Goal: Transaction & Acquisition: Download file/media

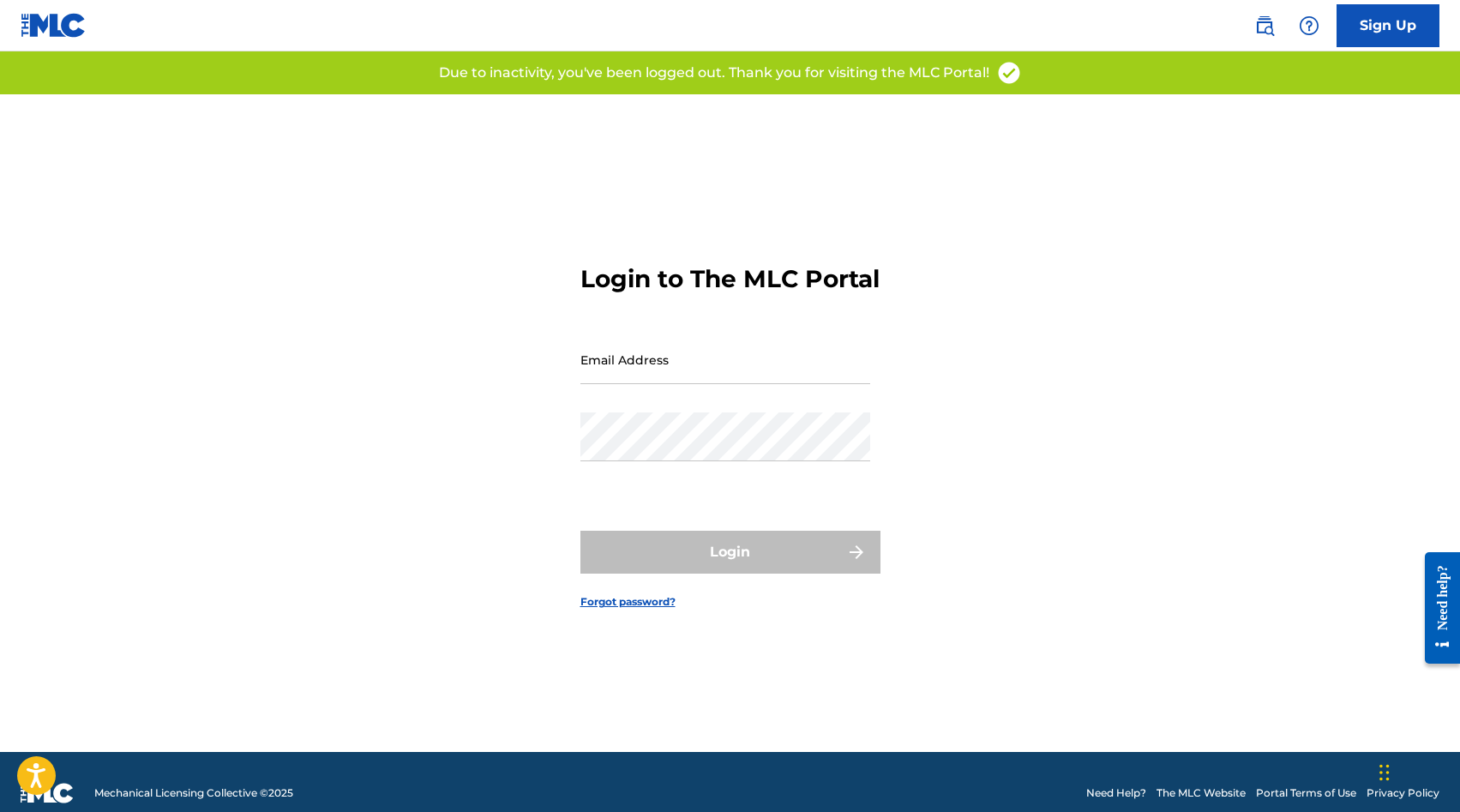
click at [790, 379] on input "Email Address" at bounding box center [725, 360] width 290 height 49
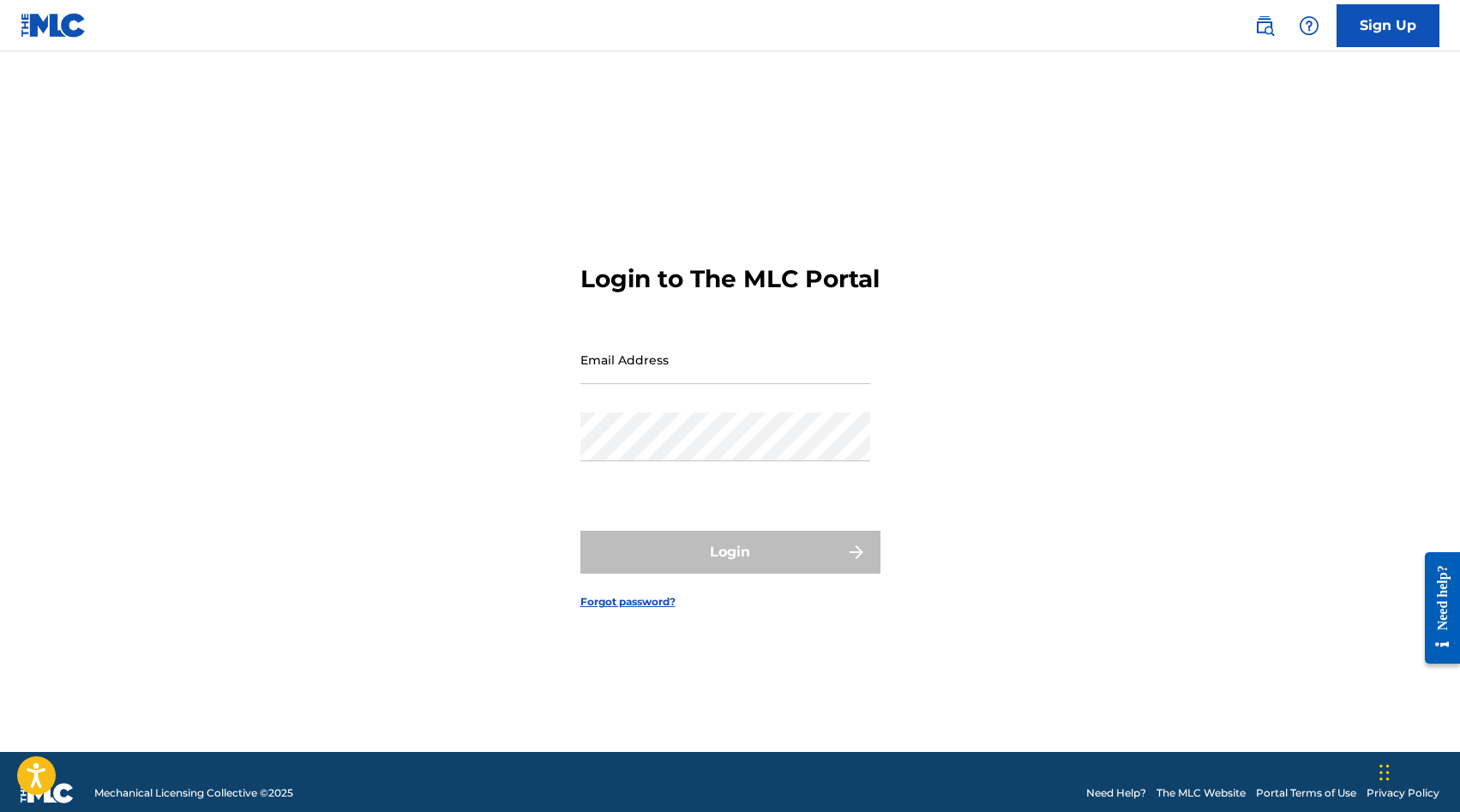
type input "[PERSON_NAME][EMAIL_ADDRESS][DOMAIN_NAME]"
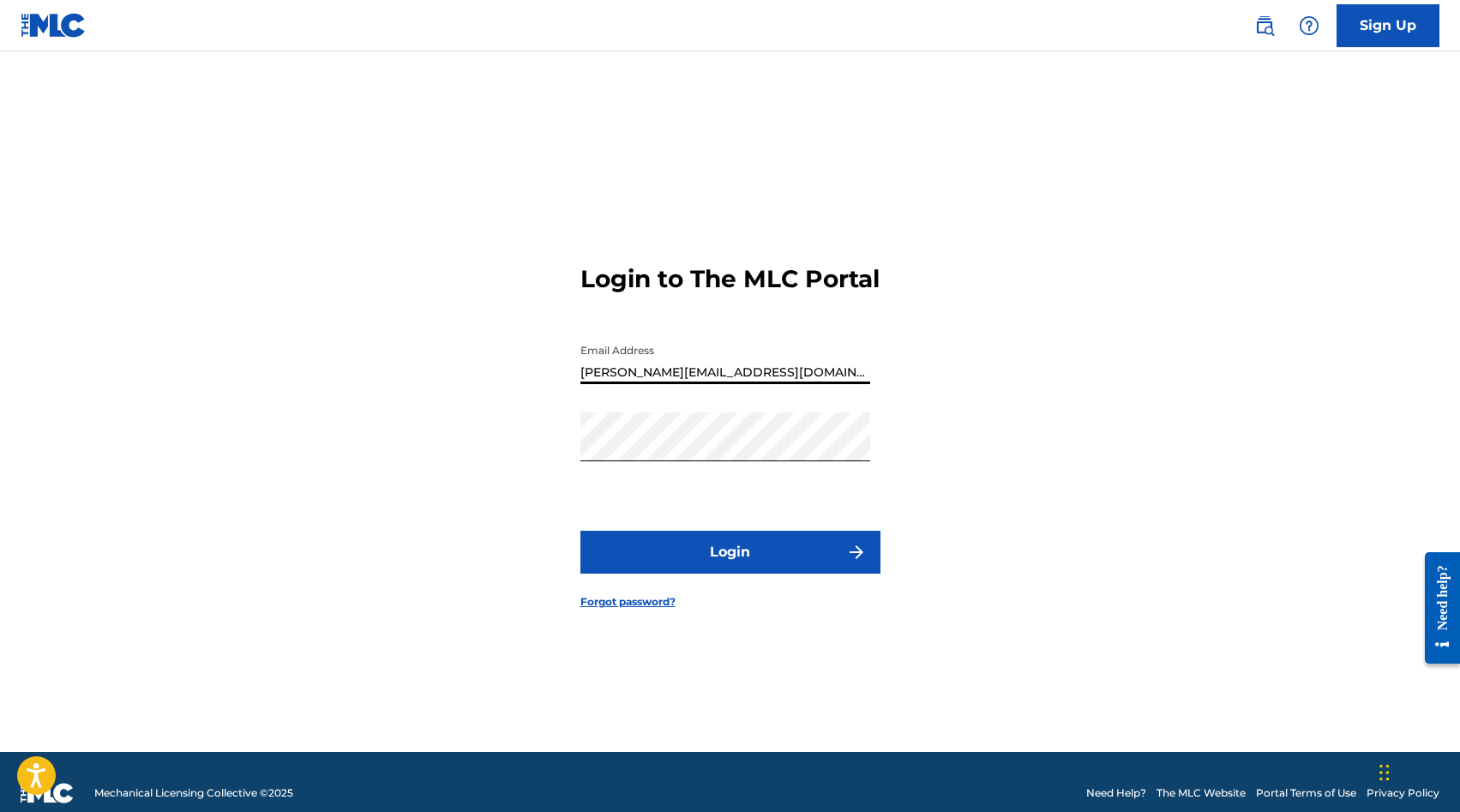
click at [580, 531] on button "Login" at bounding box center [730, 551] width 300 height 43
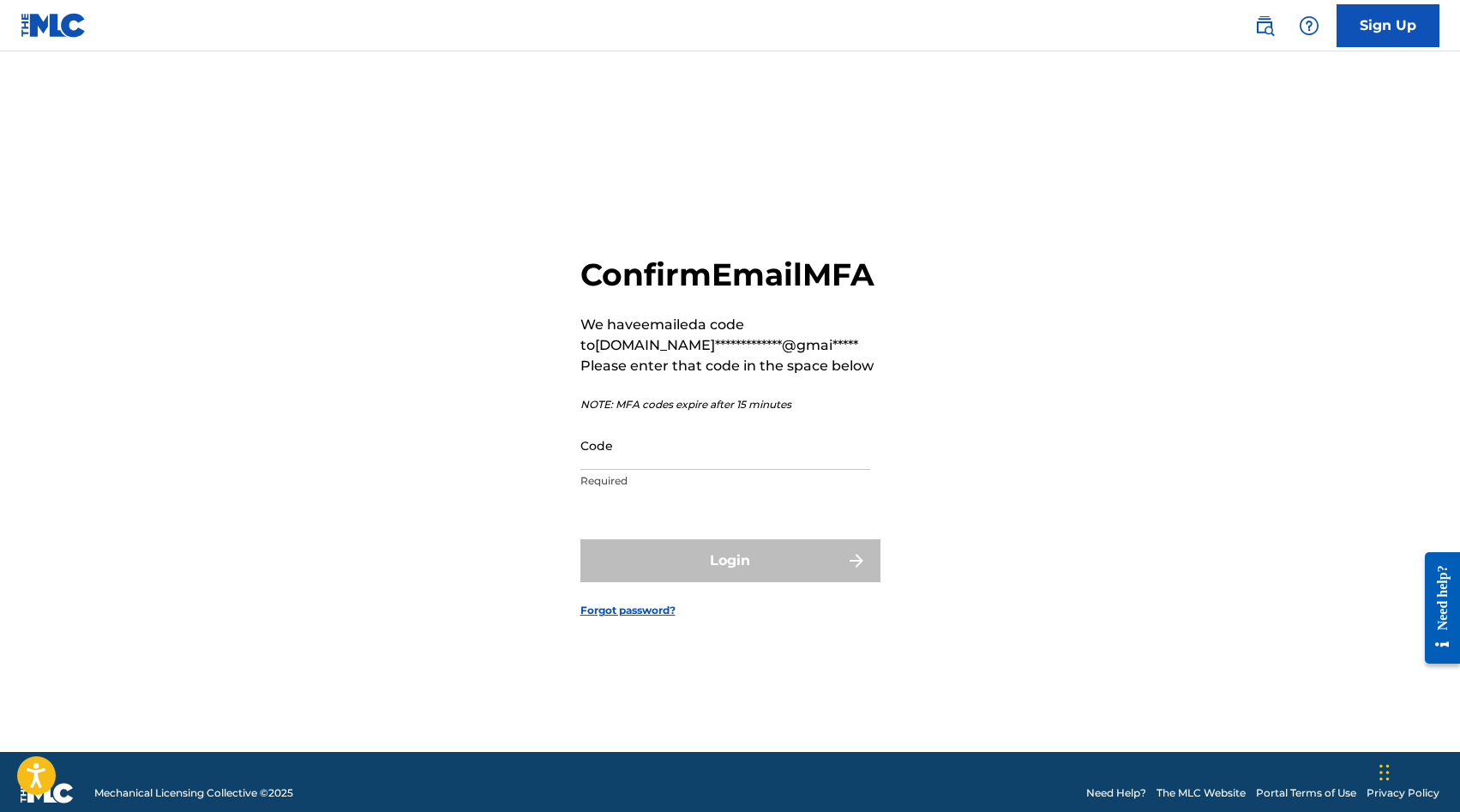
click at [683, 470] on input "Code" at bounding box center [725, 445] width 290 height 49
paste input "064048"
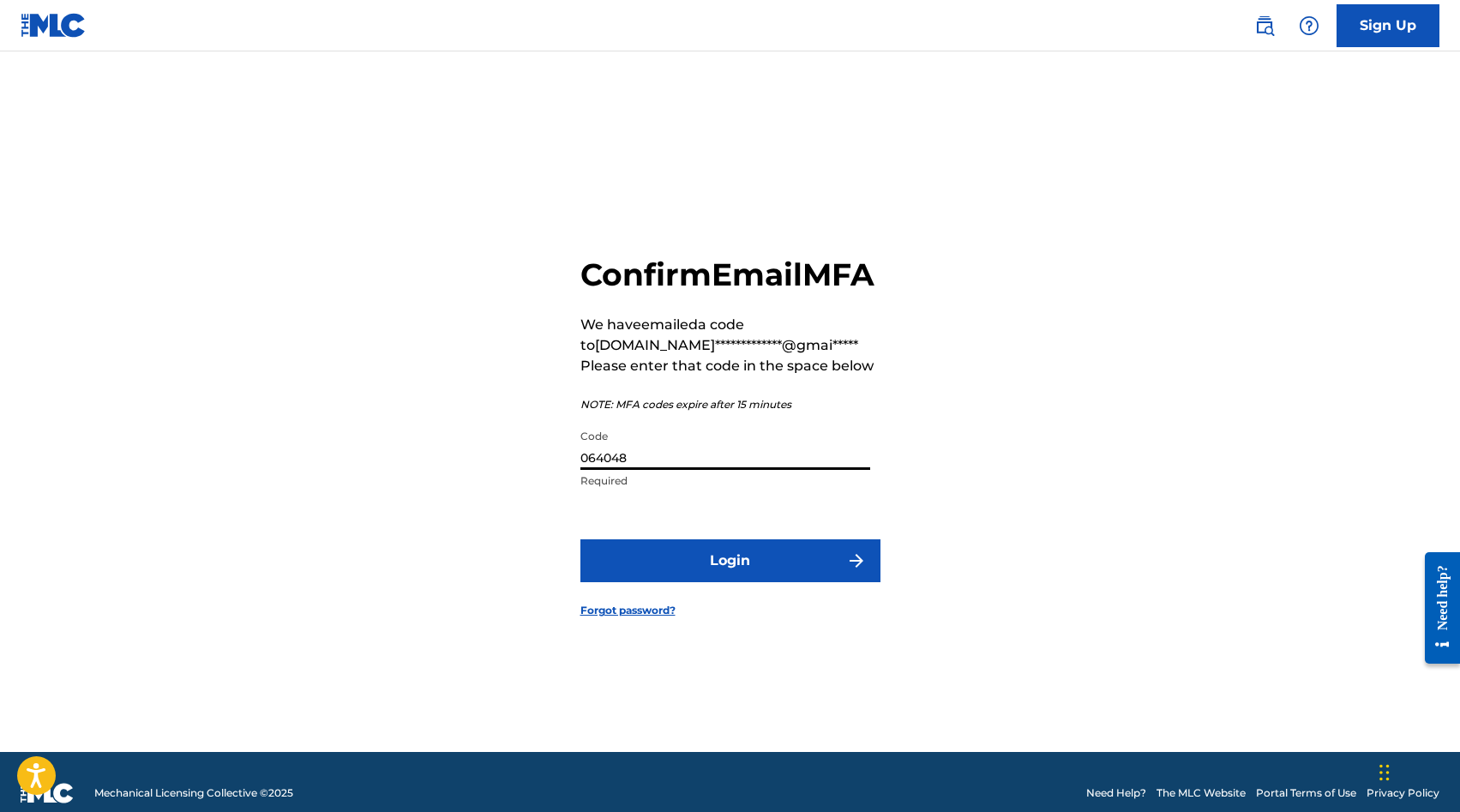
type input "064048"
click at [703, 575] on button "Login" at bounding box center [730, 560] width 300 height 43
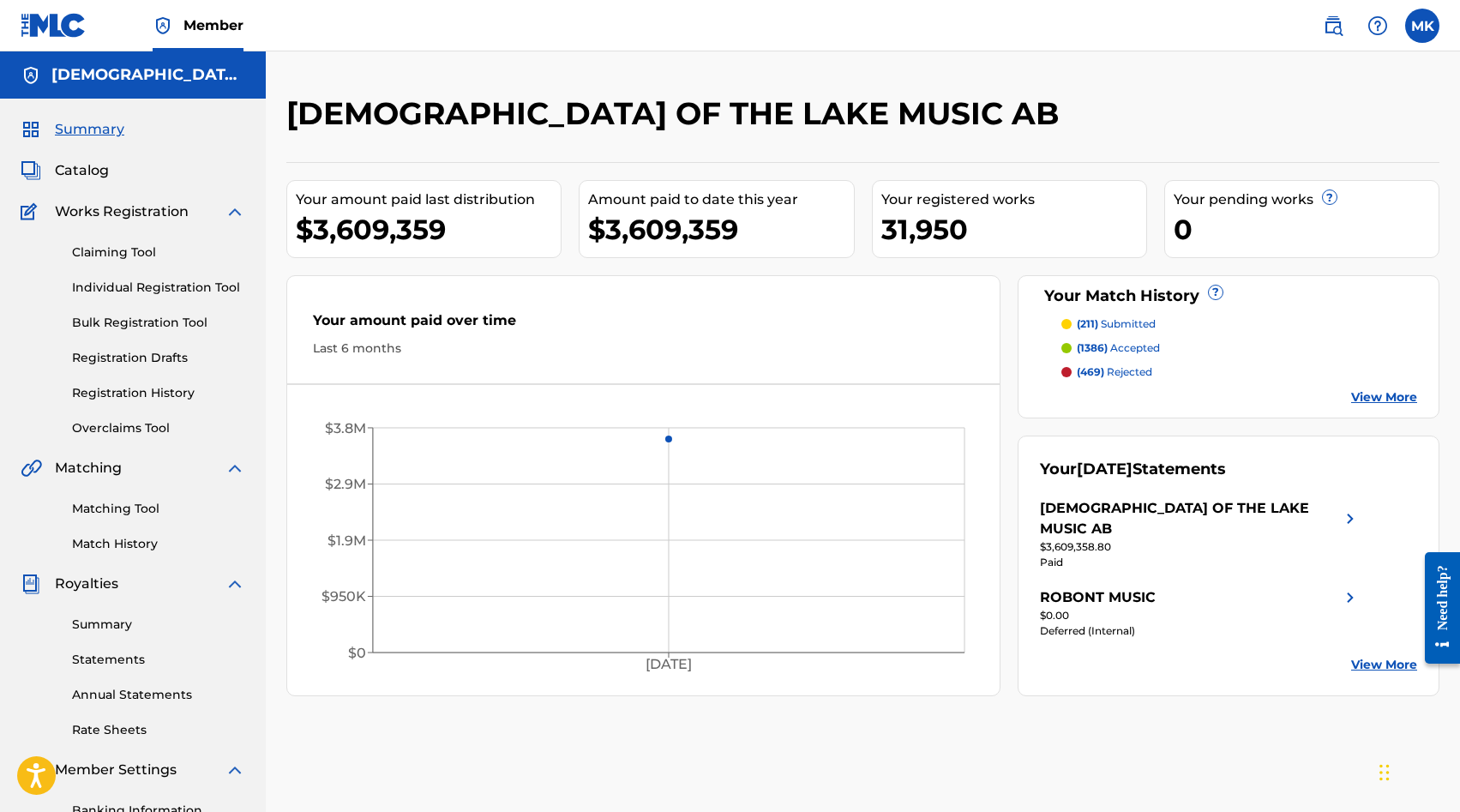
scroll to position [95, 0]
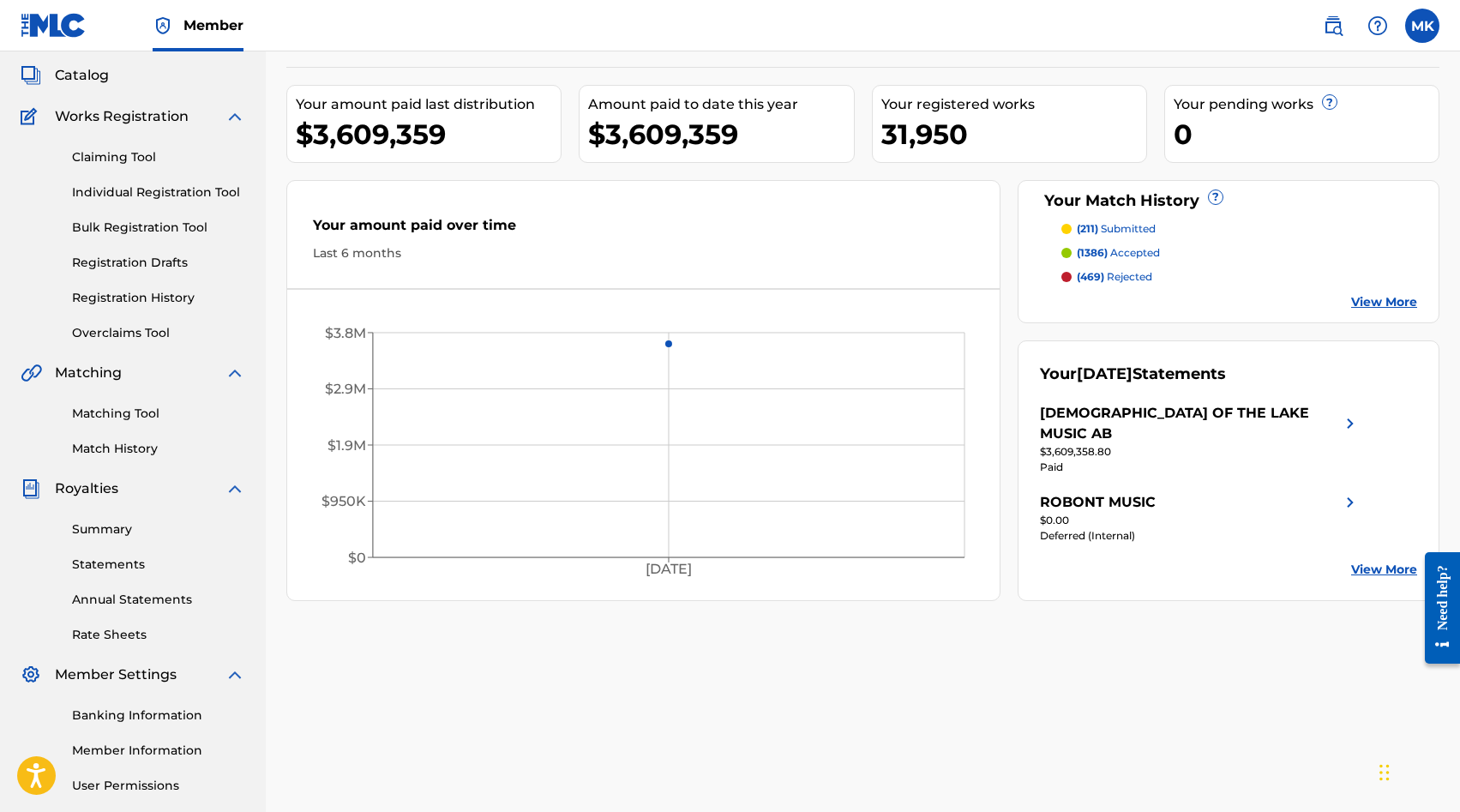
click at [88, 534] on link "Summary" at bounding box center [158, 529] width 173 height 18
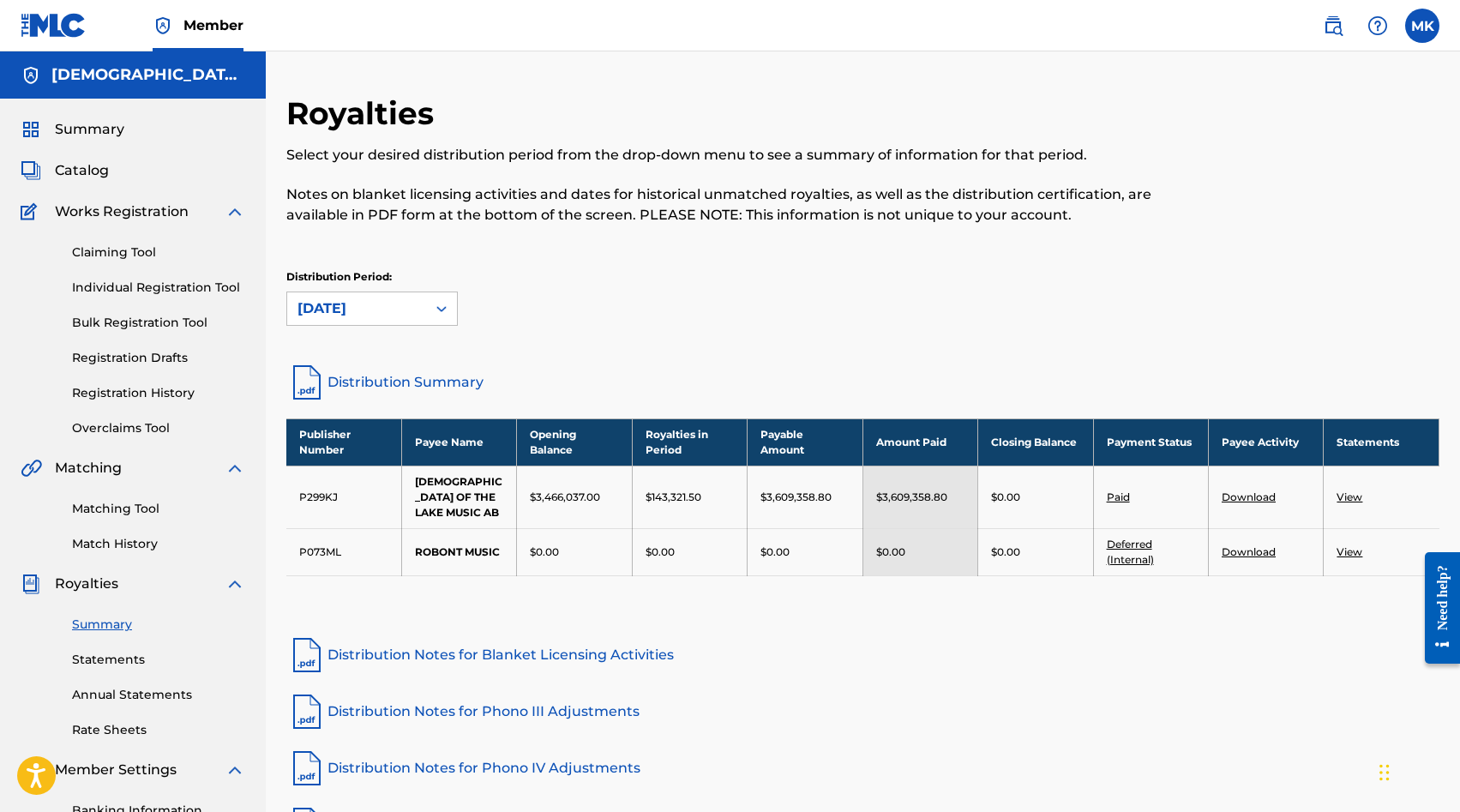
click at [110, 661] on link "Statements" at bounding box center [158, 659] width 173 height 18
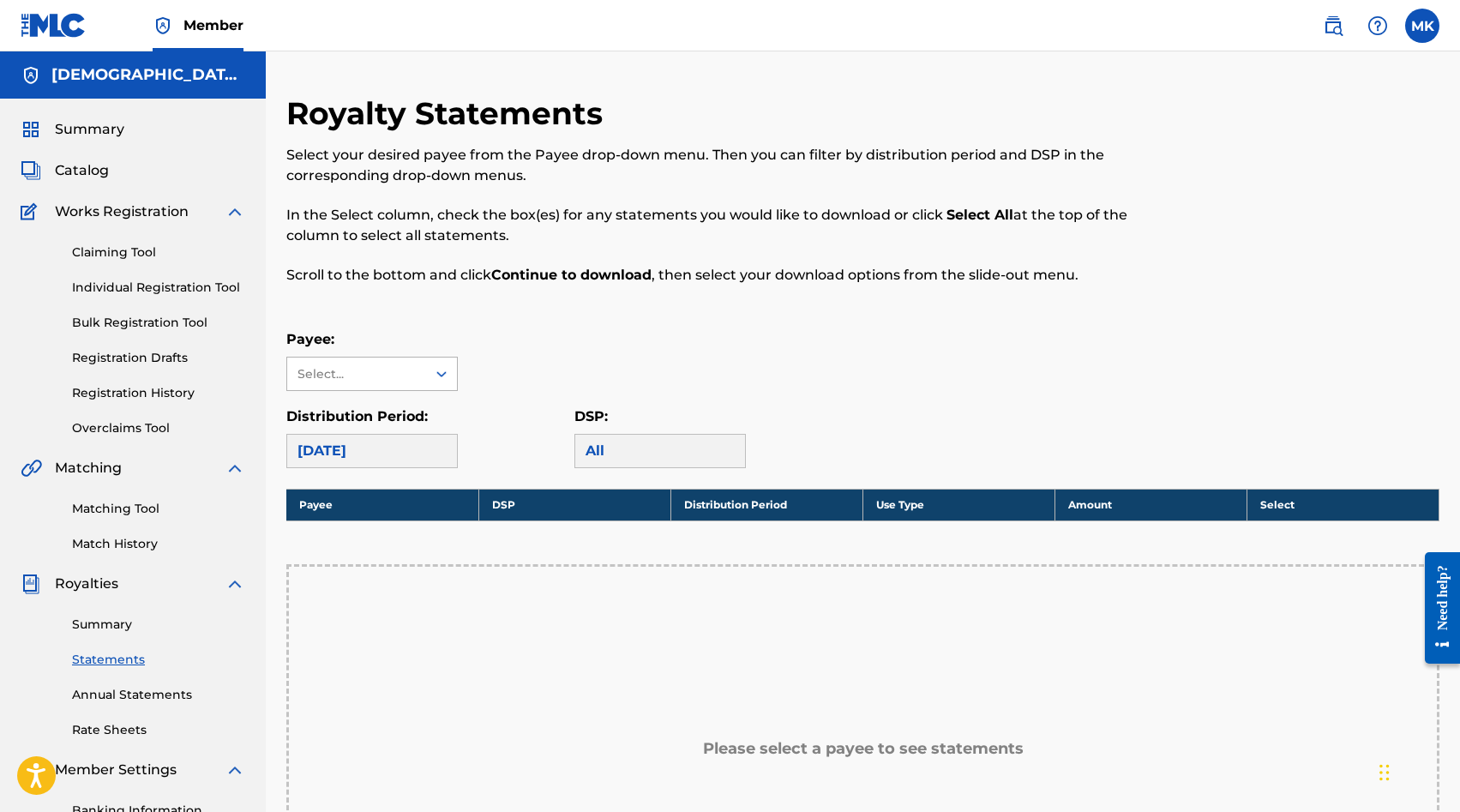
click at [438, 374] on icon at bounding box center [441, 374] width 10 height 6
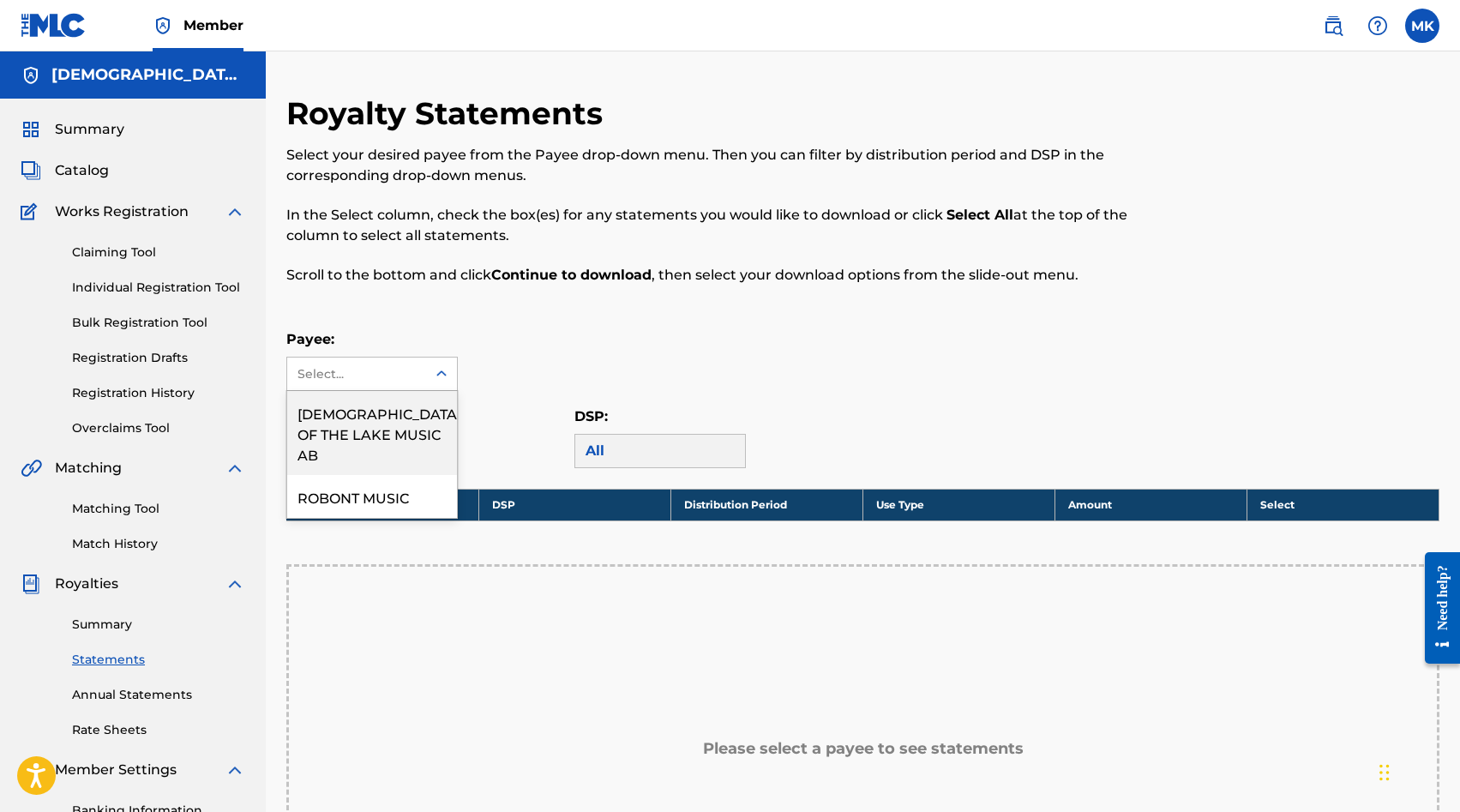
click at [403, 409] on div "[DEMOGRAPHIC_DATA] OF THE LAKE MUSIC AB" at bounding box center [371, 433] width 170 height 84
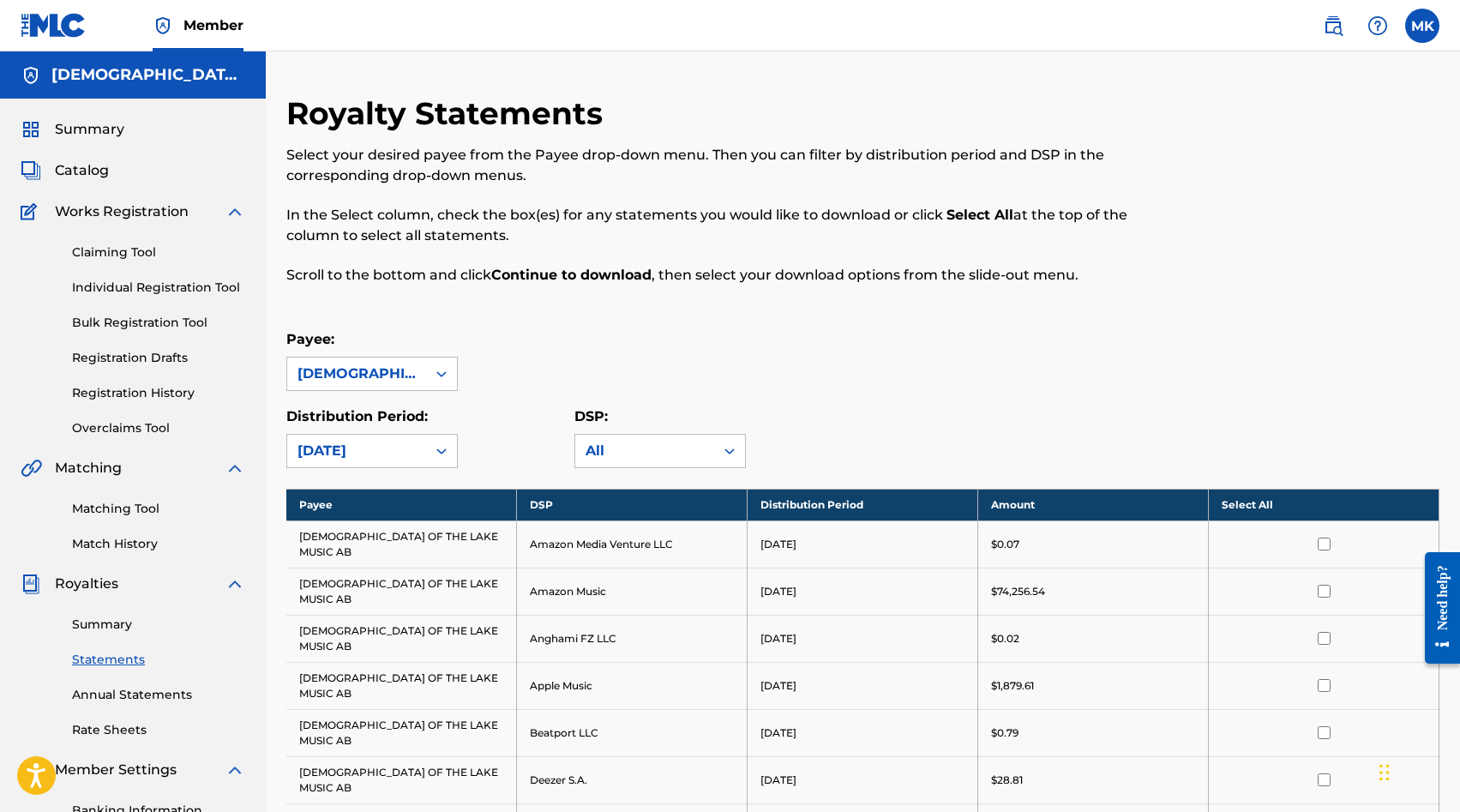
click at [102, 626] on link "Summary" at bounding box center [158, 624] width 173 height 18
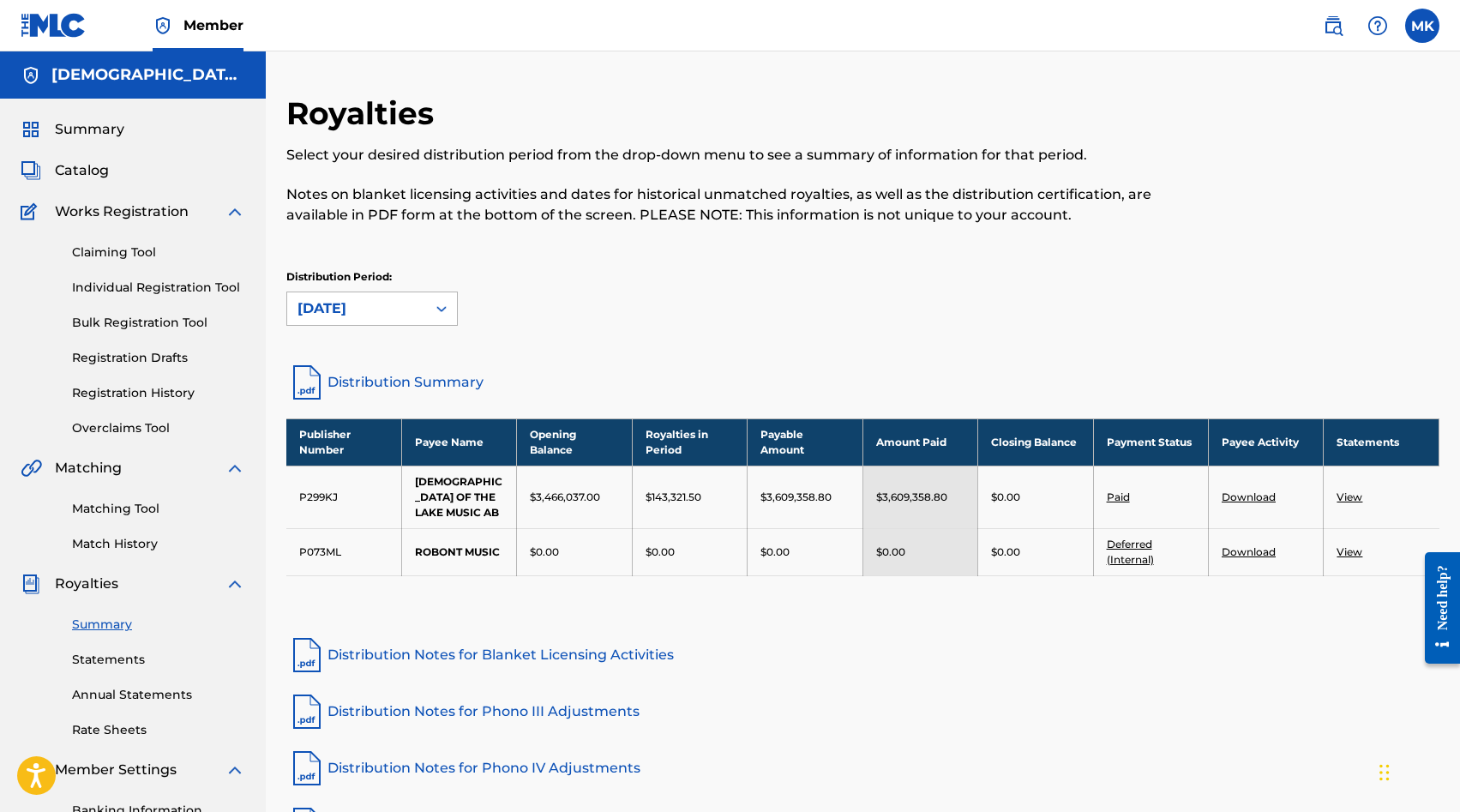
click at [435, 319] on div at bounding box center [442, 308] width 31 height 31
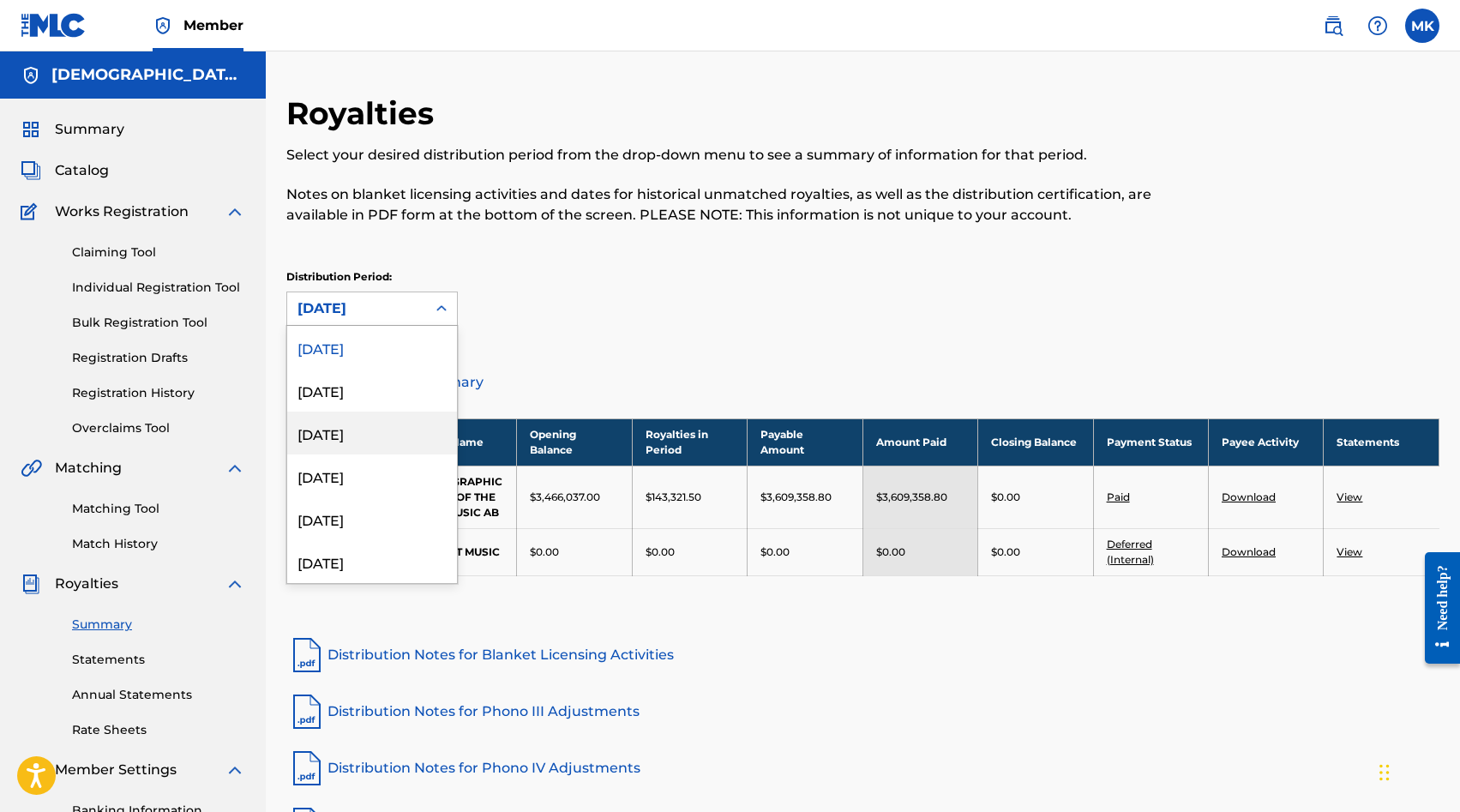
scroll to position [42, 0]
click at [369, 484] on div "[DATE]" at bounding box center [371, 476] width 170 height 43
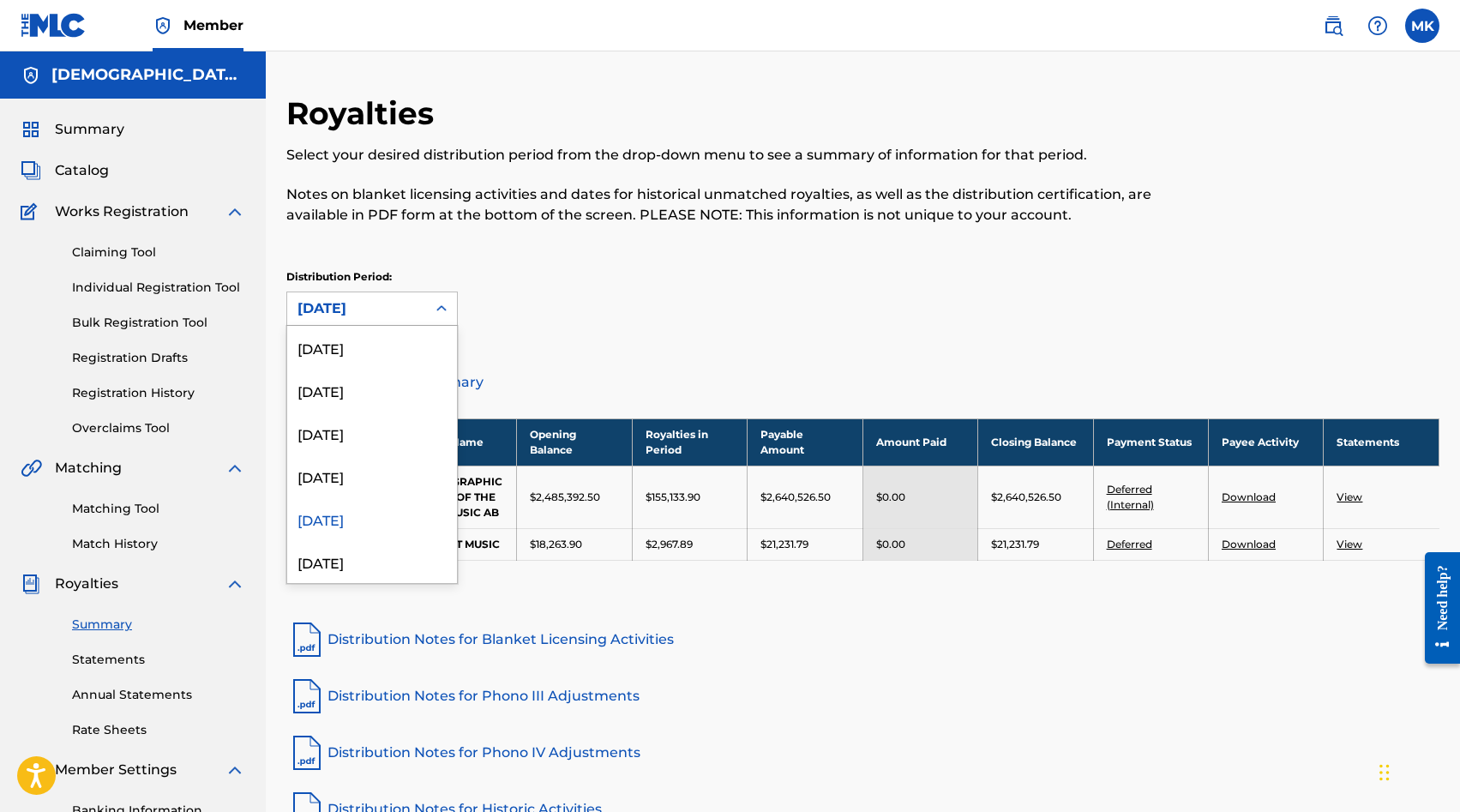
click at [450, 313] on div at bounding box center [442, 308] width 31 height 31
click at [392, 487] on div "[DATE]" at bounding box center [371, 475] width 170 height 43
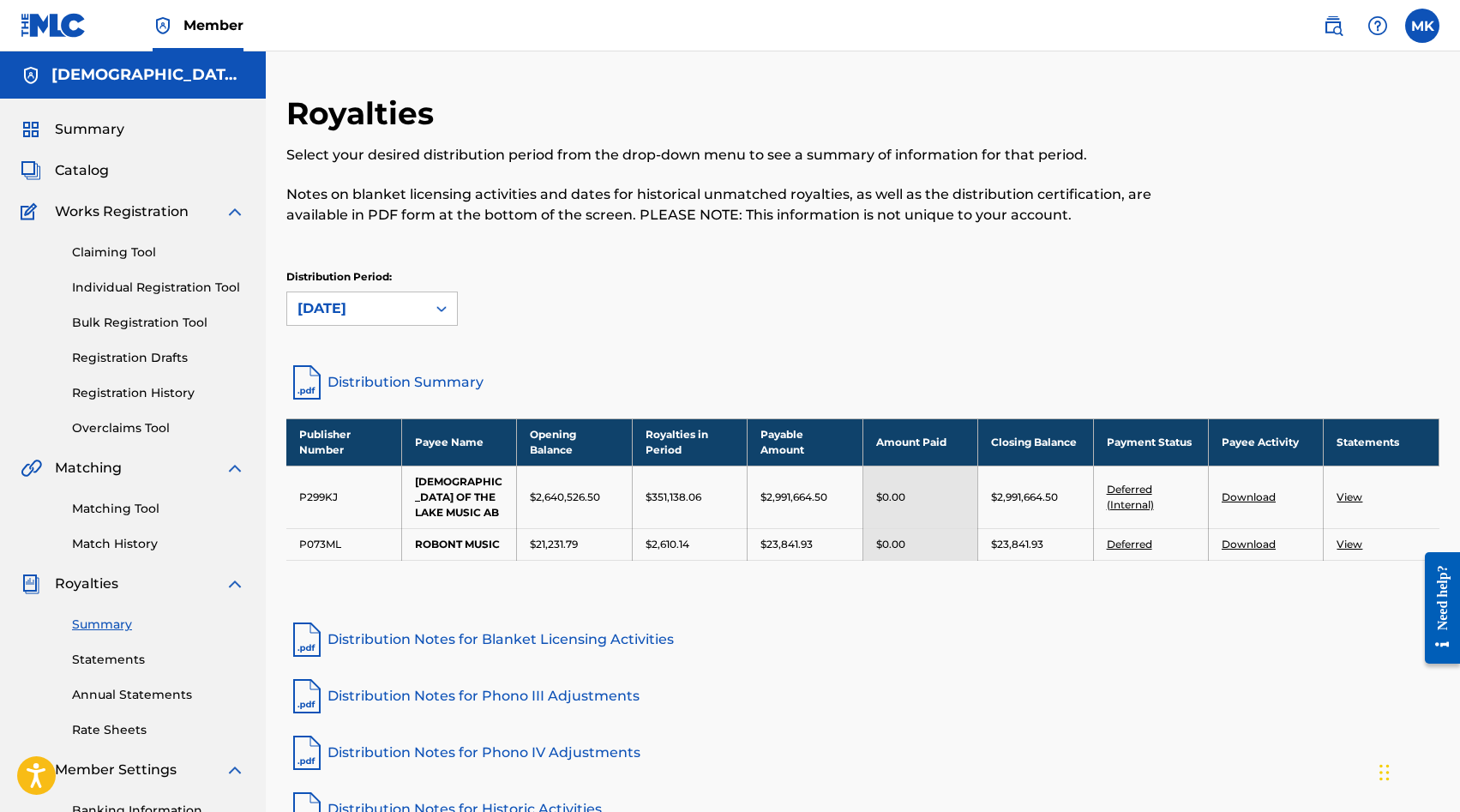
click at [437, 313] on icon at bounding box center [442, 309] width 17 height 17
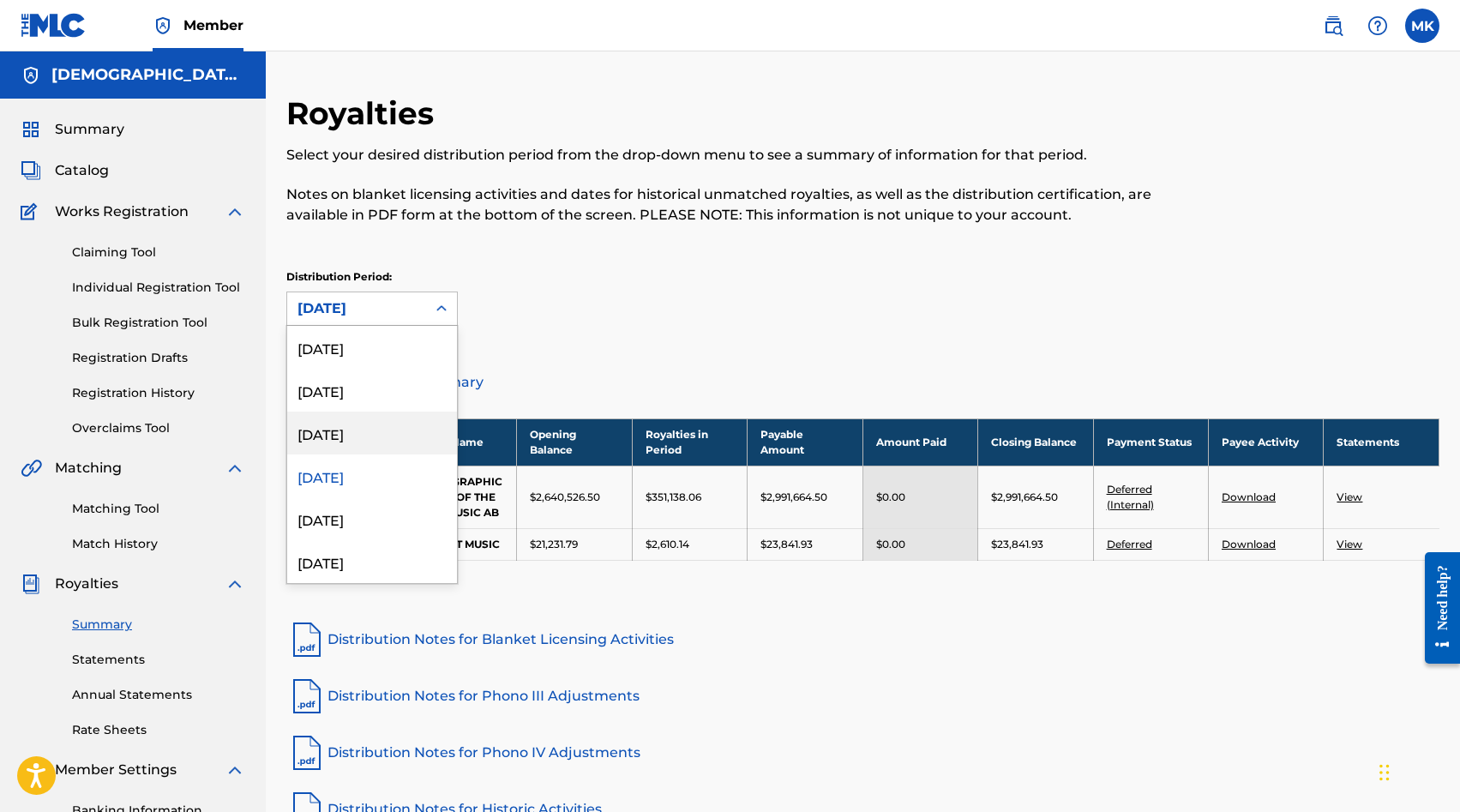
click at [378, 445] on div "[DATE]" at bounding box center [371, 432] width 170 height 43
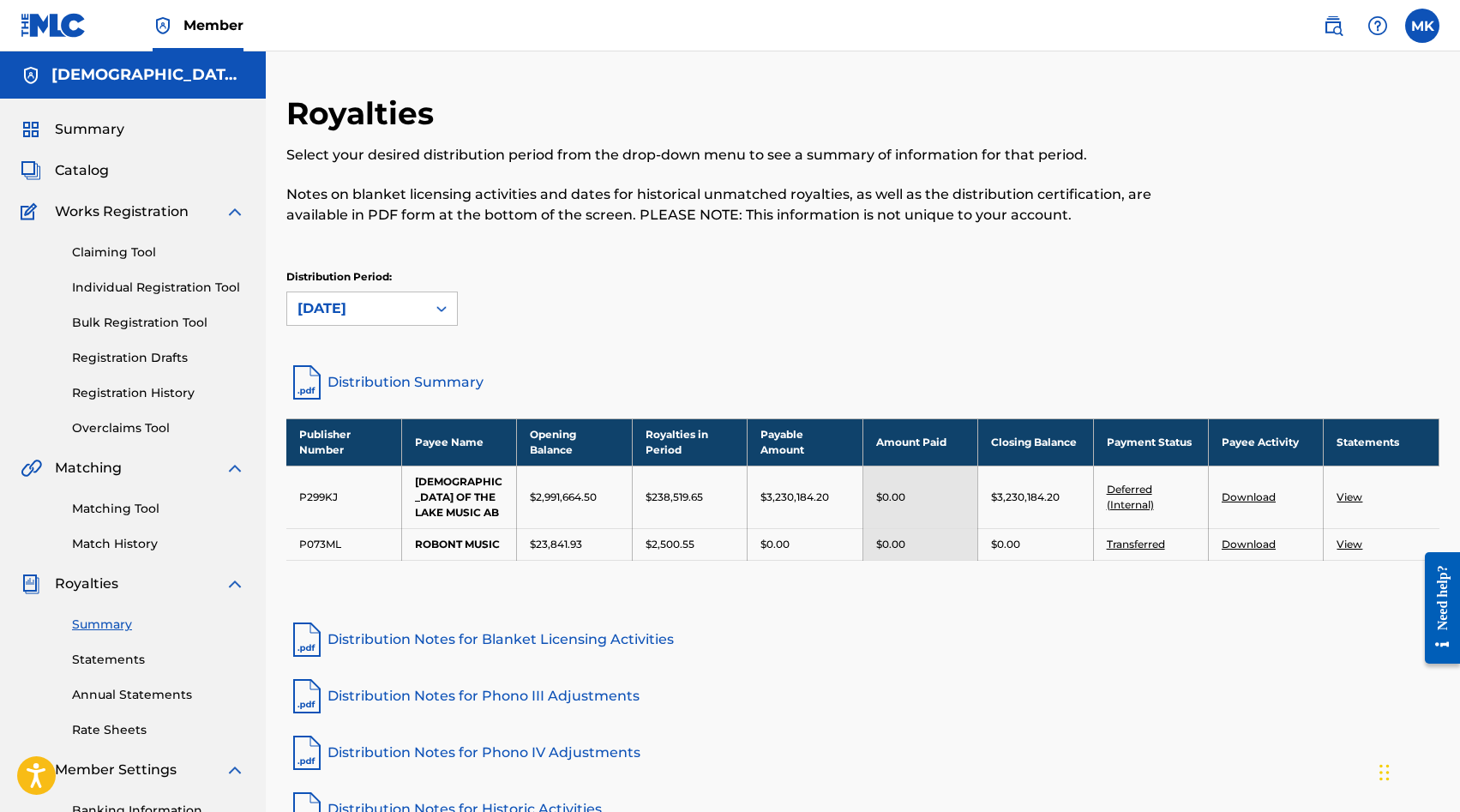
click at [436, 318] on div at bounding box center [442, 308] width 31 height 31
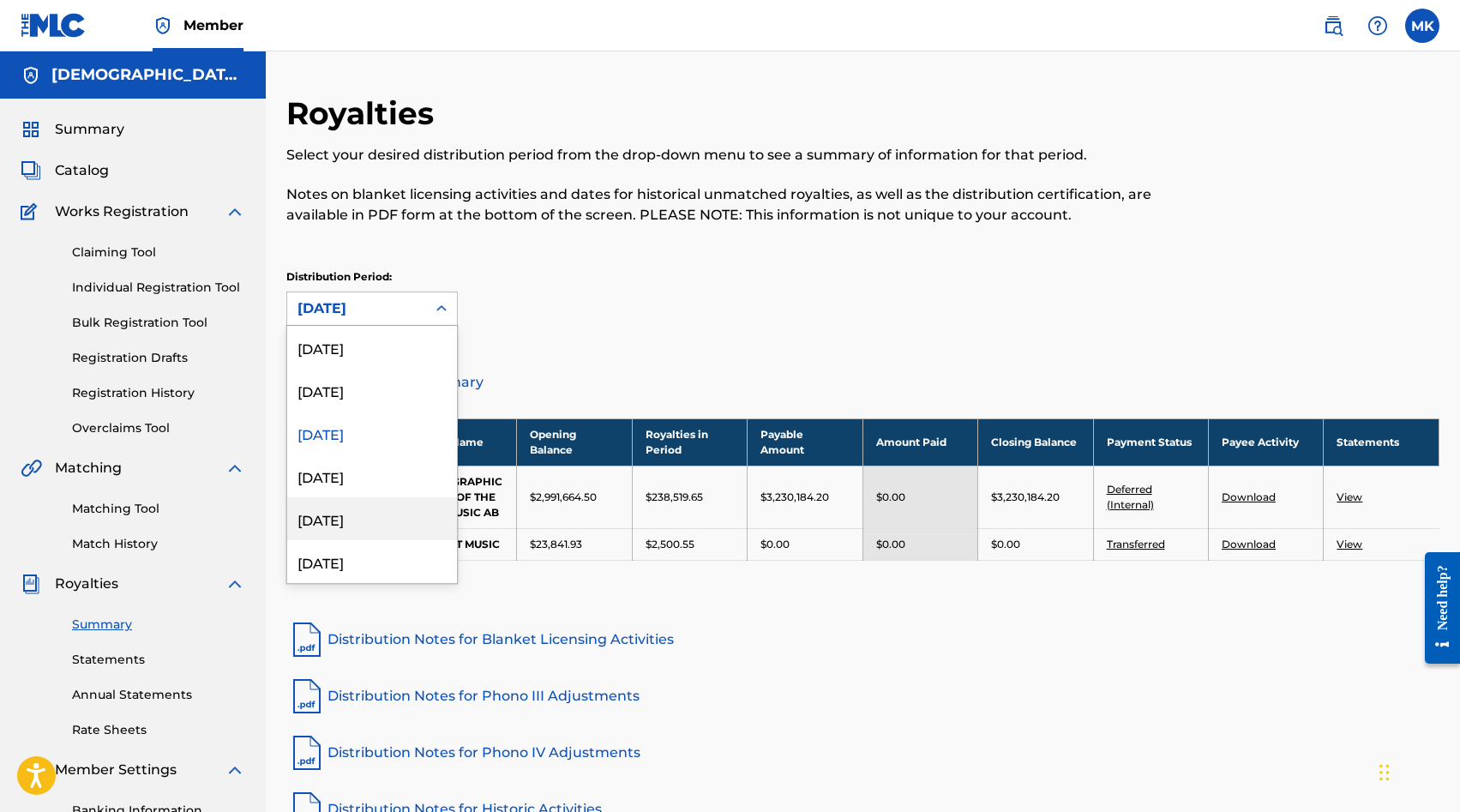
click at [385, 521] on div "[DATE]" at bounding box center [371, 518] width 170 height 43
click at [430, 313] on div at bounding box center [442, 308] width 31 height 31
click at [385, 476] on div "[DATE]" at bounding box center [371, 475] width 170 height 43
click at [427, 301] on div at bounding box center [442, 308] width 31 height 31
click at [379, 433] on div "[DATE]" at bounding box center [371, 432] width 170 height 43
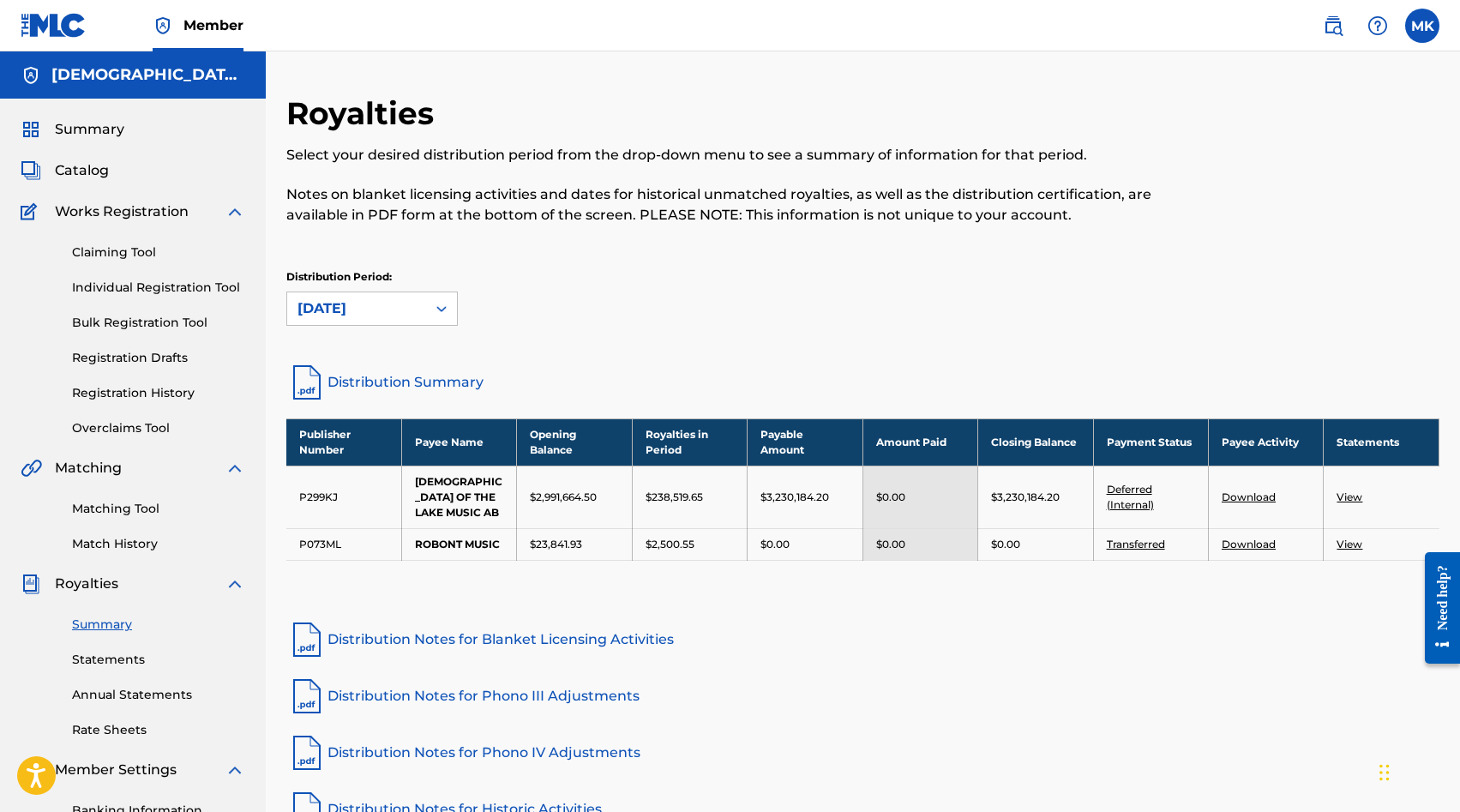
click at [433, 310] on icon at bounding box center [442, 309] width 17 height 17
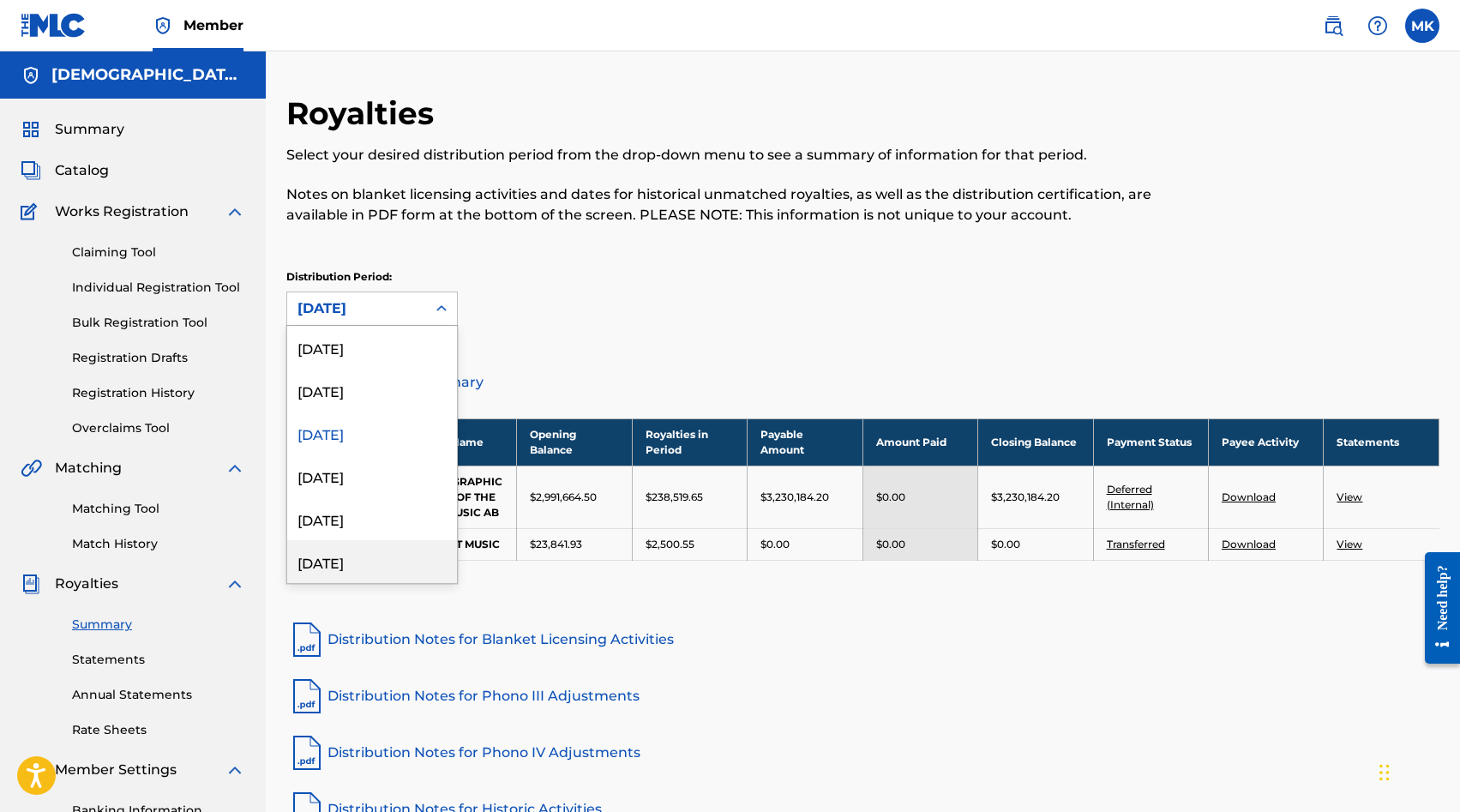
click at [373, 550] on div "[DATE]" at bounding box center [371, 561] width 170 height 43
click at [440, 316] on icon at bounding box center [442, 309] width 17 height 17
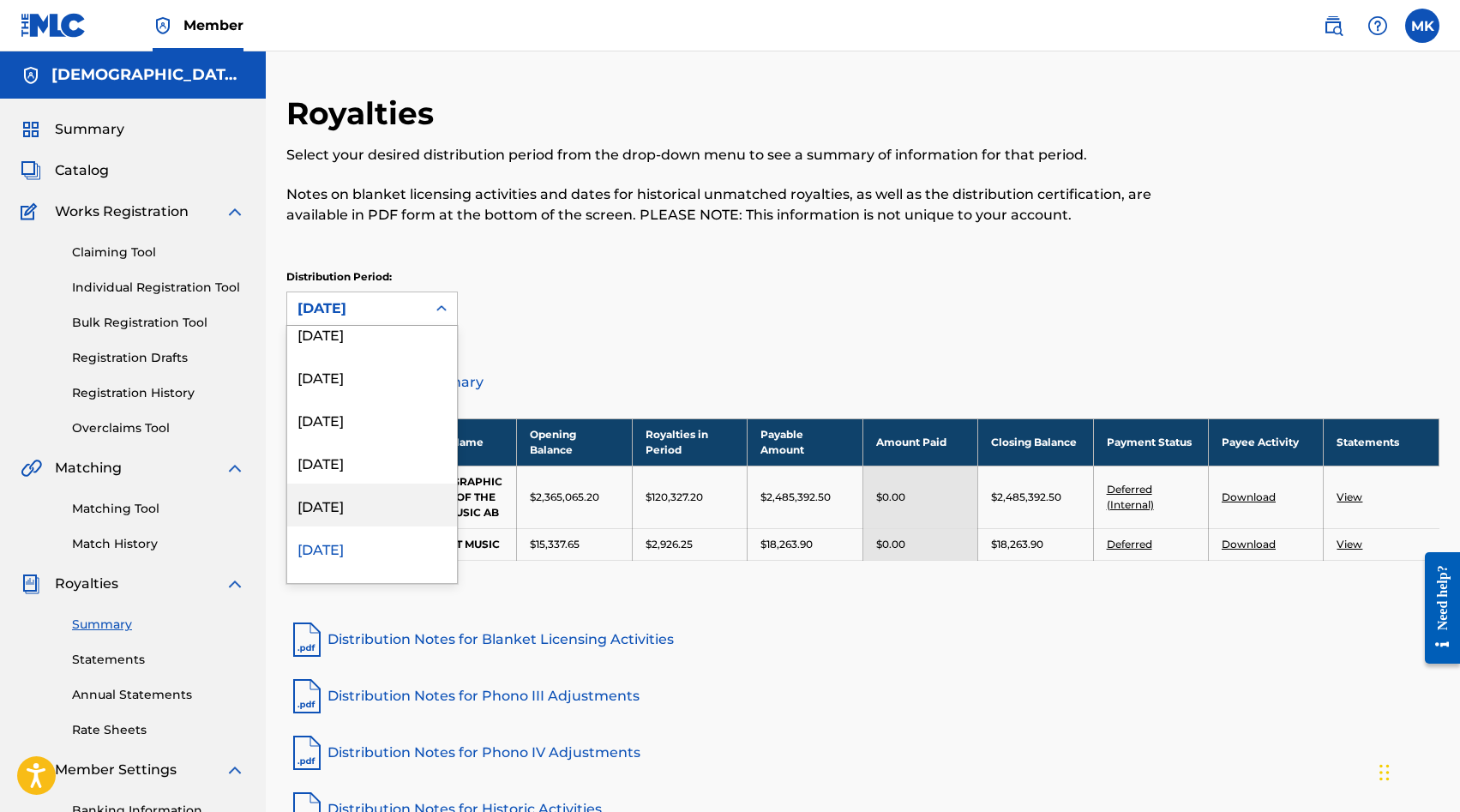
click at [385, 500] on div "[DATE]" at bounding box center [371, 504] width 170 height 43
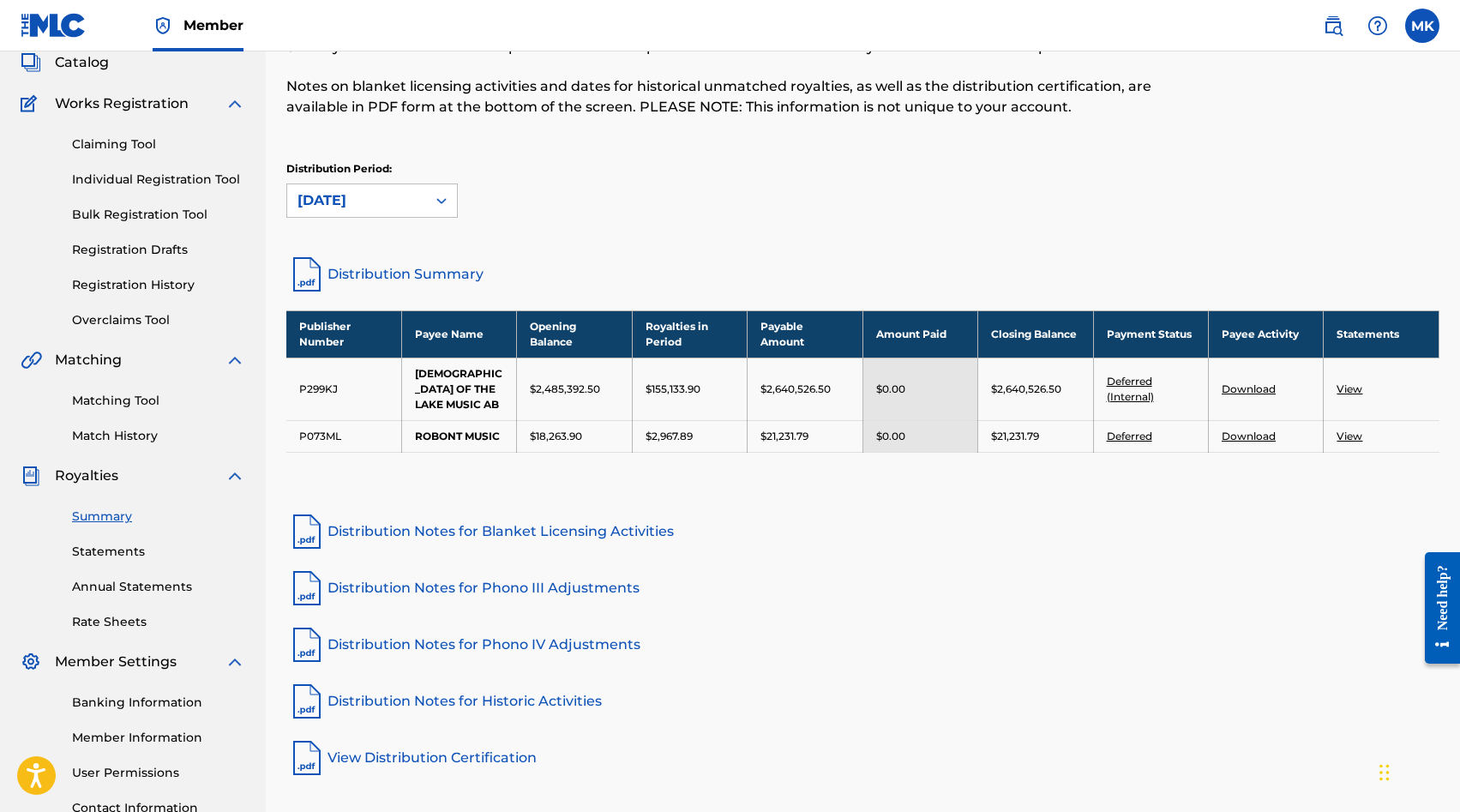
scroll to position [110, 0]
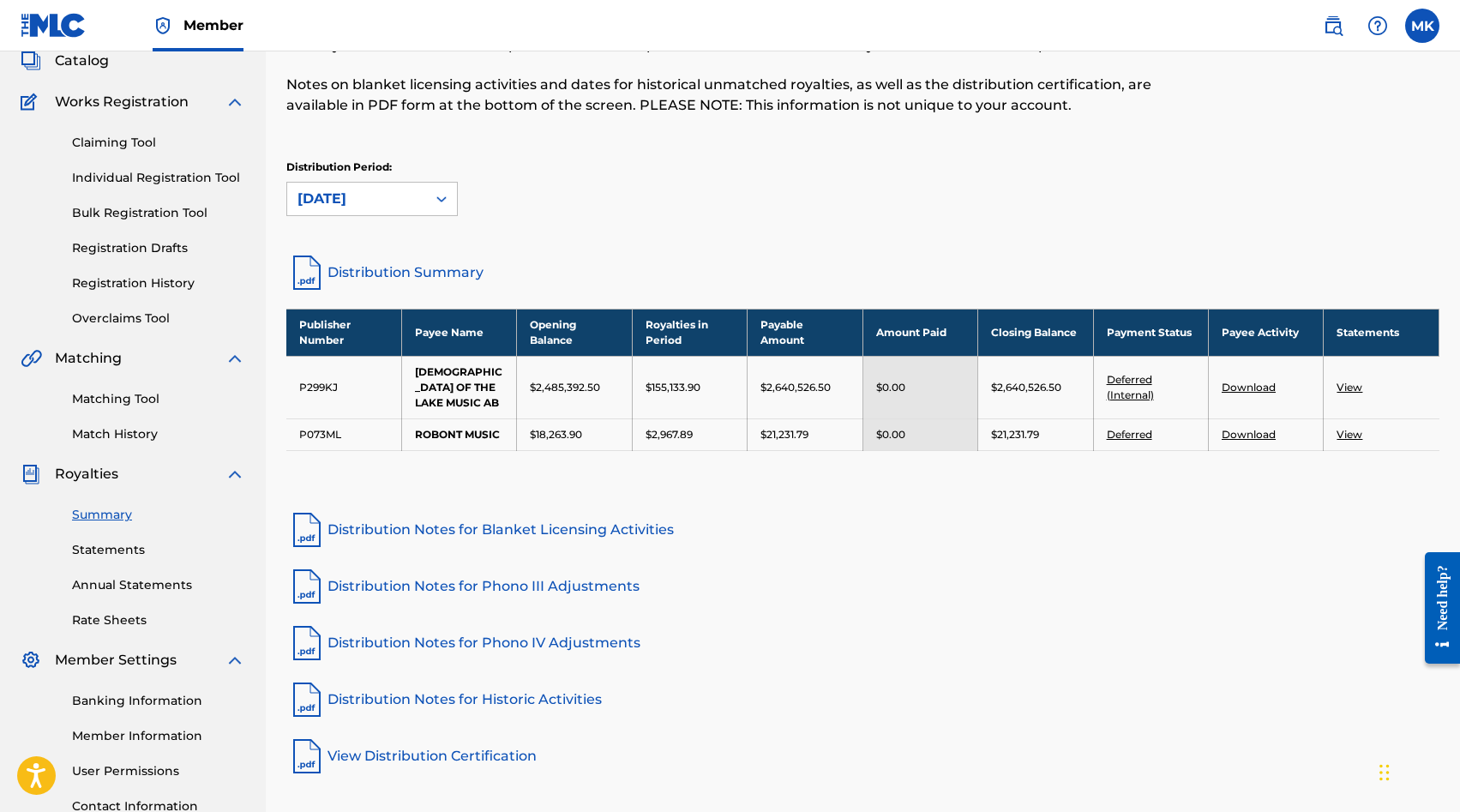
click at [103, 542] on link "Statements" at bounding box center [158, 550] width 173 height 18
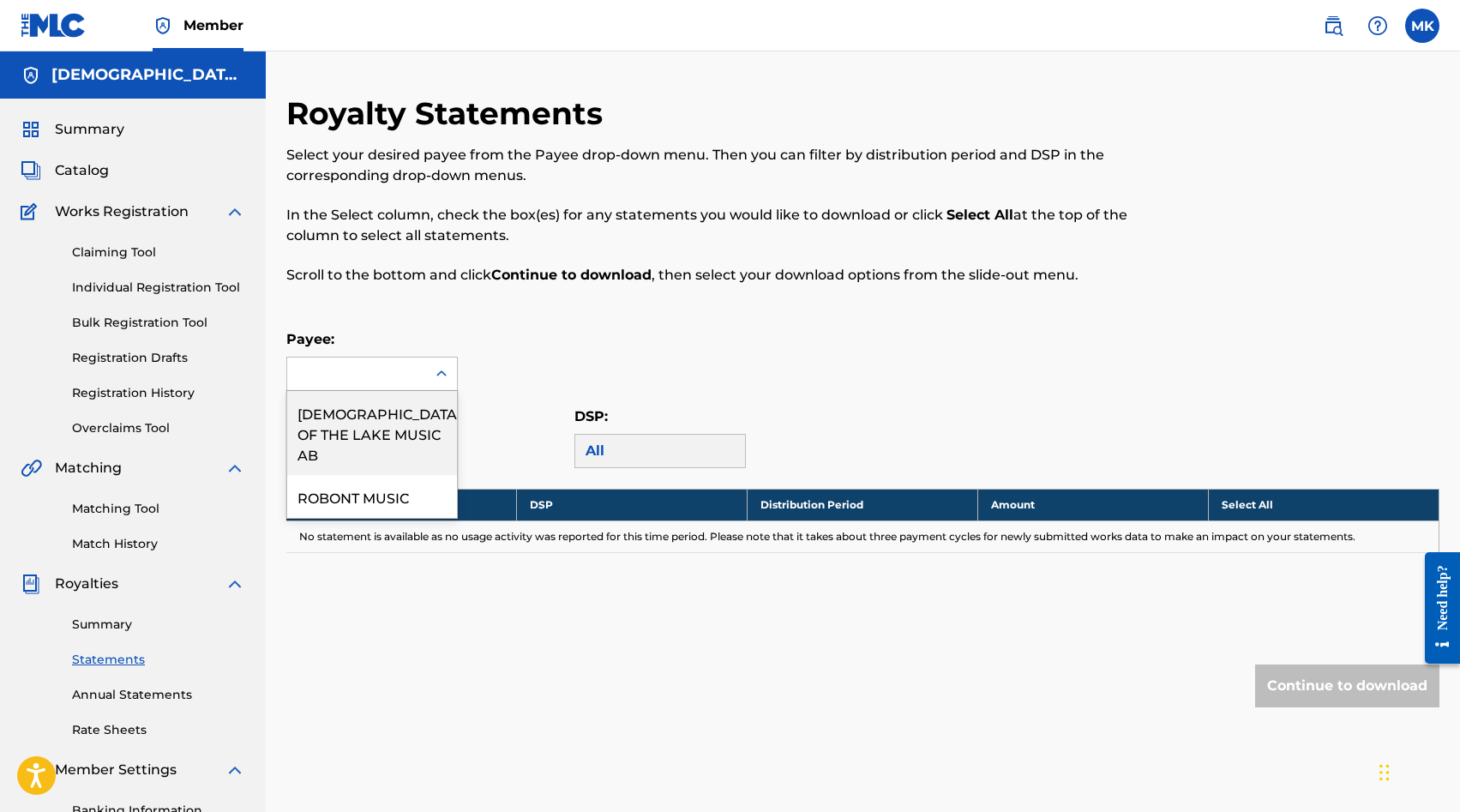
click at [440, 370] on icon at bounding box center [442, 373] width 17 height 17
click at [412, 417] on div "[DEMOGRAPHIC_DATA] OF THE LAKE MUSIC AB" at bounding box center [371, 433] width 170 height 84
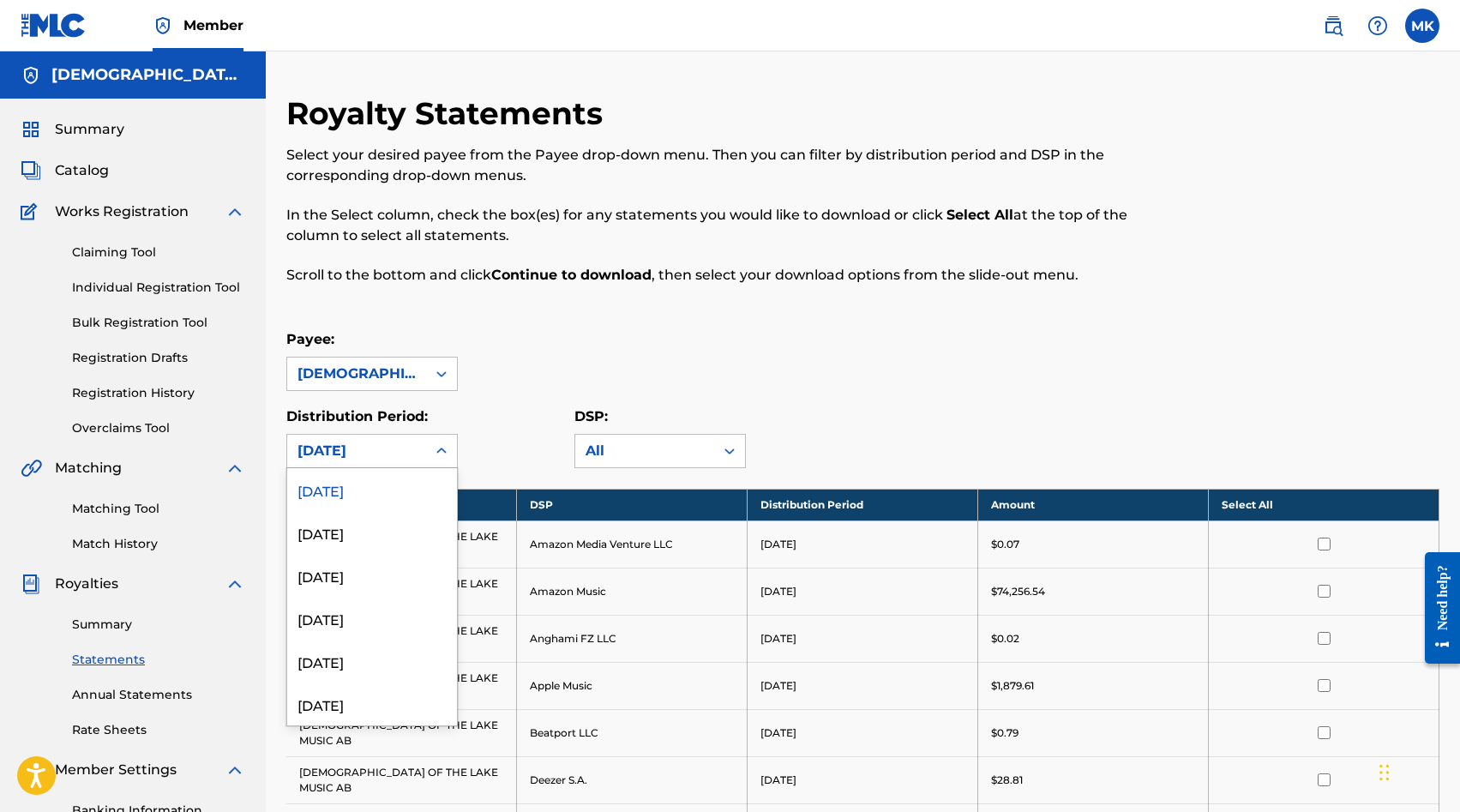
click at [426, 449] on div at bounding box center [442, 451] width 31 height 31
click at [370, 667] on div "[DATE]" at bounding box center [371, 660] width 170 height 43
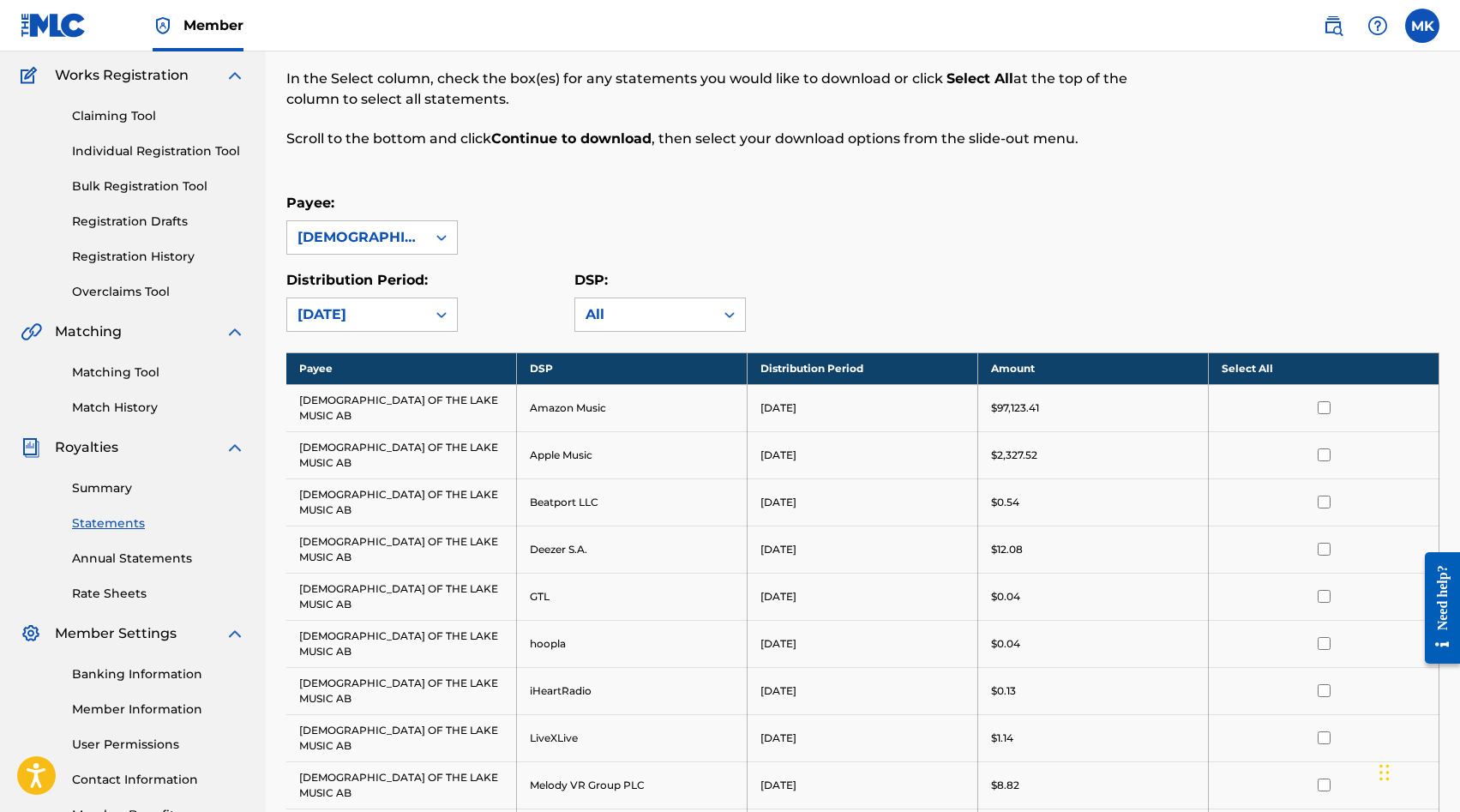
scroll to position [135, 0]
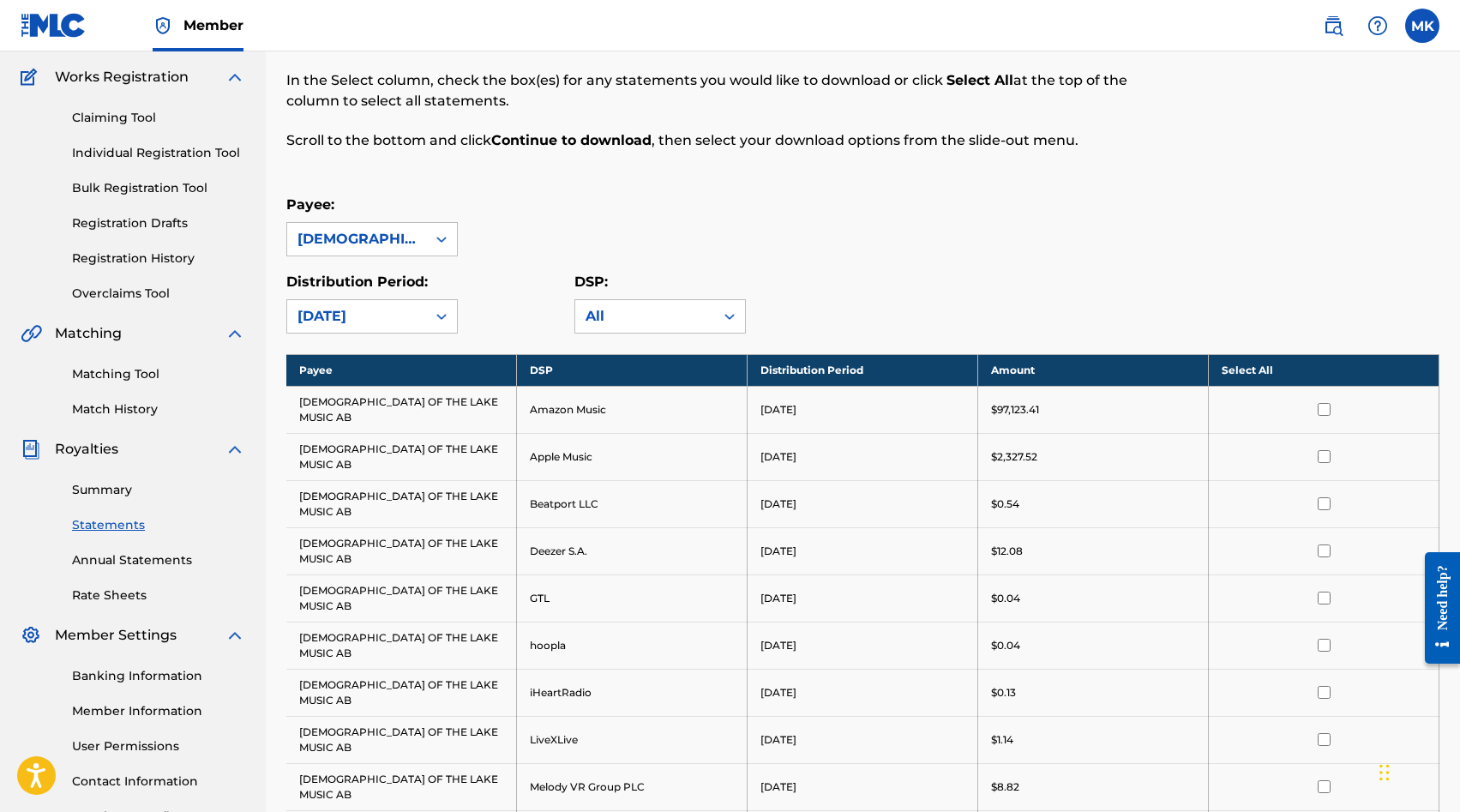
click at [1319, 365] on th "Select All" at bounding box center [1324, 370] width 230 height 31
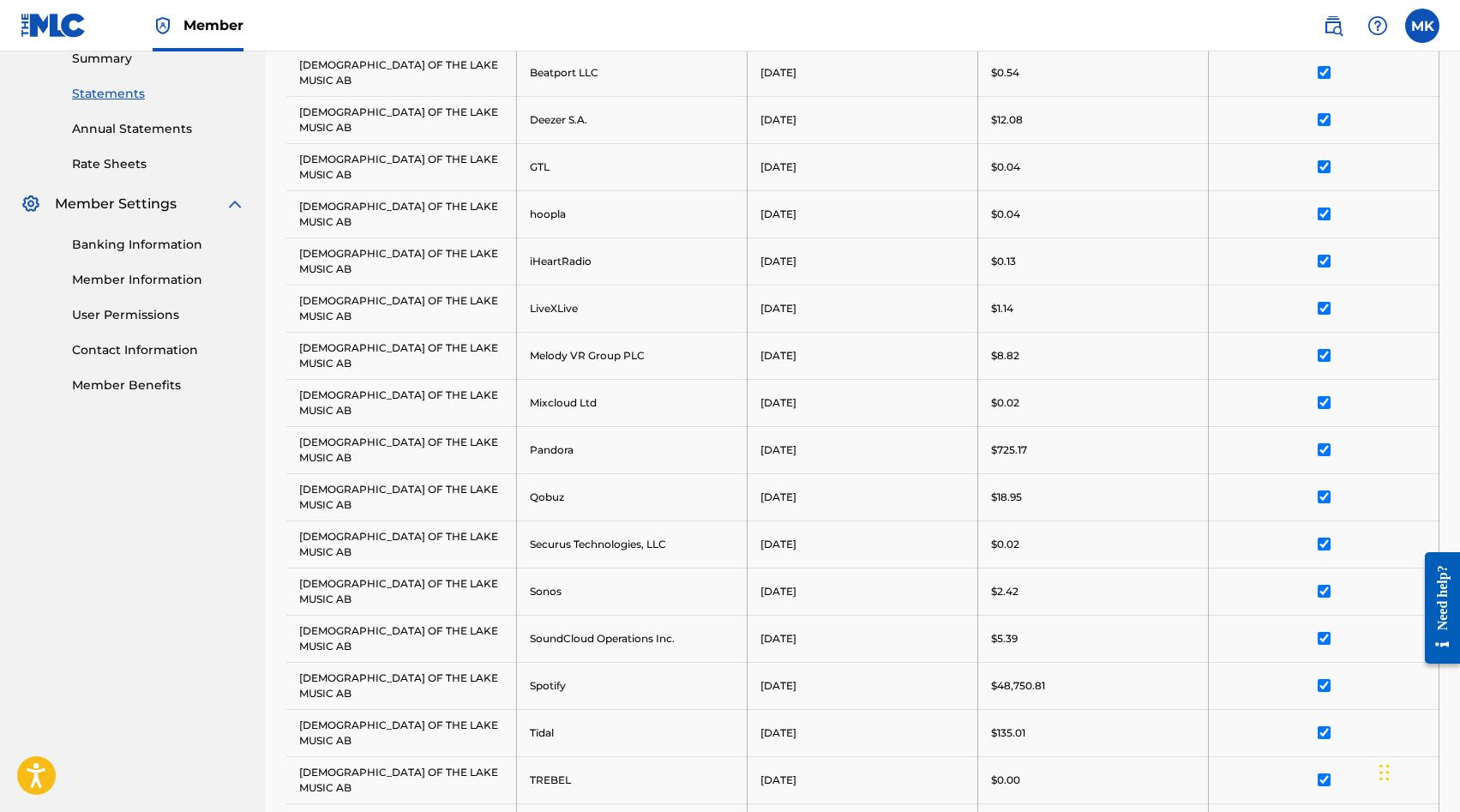
scroll to position [616, 0]
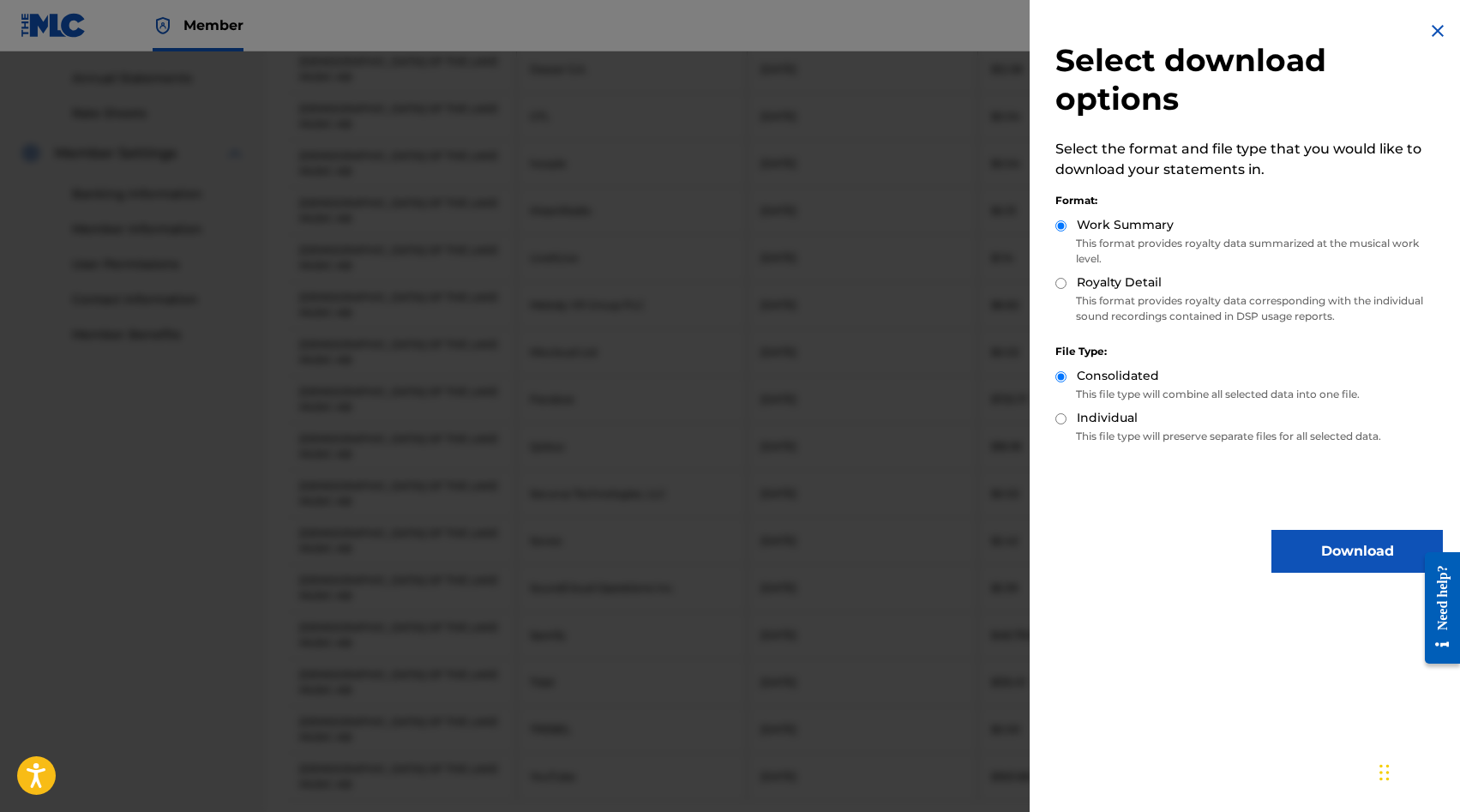
click at [1314, 535] on button "Download" at bounding box center [1357, 550] width 171 height 43
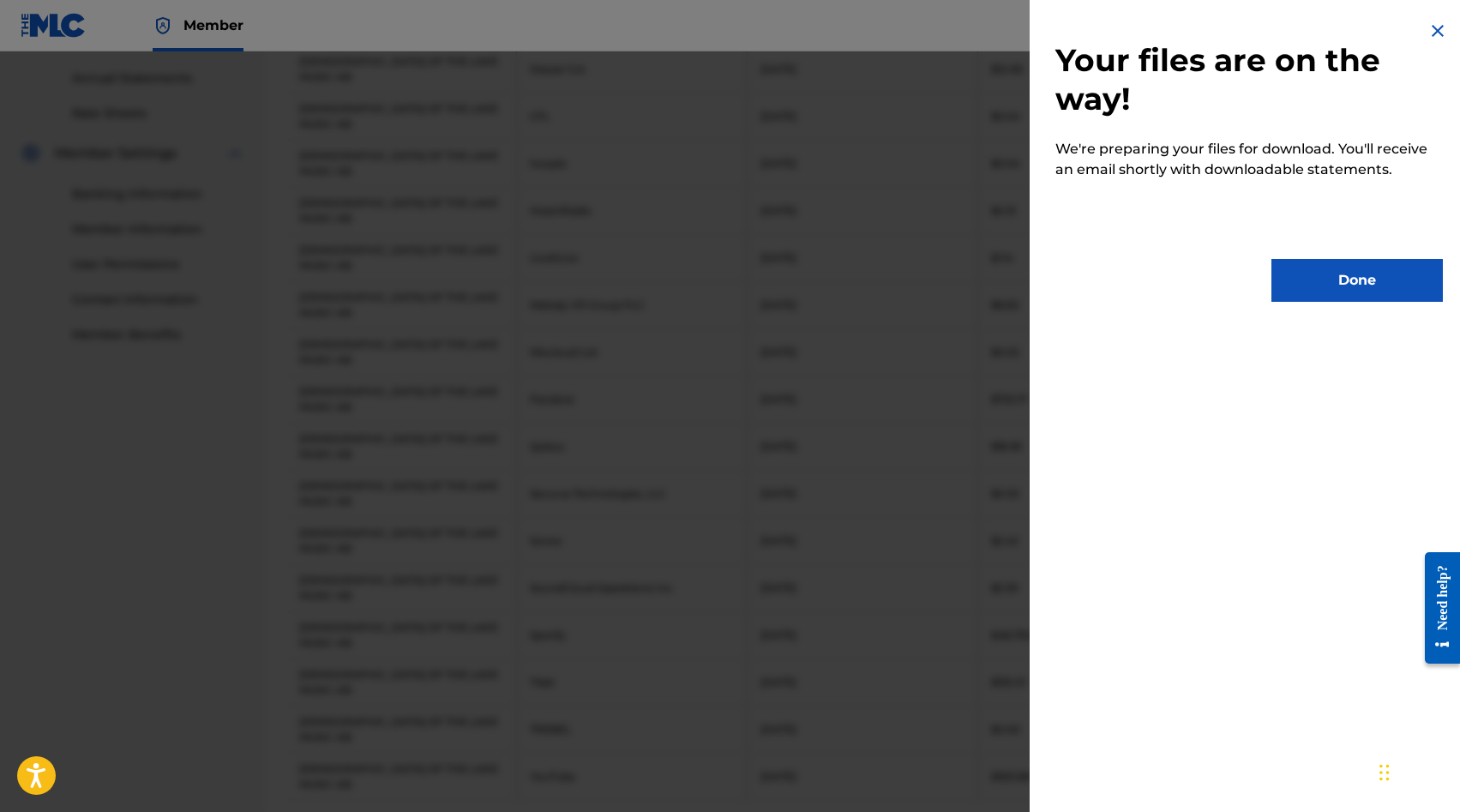
click at [1307, 260] on button "Done" at bounding box center [1357, 280] width 171 height 43
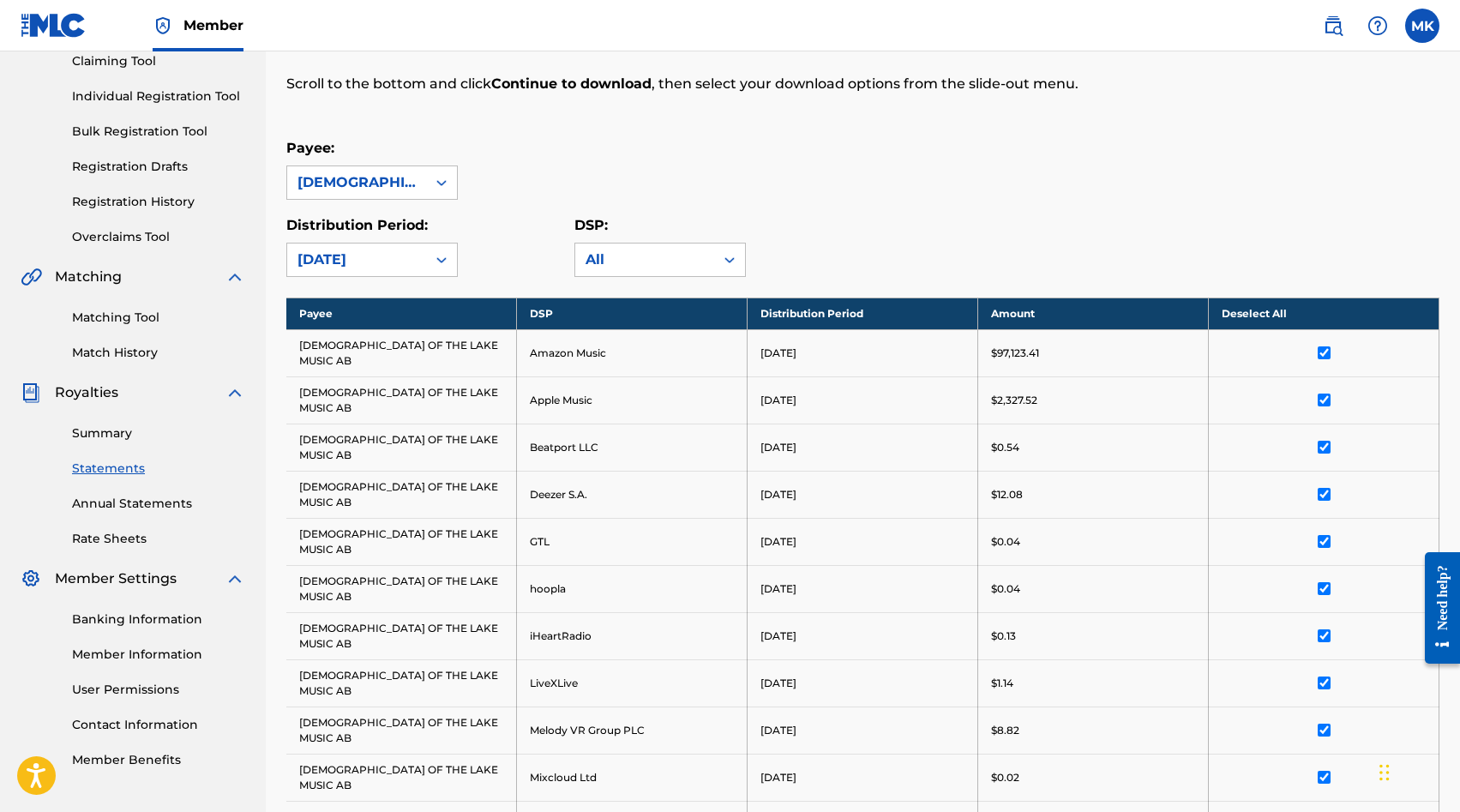
scroll to position [0, 0]
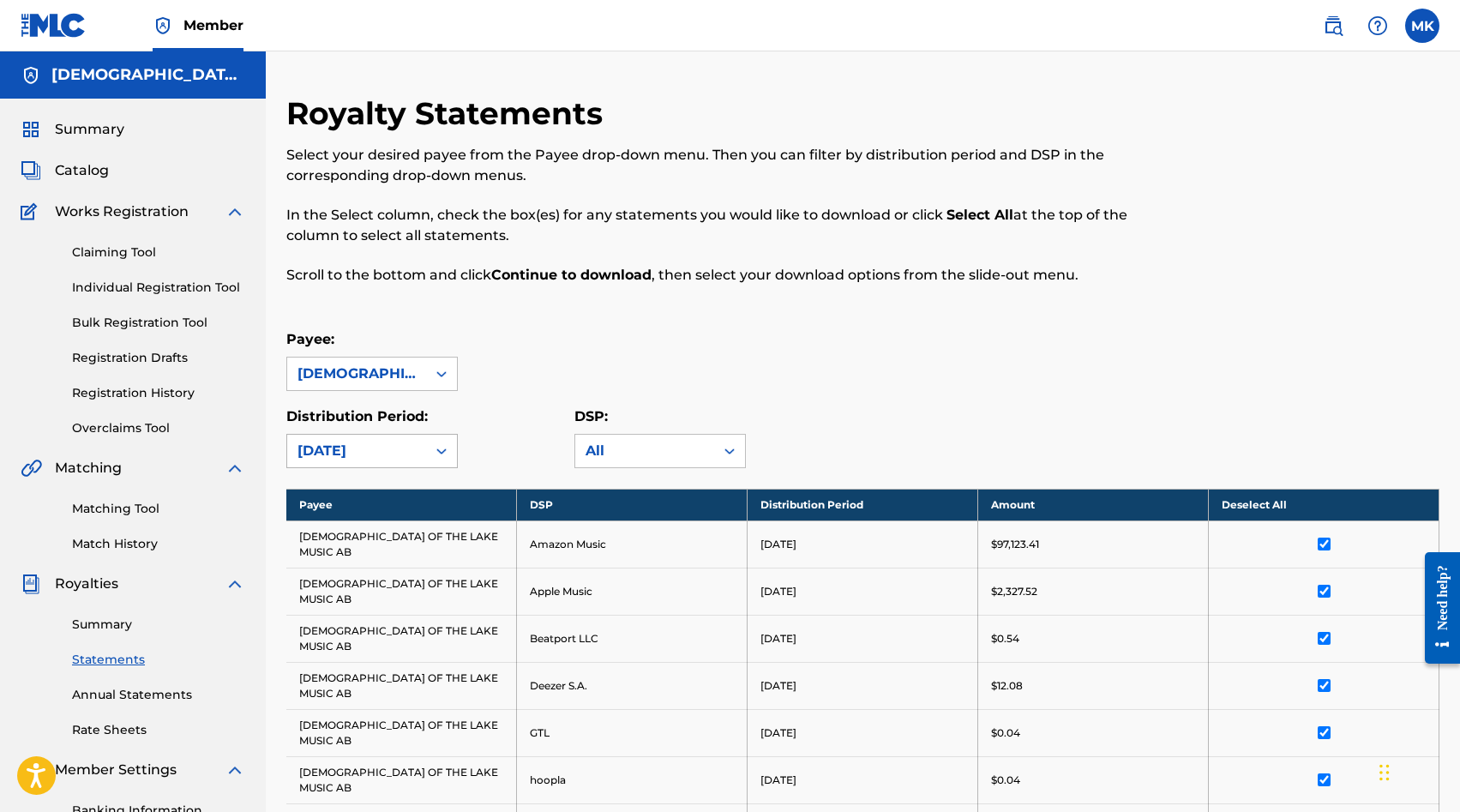
click at [426, 453] on div at bounding box center [442, 451] width 31 height 31
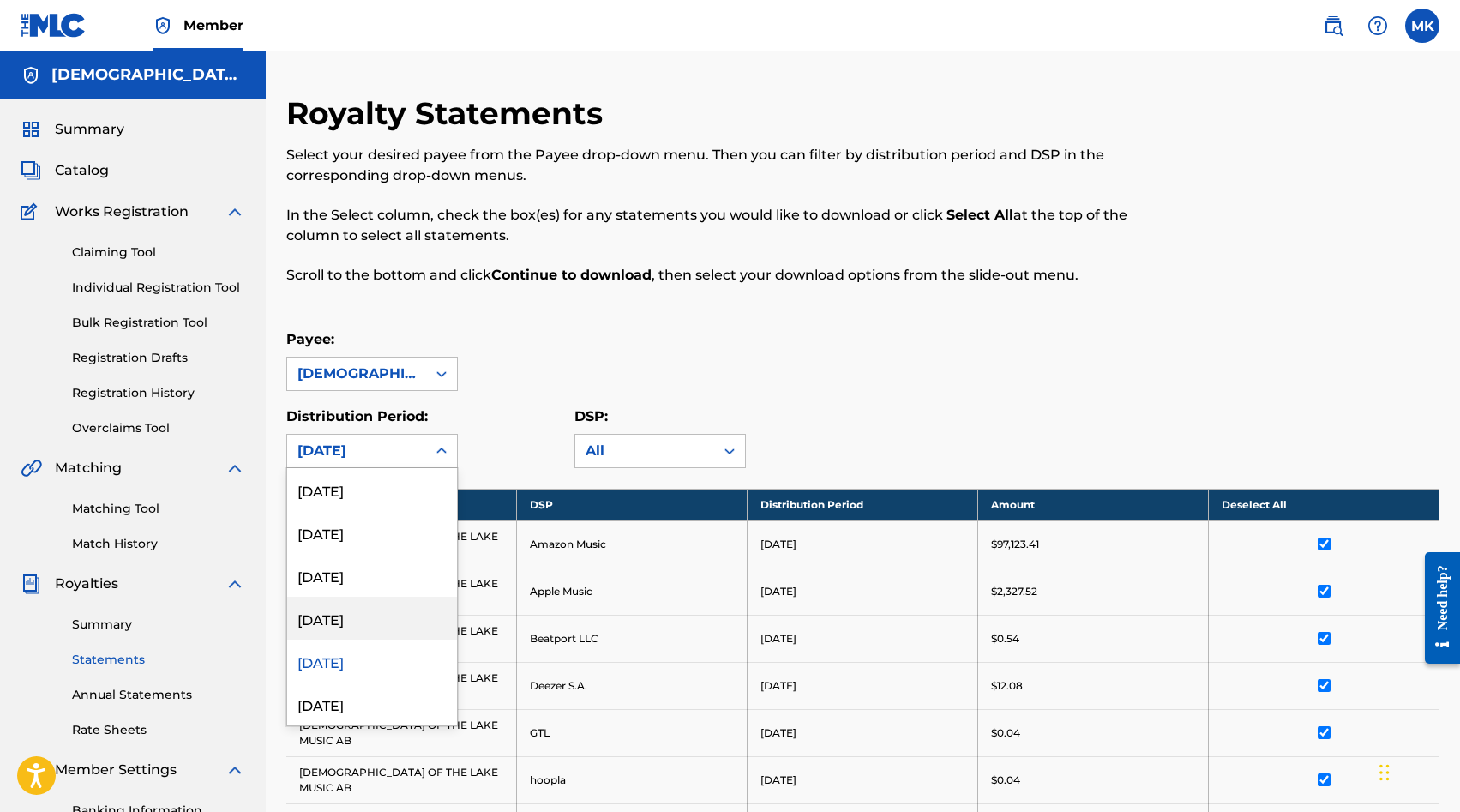
click at [370, 616] on div "[DATE]" at bounding box center [371, 618] width 170 height 43
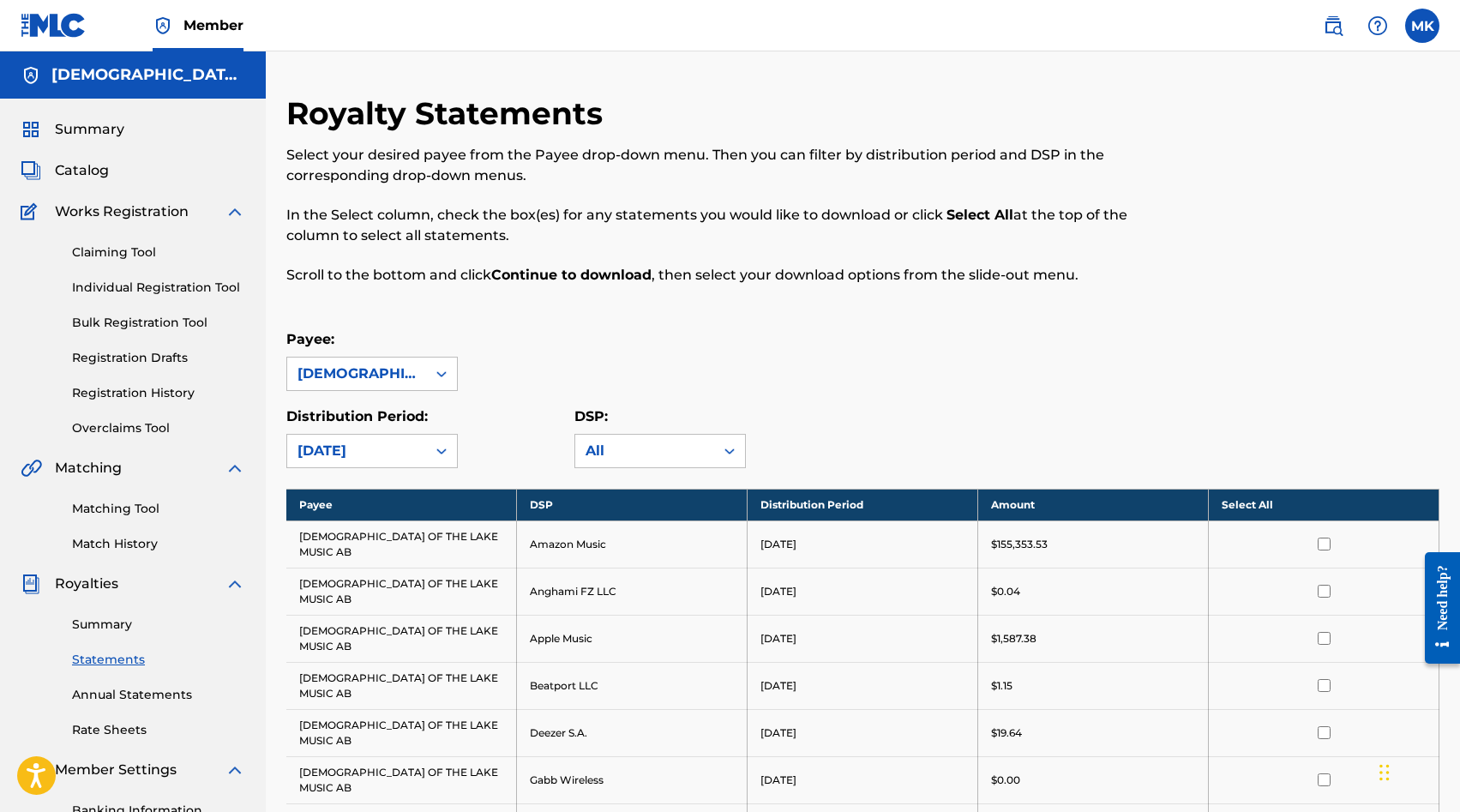
click at [1324, 498] on th "Select All" at bounding box center [1324, 504] width 230 height 31
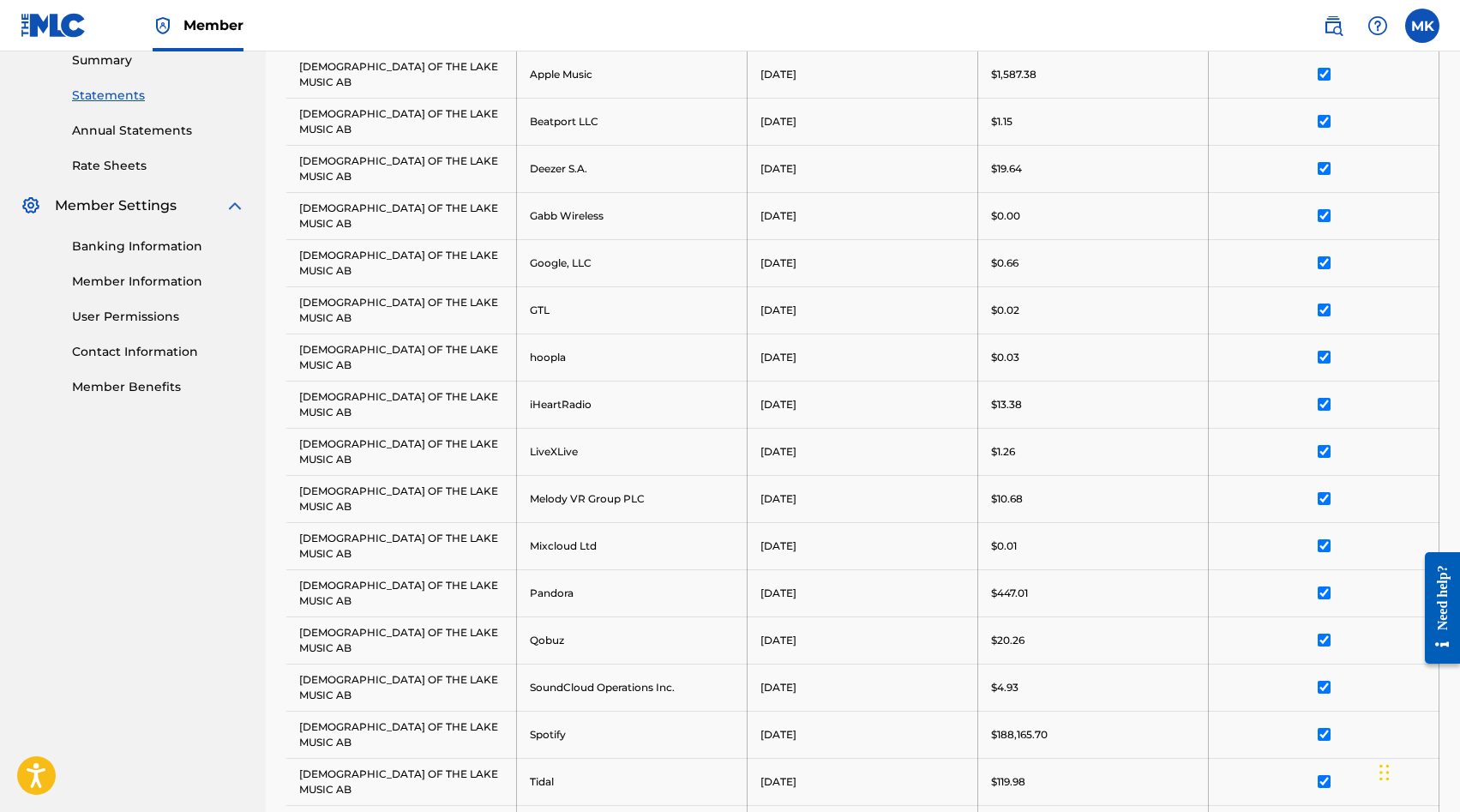
scroll to position [616, 0]
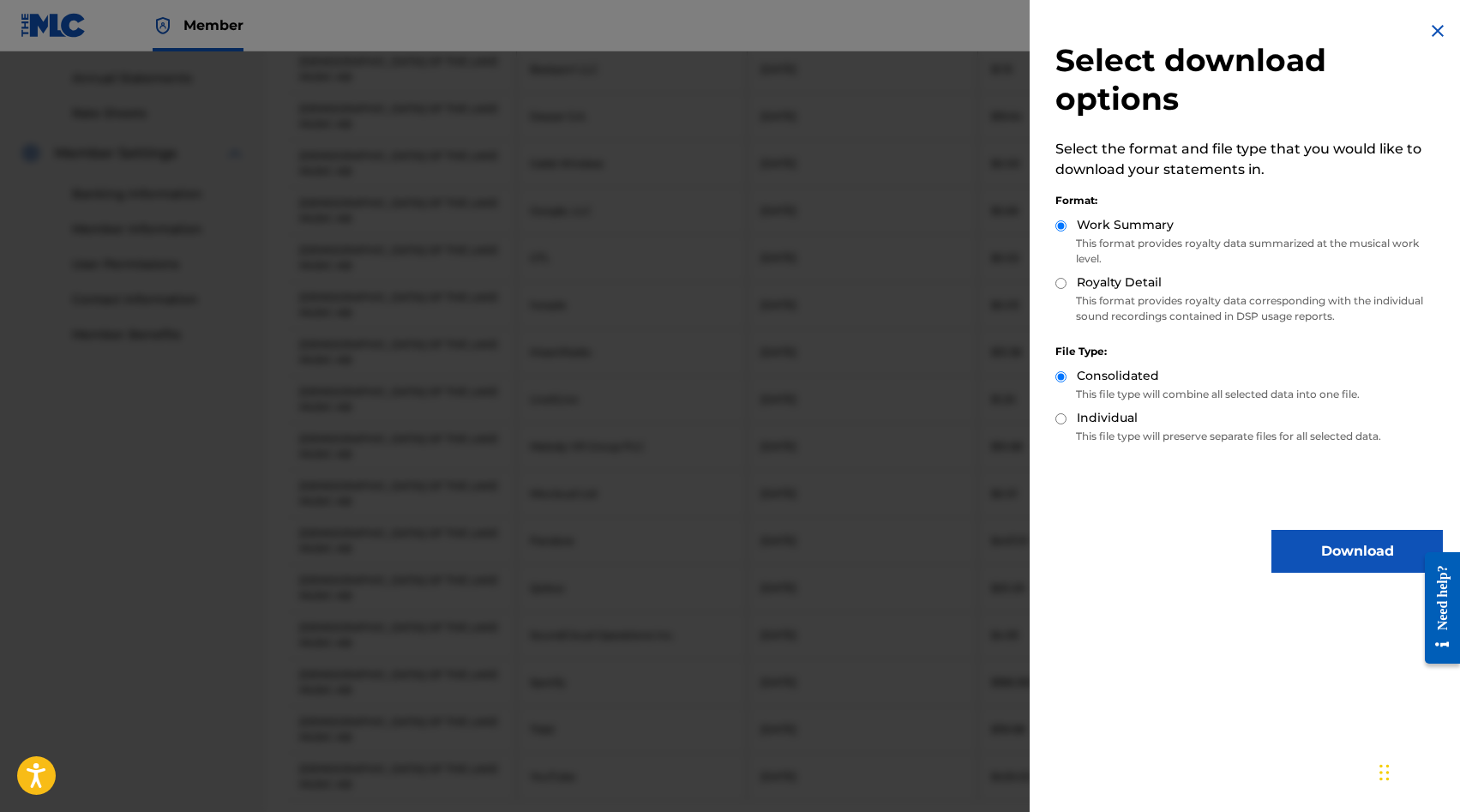
click at [1289, 545] on button "Download" at bounding box center [1357, 550] width 171 height 43
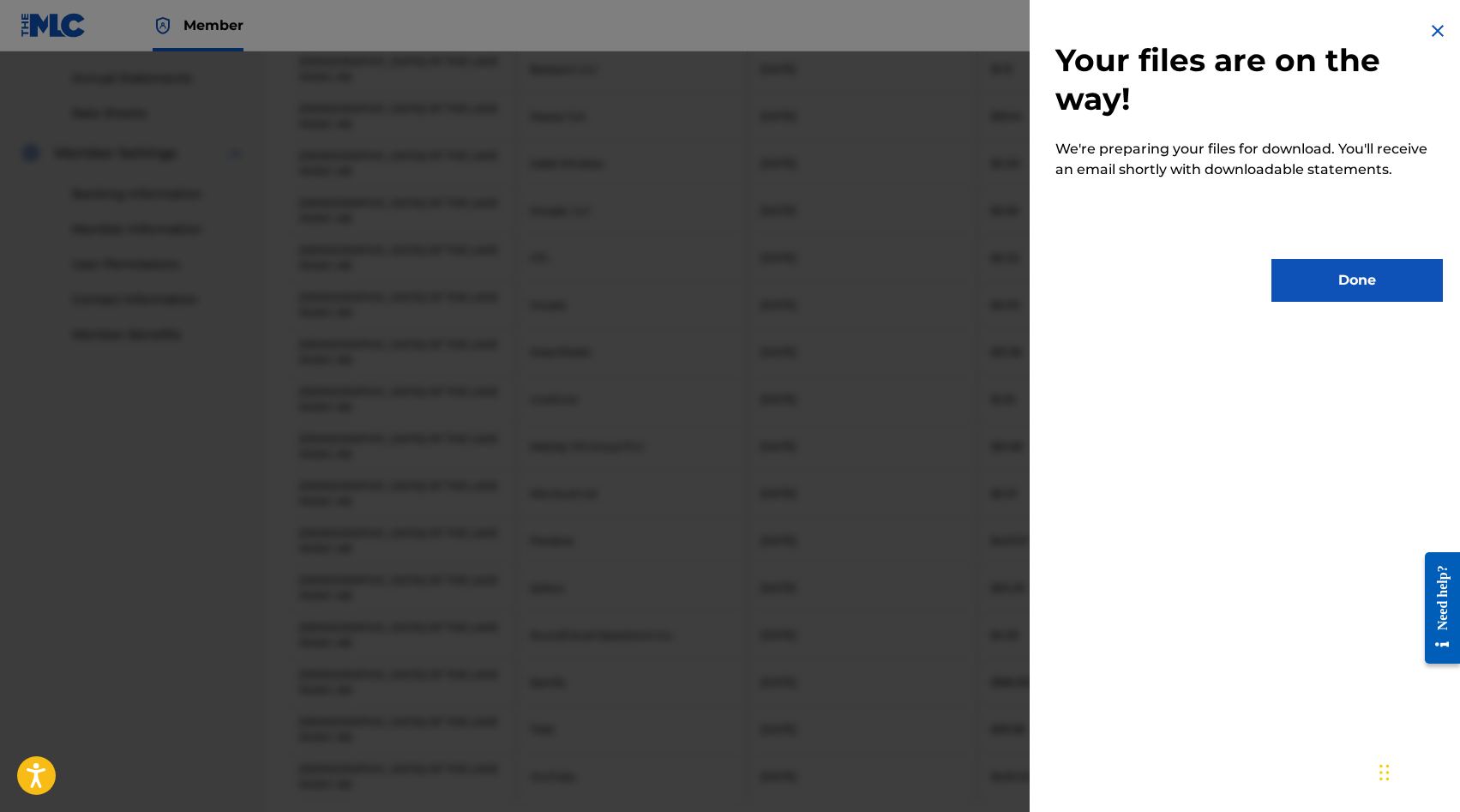
click at [1286, 291] on button "Done" at bounding box center [1357, 280] width 171 height 43
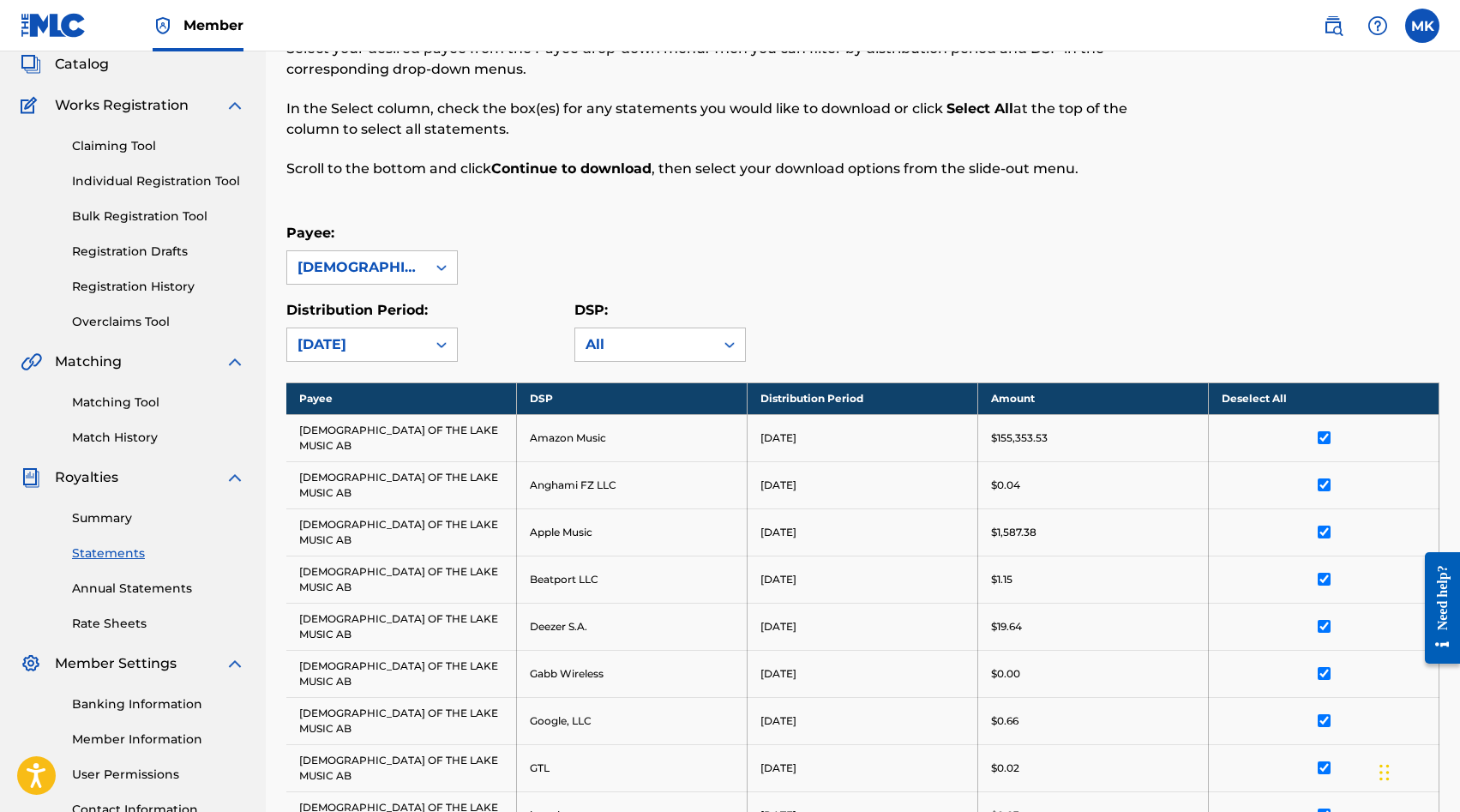
scroll to position [0, 0]
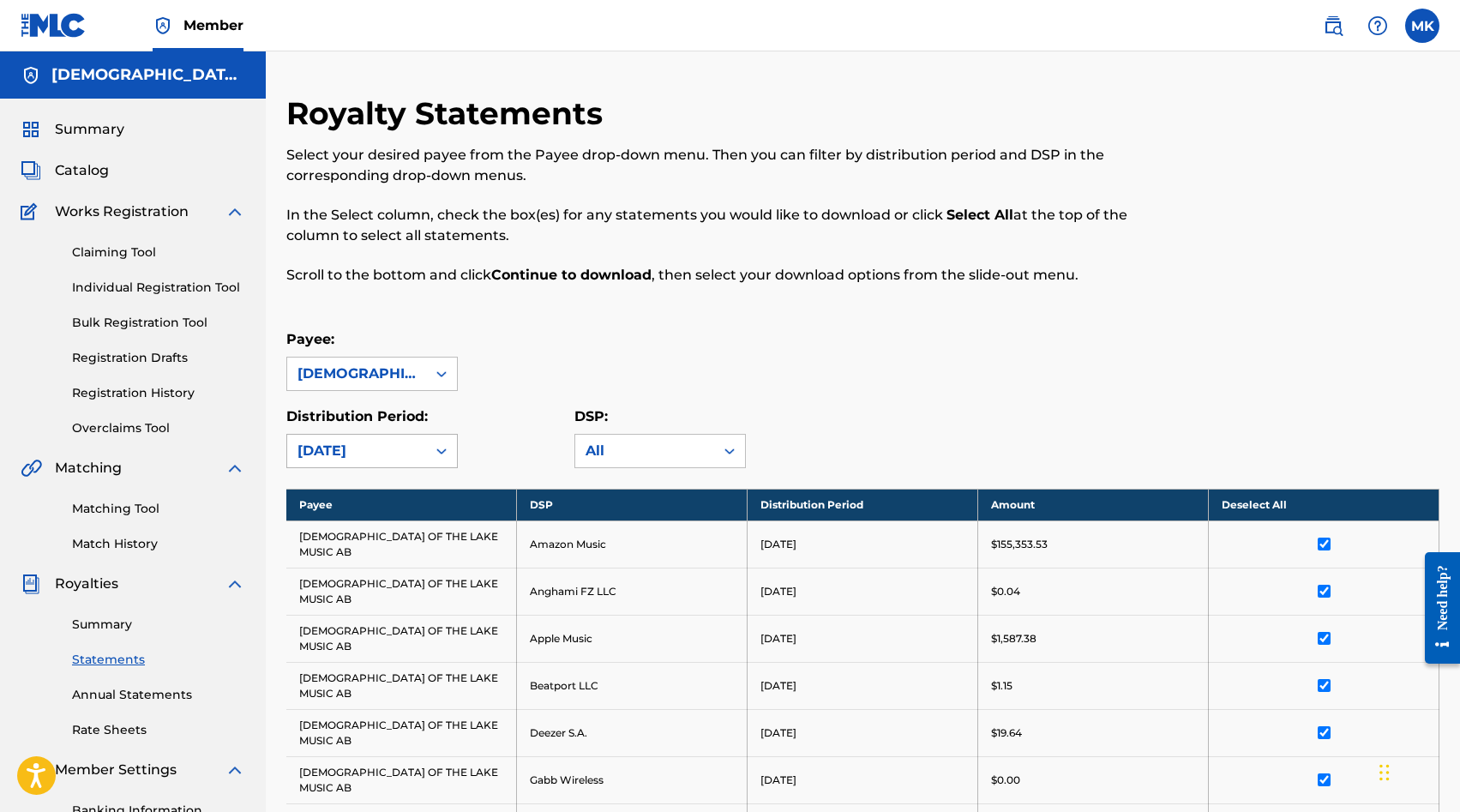
click at [423, 452] on div "[DATE]" at bounding box center [356, 451] width 139 height 32
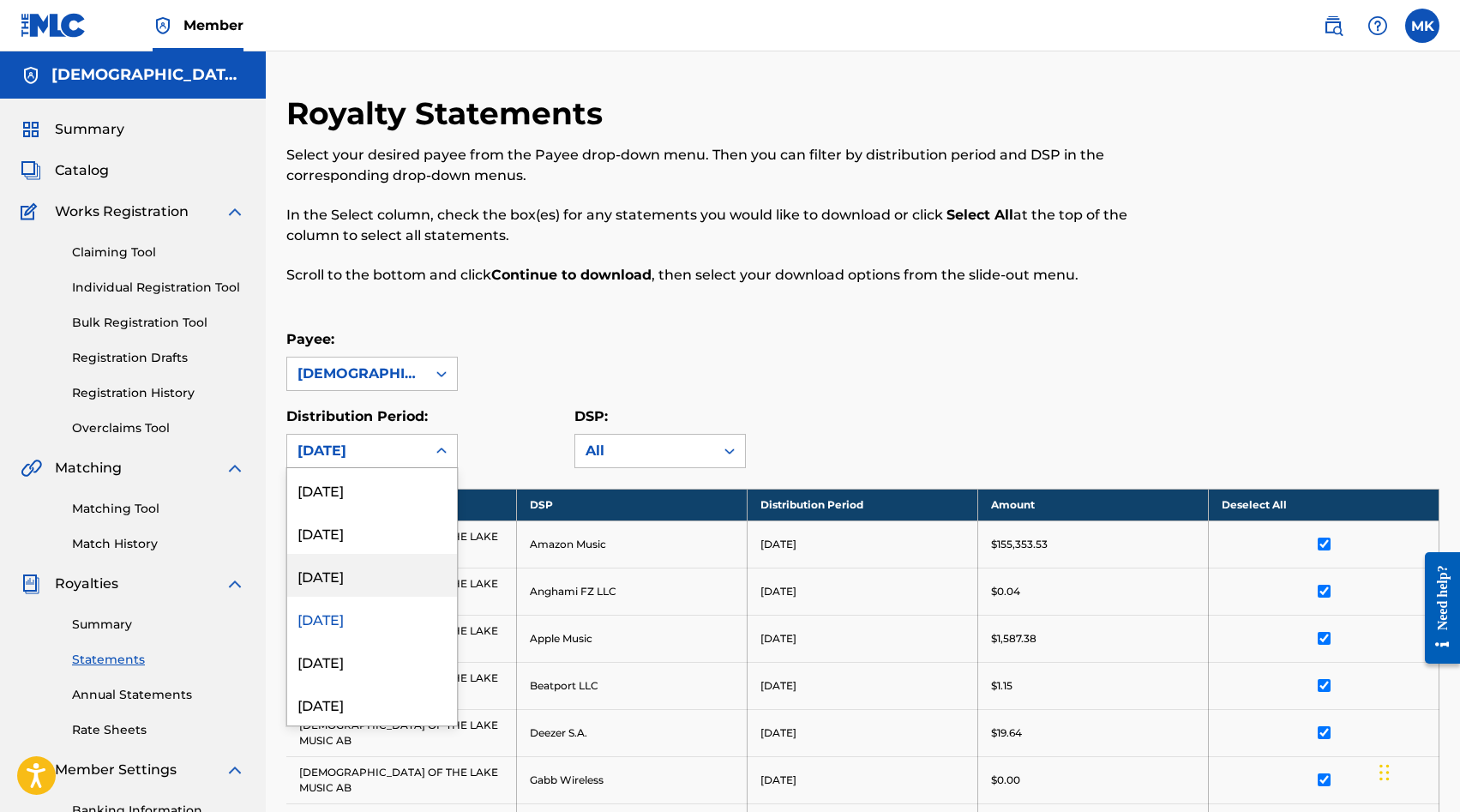
click at [390, 572] on div "[DATE]" at bounding box center [371, 574] width 170 height 43
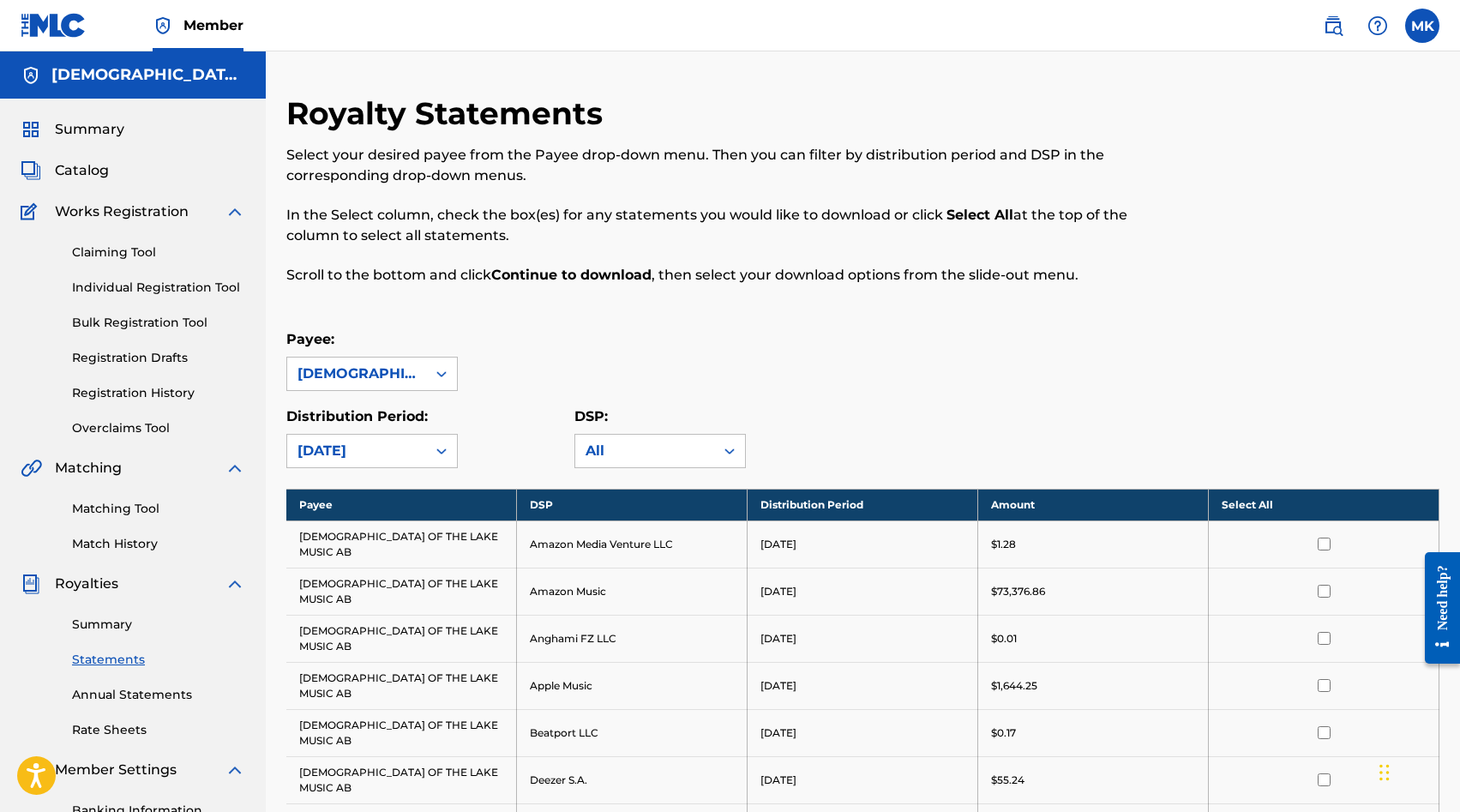
click at [1321, 507] on th "Select All" at bounding box center [1324, 504] width 230 height 31
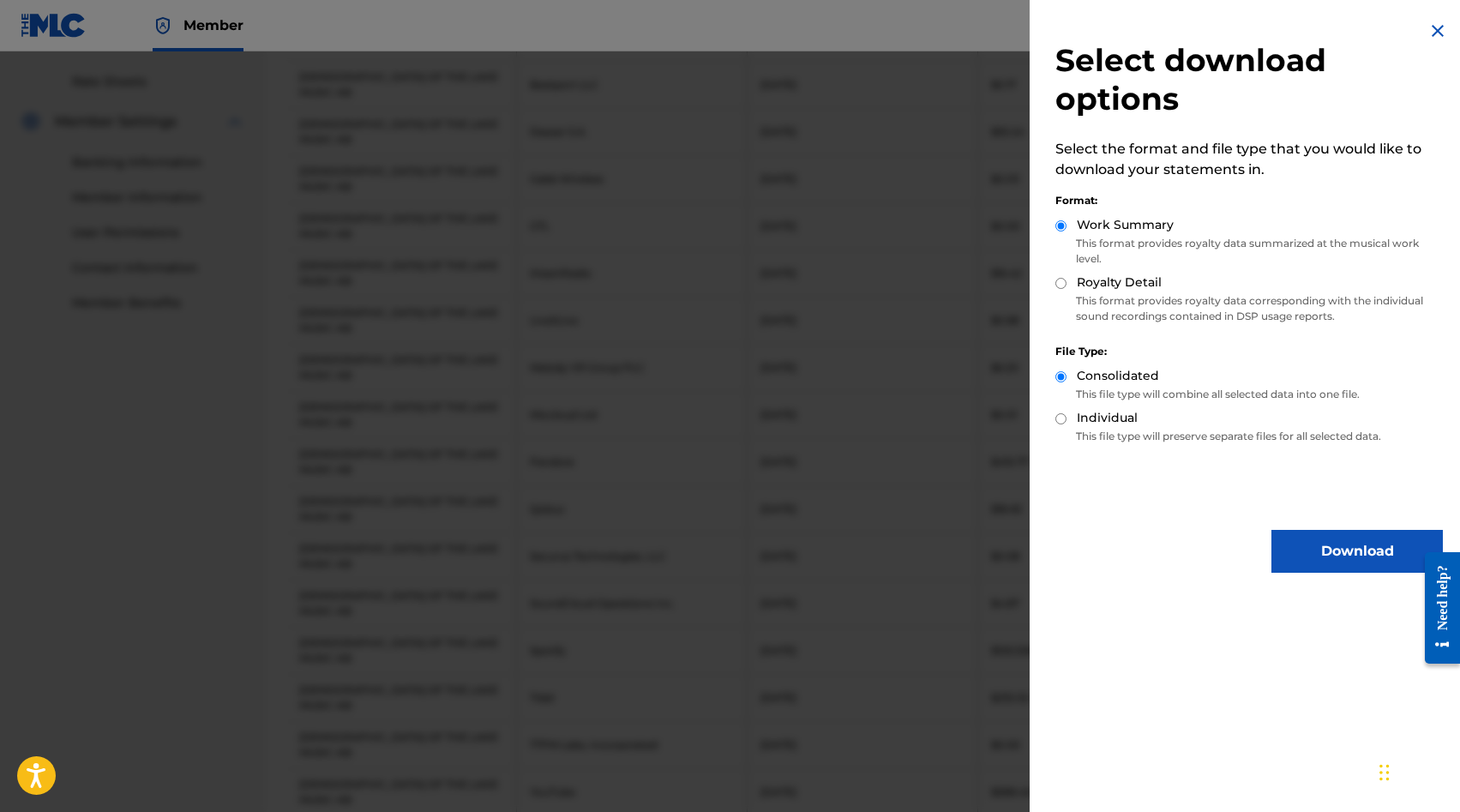
click at [1313, 554] on button "Download" at bounding box center [1357, 550] width 171 height 43
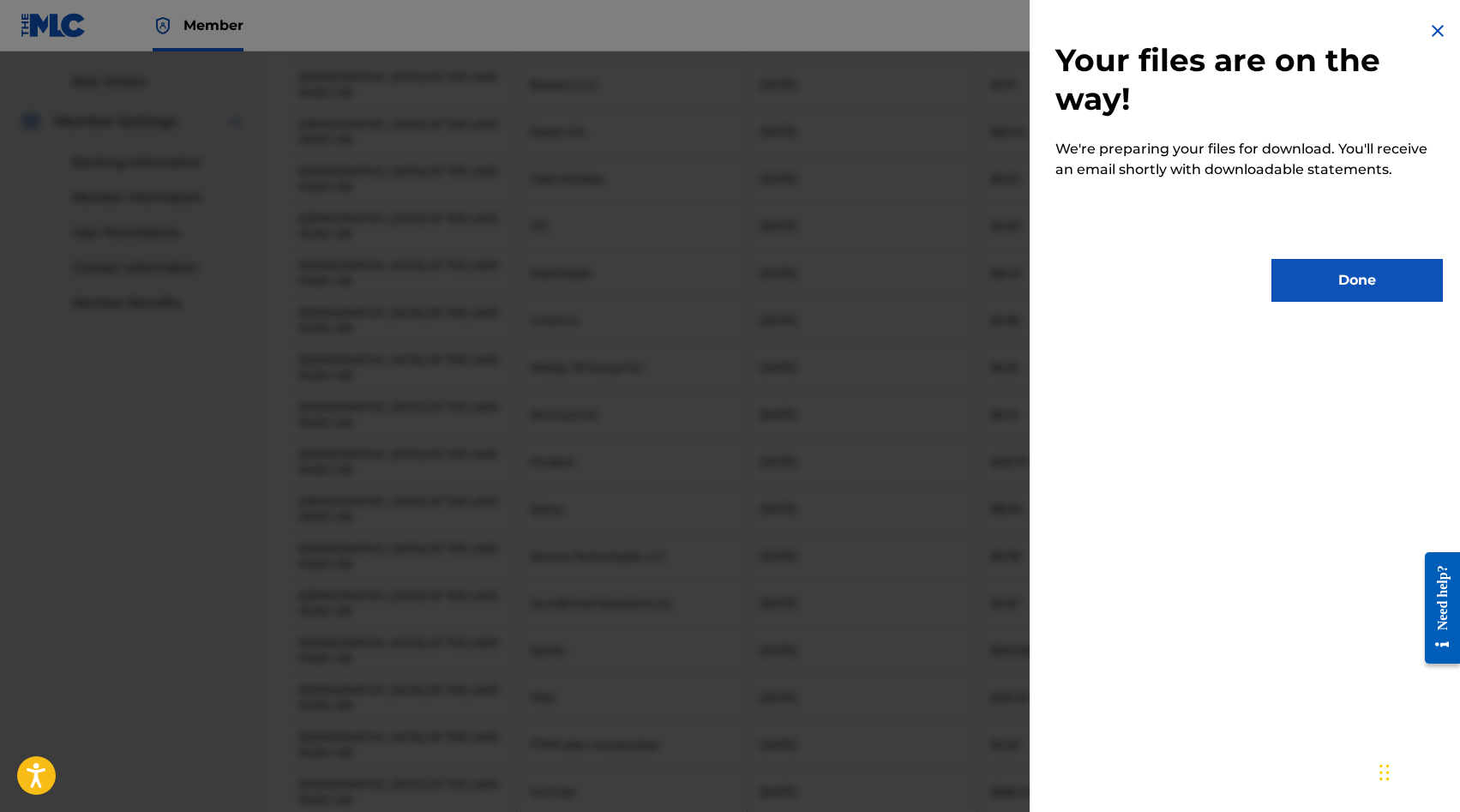
click at [1305, 287] on button "Done" at bounding box center [1357, 280] width 171 height 43
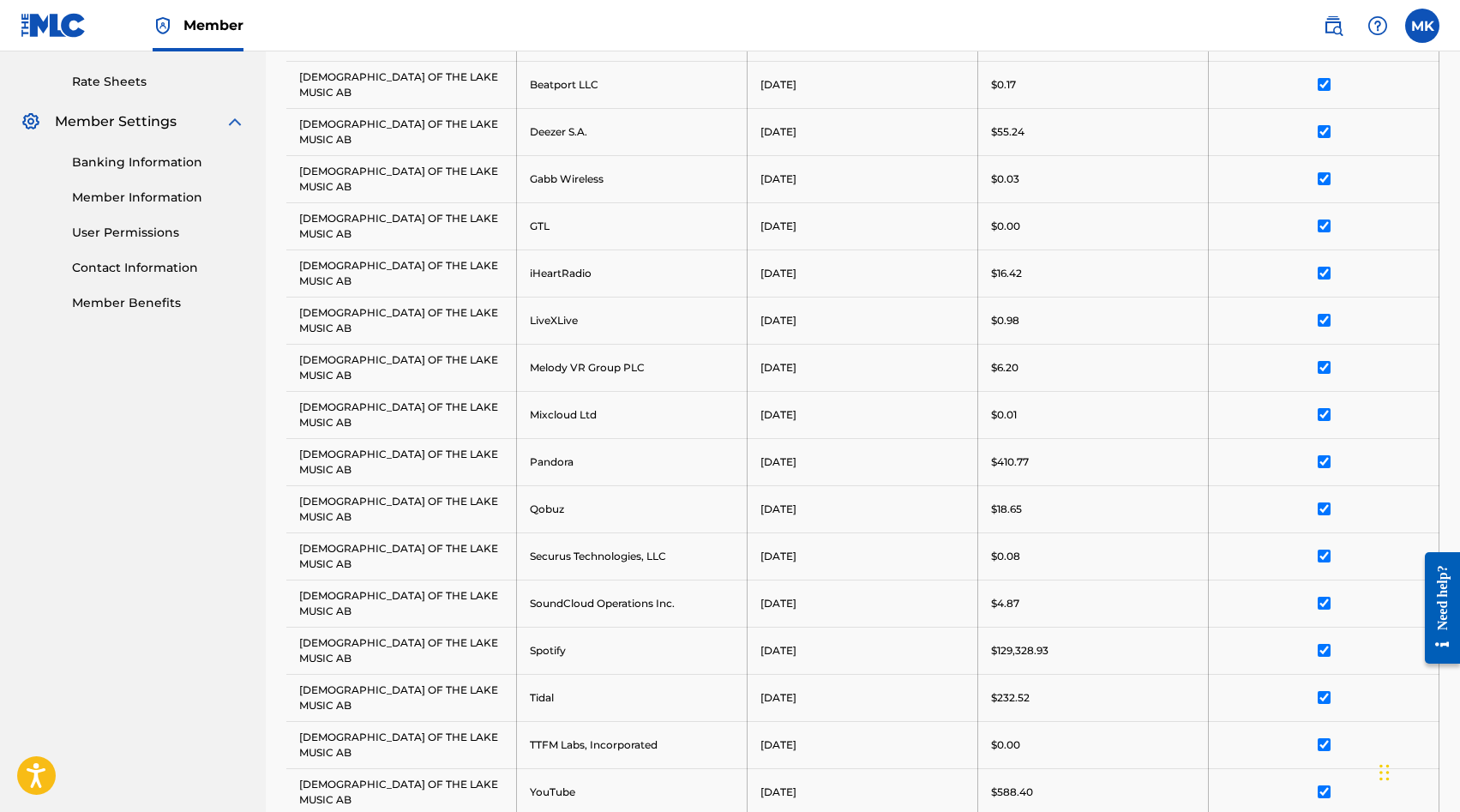
scroll to position [0, 0]
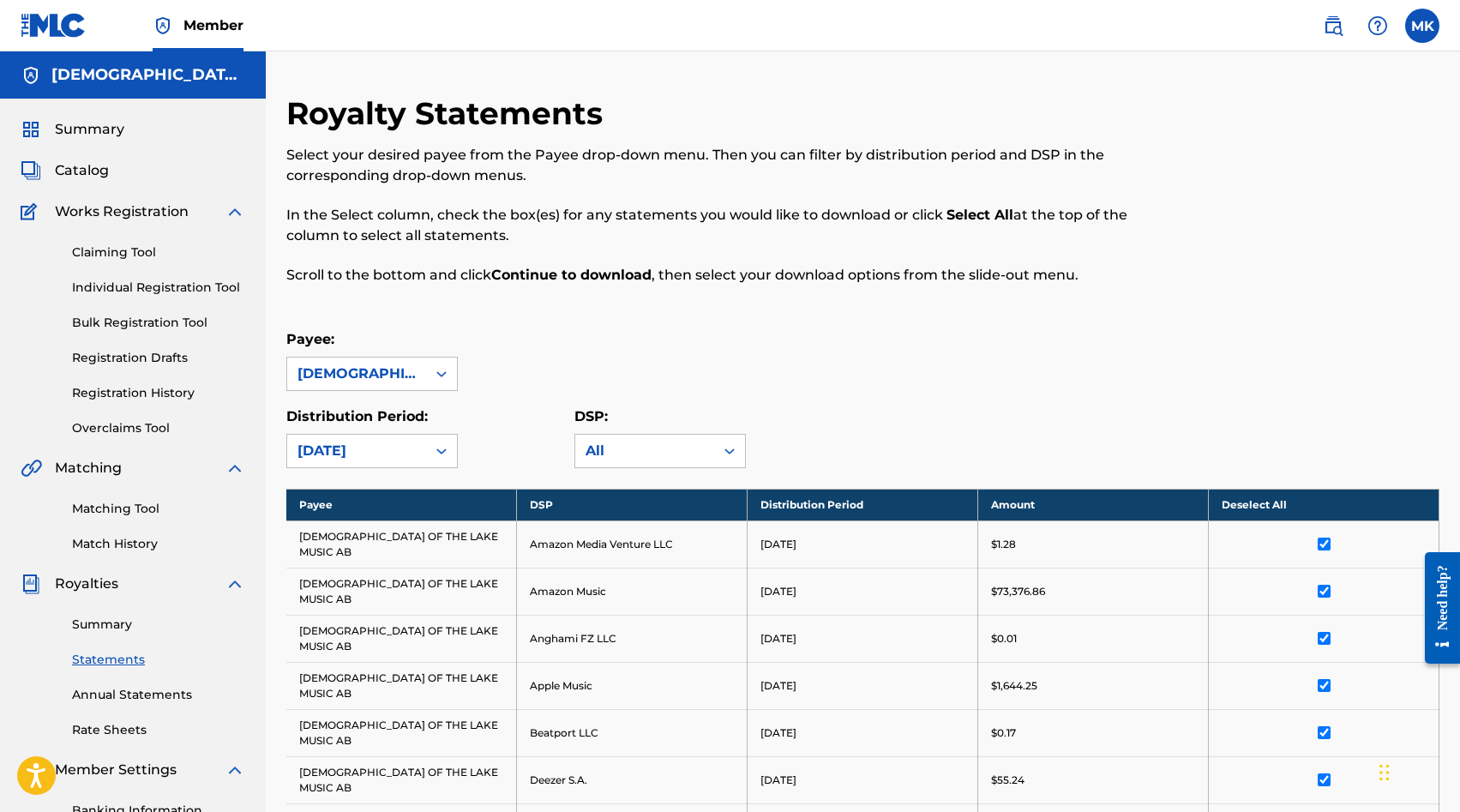
click at [933, 346] on div "Payee: [DEMOGRAPHIC_DATA] OF THE LAKE MUSIC AB" at bounding box center [862, 359] width 1153 height 62
click at [81, 124] on span "Summary" at bounding box center [89, 130] width 69 height 21
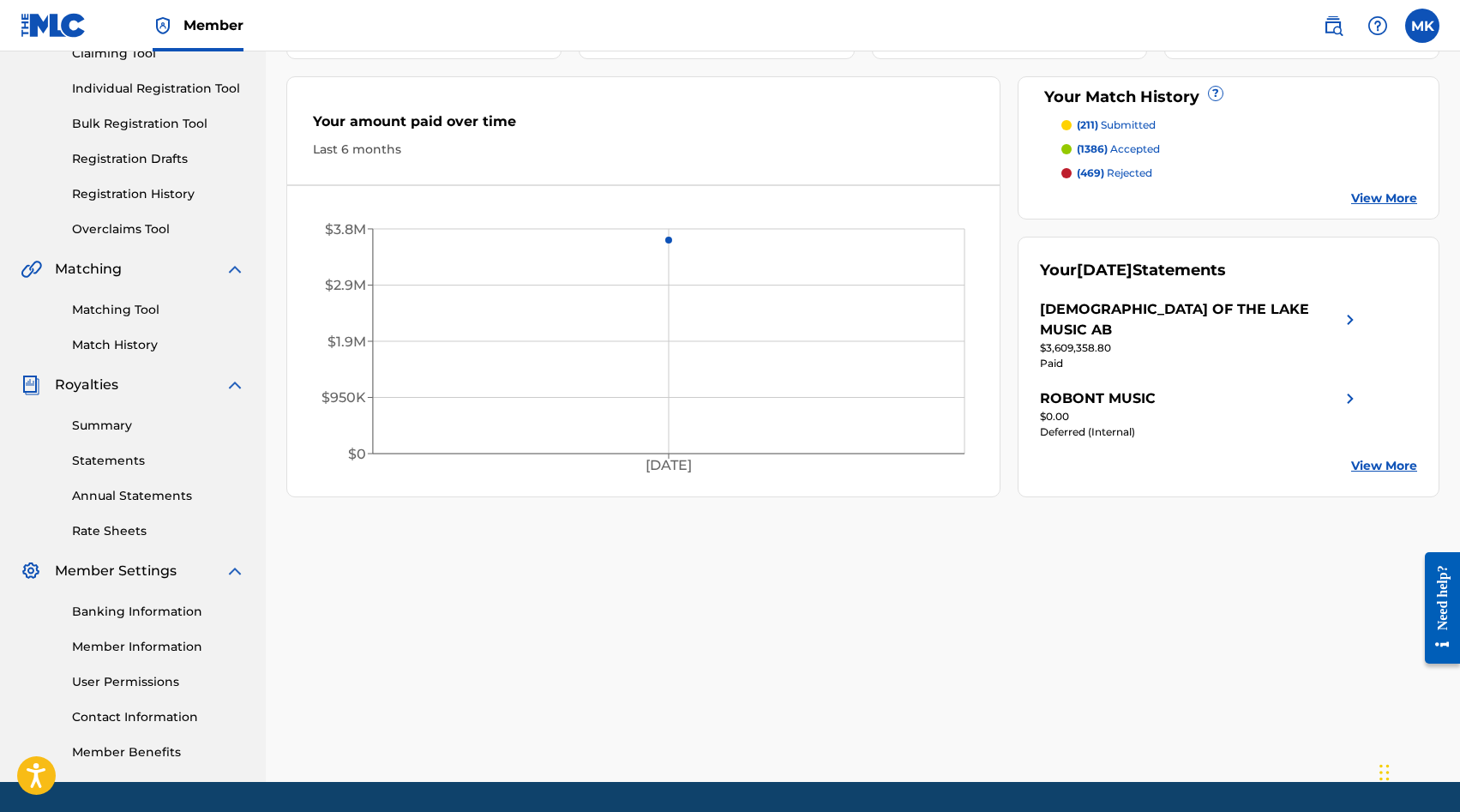
scroll to position [244, 0]
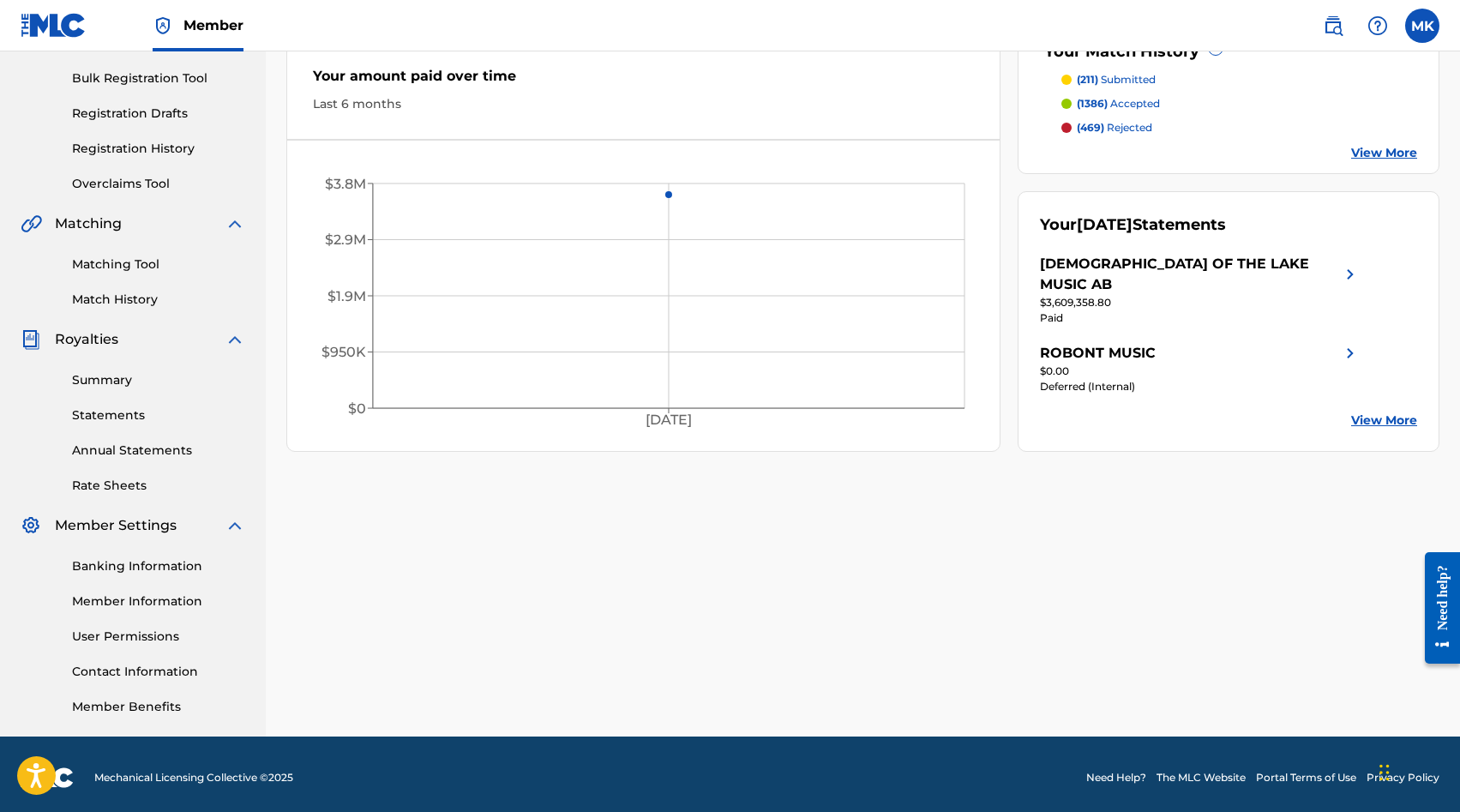
click at [111, 564] on link "Banking Information" at bounding box center [158, 566] width 173 height 18
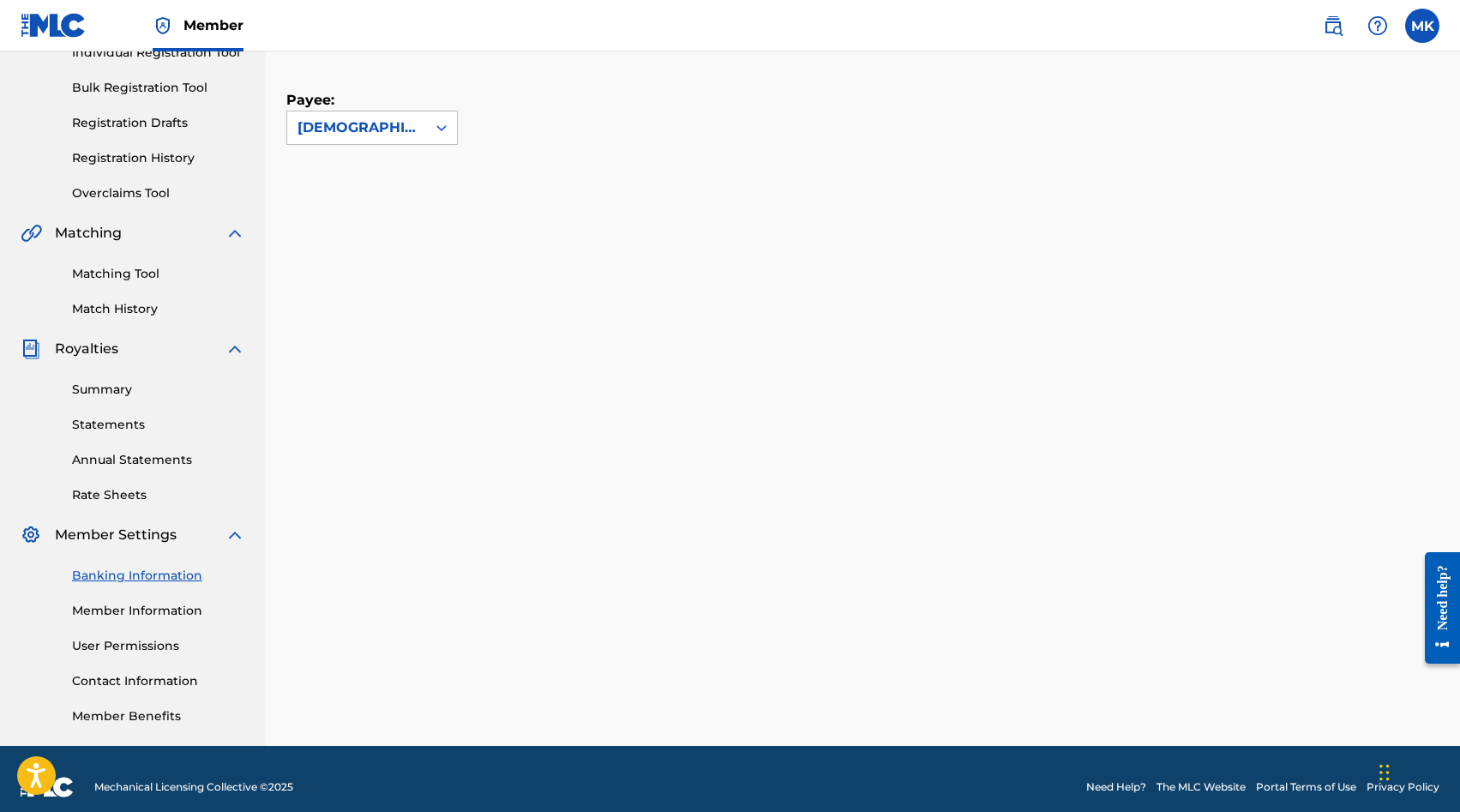
scroll to position [251, 0]
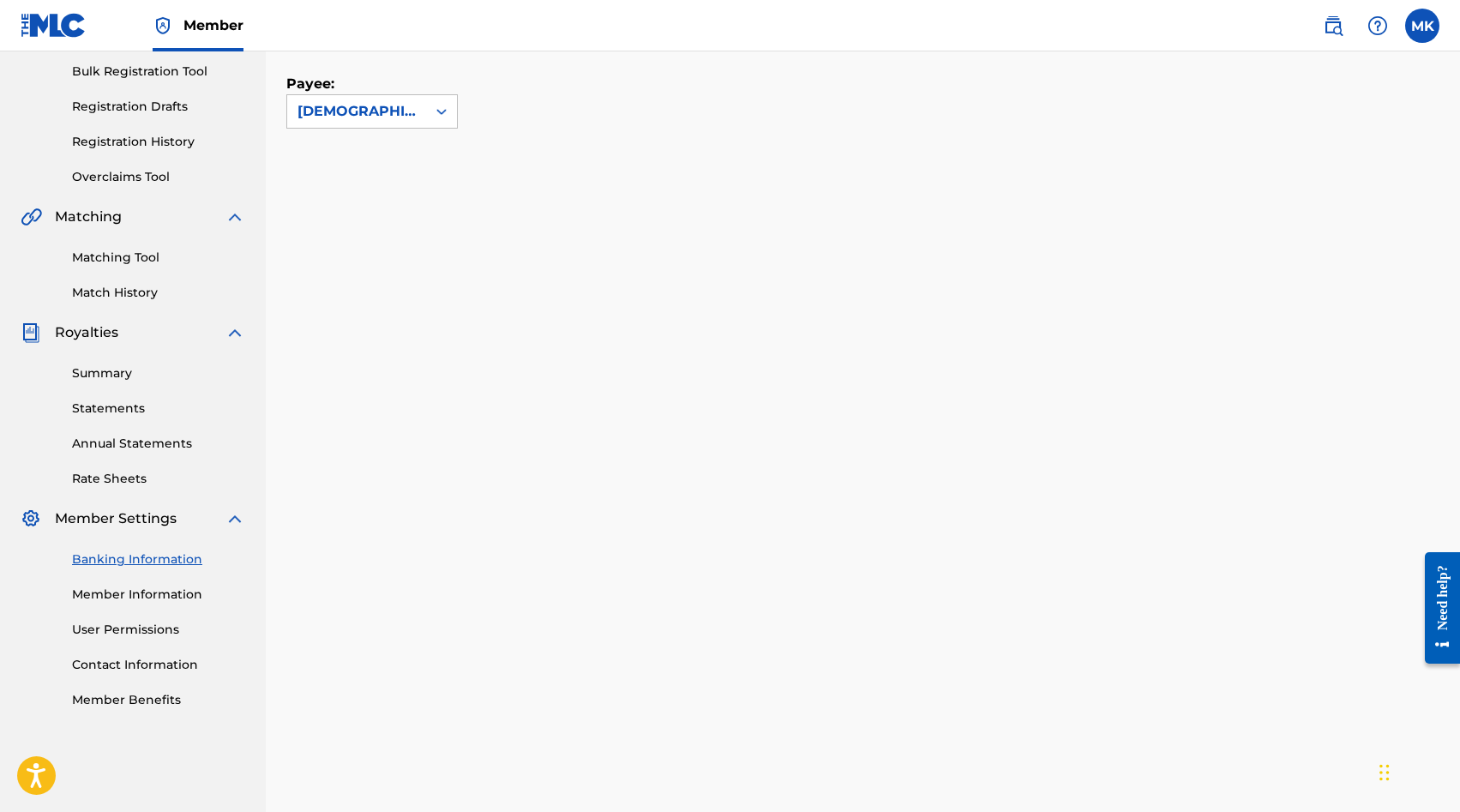
click at [106, 596] on link "Member Information" at bounding box center [158, 594] width 173 height 18
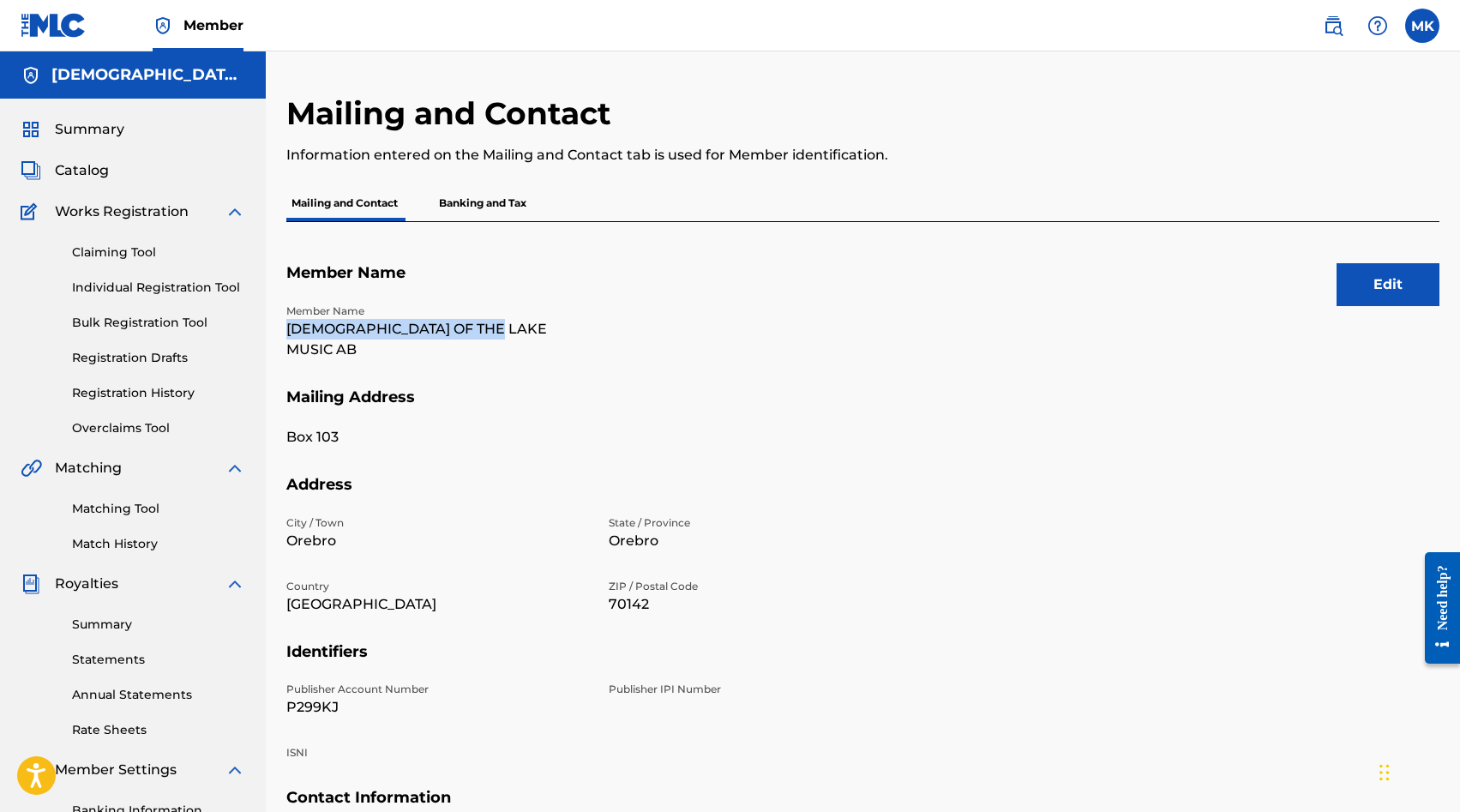
drag, startPoint x: 503, startPoint y: 333, endPoint x: 267, endPoint y: 334, distance: 236.0
click at [267, 334] on div "Mailing and Contact Information entered on the Mailing and Contact tab is used …" at bounding box center [862, 537] width 1194 height 886
drag, startPoint x: 511, startPoint y: 332, endPoint x: 680, endPoint y: 337, distance: 169.1
click at [682, 338] on div "Member Name [DEMOGRAPHIC_DATA] OF THE LAKE MUSIC AB" at bounding box center [598, 345] width 624 height 84
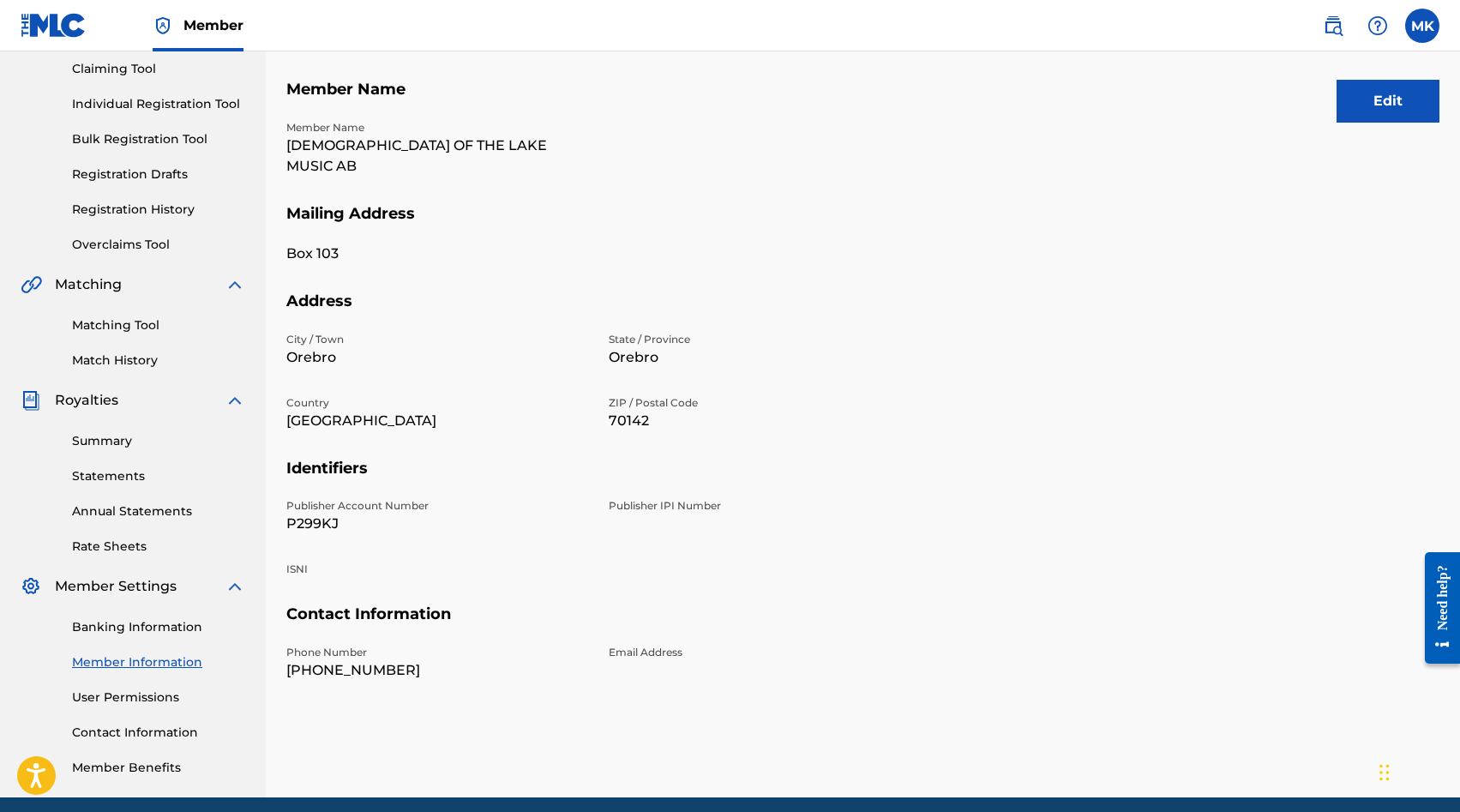
scroll to position [251, 0]
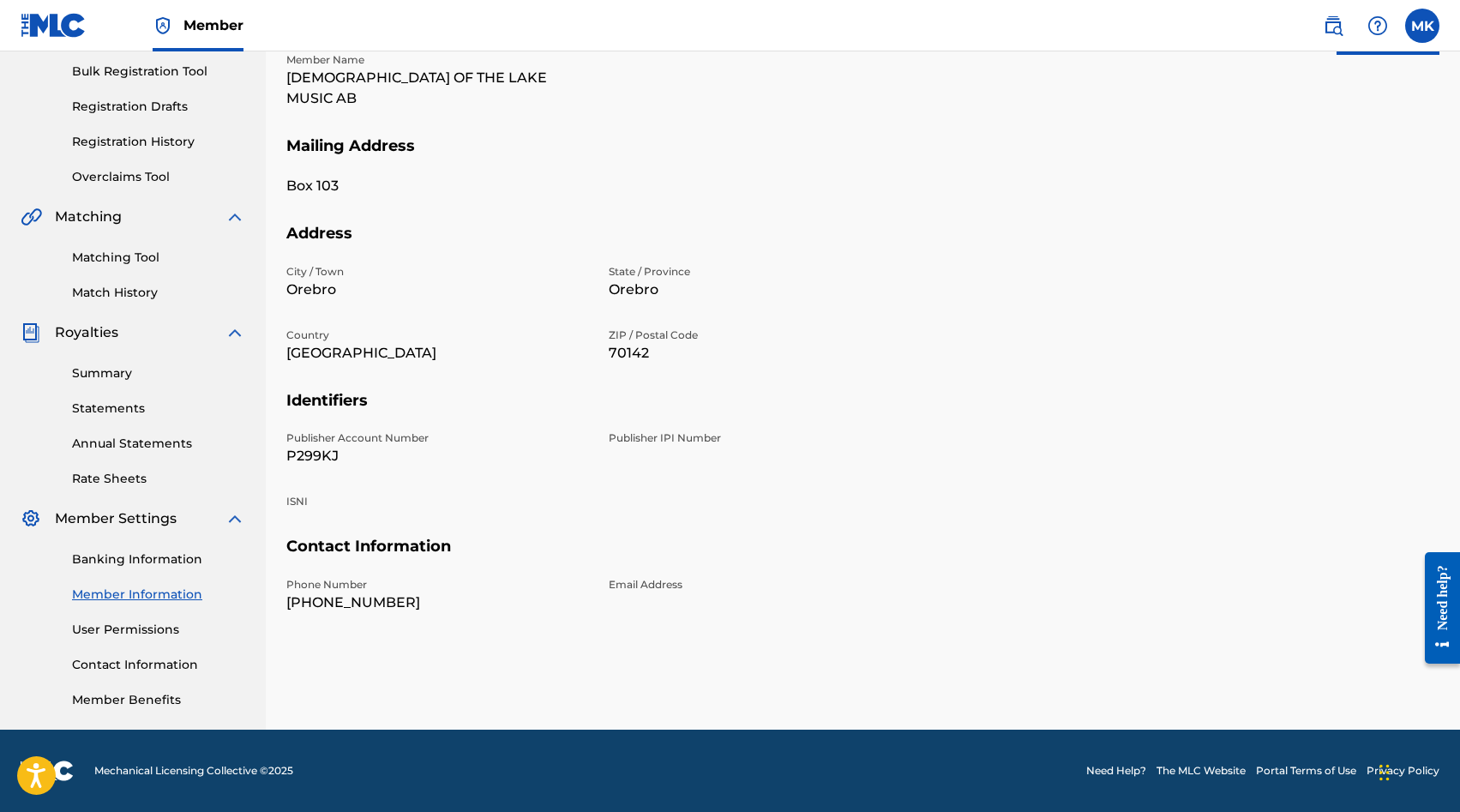
click at [123, 669] on link "Contact Information" at bounding box center [158, 664] width 173 height 18
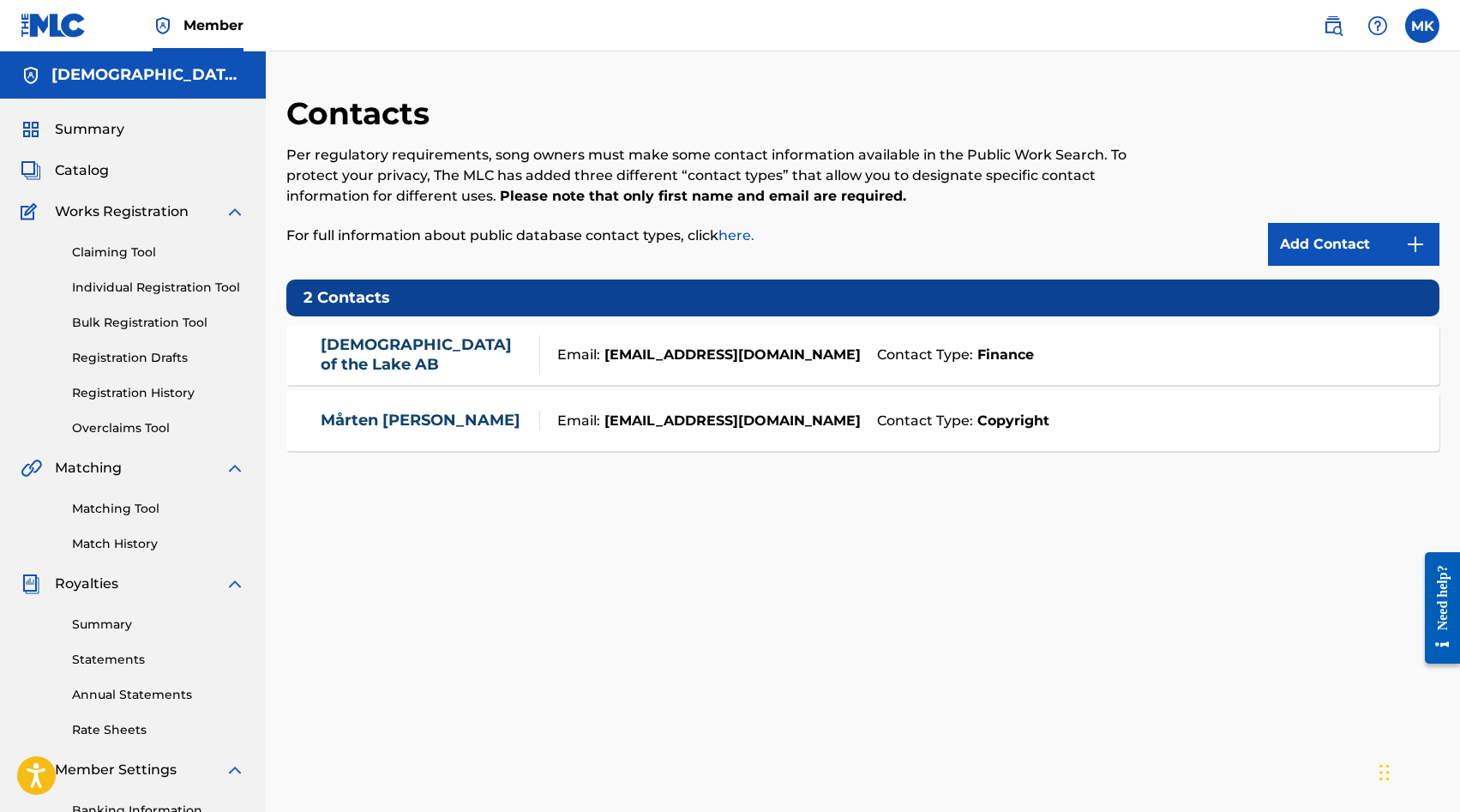
click at [427, 353] on link "[DEMOGRAPHIC_DATA] of the Lake AB" at bounding box center [425, 354] width 210 height 39
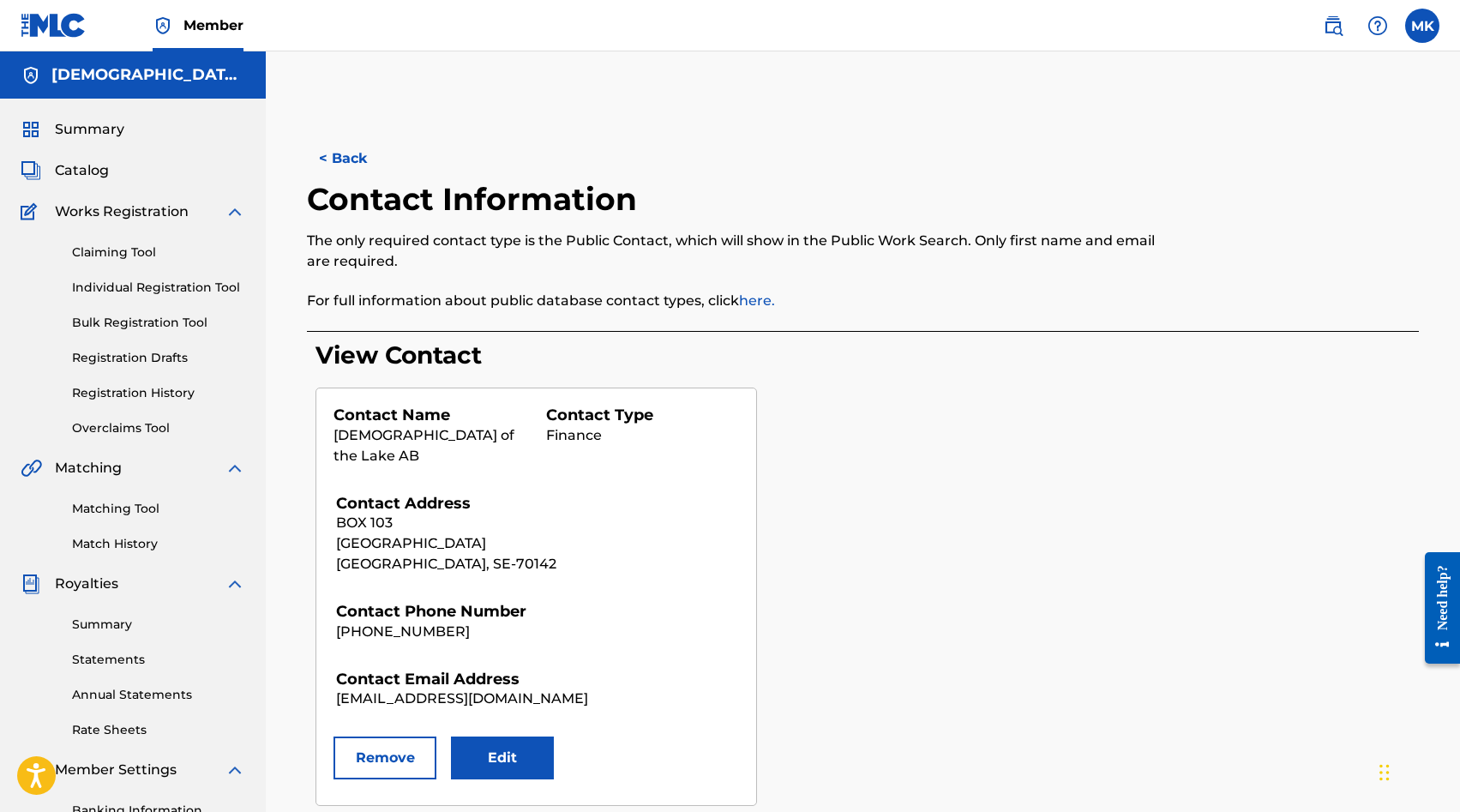
click at [95, 628] on link "Summary" at bounding box center [158, 624] width 173 height 18
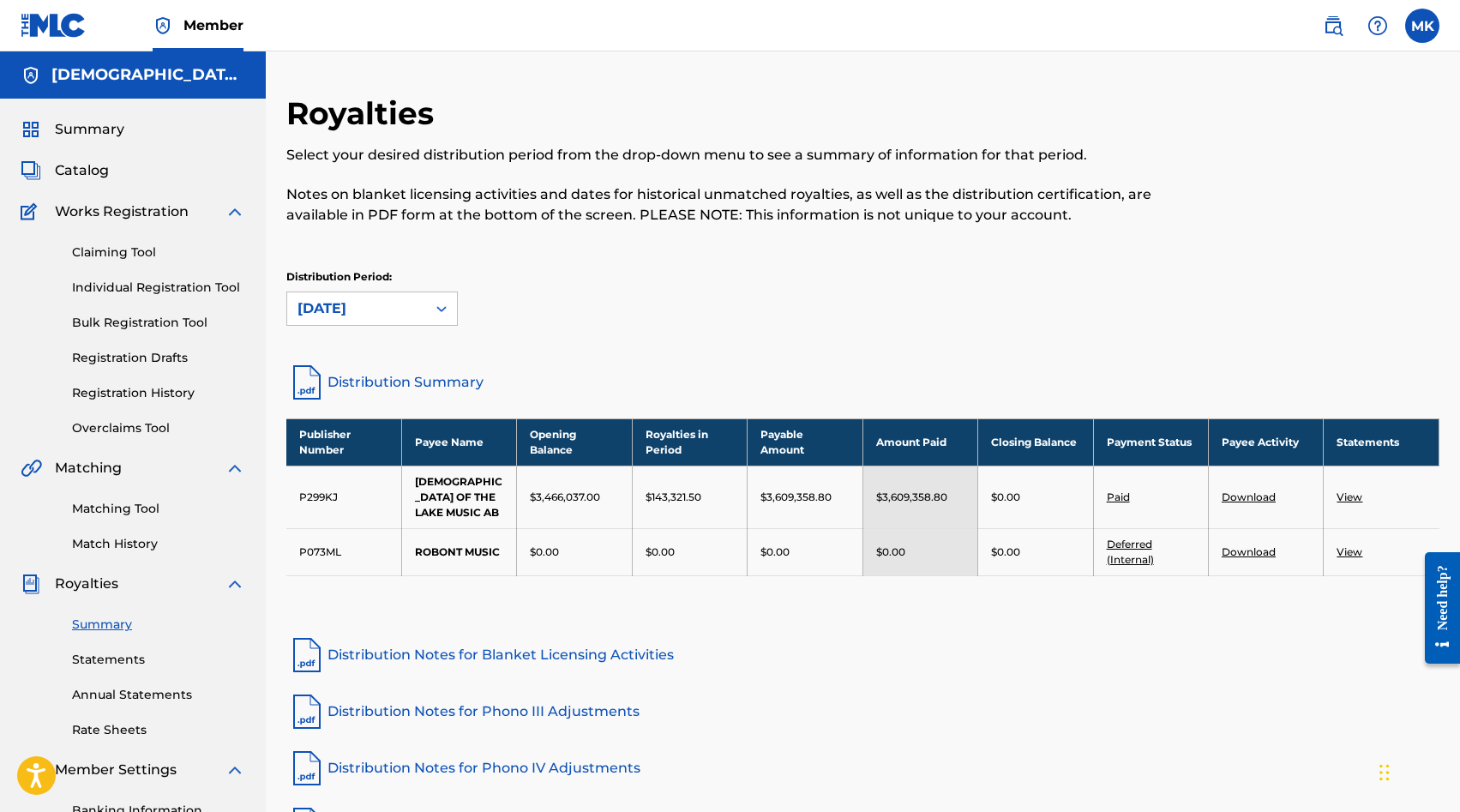
click at [1253, 490] on link "Download" at bounding box center [1248, 496] width 54 height 13
click at [111, 649] on div "Summary Statements Annual Statements Rate Sheets" at bounding box center [133, 666] width 225 height 145
click at [103, 667] on link "Statements" at bounding box center [158, 659] width 173 height 18
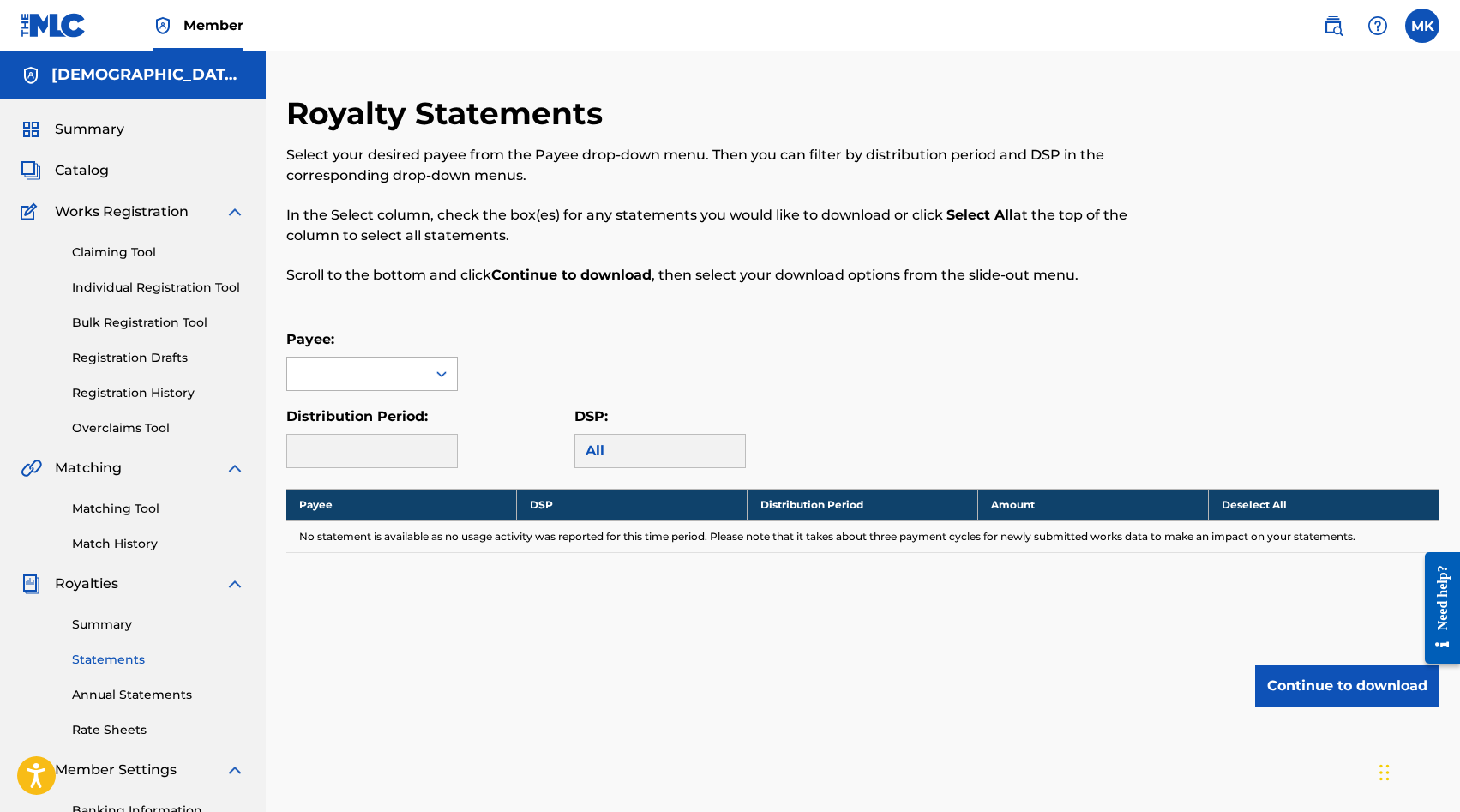
click at [447, 379] on icon at bounding box center [442, 373] width 17 height 17
click at [418, 419] on div "[DEMOGRAPHIC_DATA] OF THE LAKE MUSIC AB" at bounding box center [371, 433] width 170 height 84
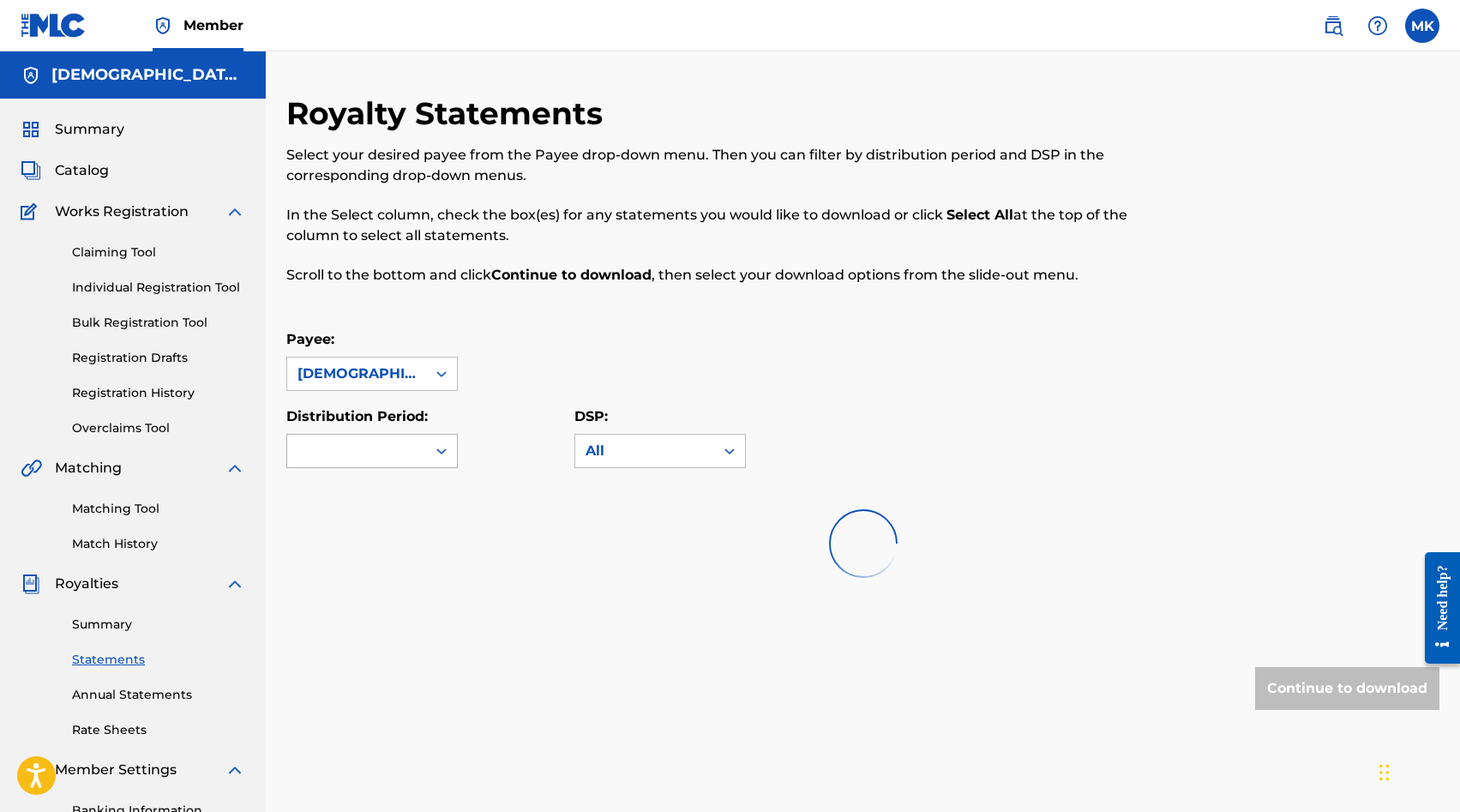
click at [405, 446] on div at bounding box center [356, 451] width 139 height 32
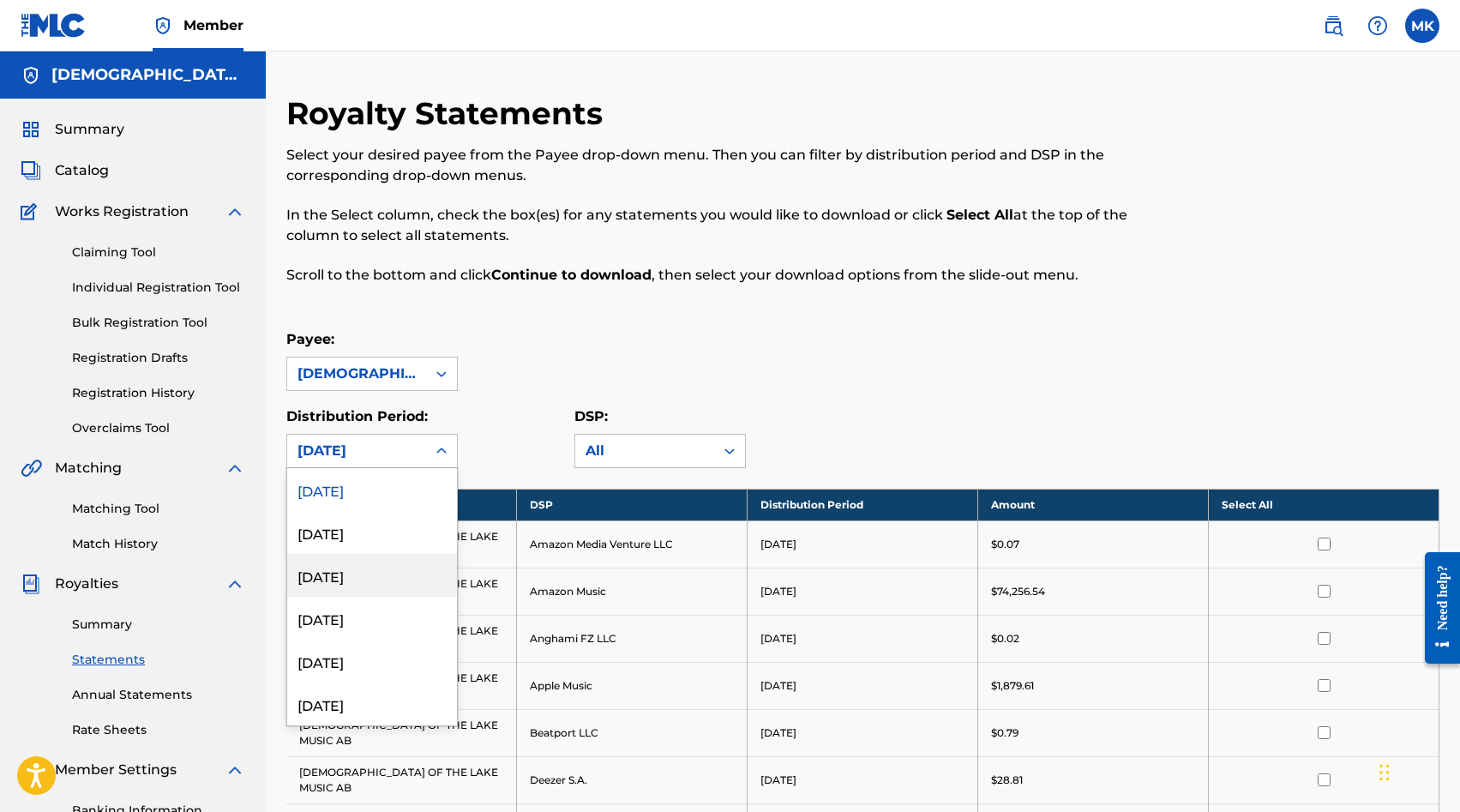
click at [364, 586] on div "[DATE]" at bounding box center [371, 574] width 170 height 43
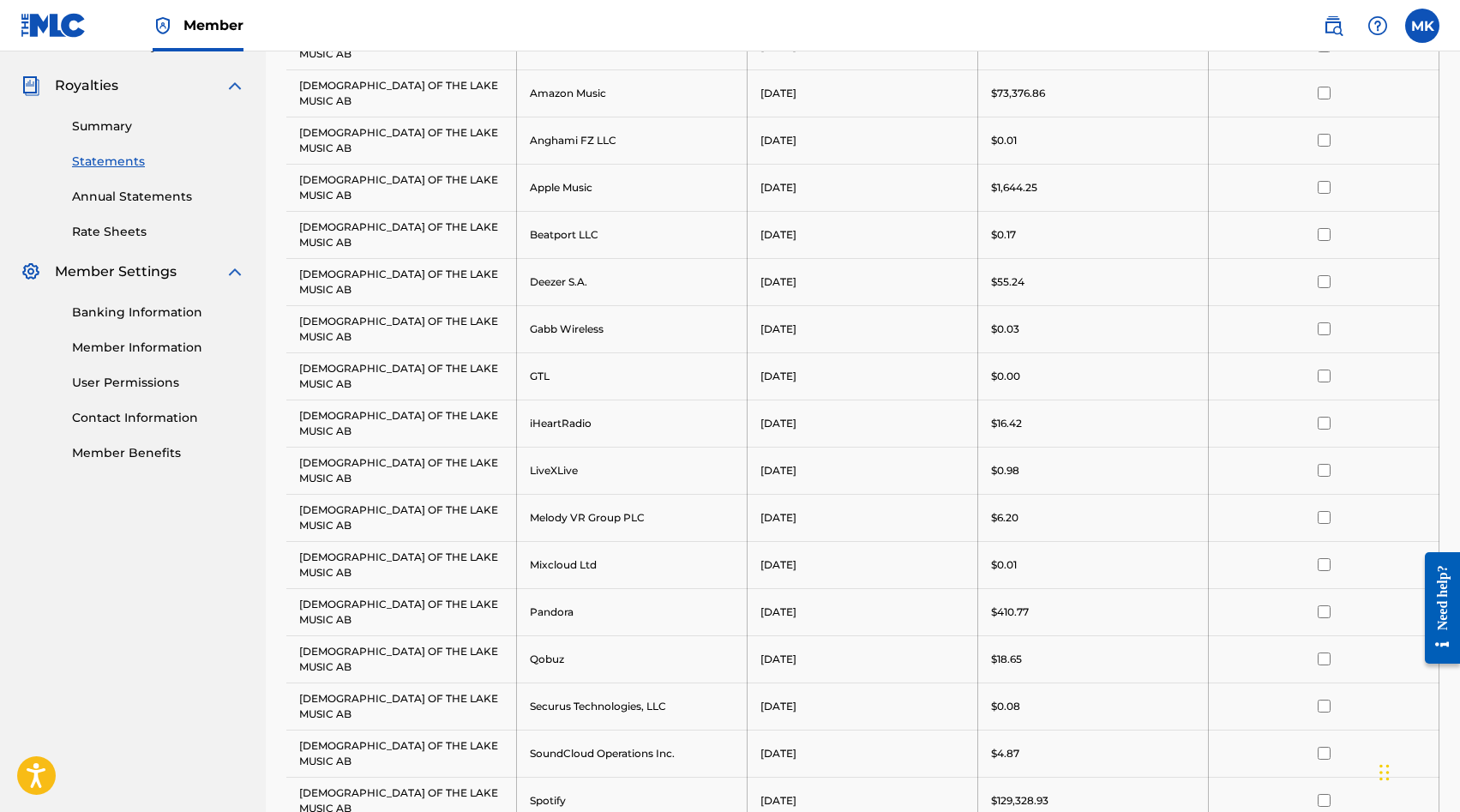
scroll to position [345, 0]
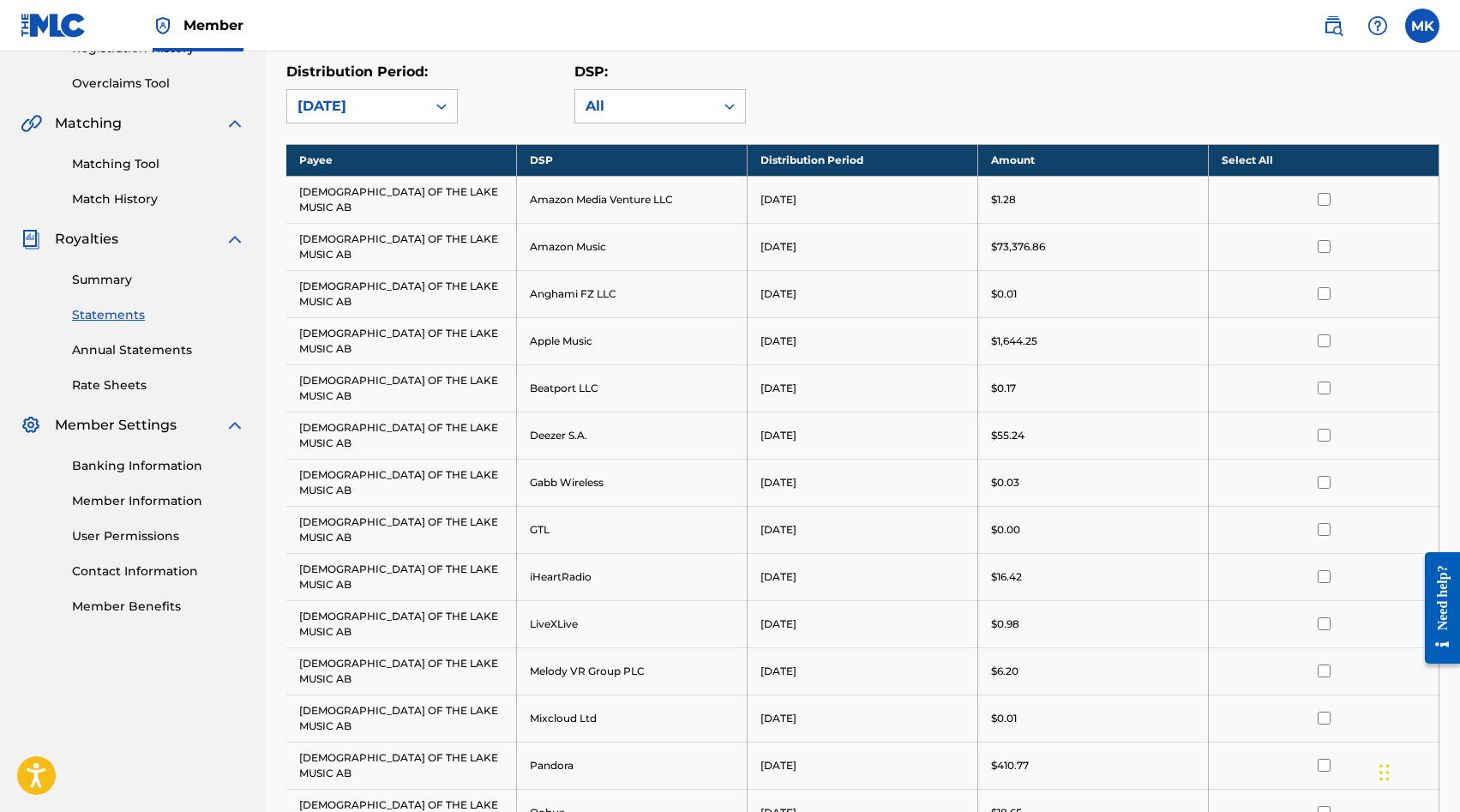
click at [1330, 148] on th "Select All" at bounding box center [1324, 159] width 230 height 31
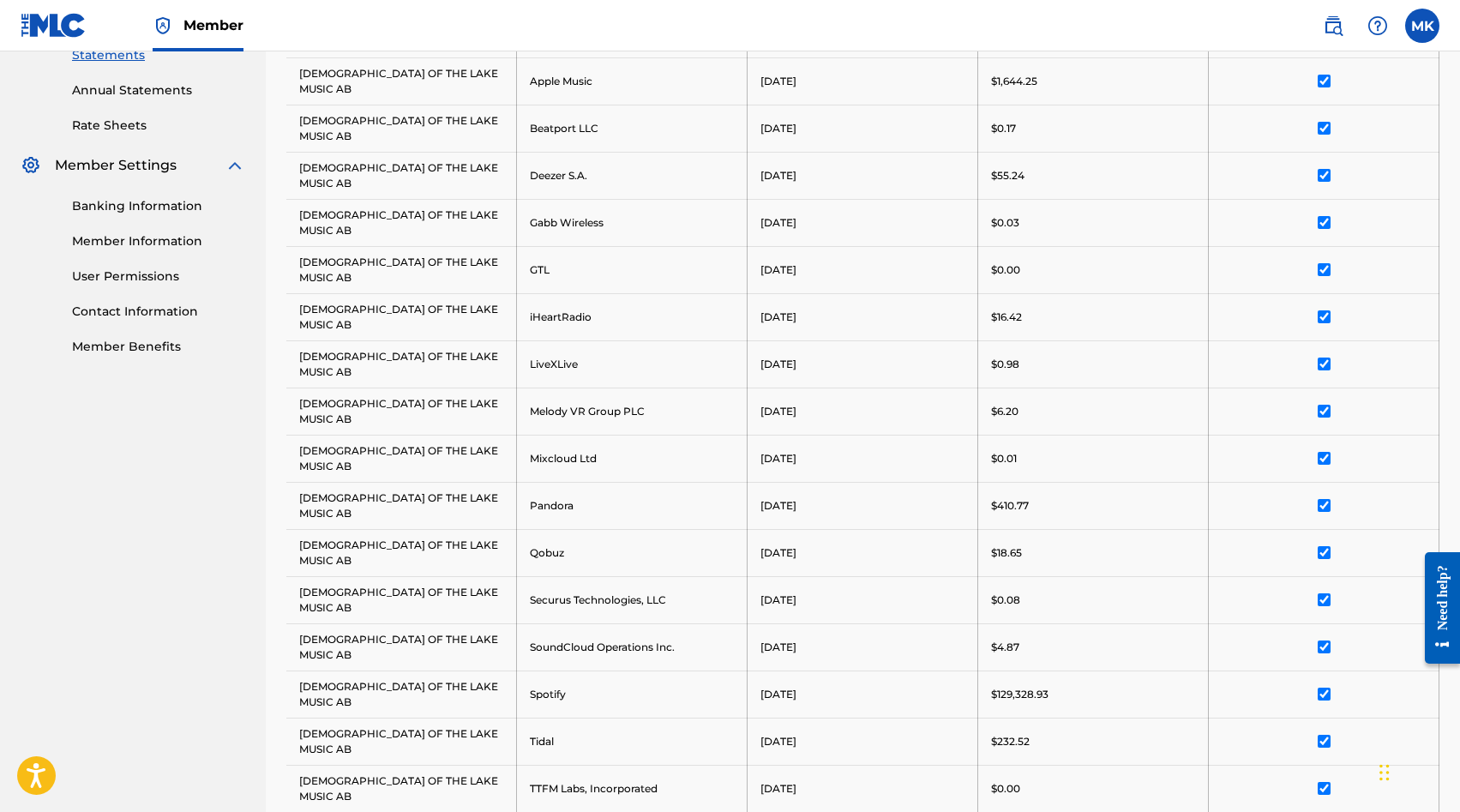
scroll to position [648, 0]
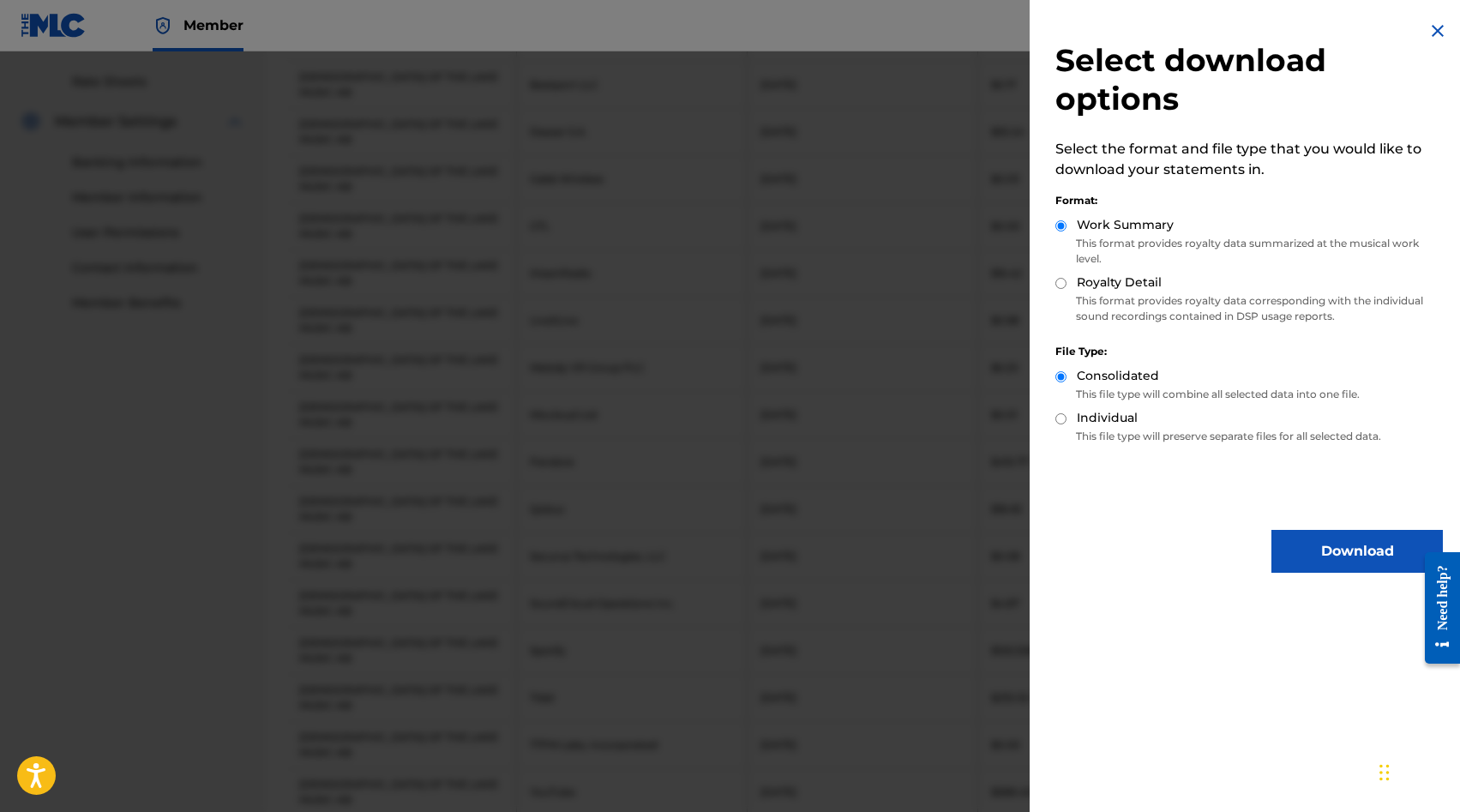
click at [1427, 34] on img at bounding box center [1437, 31] width 21 height 21
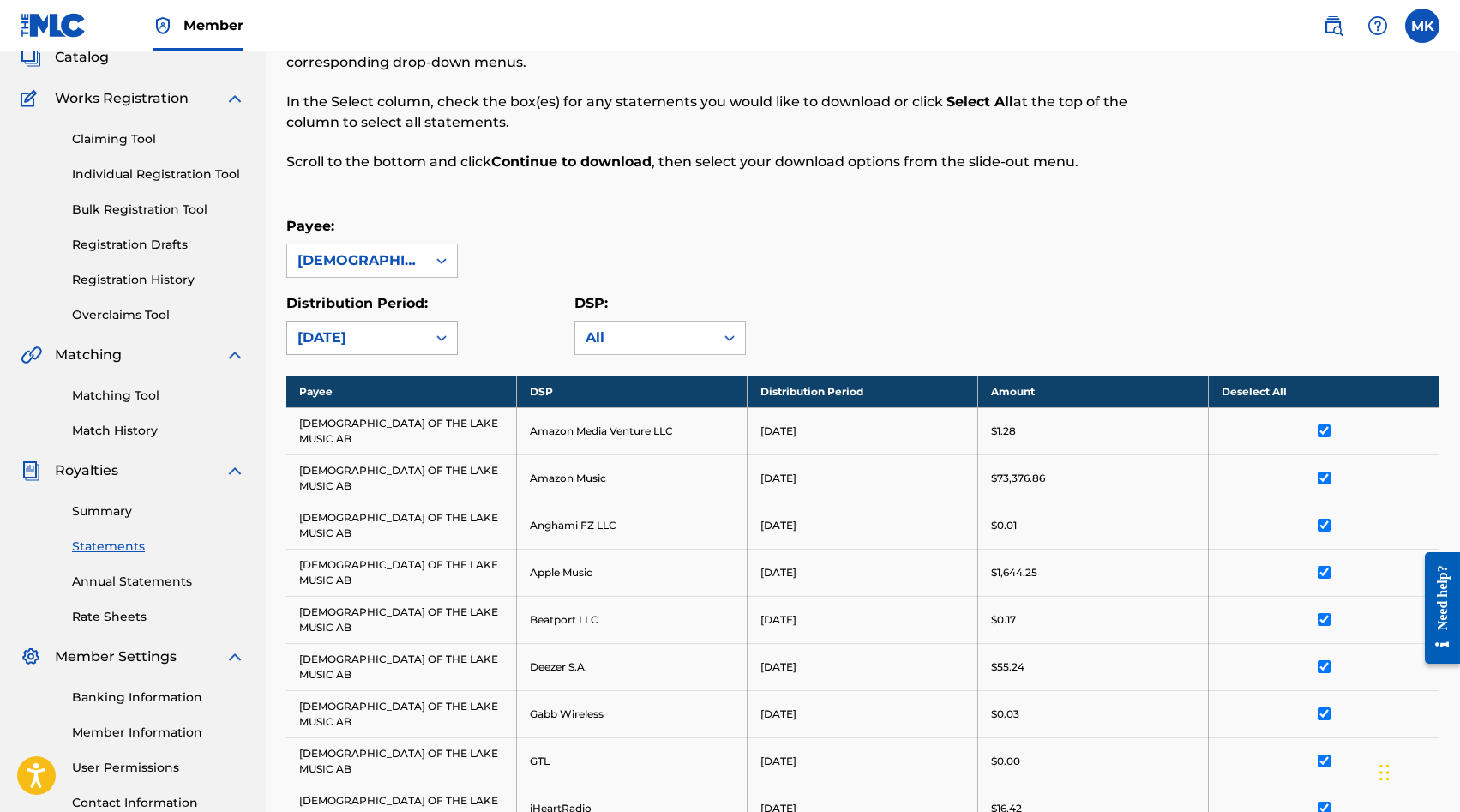
scroll to position [155, 0]
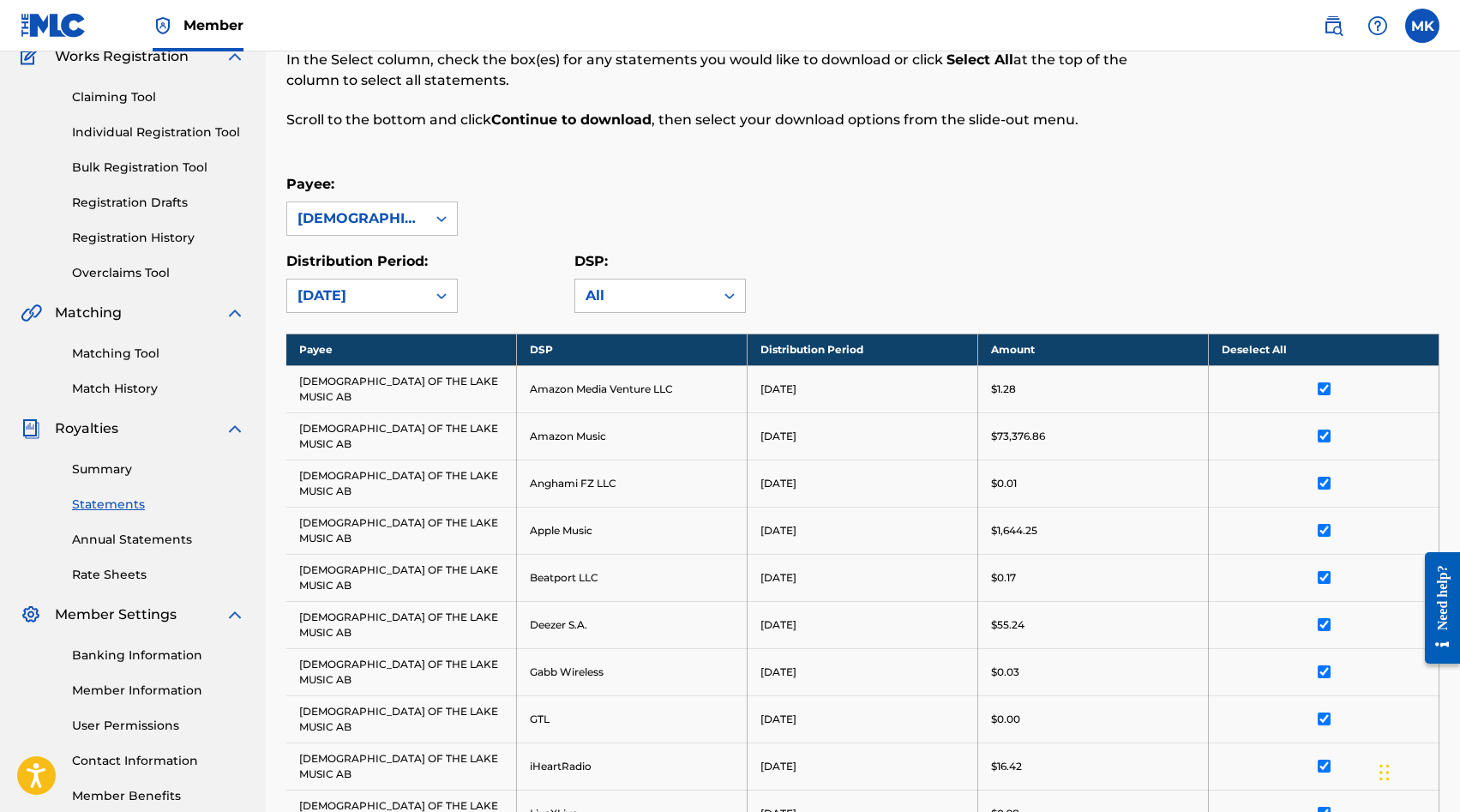
click at [121, 471] on link "Summary" at bounding box center [158, 469] width 173 height 18
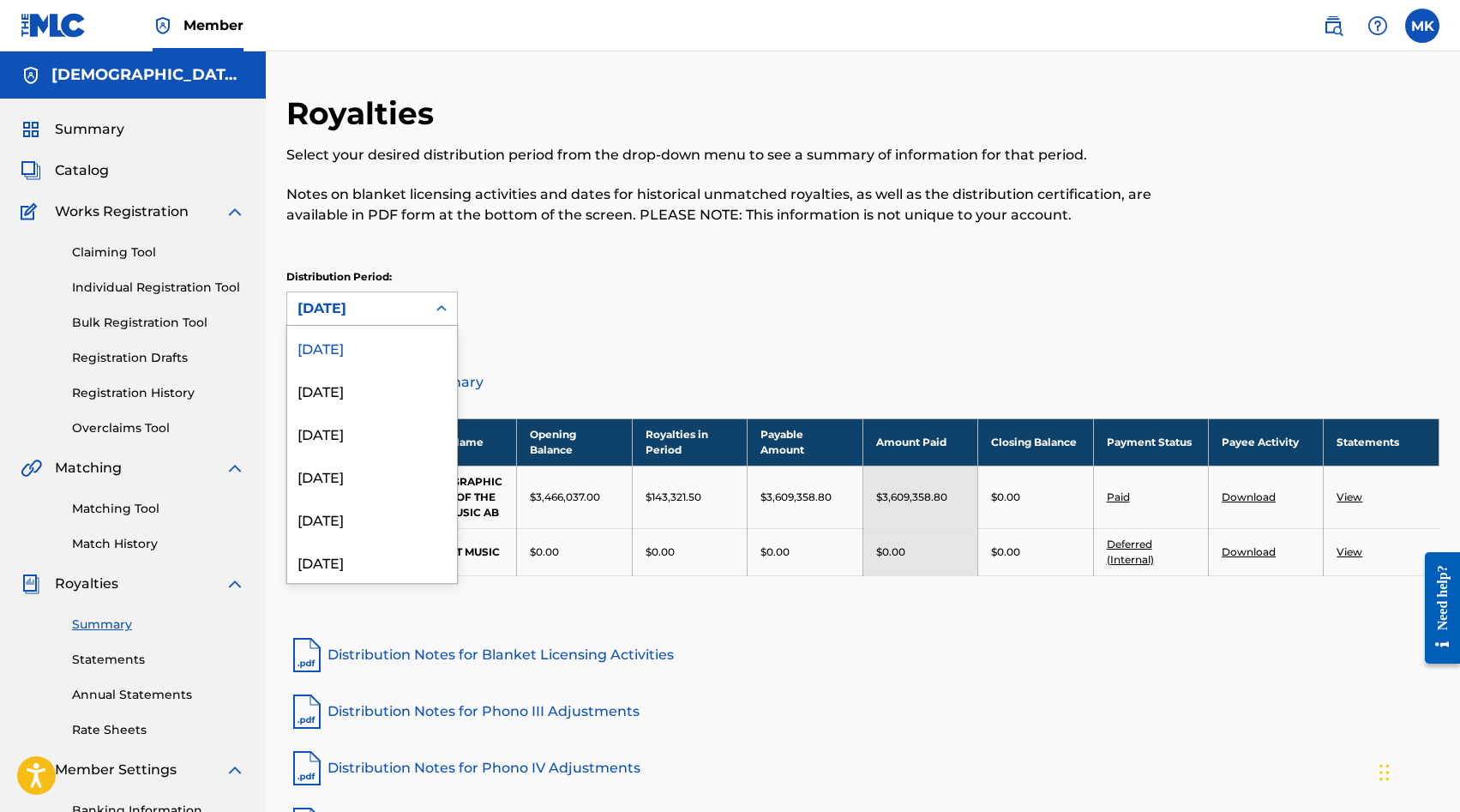
click at [446, 317] on div at bounding box center [442, 308] width 31 height 31
click at [402, 522] on div "[DATE]" at bounding box center [371, 518] width 170 height 43
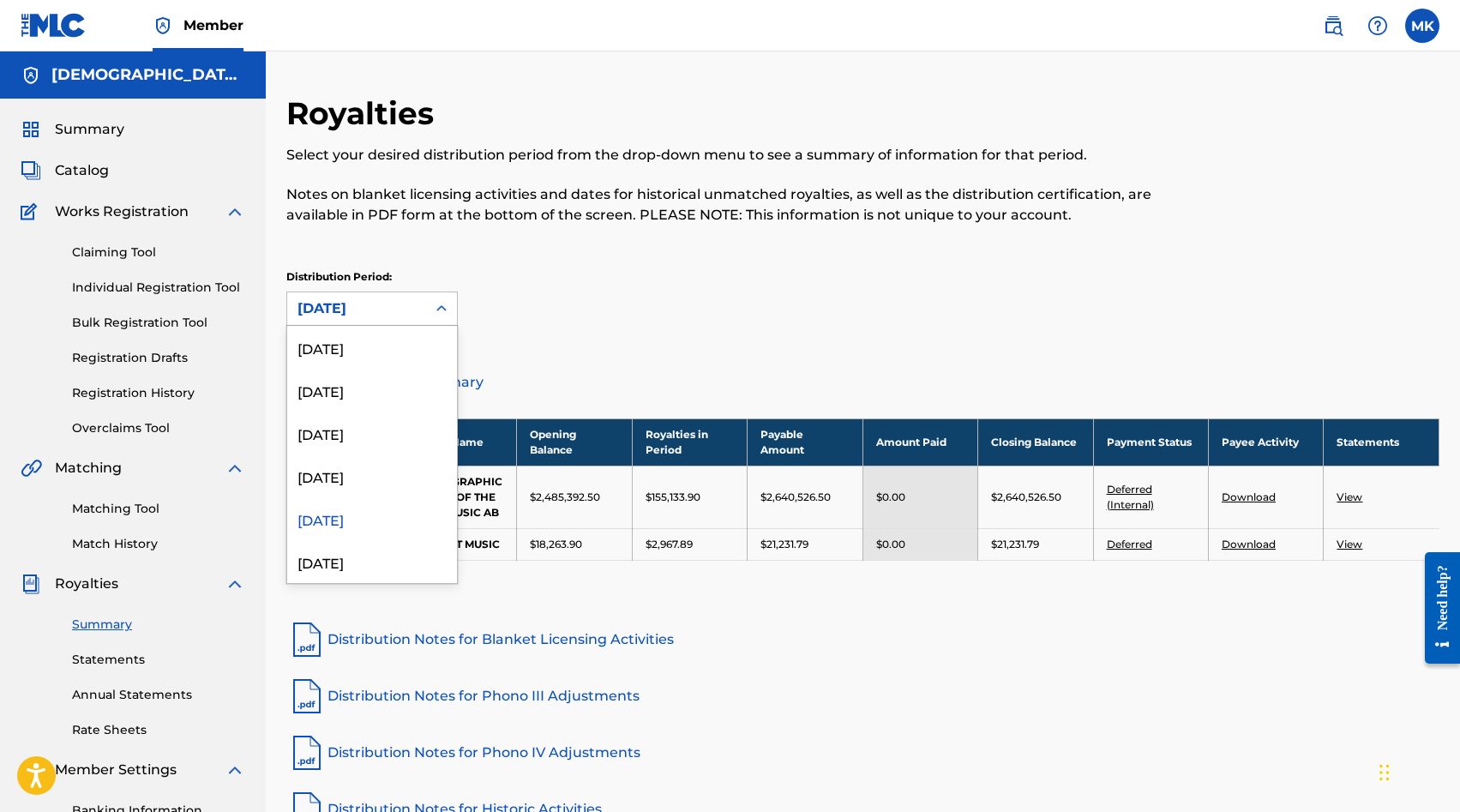
click at [443, 305] on icon at bounding box center [442, 309] width 17 height 17
click at [389, 478] on div "[DATE]" at bounding box center [371, 475] width 170 height 43
click at [439, 323] on div at bounding box center [442, 308] width 31 height 31
click at [399, 445] on div "[DATE]" at bounding box center [371, 432] width 170 height 43
click at [427, 313] on div at bounding box center [442, 308] width 31 height 31
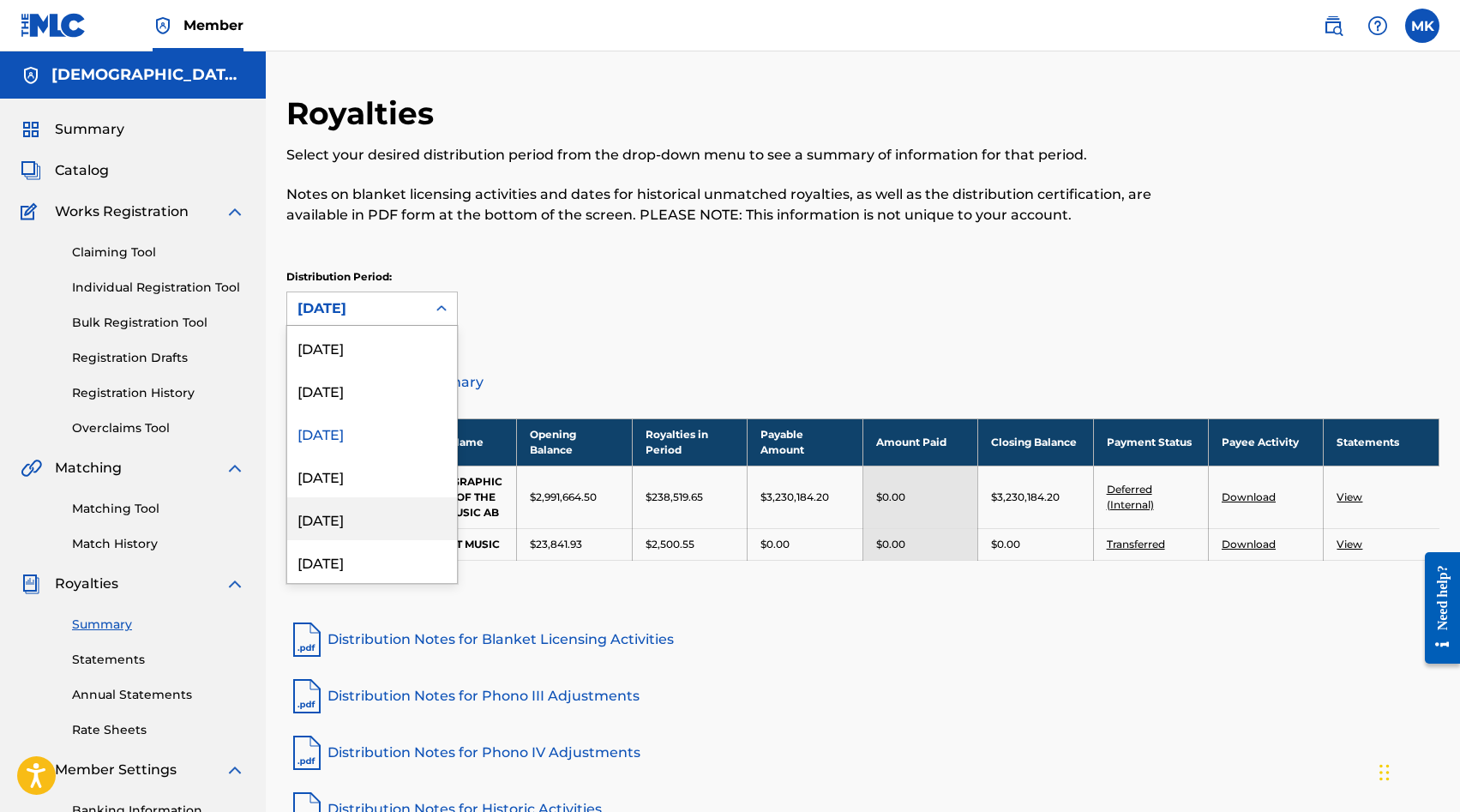
click at [383, 511] on div "[DATE]" at bounding box center [371, 518] width 170 height 43
click at [439, 316] on icon at bounding box center [442, 309] width 17 height 17
click at [361, 477] on div "[DATE]" at bounding box center [371, 475] width 170 height 43
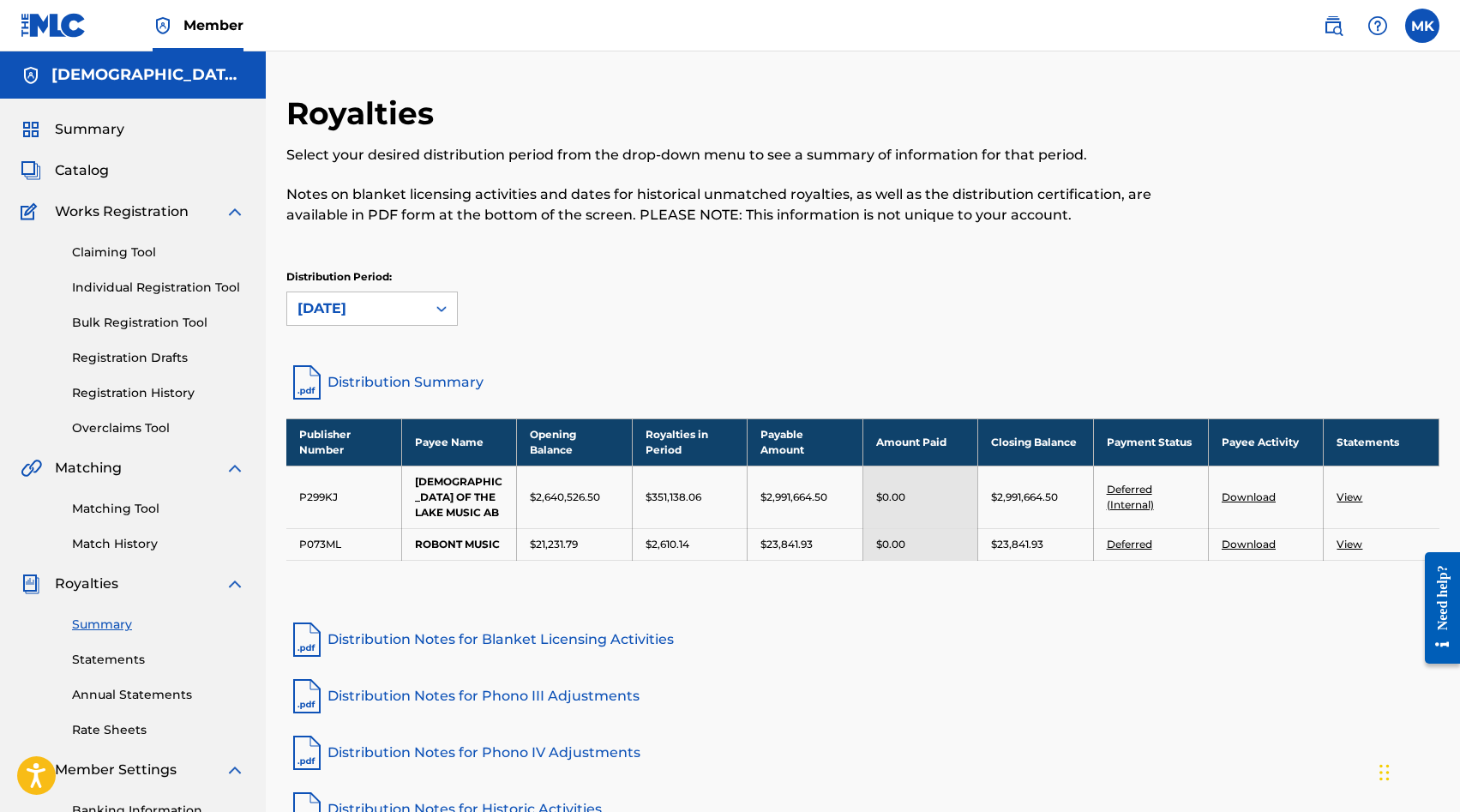
click at [433, 309] on icon at bounding box center [442, 309] width 17 height 17
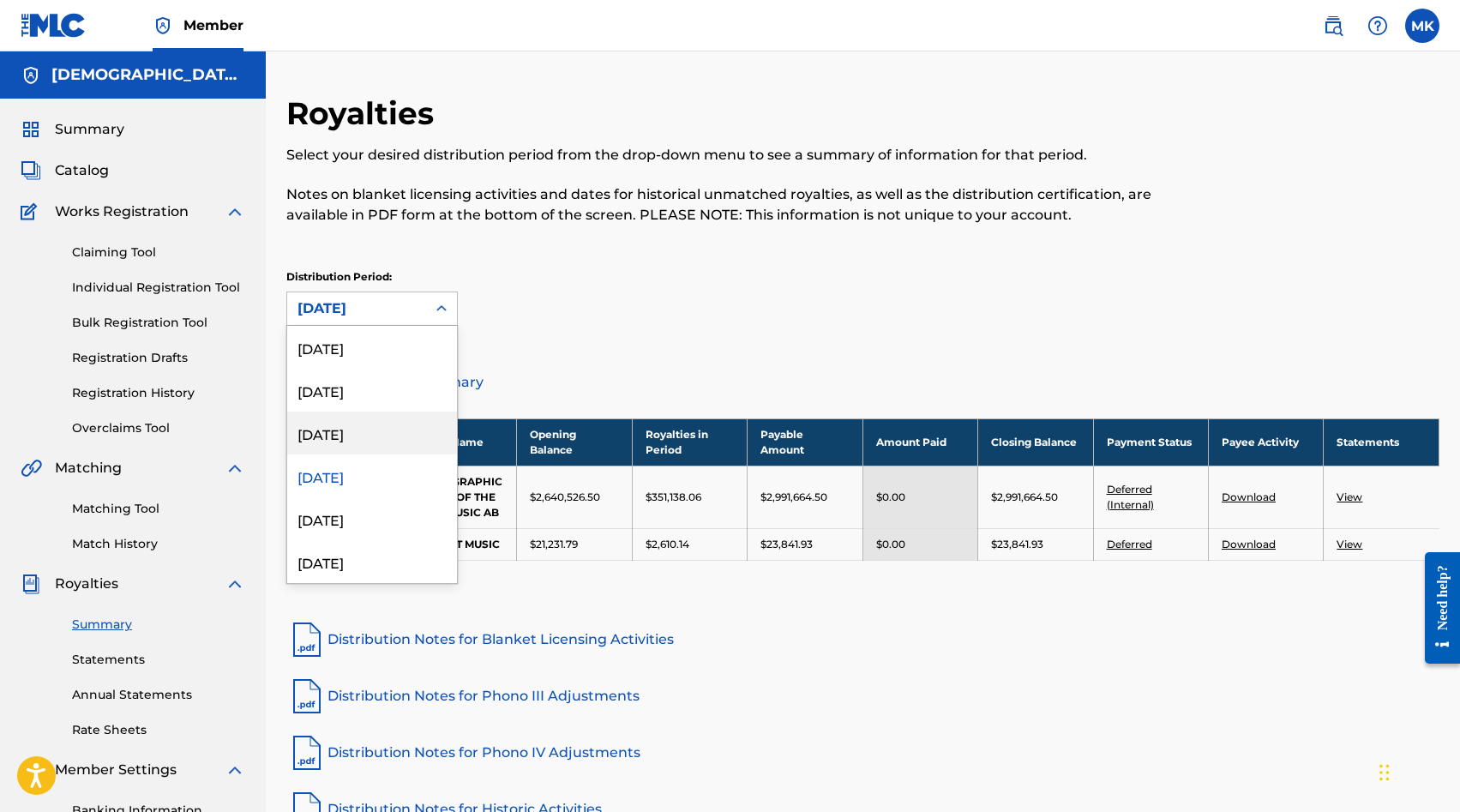
click at [381, 424] on div "[DATE]" at bounding box center [371, 432] width 170 height 43
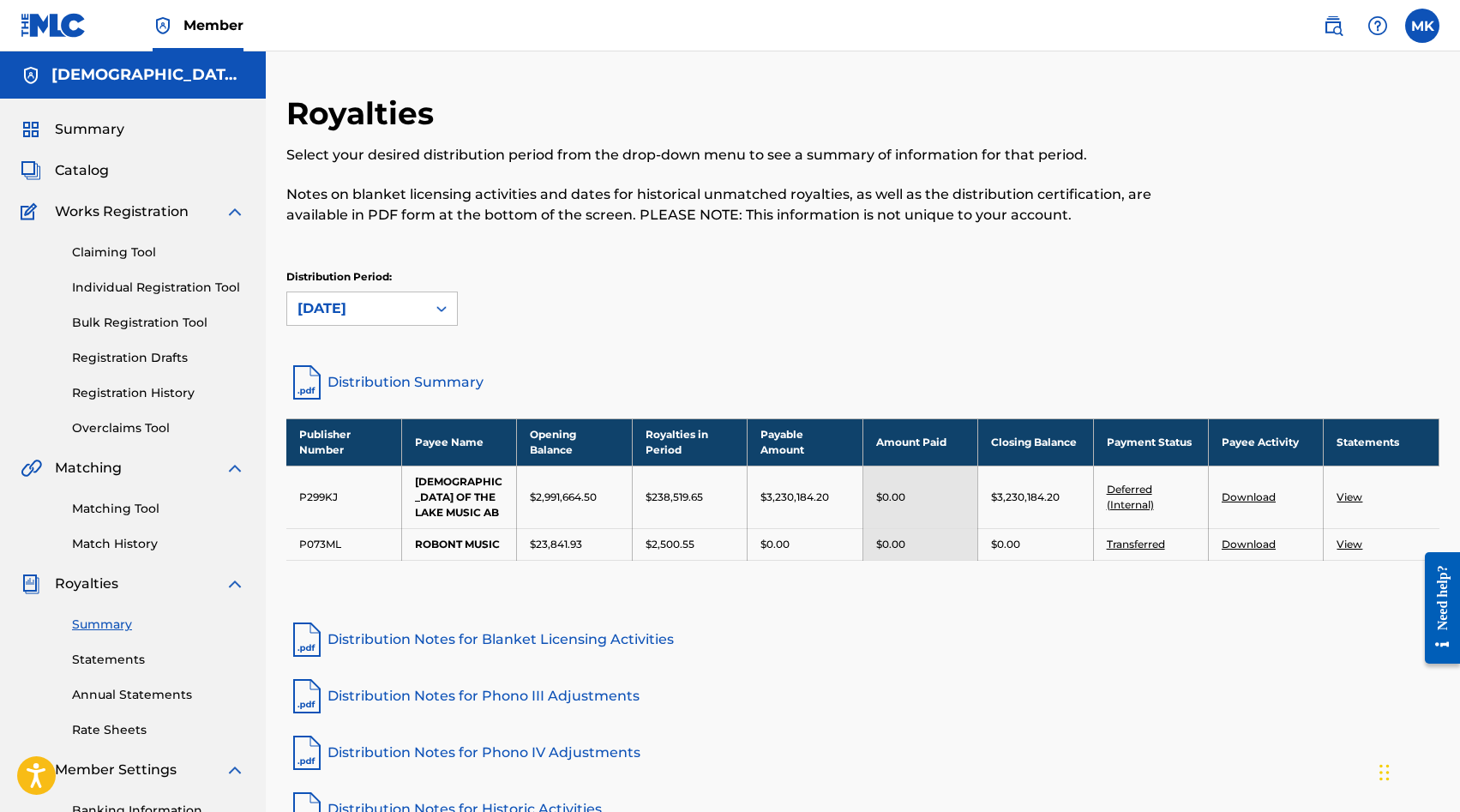
click at [436, 318] on div at bounding box center [442, 308] width 31 height 31
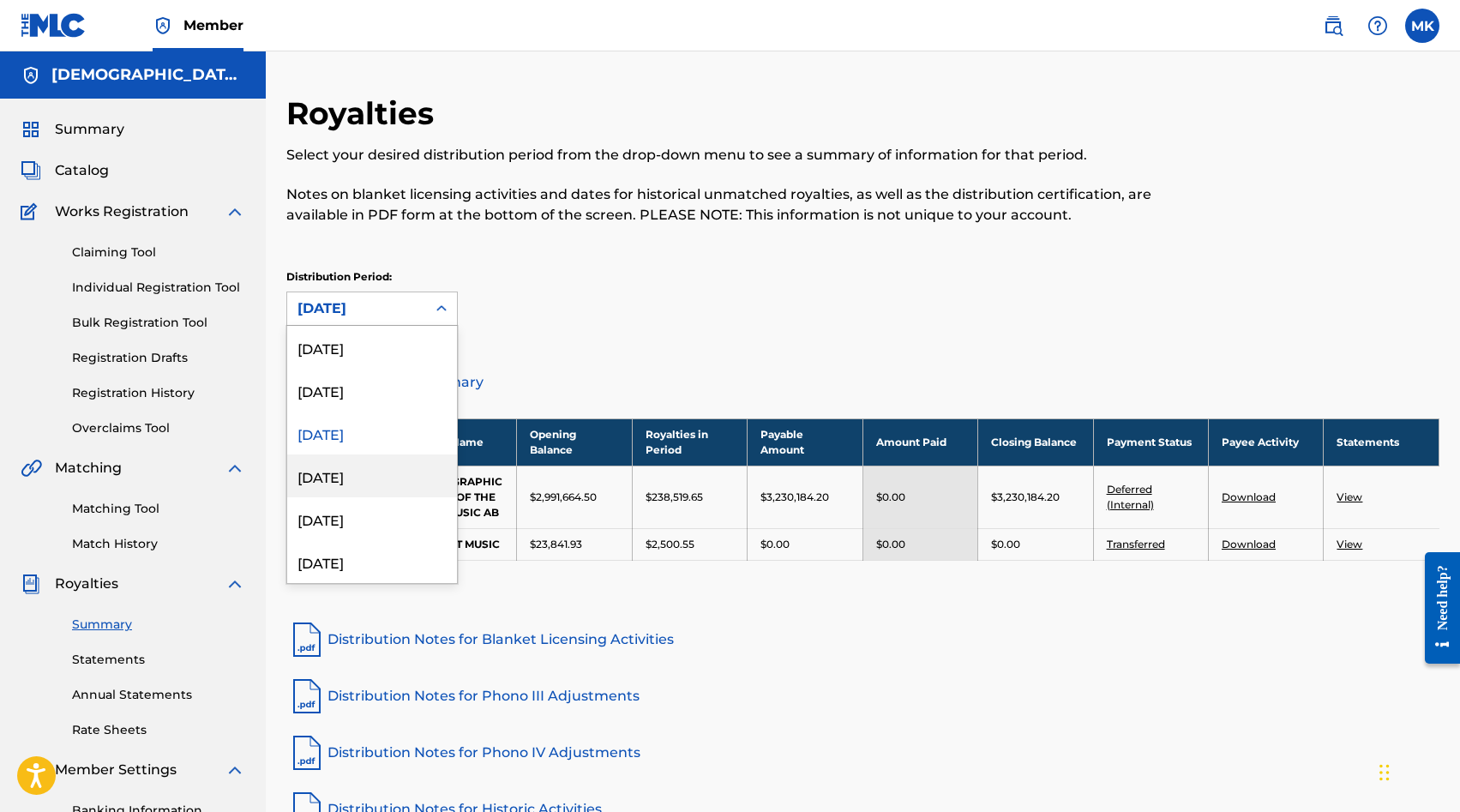
click at [366, 466] on div "[DATE]" at bounding box center [371, 475] width 170 height 43
click at [438, 315] on icon at bounding box center [442, 309] width 17 height 17
click at [622, 327] on div "Distribution Period: [DATE], 1 of 53. 53 results available. Use Up and Down to …" at bounding box center [862, 305] width 1153 height 72
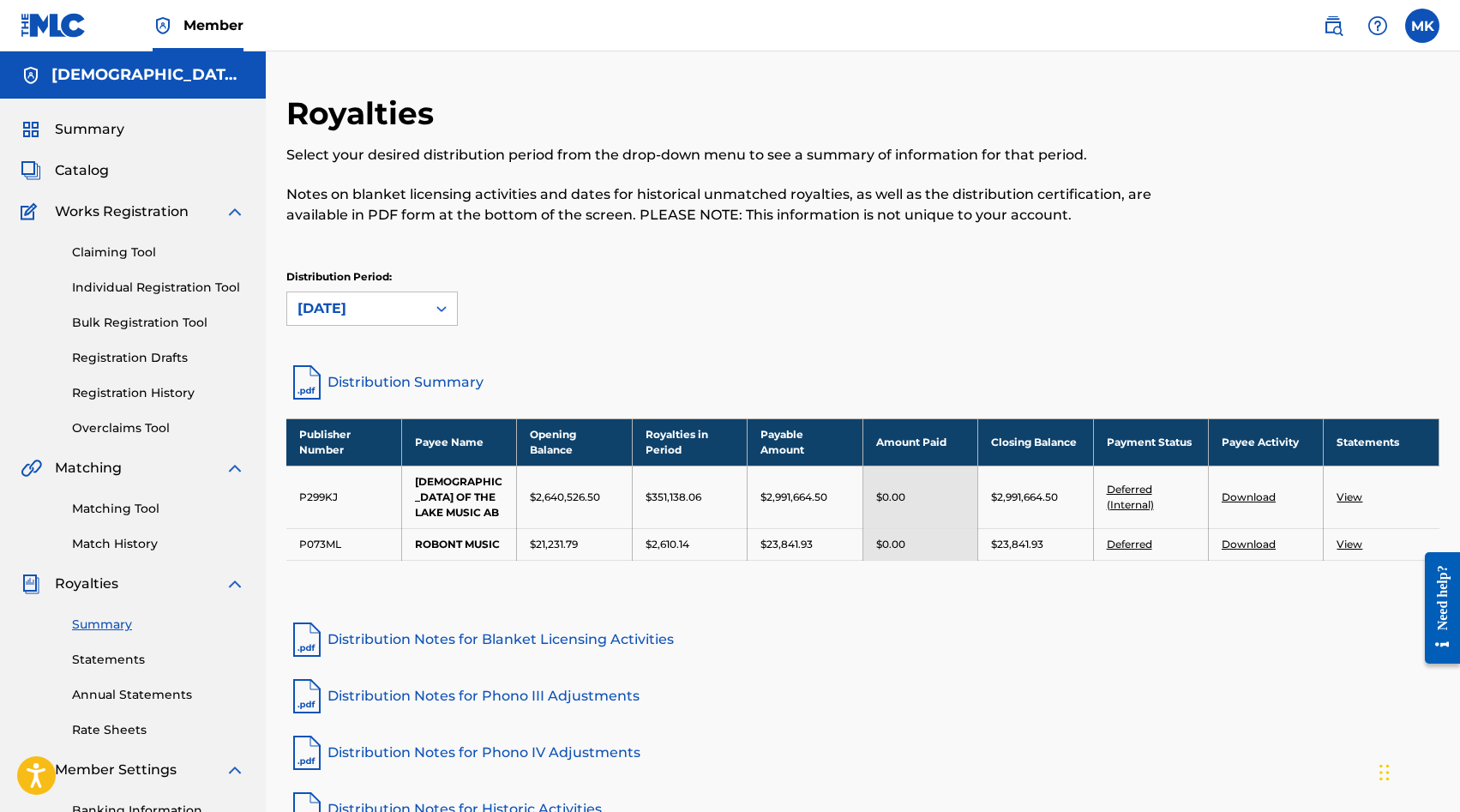
click at [1240, 492] on link "Download" at bounding box center [1248, 496] width 54 height 13
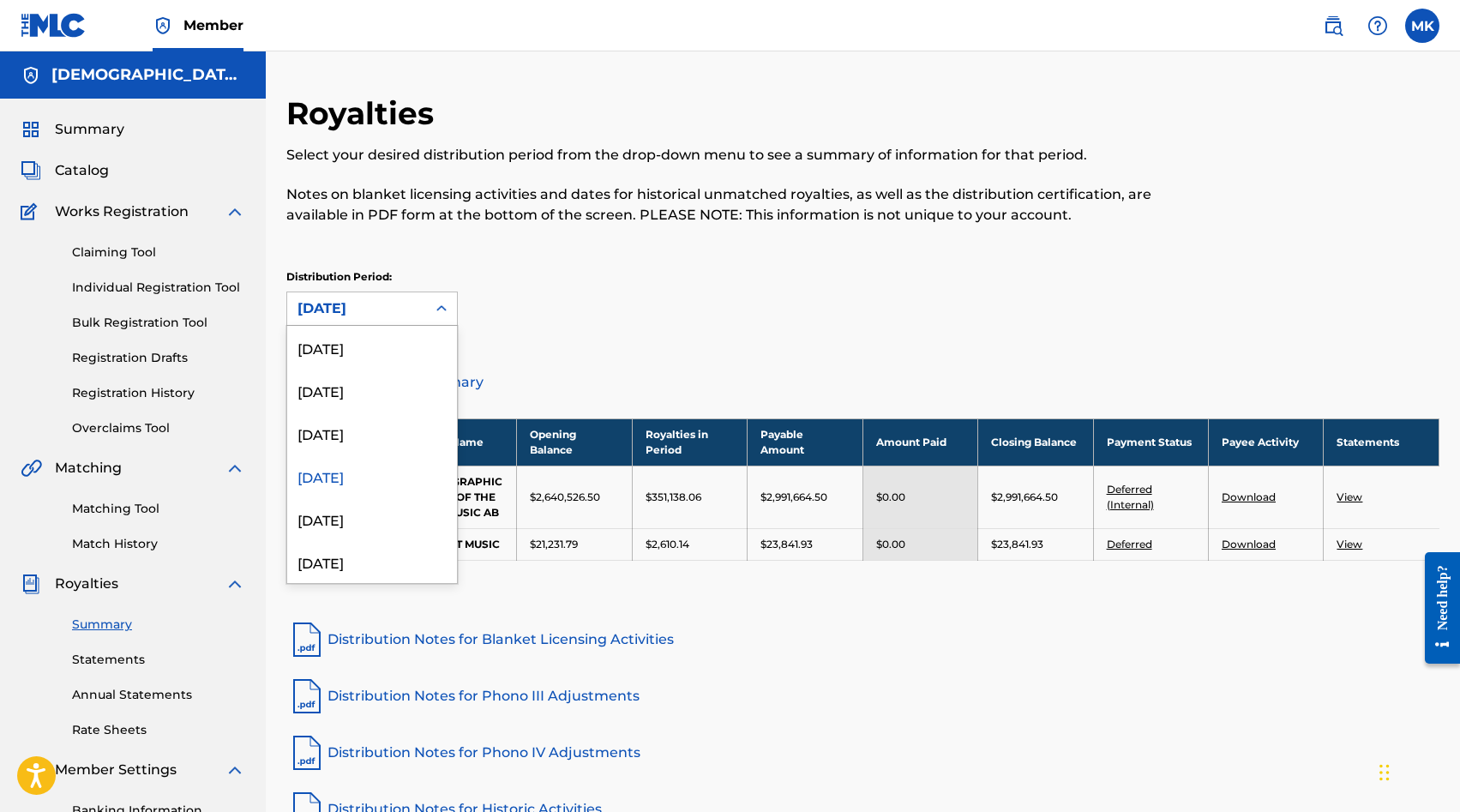
click at [444, 312] on icon at bounding box center [442, 309] width 17 height 17
click at [376, 425] on div "[DATE]" at bounding box center [371, 432] width 170 height 43
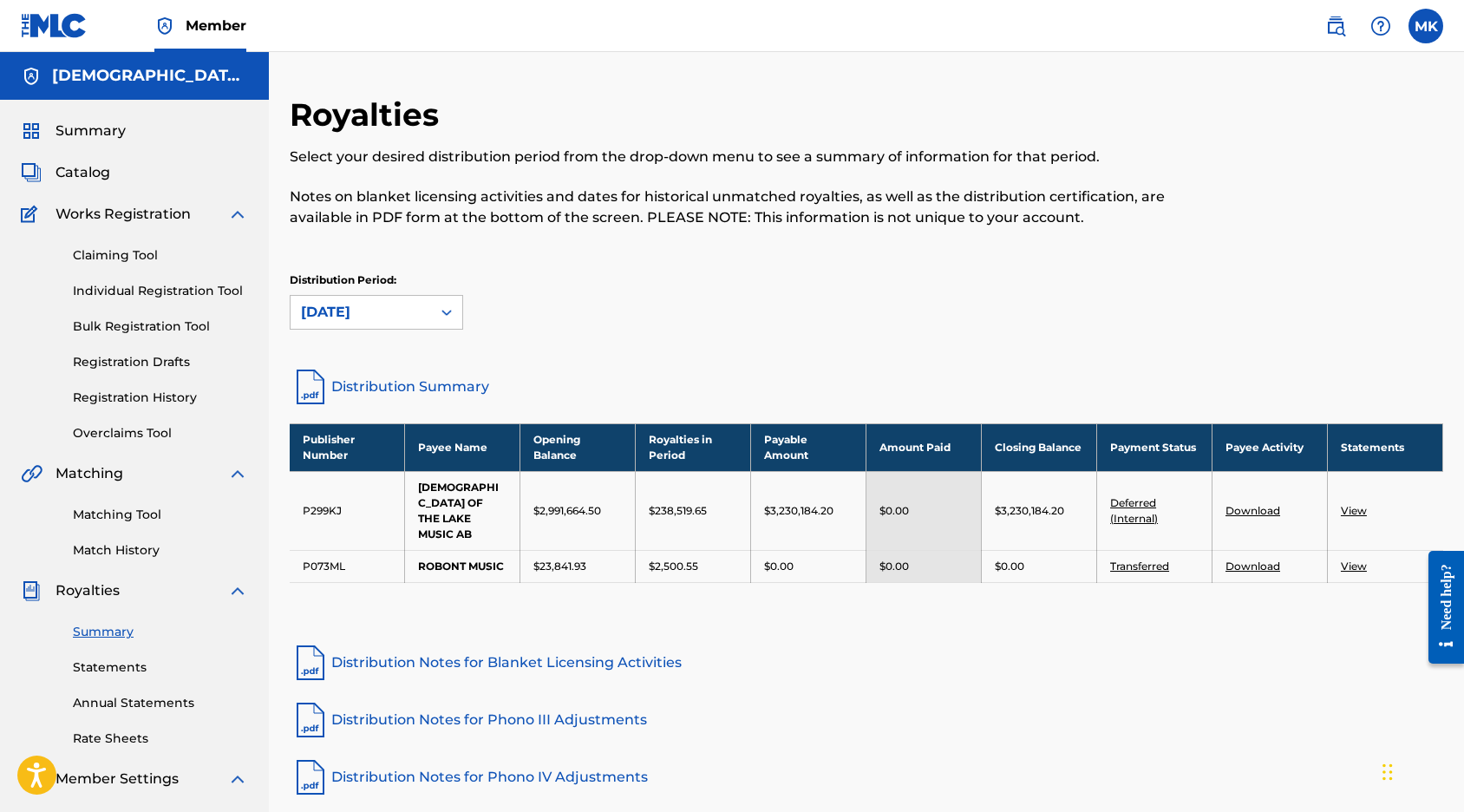
click at [108, 674] on link "Statements" at bounding box center [160, 667] width 175 height 18
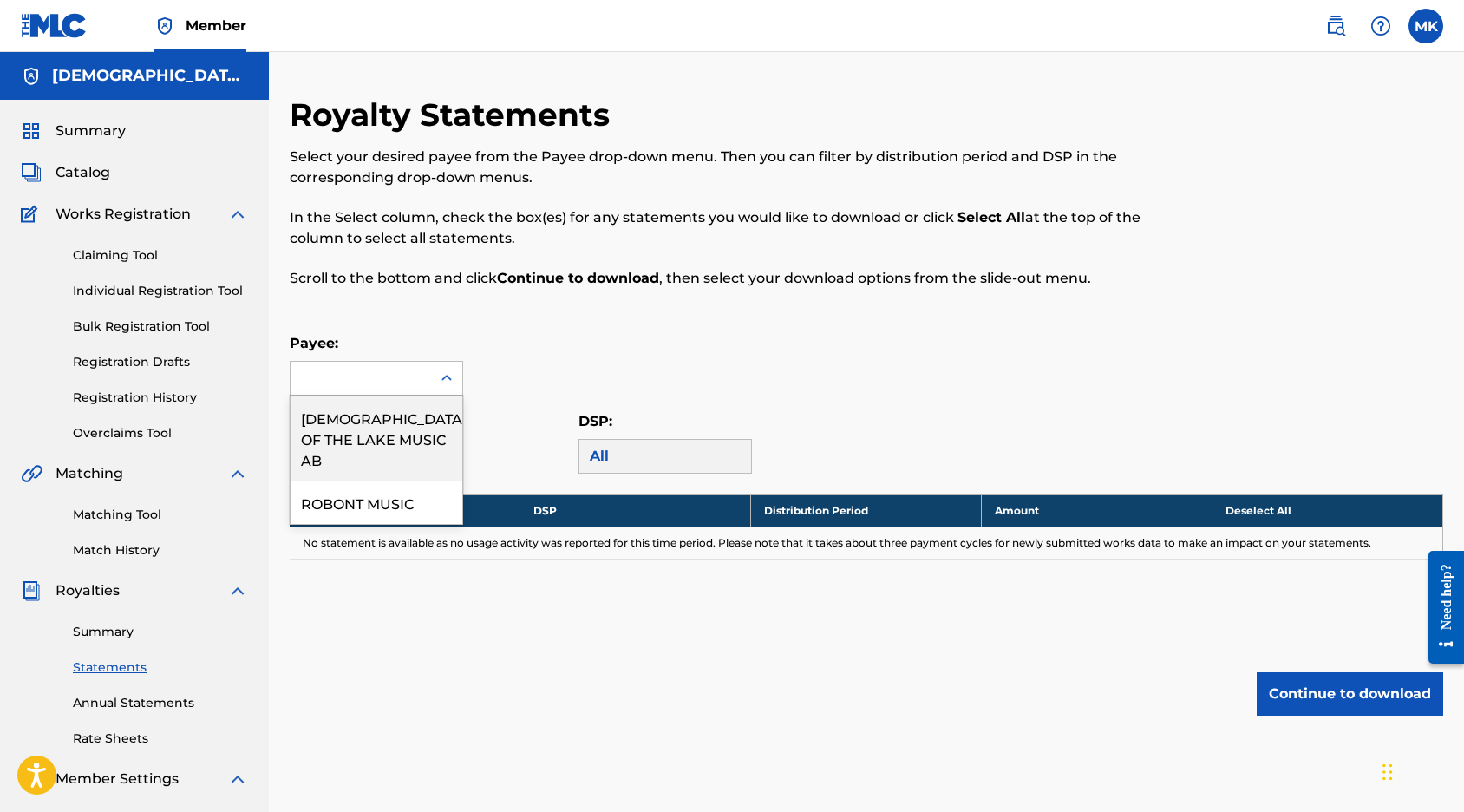
click at [428, 364] on div at bounding box center [360, 378] width 141 height 33
click at [405, 432] on div "[DEMOGRAPHIC_DATA] OF THE LAKE MUSIC AB" at bounding box center [376, 438] width 172 height 85
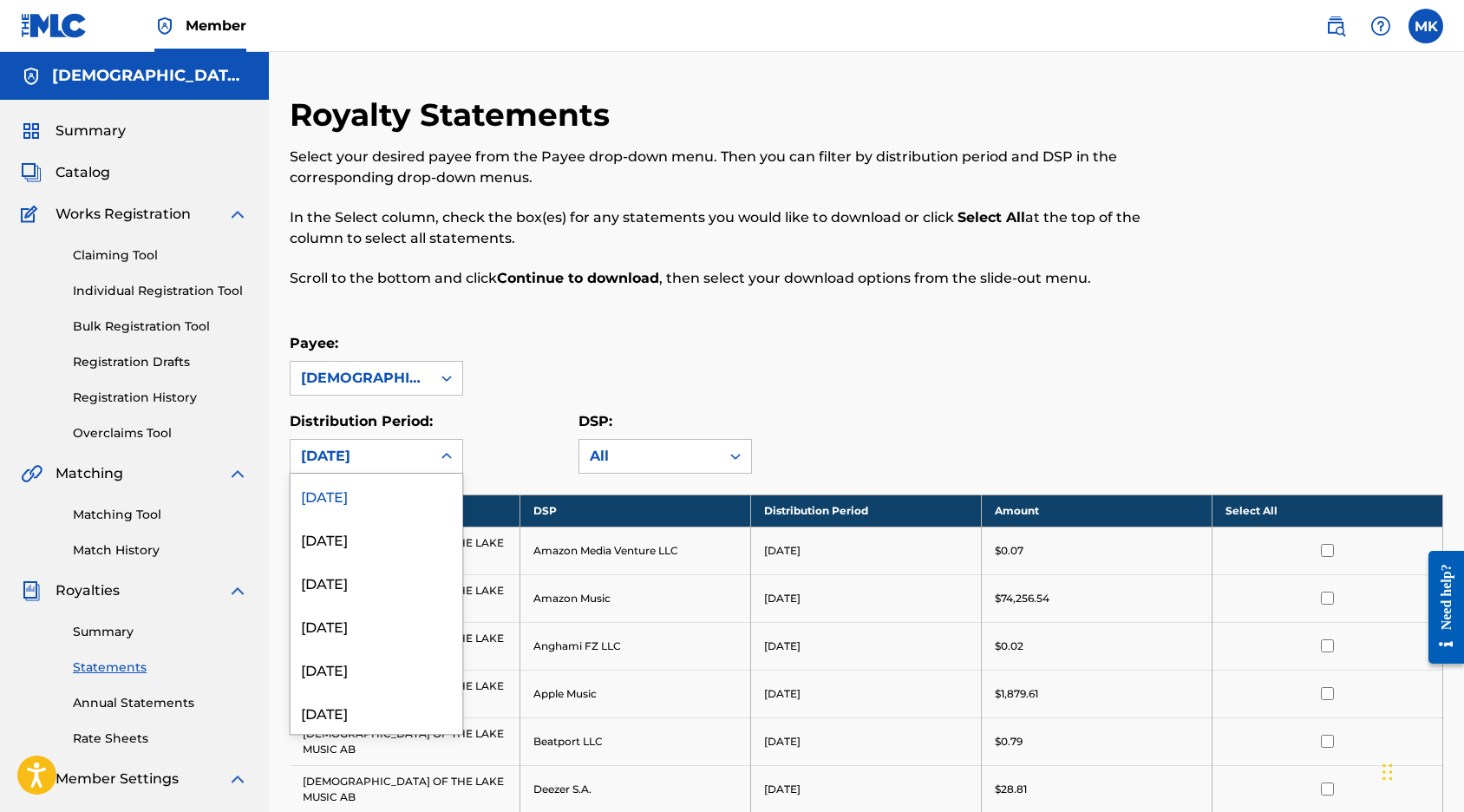
click at [438, 465] on div at bounding box center [447, 456] width 32 height 32
click at [393, 582] on div "[DATE]" at bounding box center [376, 581] width 172 height 43
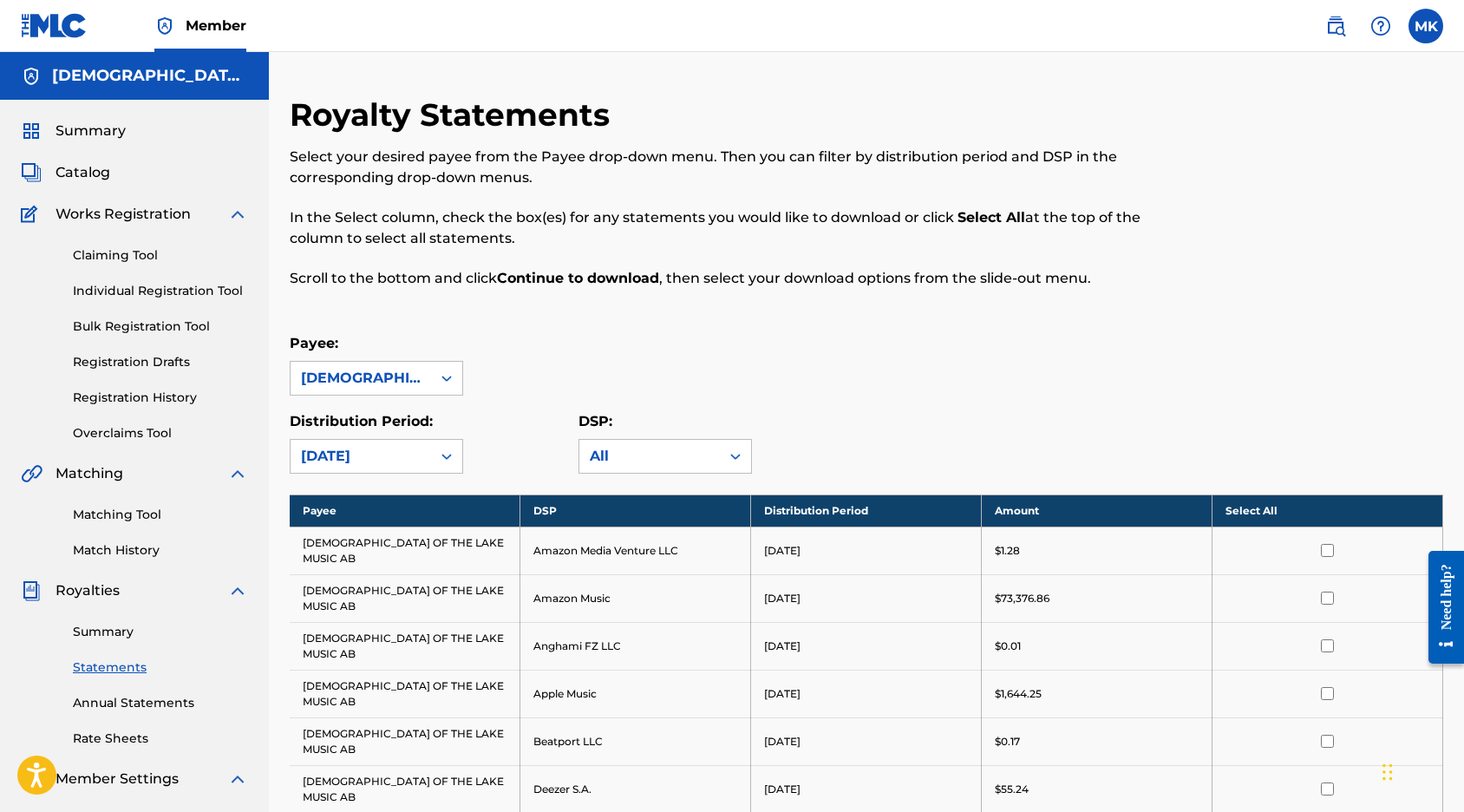
click at [1336, 514] on th "Select All" at bounding box center [1328, 510] width 231 height 32
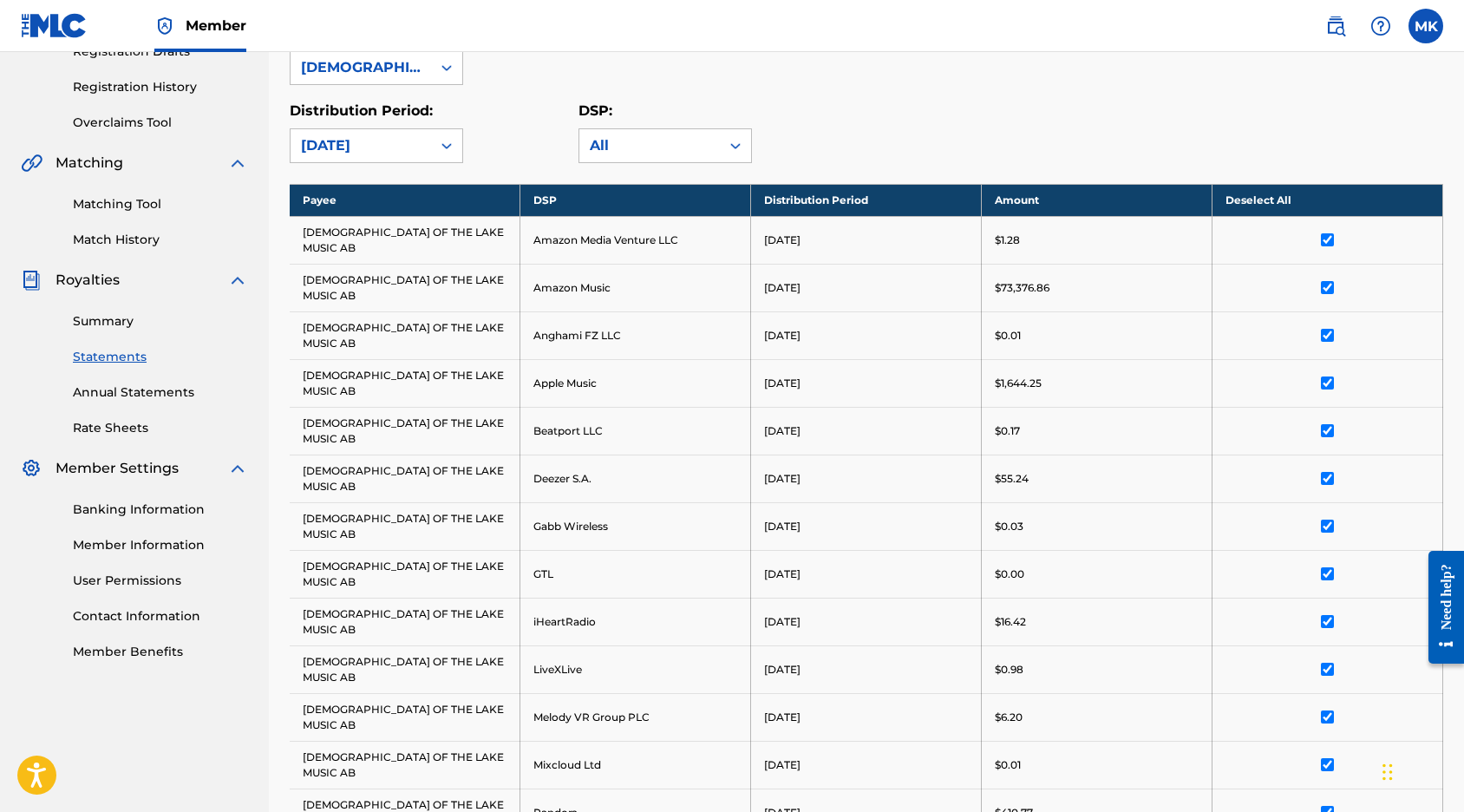
scroll to position [665, 0]
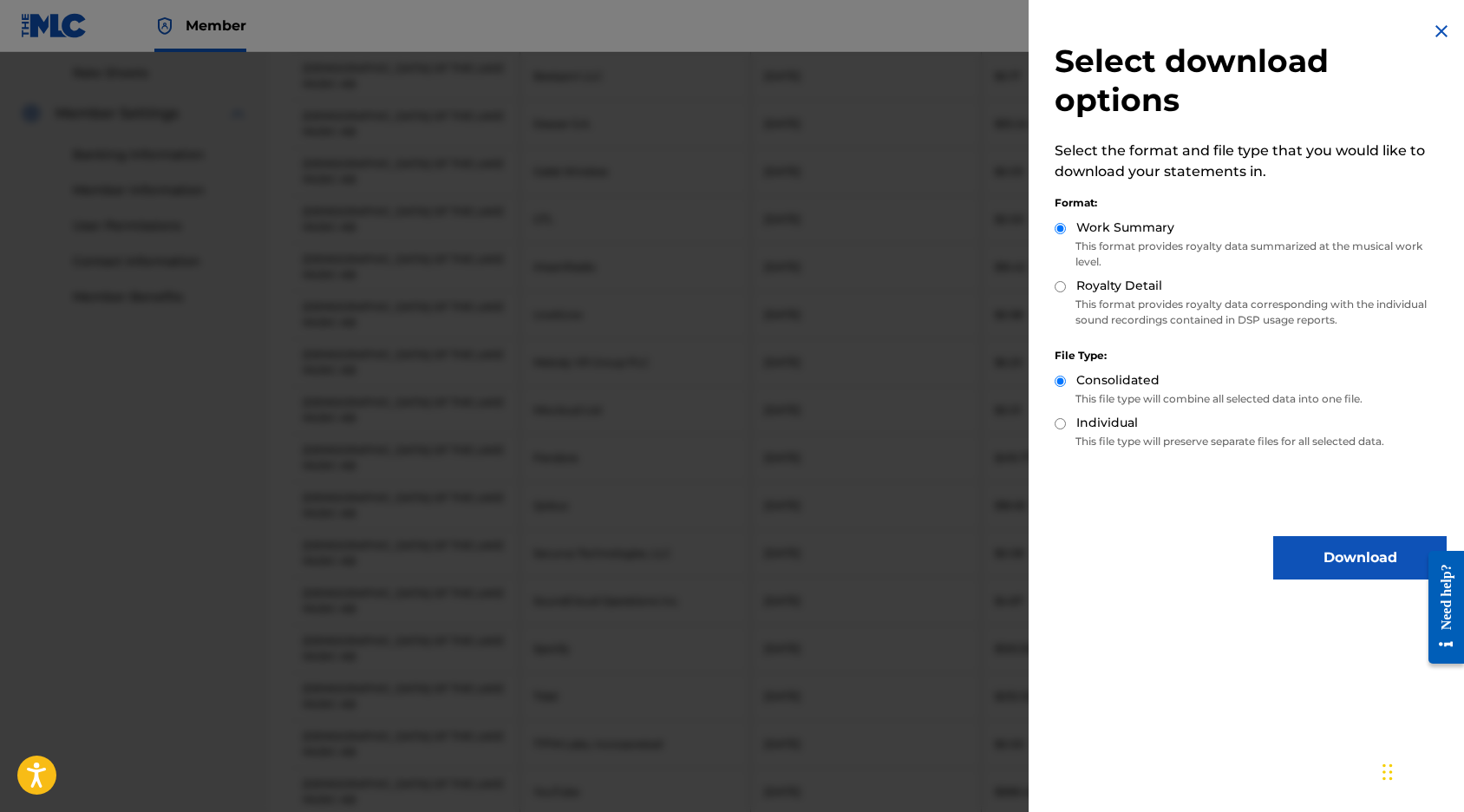
click at [1323, 558] on button "Download" at bounding box center [1359, 557] width 174 height 43
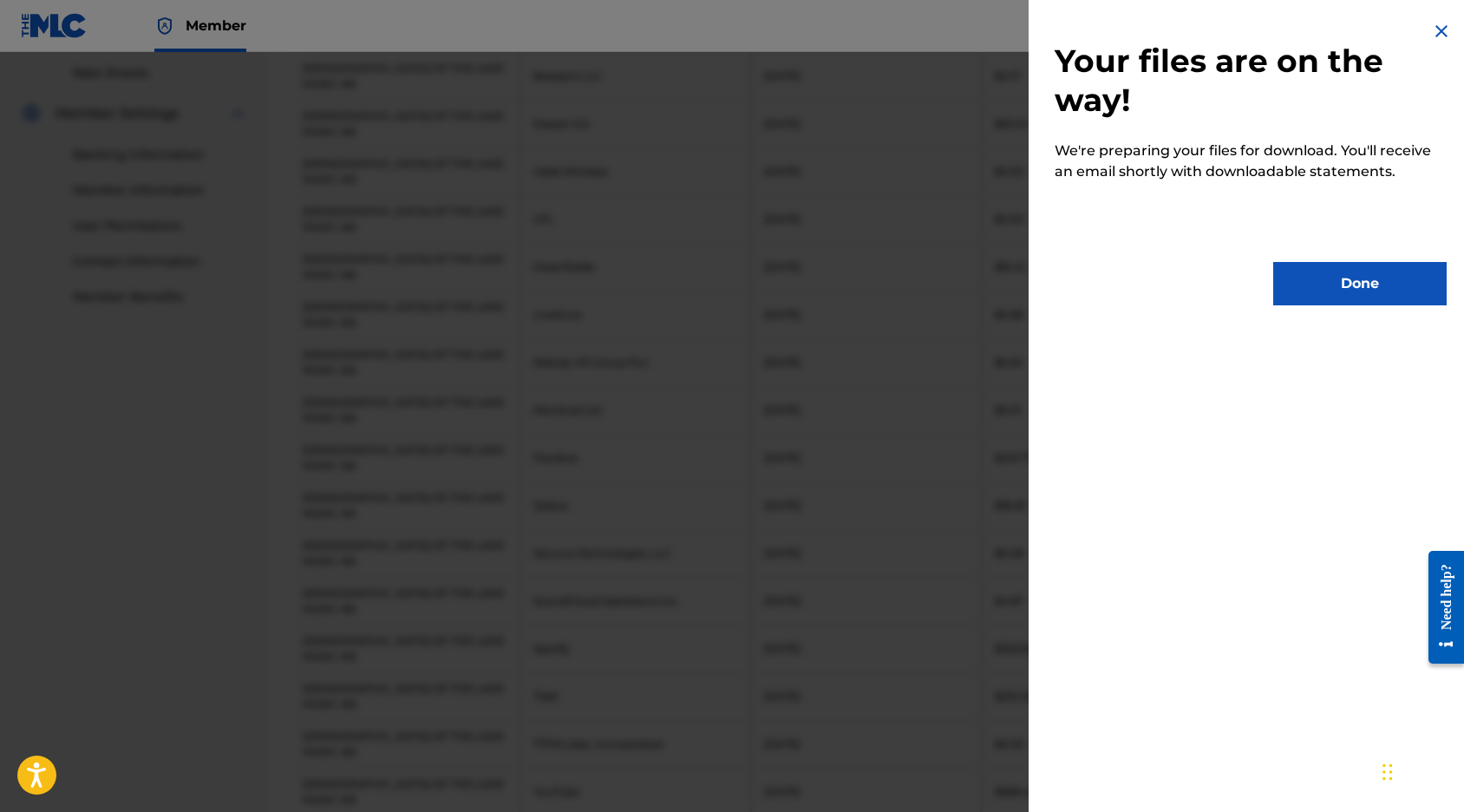
click at [1304, 295] on button "Done" at bounding box center [1359, 283] width 174 height 43
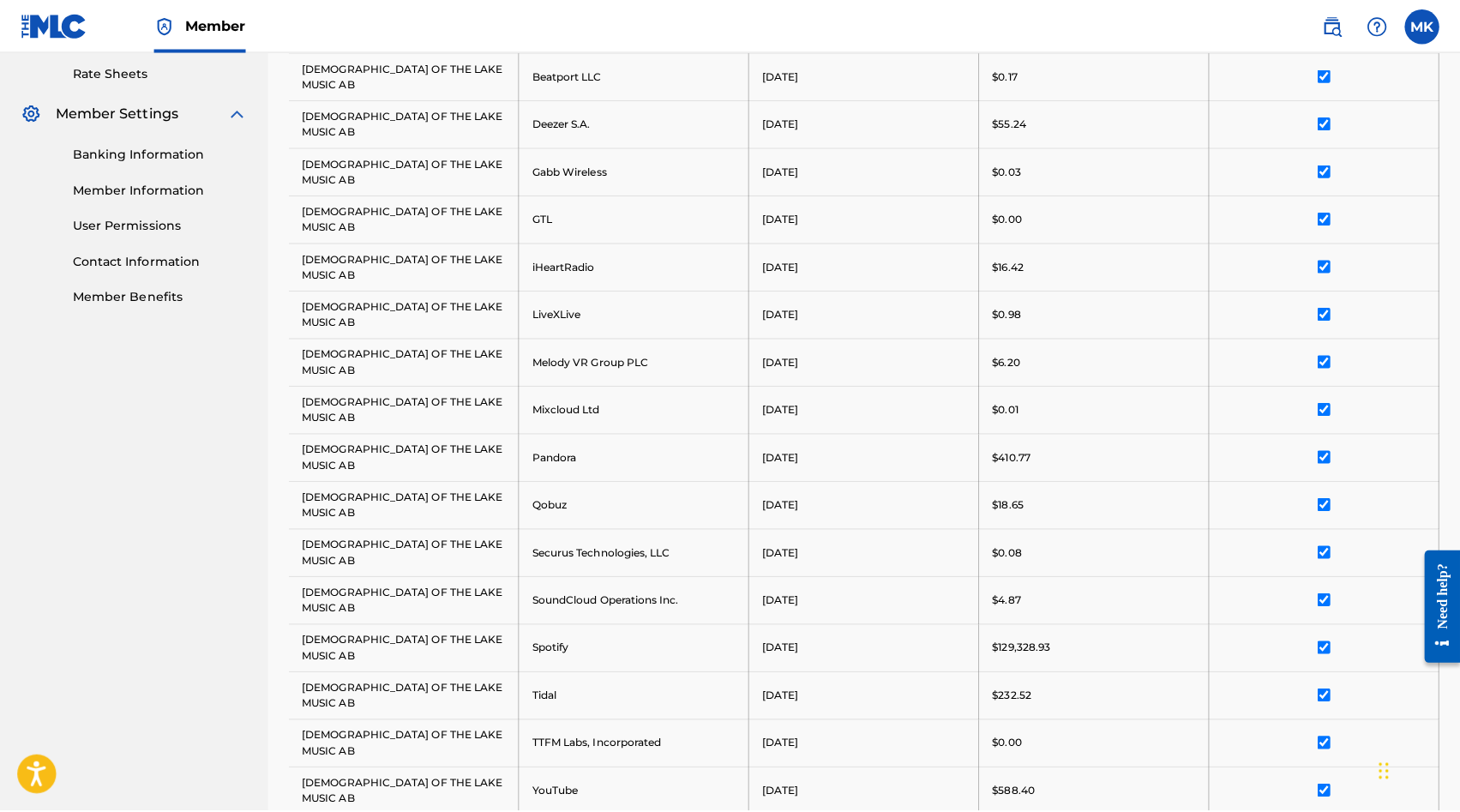
scroll to position [0, 0]
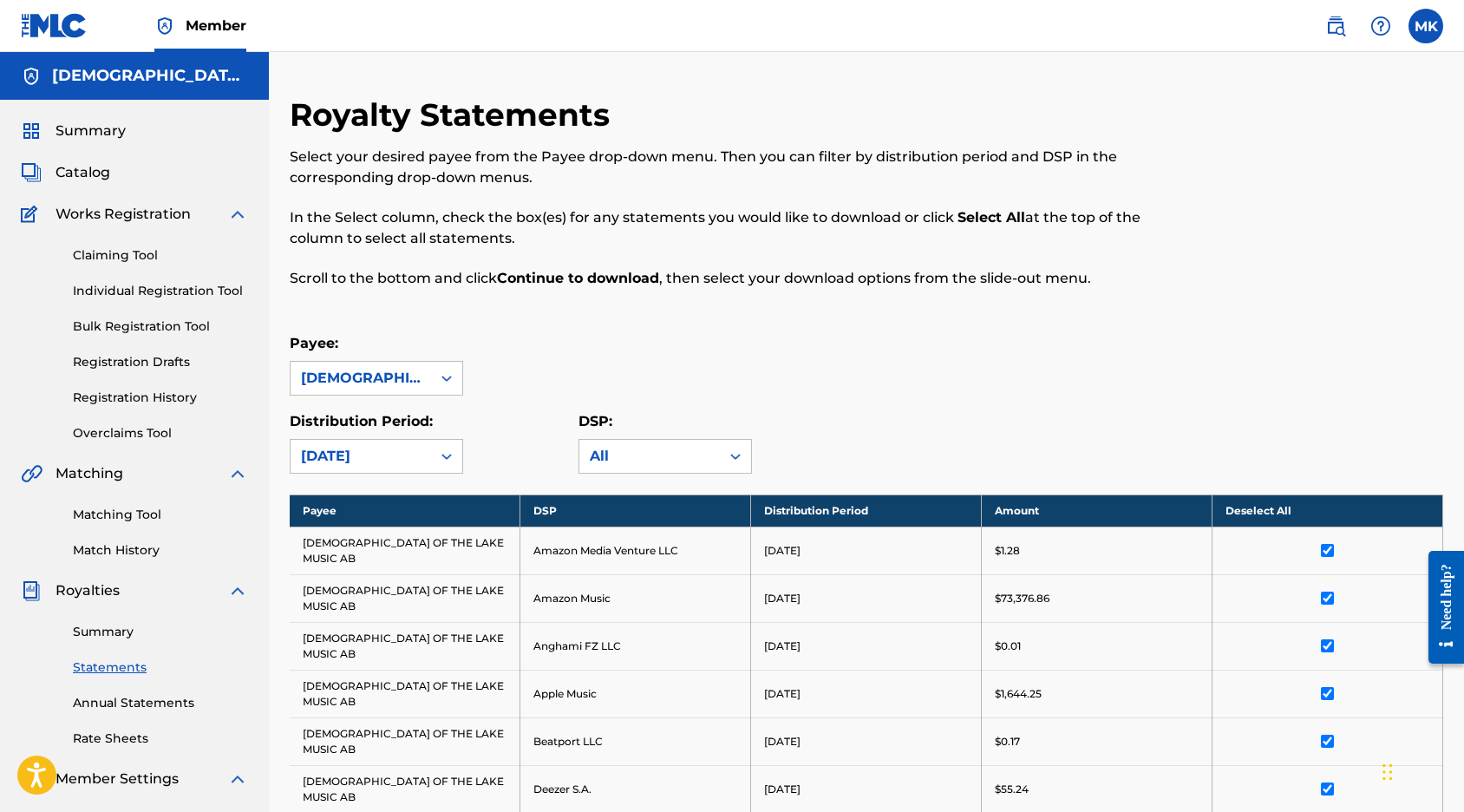
click at [96, 633] on link "Summary" at bounding box center [160, 632] width 175 height 18
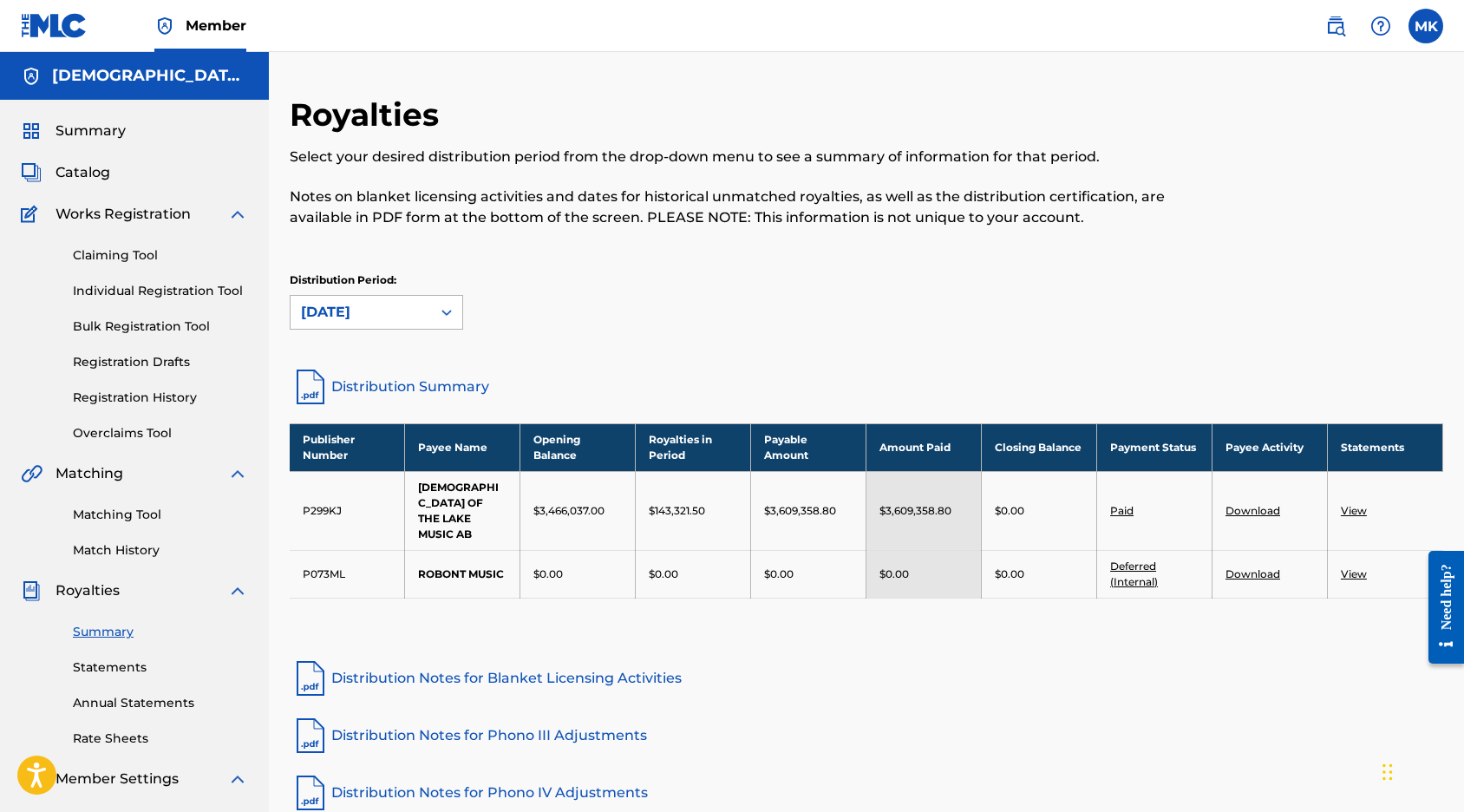
click at [432, 316] on div at bounding box center [447, 312] width 32 height 32
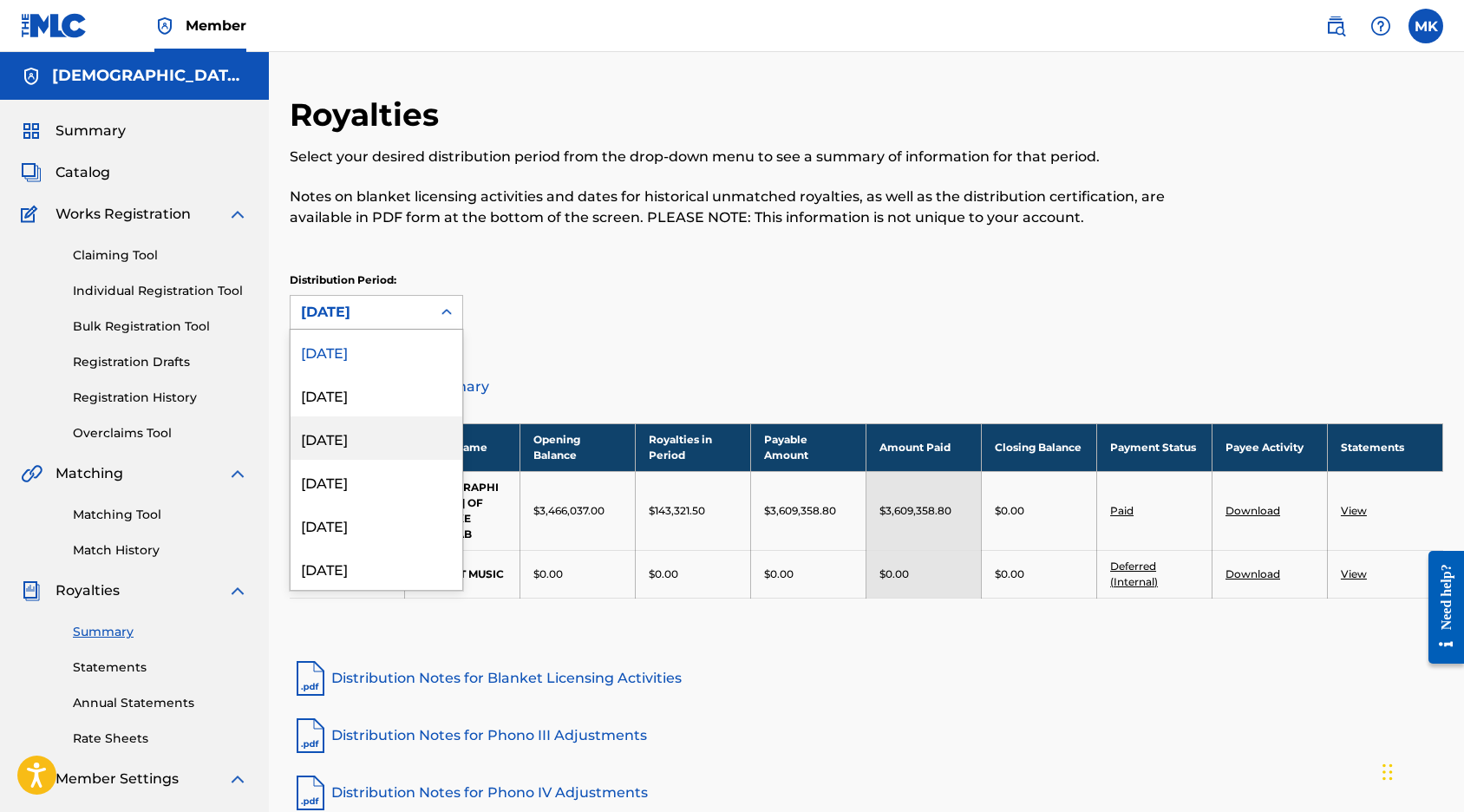
click at [391, 440] on div "[DATE]" at bounding box center [376, 437] width 172 height 43
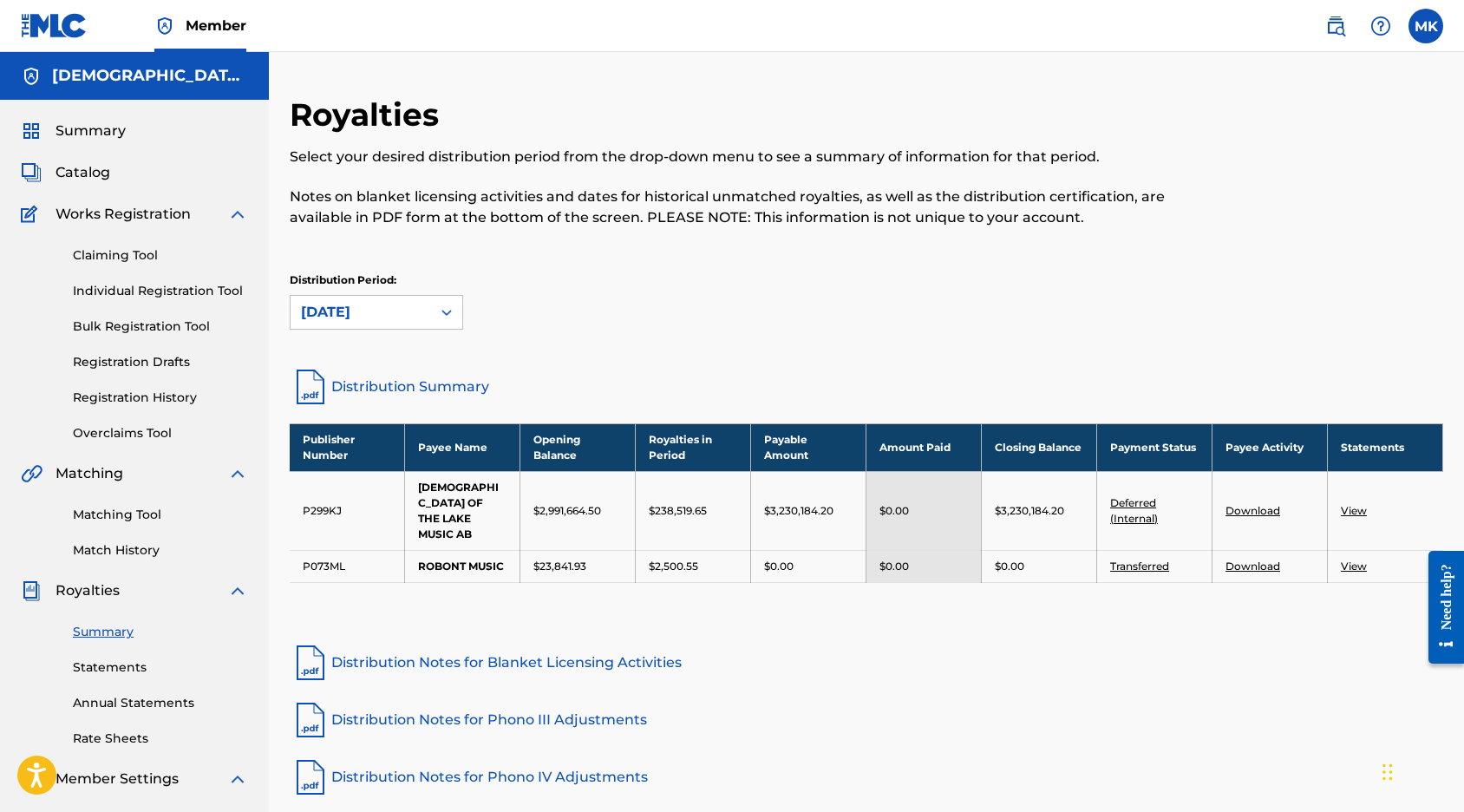
click at [1352, 504] on link "View" at bounding box center [1354, 511] width 26 height 13
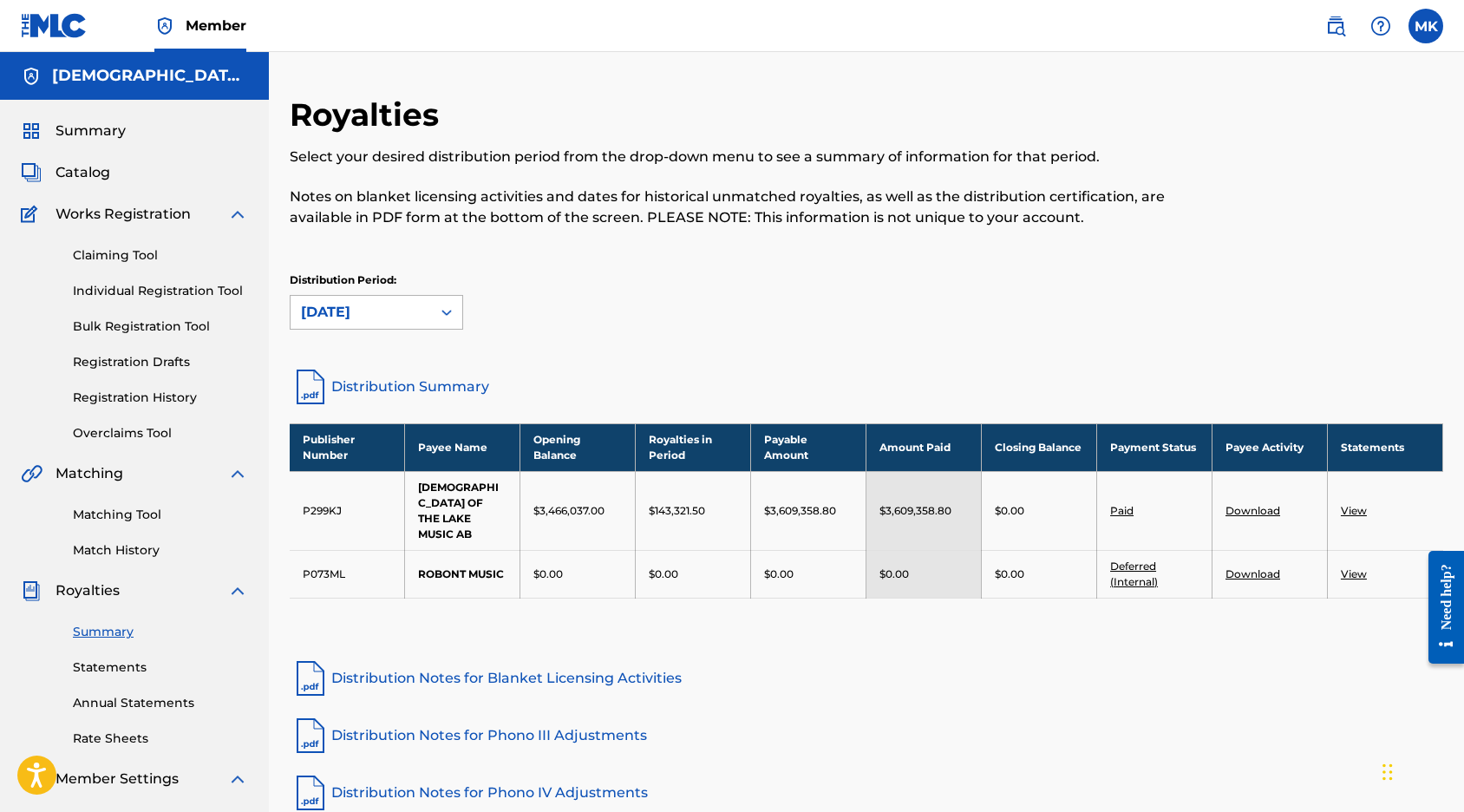
click at [441, 317] on icon at bounding box center [447, 313] width 17 height 17
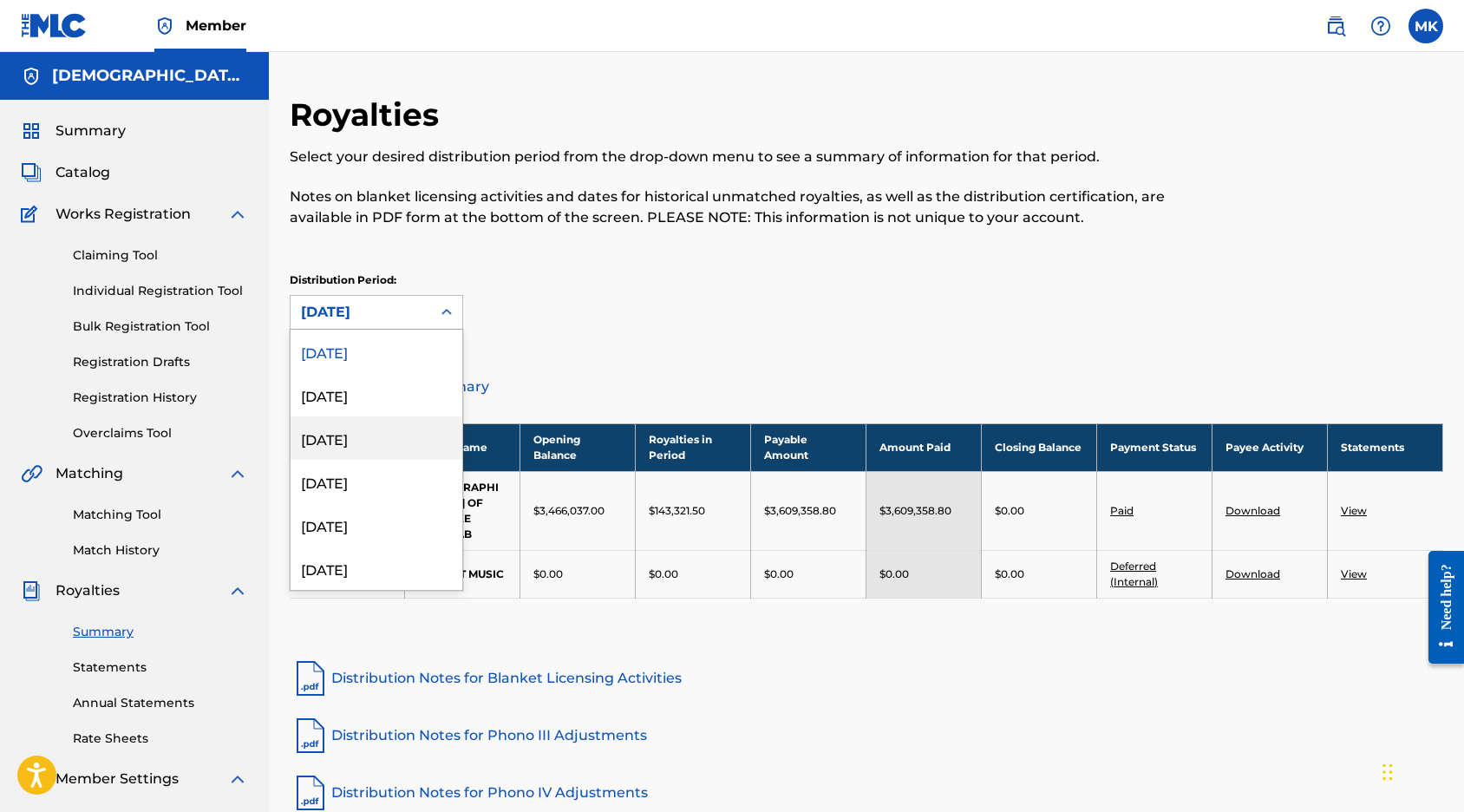
click at [380, 450] on div "[DATE]" at bounding box center [376, 437] width 172 height 43
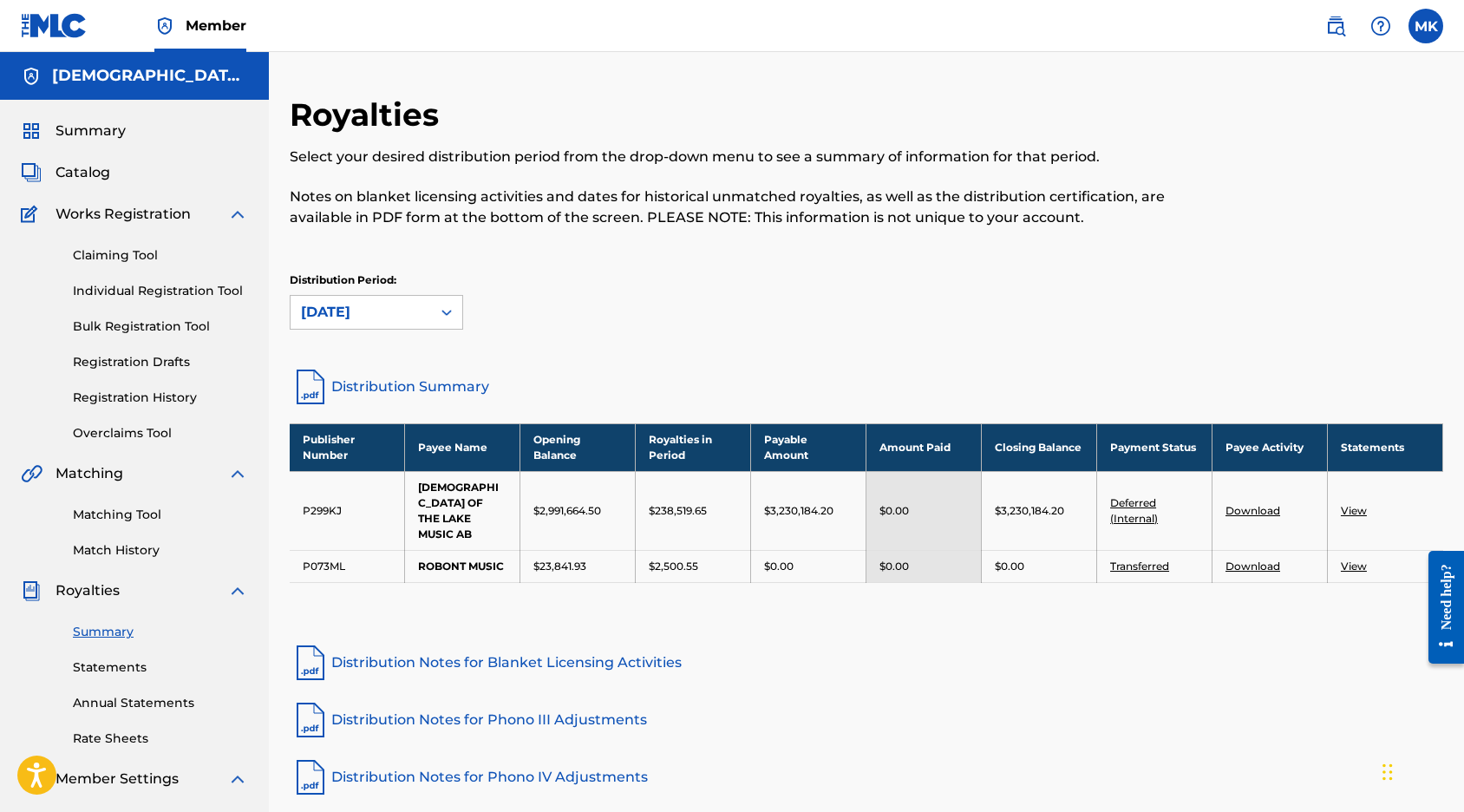
click at [1261, 504] on link "Download" at bounding box center [1252, 511] width 55 height 13
click at [1252, 559] on link "Download" at bounding box center [1252, 566] width 55 height 13
click at [1250, 504] on link "Download" at bounding box center [1252, 511] width 55 height 13
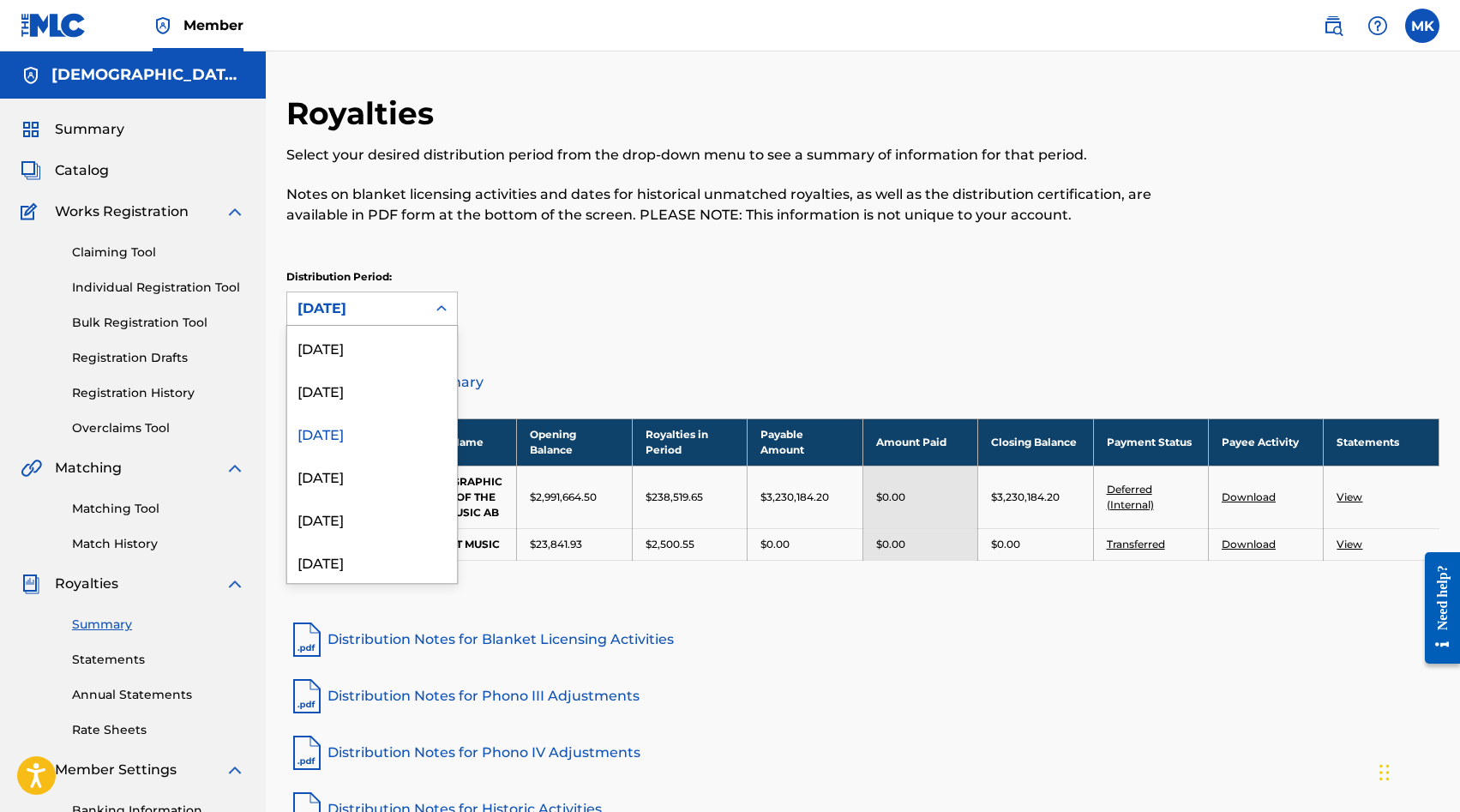
click at [430, 316] on div at bounding box center [442, 308] width 31 height 31
click at [384, 501] on div "[DATE]" at bounding box center [371, 503] width 170 height 43
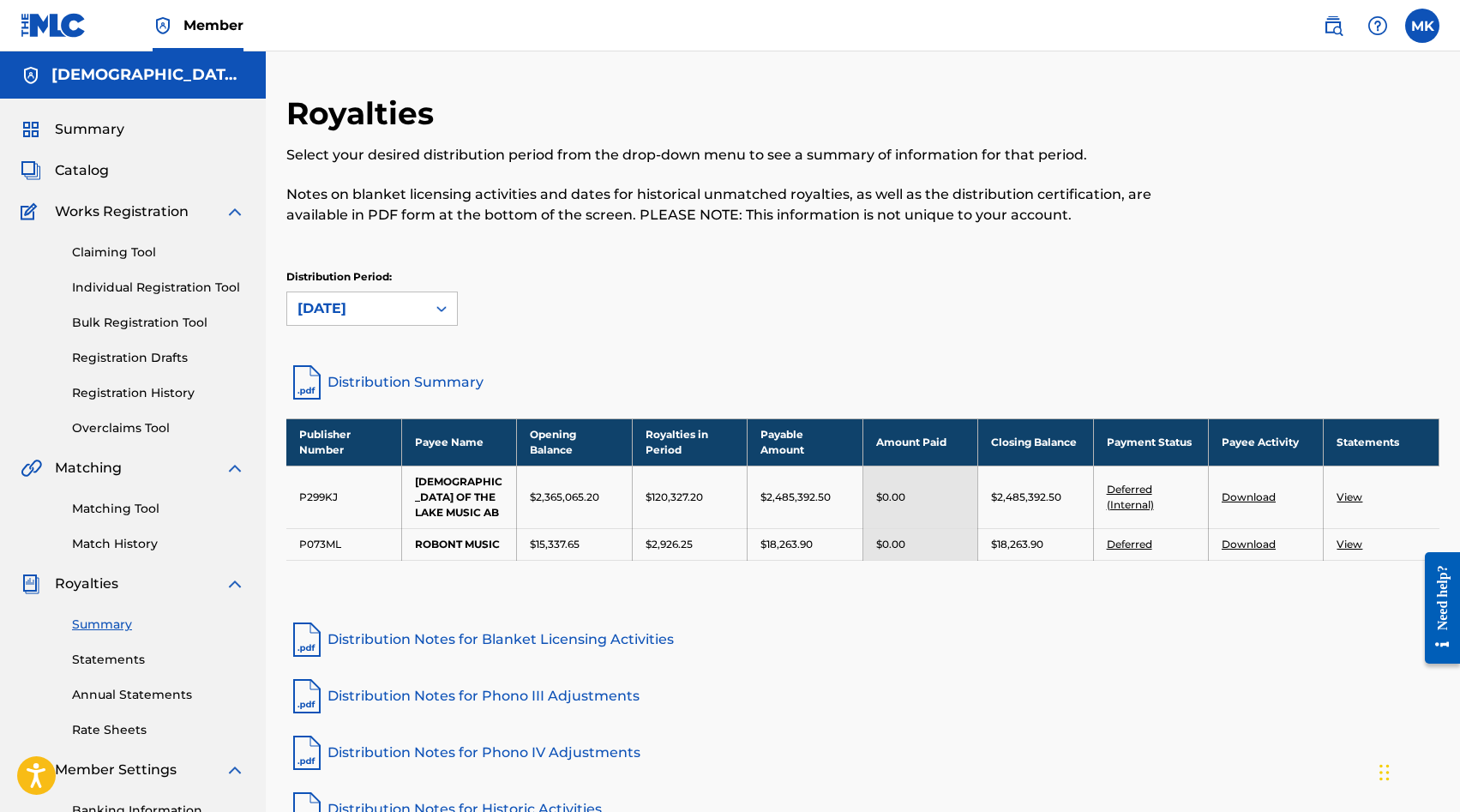
click at [1255, 537] on link "Download" at bounding box center [1248, 544] width 54 height 13
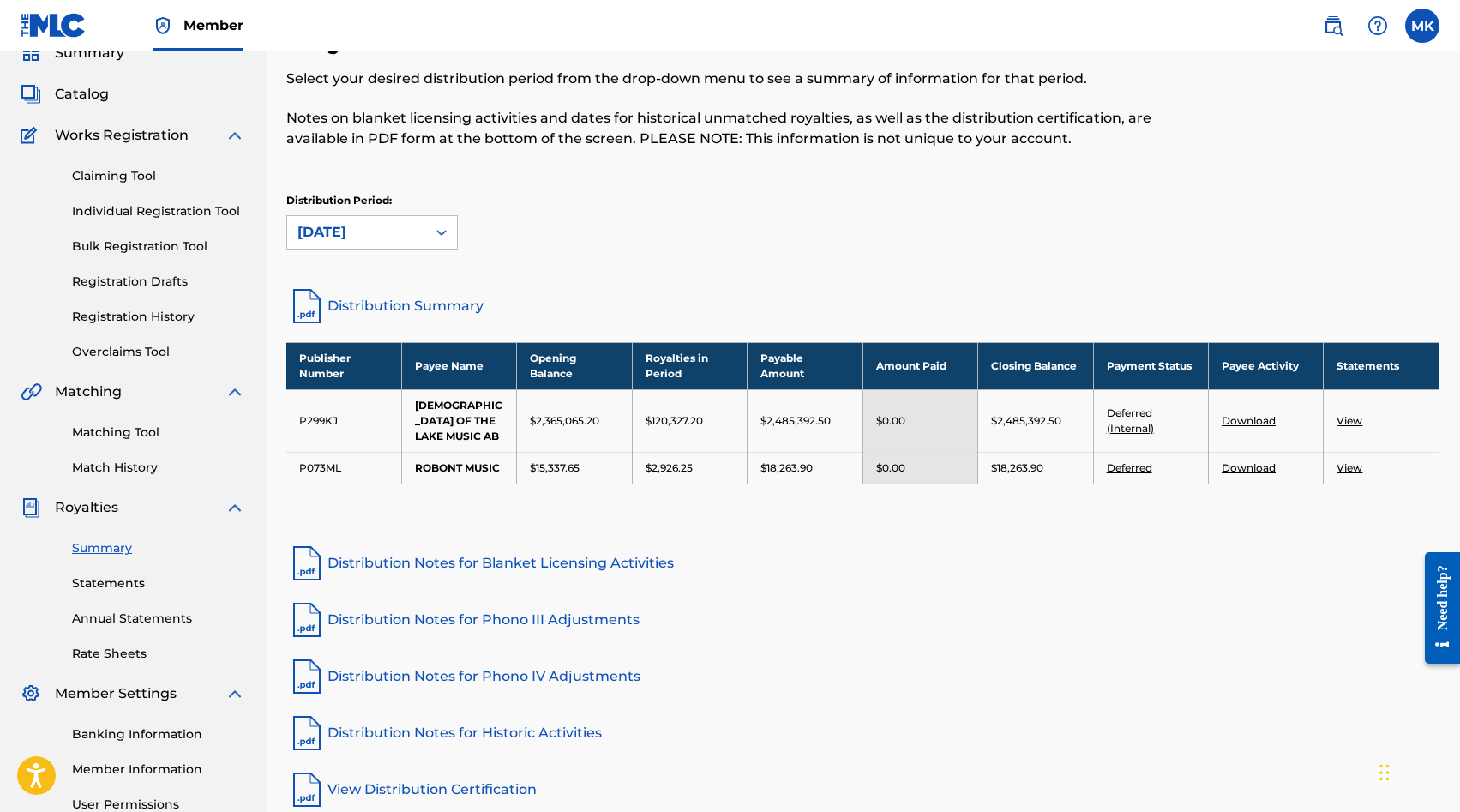
scroll to position [80, 0]
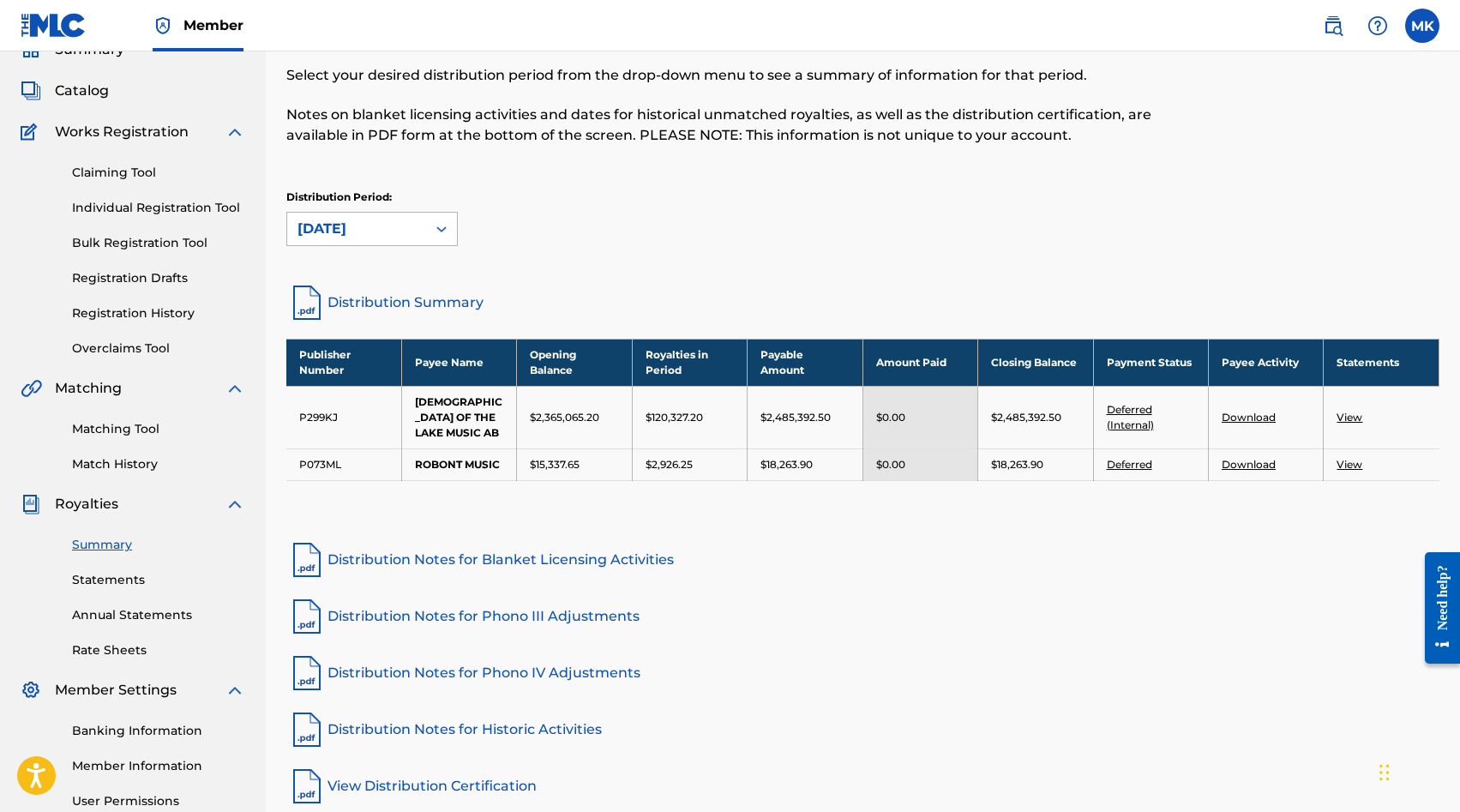
click at [424, 229] on div "[DATE]" at bounding box center [356, 228] width 139 height 32
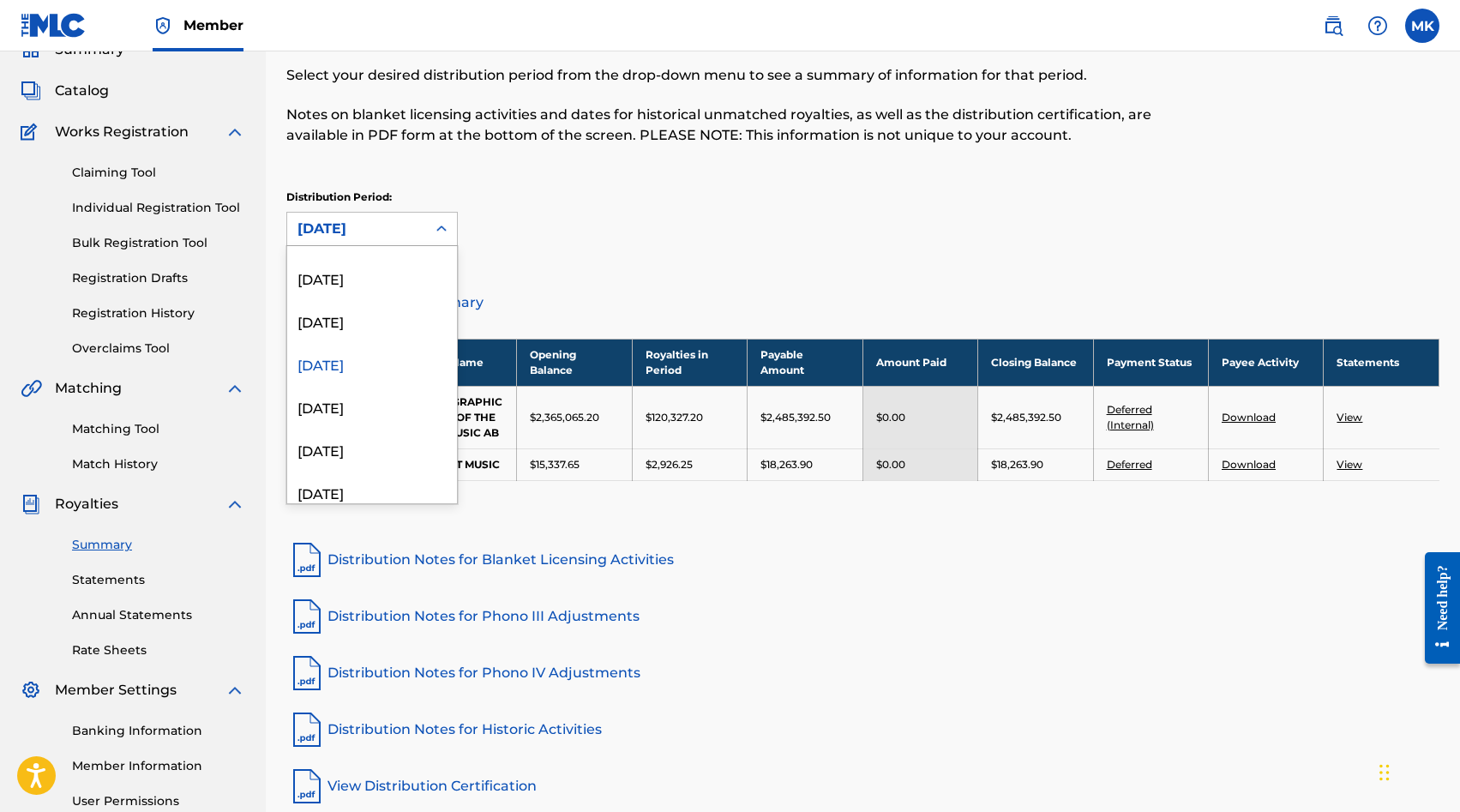
scroll to position [126, 0]
click at [377, 446] on div "[DATE]" at bounding box center [371, 441] width 170 height 43
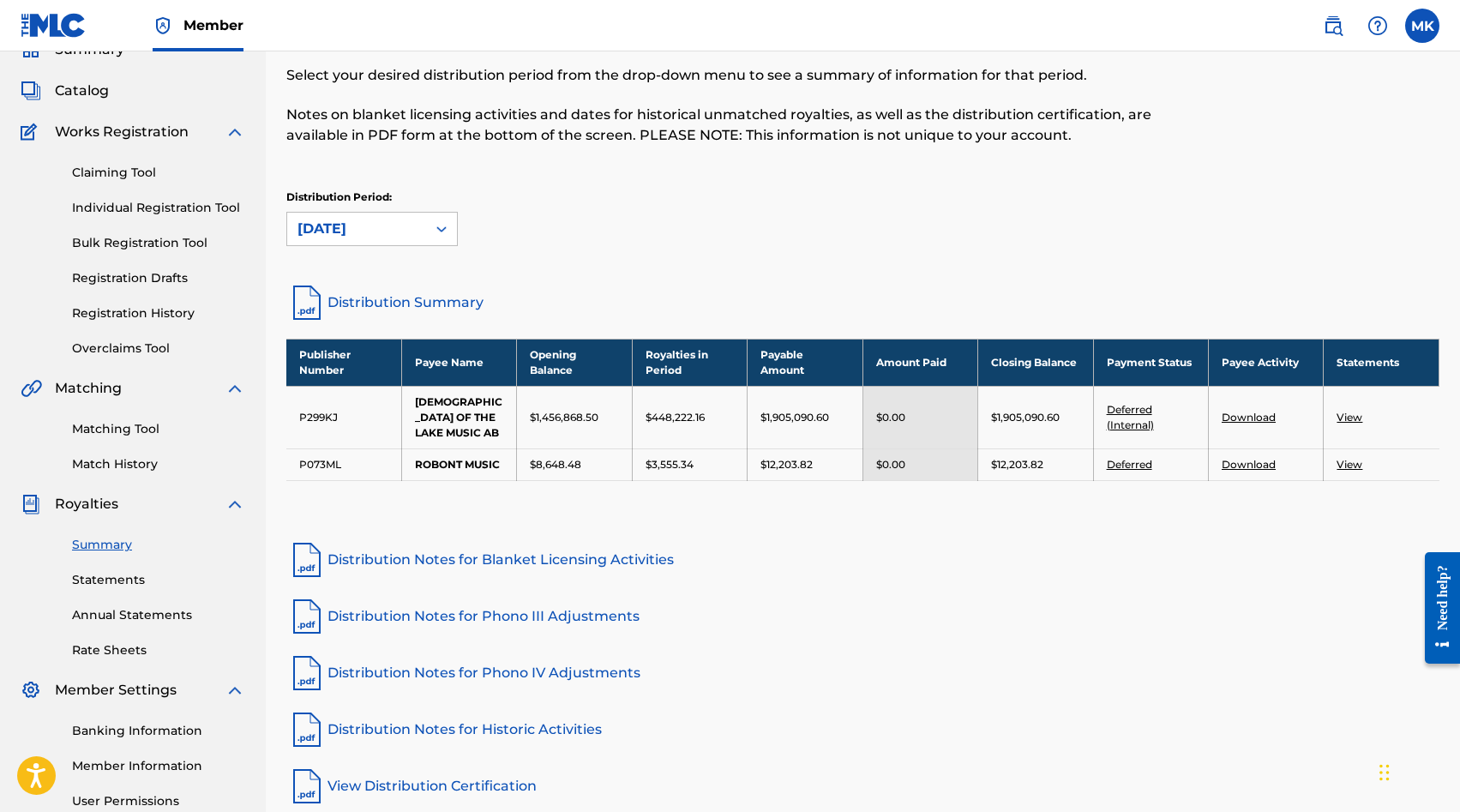
click at [417, 234] on div "[DATE]" at bounding box center [356, 228] width 139 height 32
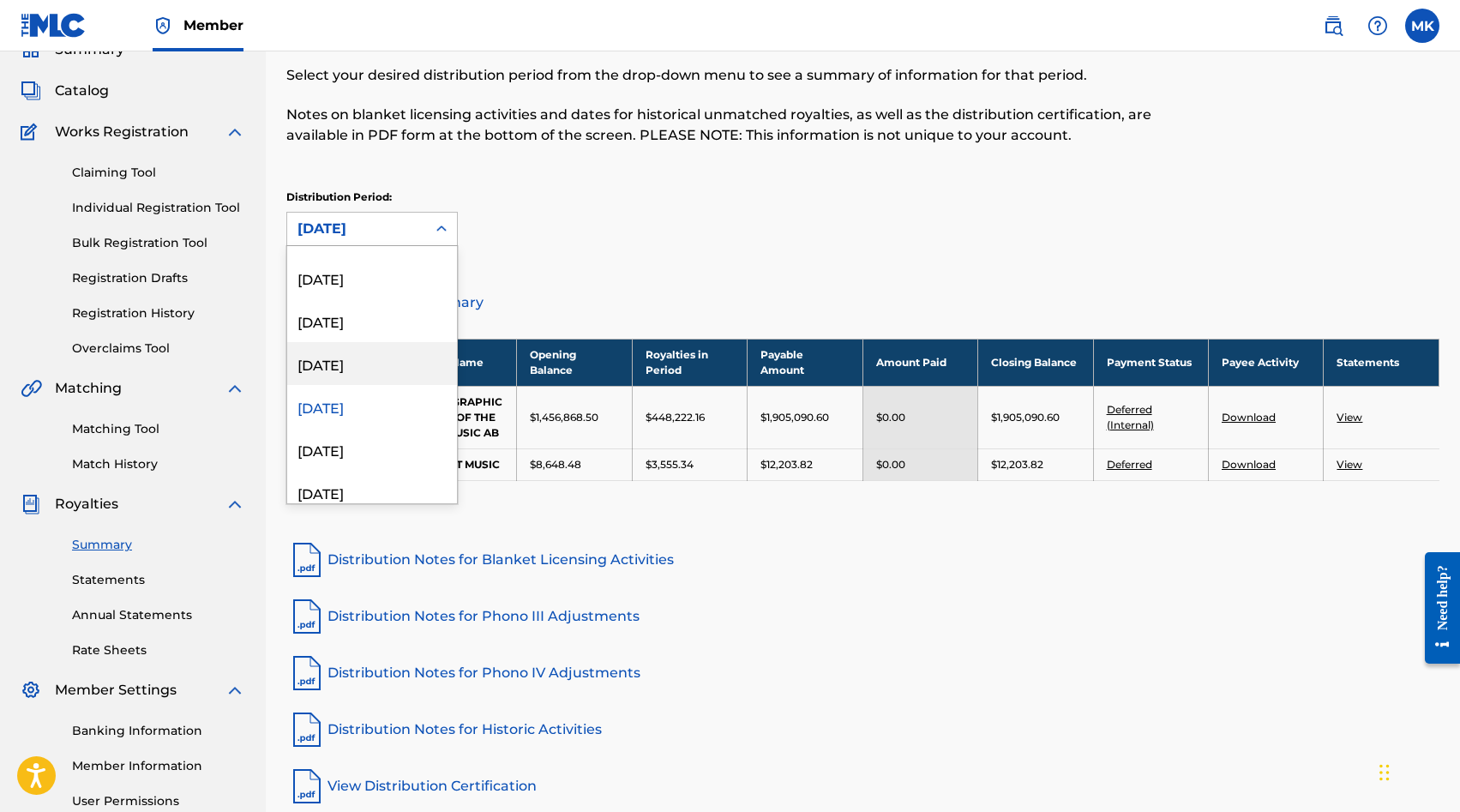
scroll to position [177, 0]
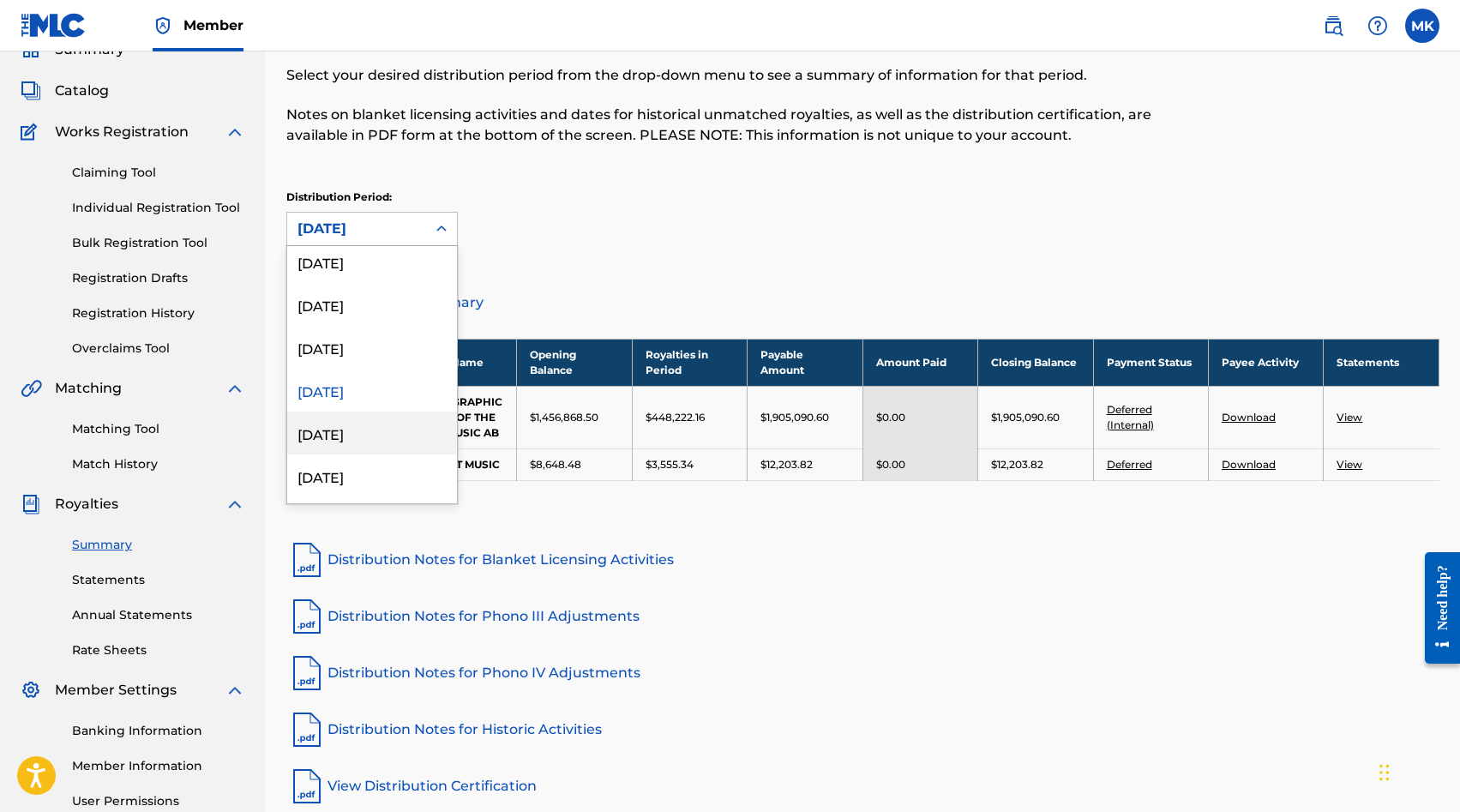
click at [372, 437] on div "[DATE]" at bounding box center [371, 432] width 170 height 43
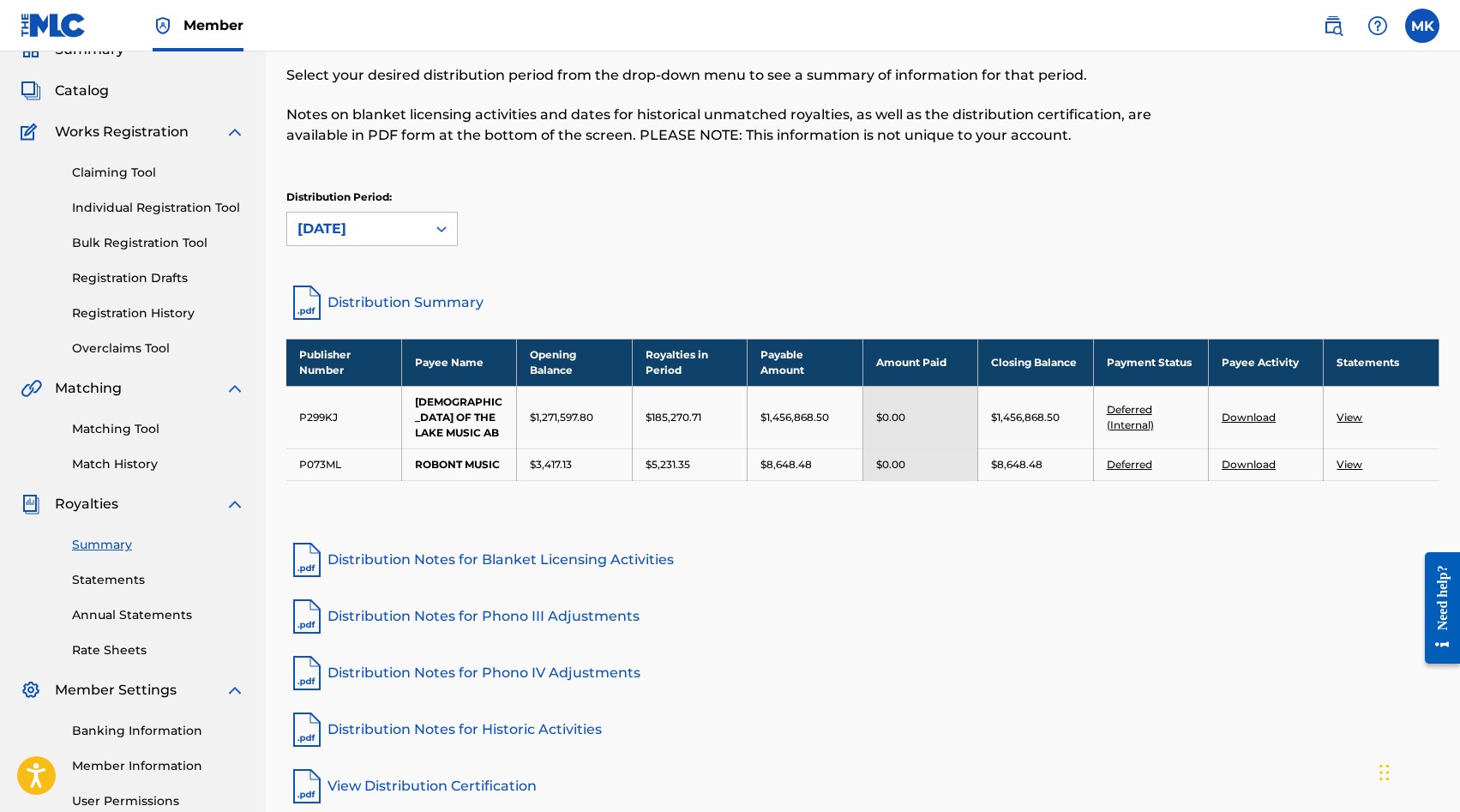
click at [430, 237] on div at bounding box center [442, 228] width 31 height 31
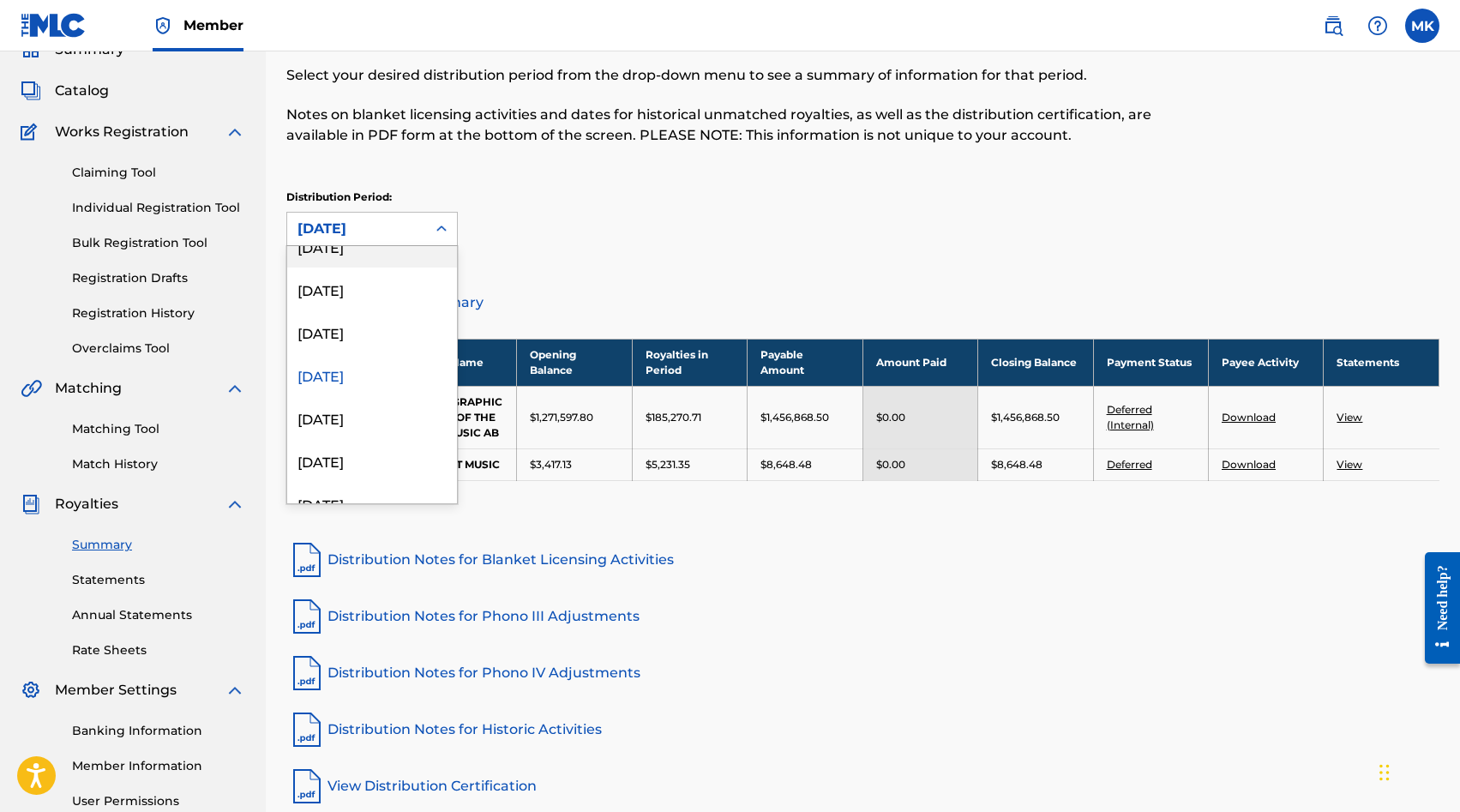
scroll to position [235, 0]
click at [364, 458] on div "[DATE]" at bounding box center [371, 460] width 170 height 43
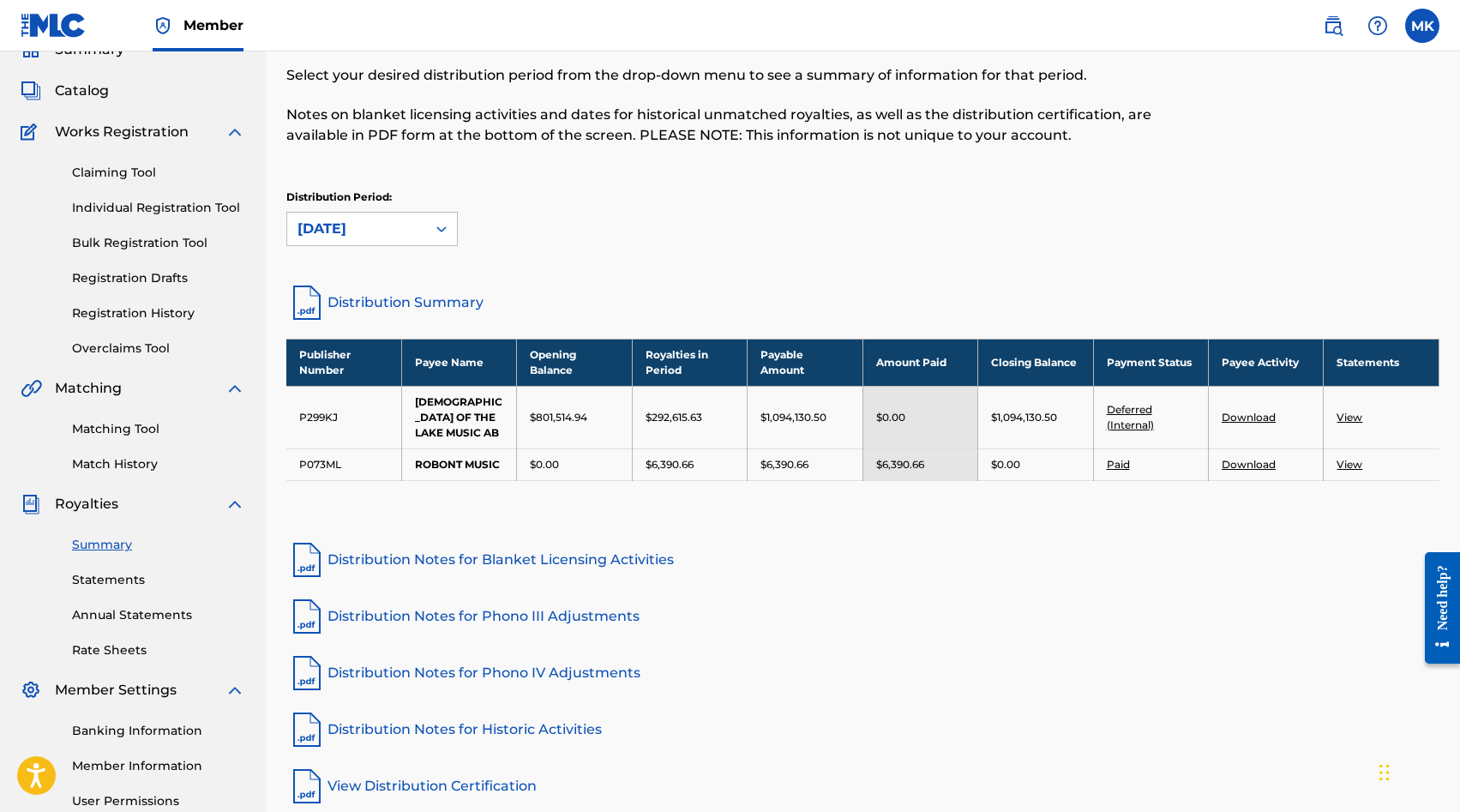
click at [429, 229] on div at bounding box center [442, 228] width 31 height 31
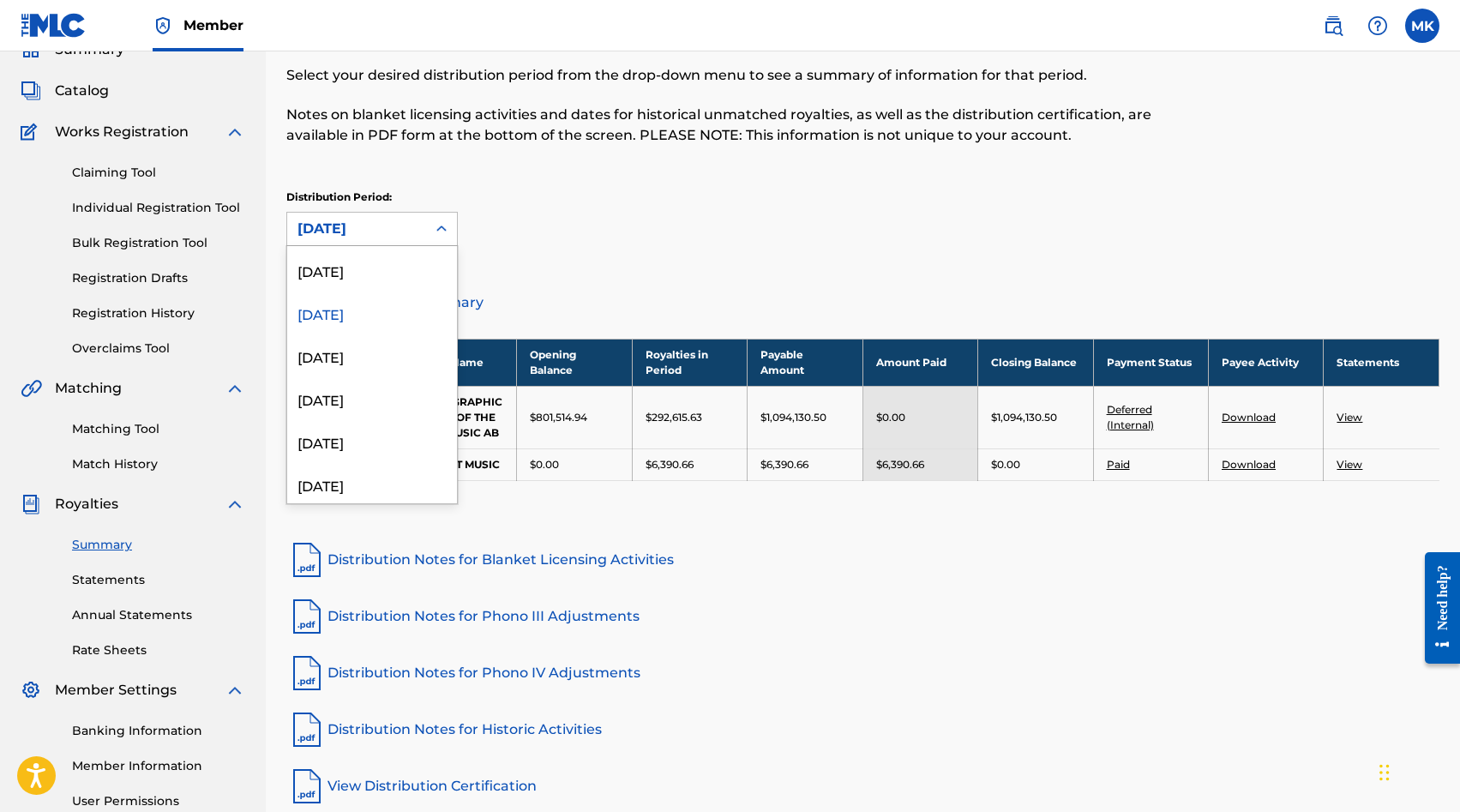
scroll to position [384, 0]
click at [376, 393] on div "[DATE]" at bounding box center [371, 397] width 170 height 43
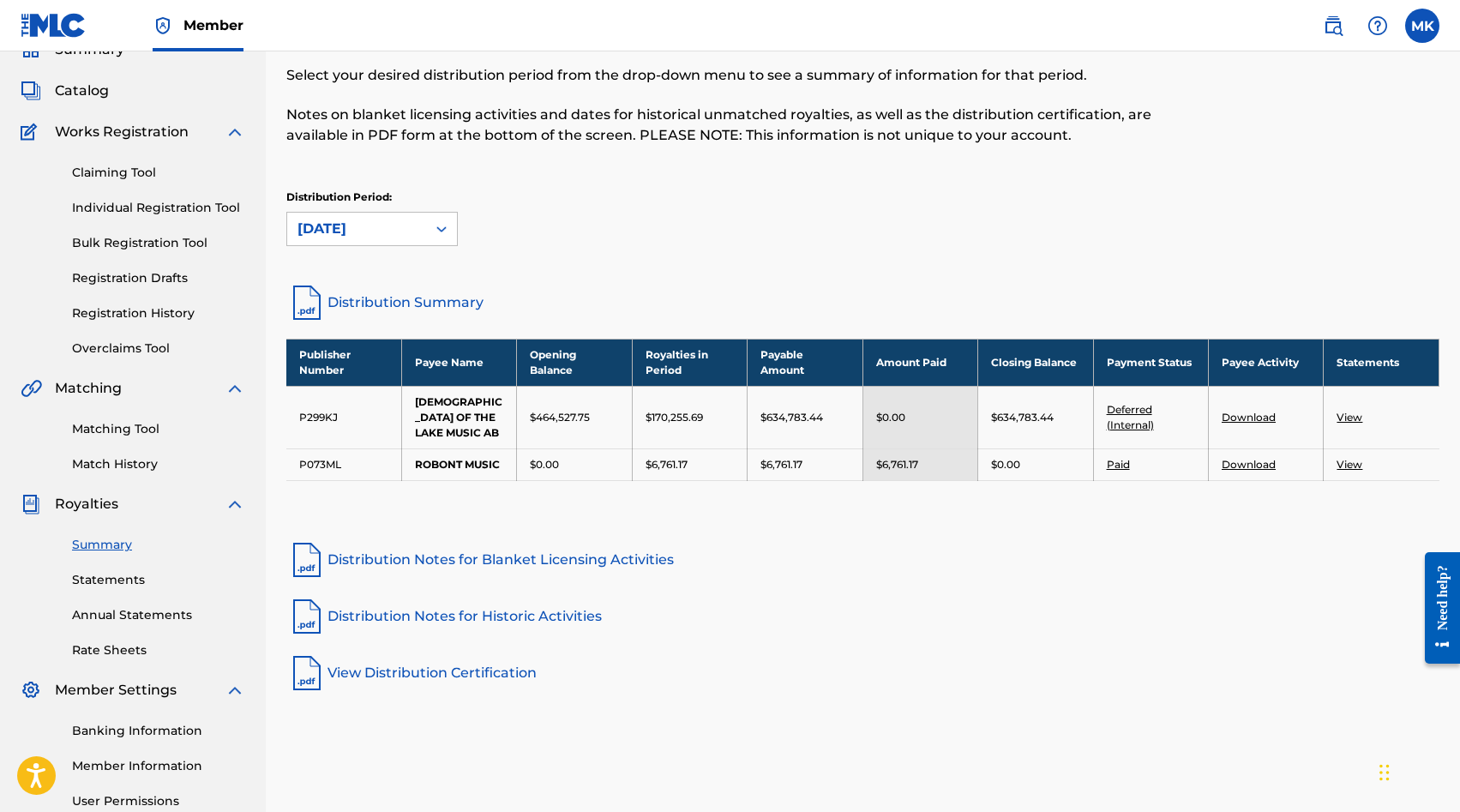
click at [434, 244] on div at bounding box center [442, 228] width 31 height 32
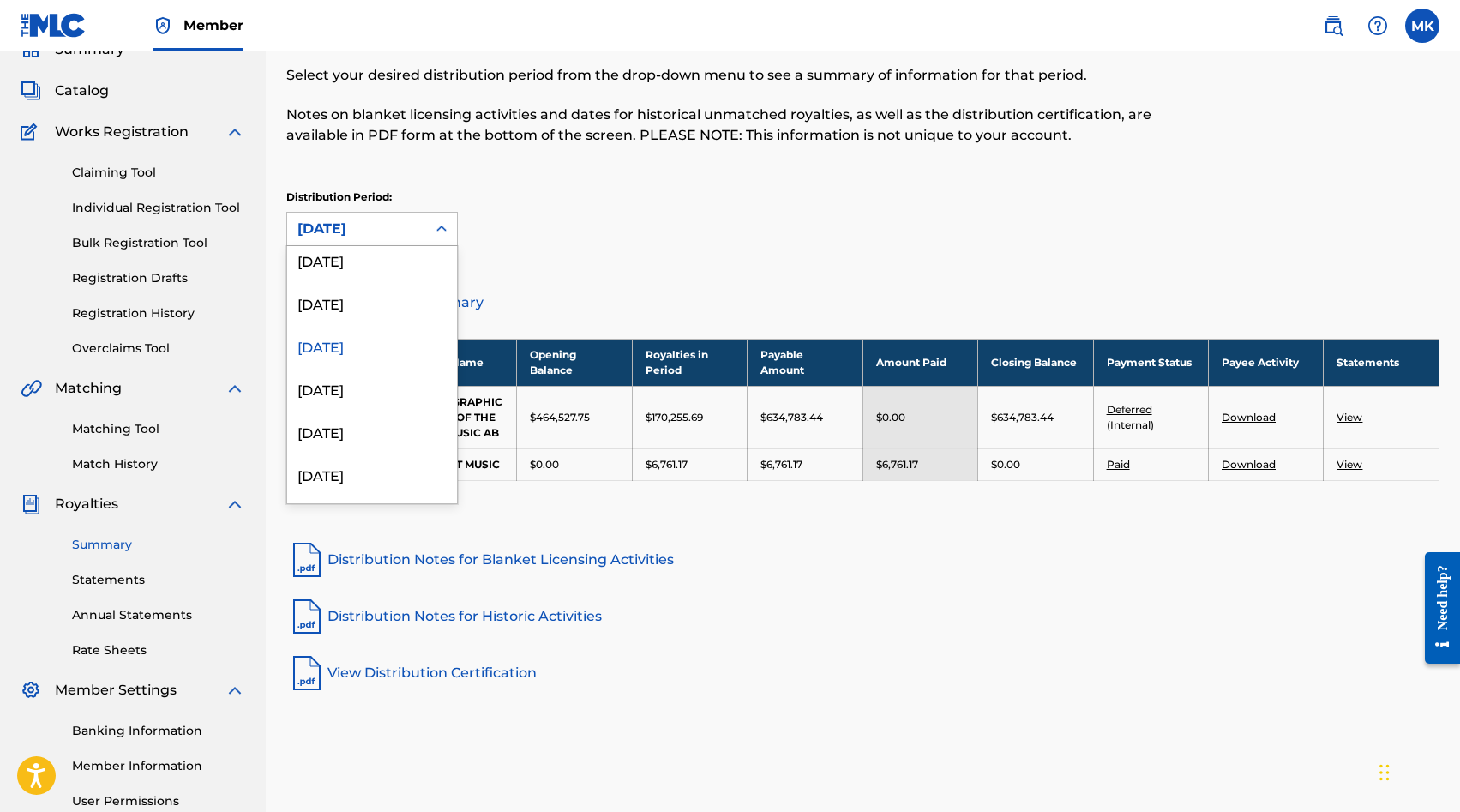
scroll to position [682, 0]
click at [393, 402] on div "[DATE]" at bounding box center [371, 399] width 170 height 43
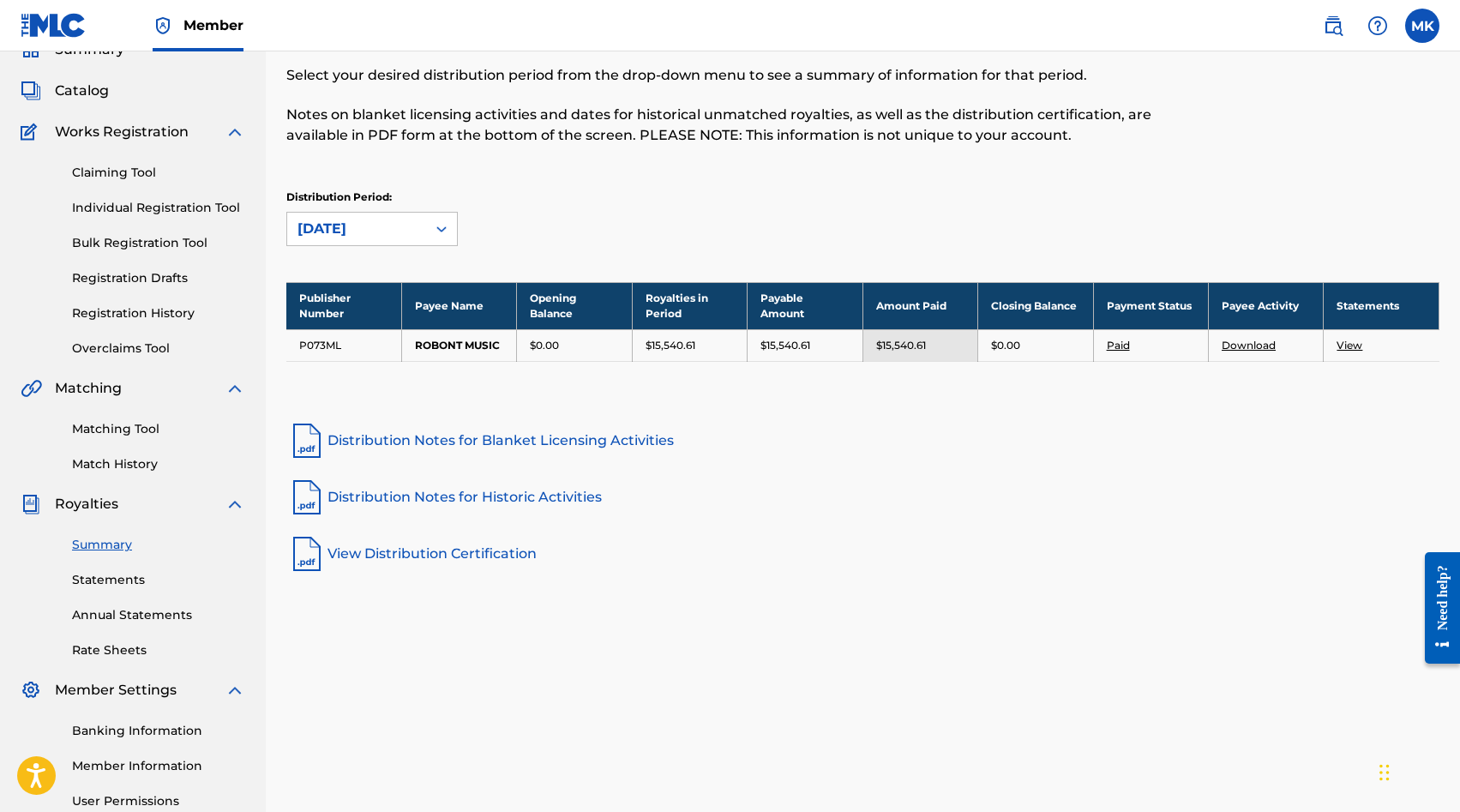
click at [438, 231] on icon at bounding box center [442, 228] width 17 height 17
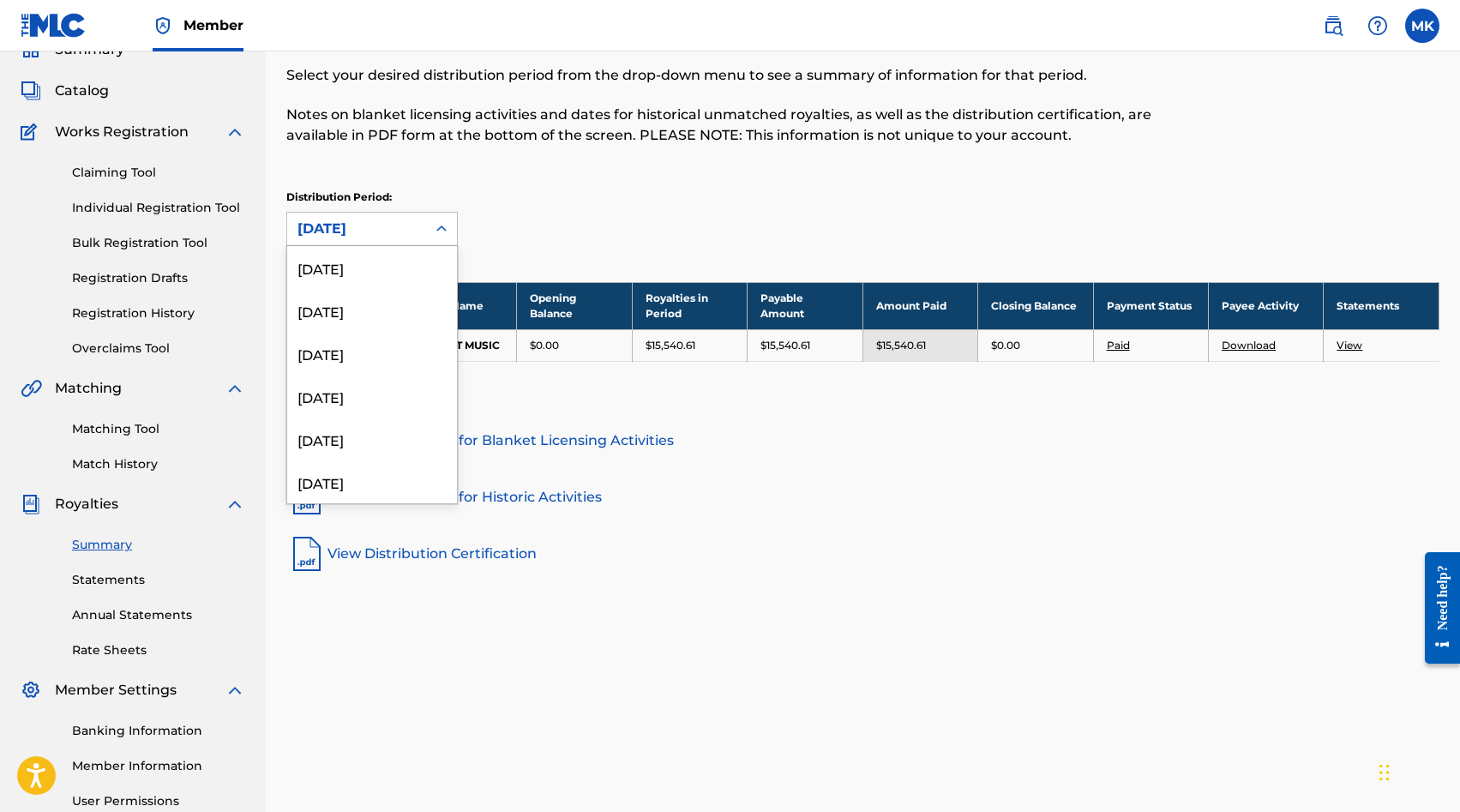
scroll to position [614, 0]
click at [382, 417] on div "[DATE]" at bounding box center [371, 424] width 170 height 43
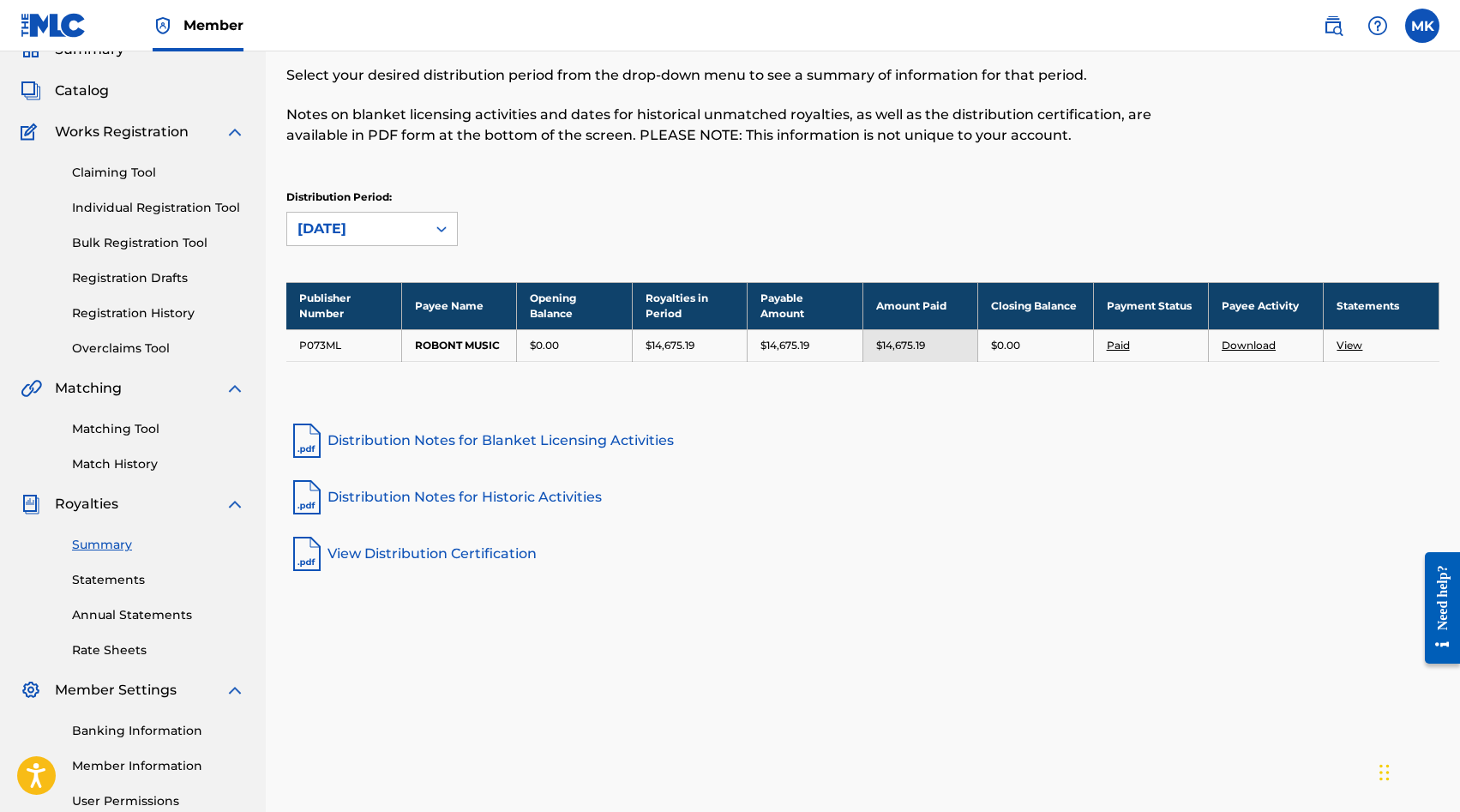
click at [429, 233] on div at bounding box center [442, 228] width 31 height 31
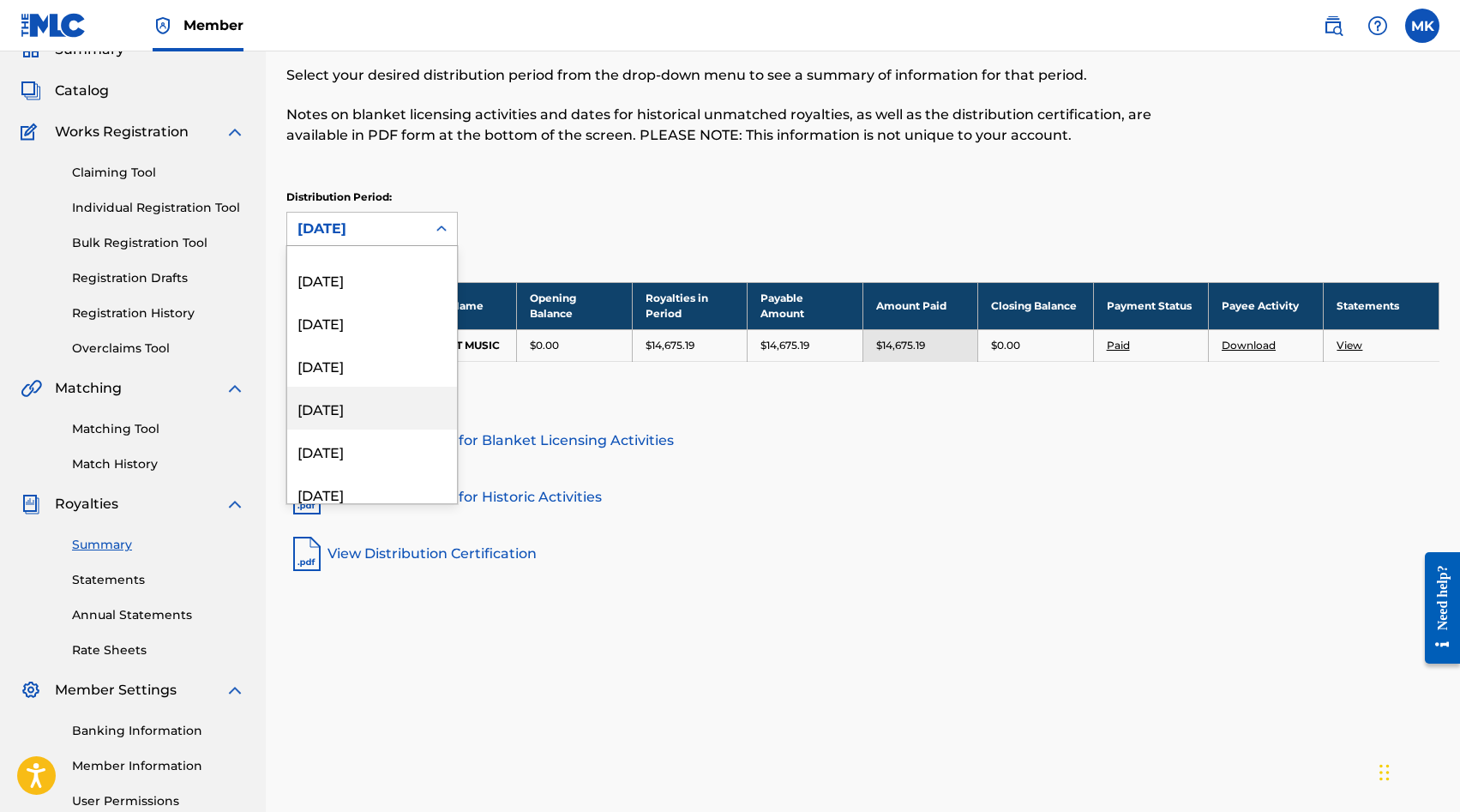
scroll to position [455, 0]
click at [370, 321] on div "[DATE]" at bounding box center [371, 326] width 170 height 43
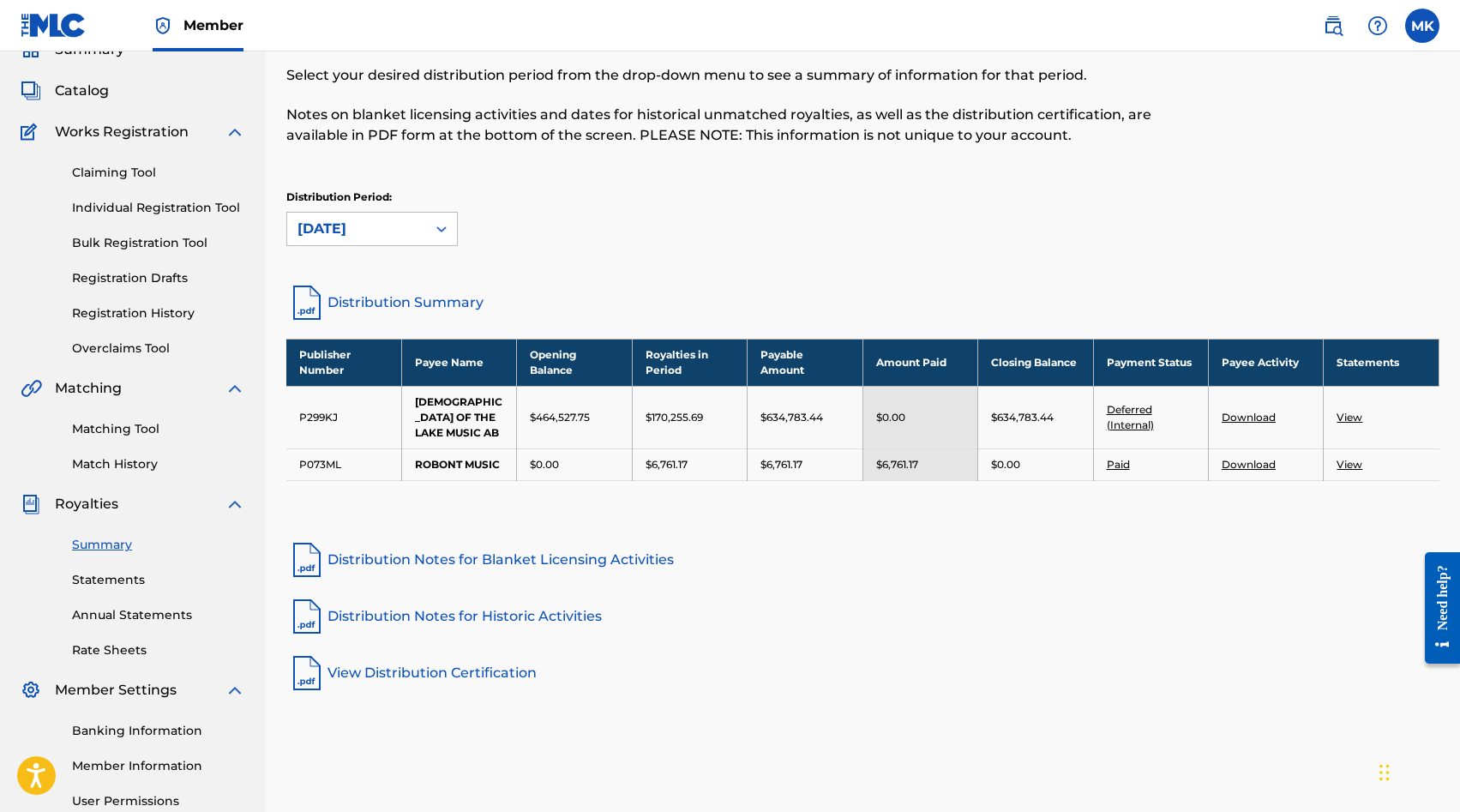
click at [434, 240] on div at bounding box center [442, 228] width 31 height 31
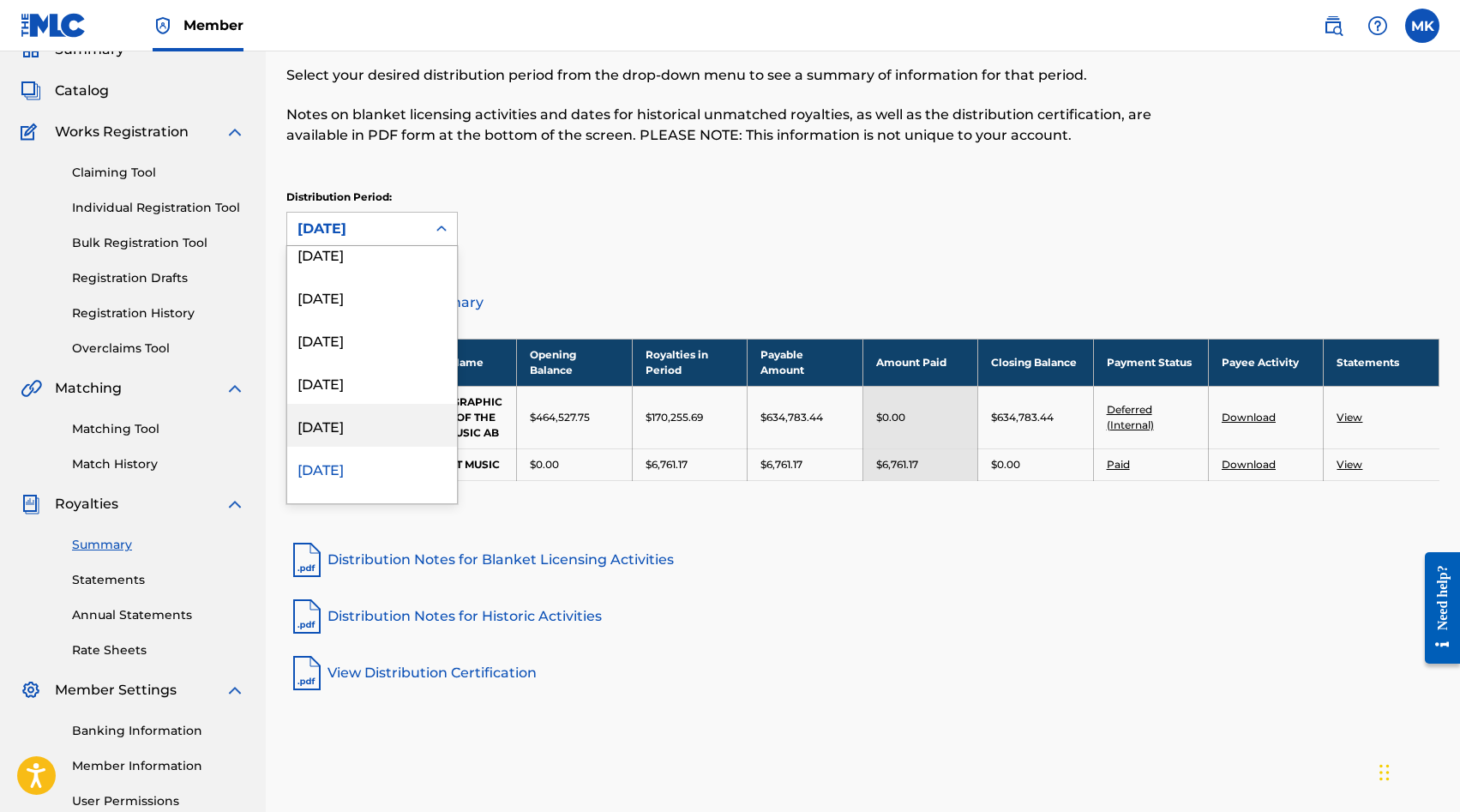
scroll to position [290, 0]
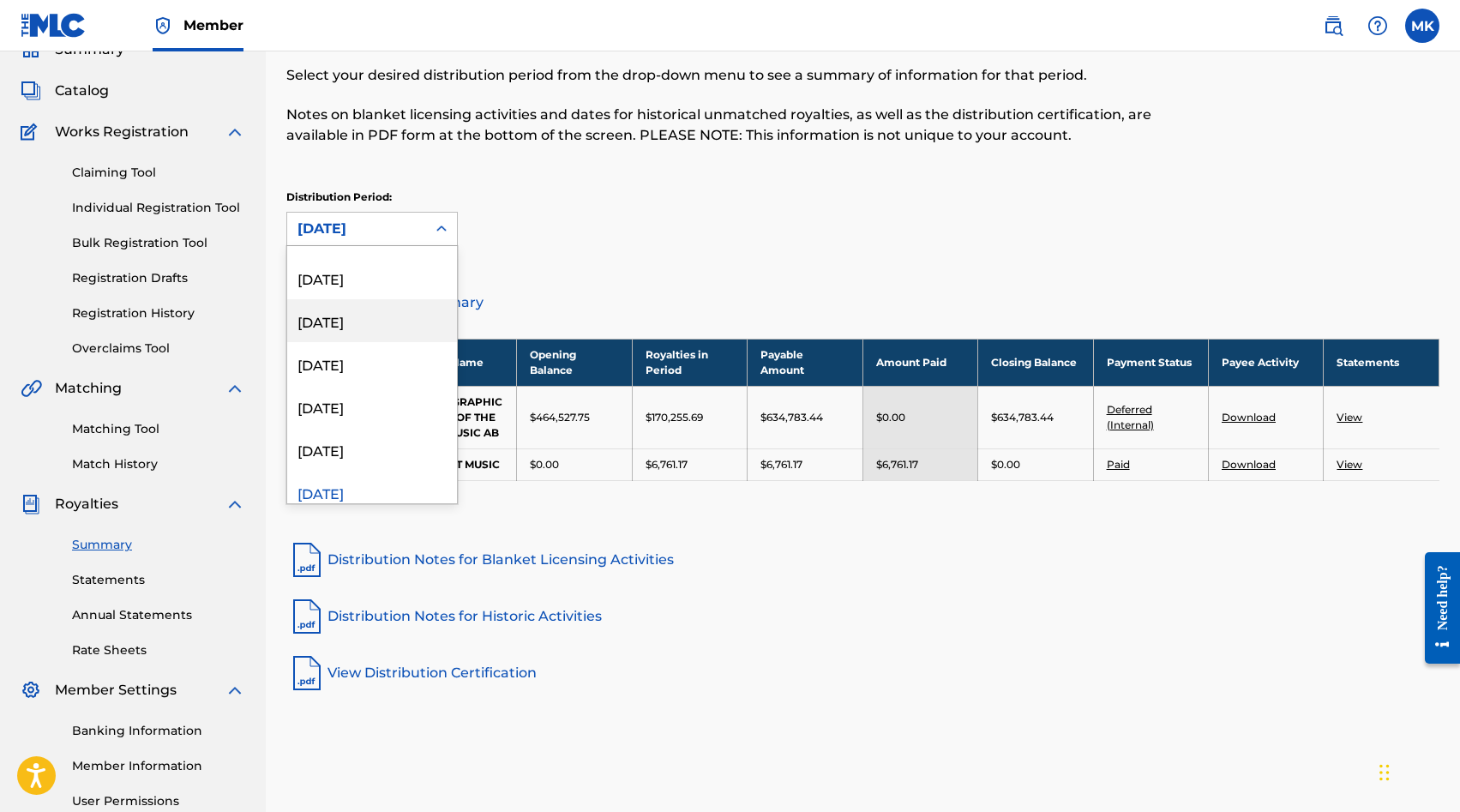
click at [387, 315] on div "[DATE]" at bounding box center [371, 320] width 170 height 43
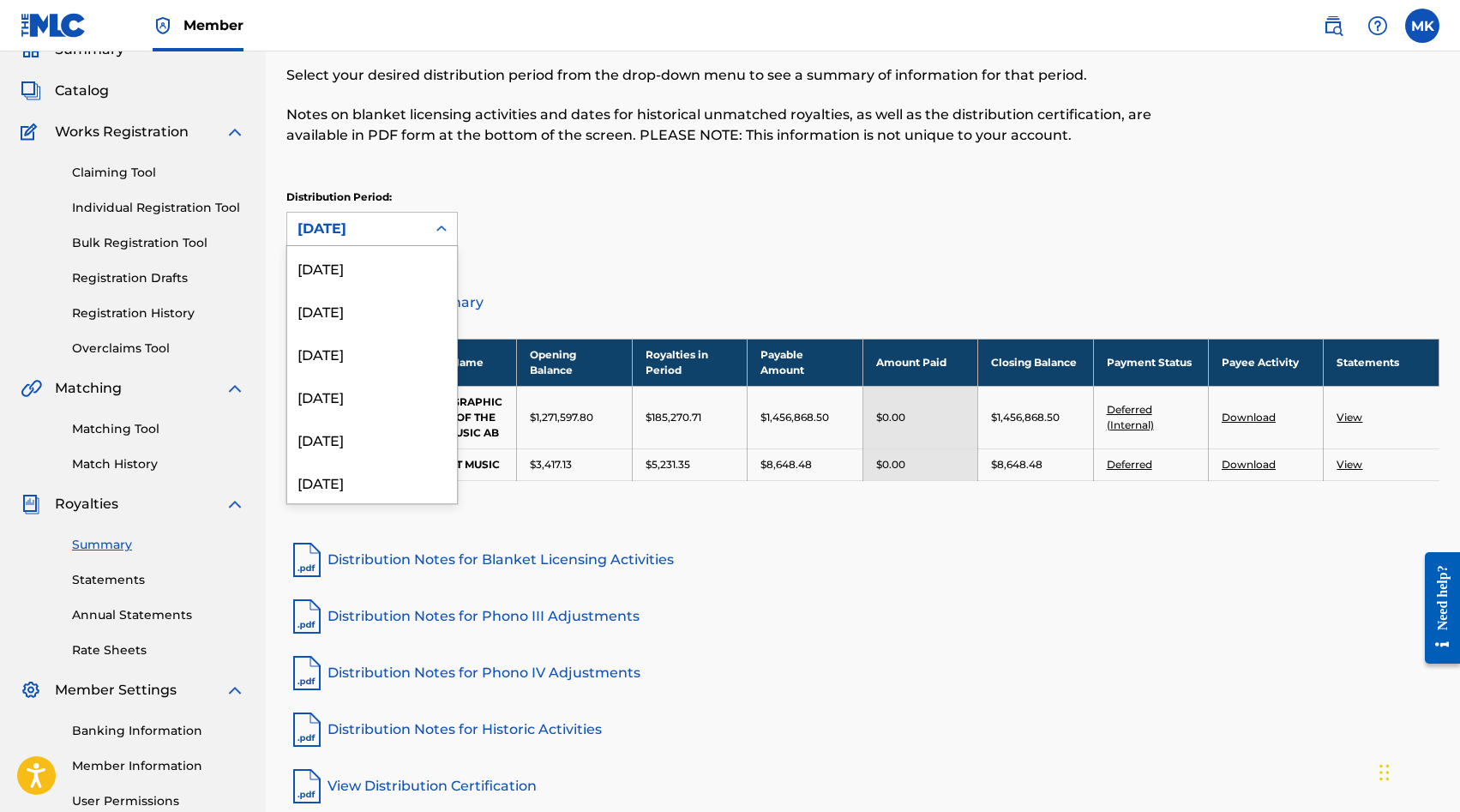
click at [435, 235] on icon at bounding box center [442, 228] width 17 height 17
click at [365, 419] on div "[DATE]" at bounding box center [371, 410] width 170 height 43
click at [432, 240] on div at bounding box center [442, 228] width 31 height 31
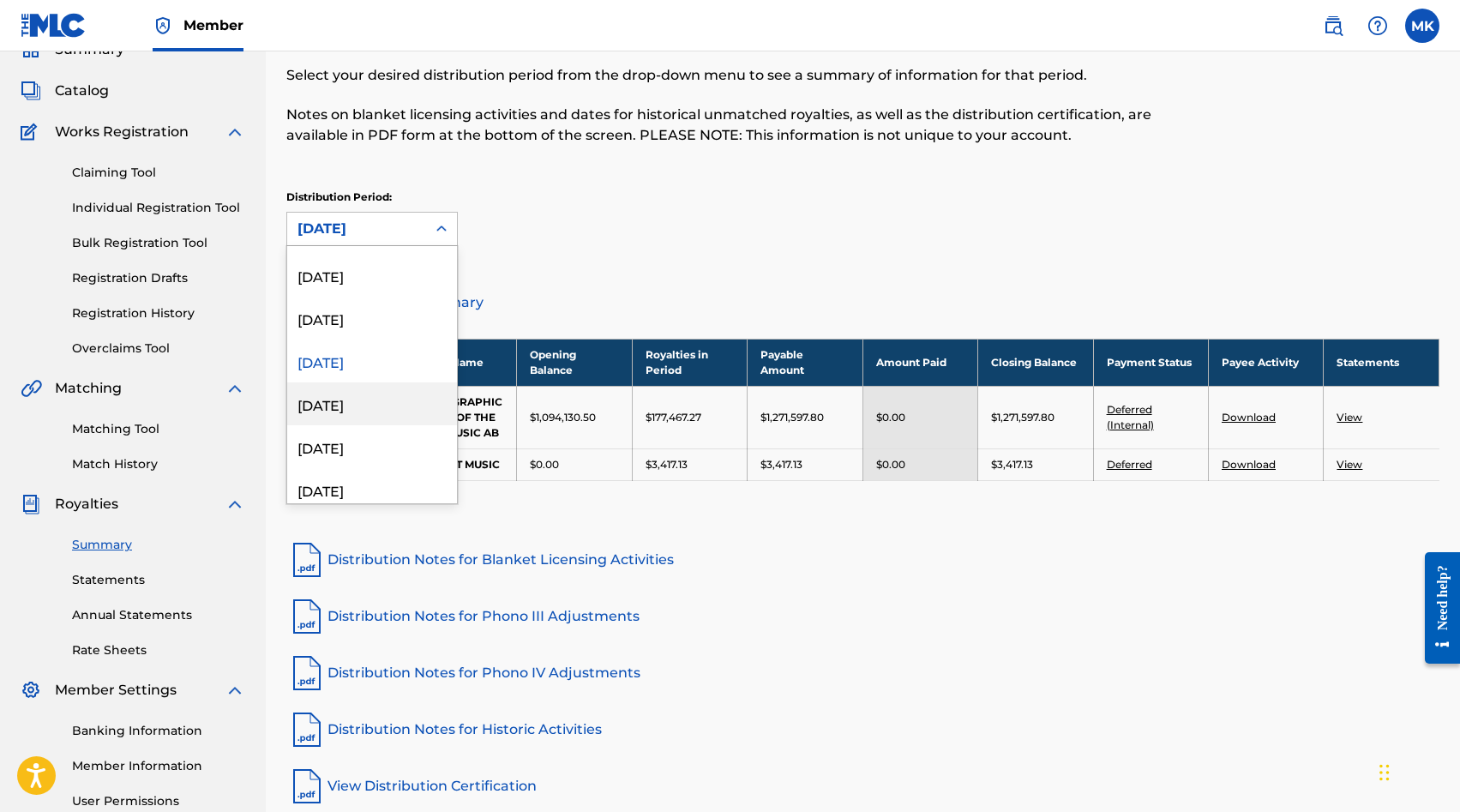
click at [368, 421] on div "[DATE]" at bounding box center [371, 403] width 170 height 43
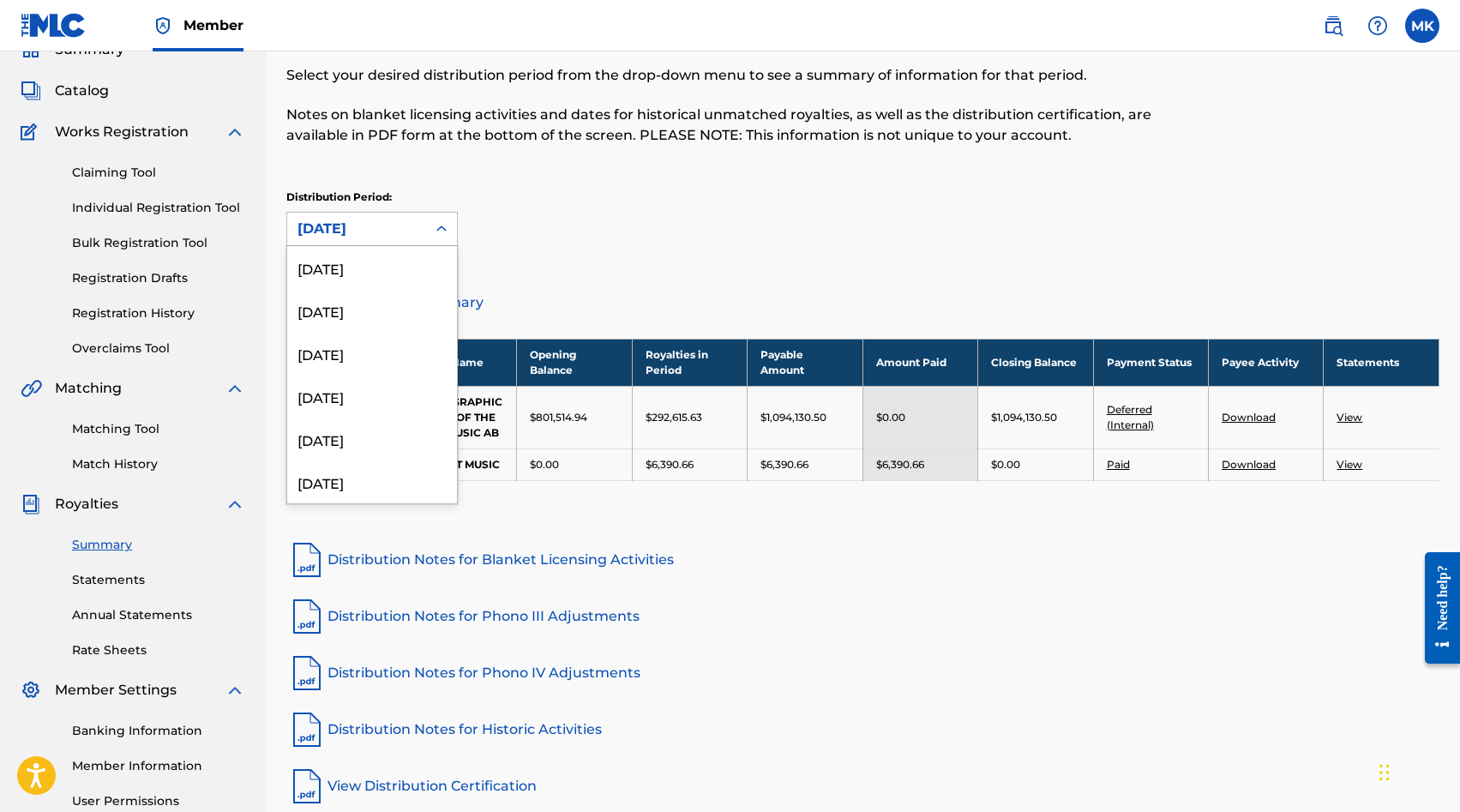
click at [446, 240] on div at bounding box center [442, 228] width 31 height 31
click at [396, 429] on div "[DATE]" at bounding box center [371, 424] width 170 height 43
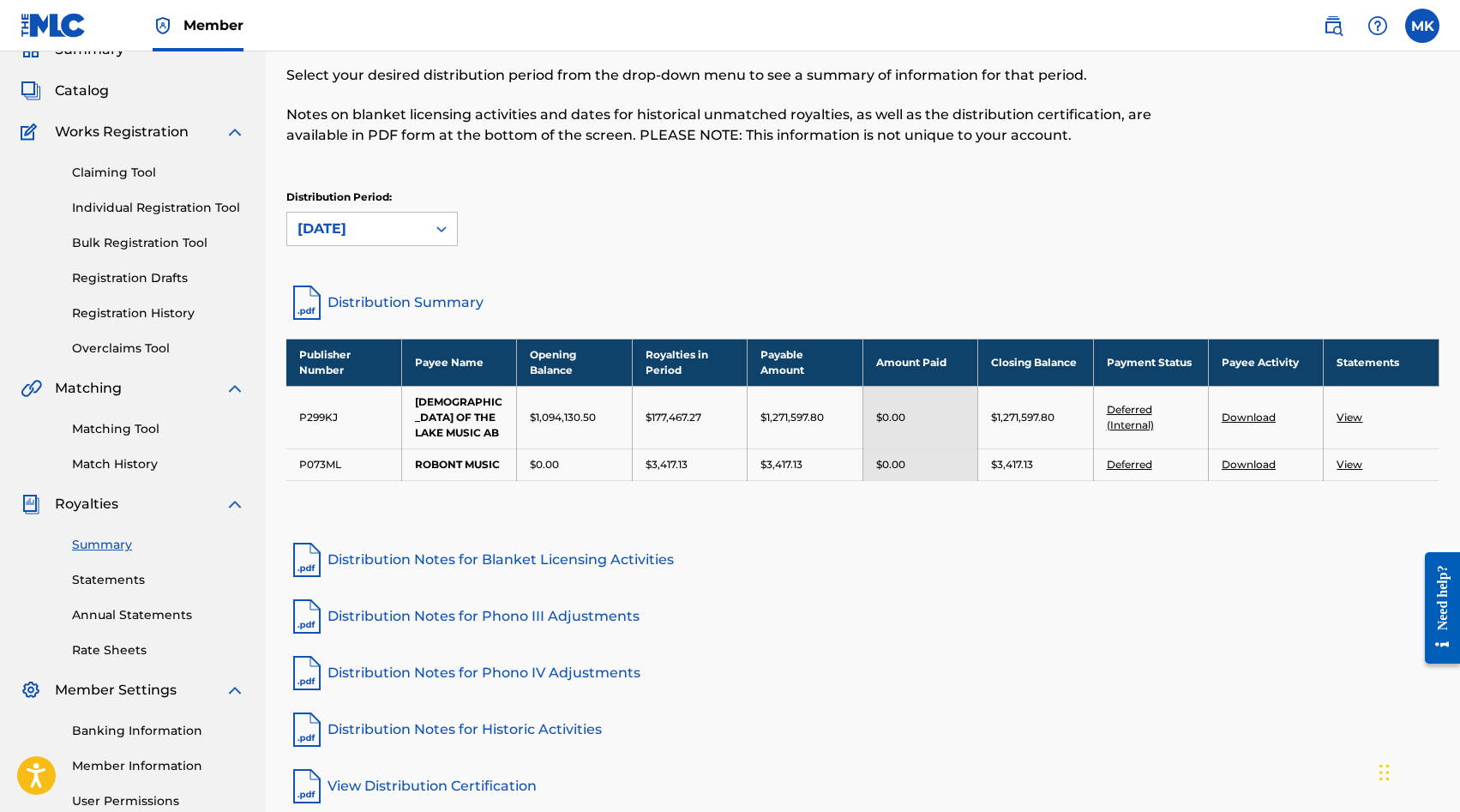
click at [1234, 458] on link "Download" at bounding box center [1248, 464] width 54 height 13
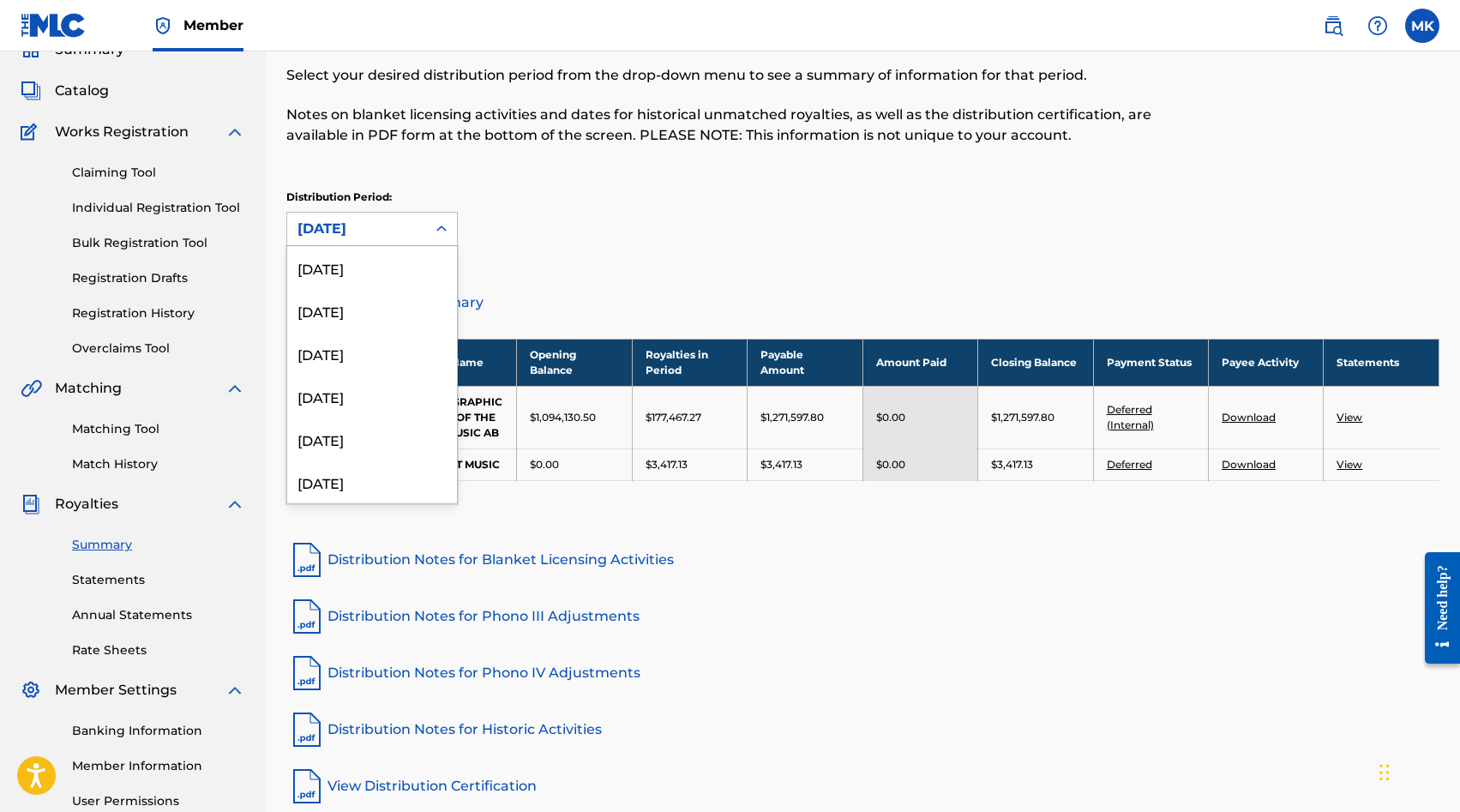
click at [450, 236] on div at bounding box center [442, 228] width 31 height 31
click at [390, 416] on div "[DATE]" at bounding box center [371, 424] width 170 height 43
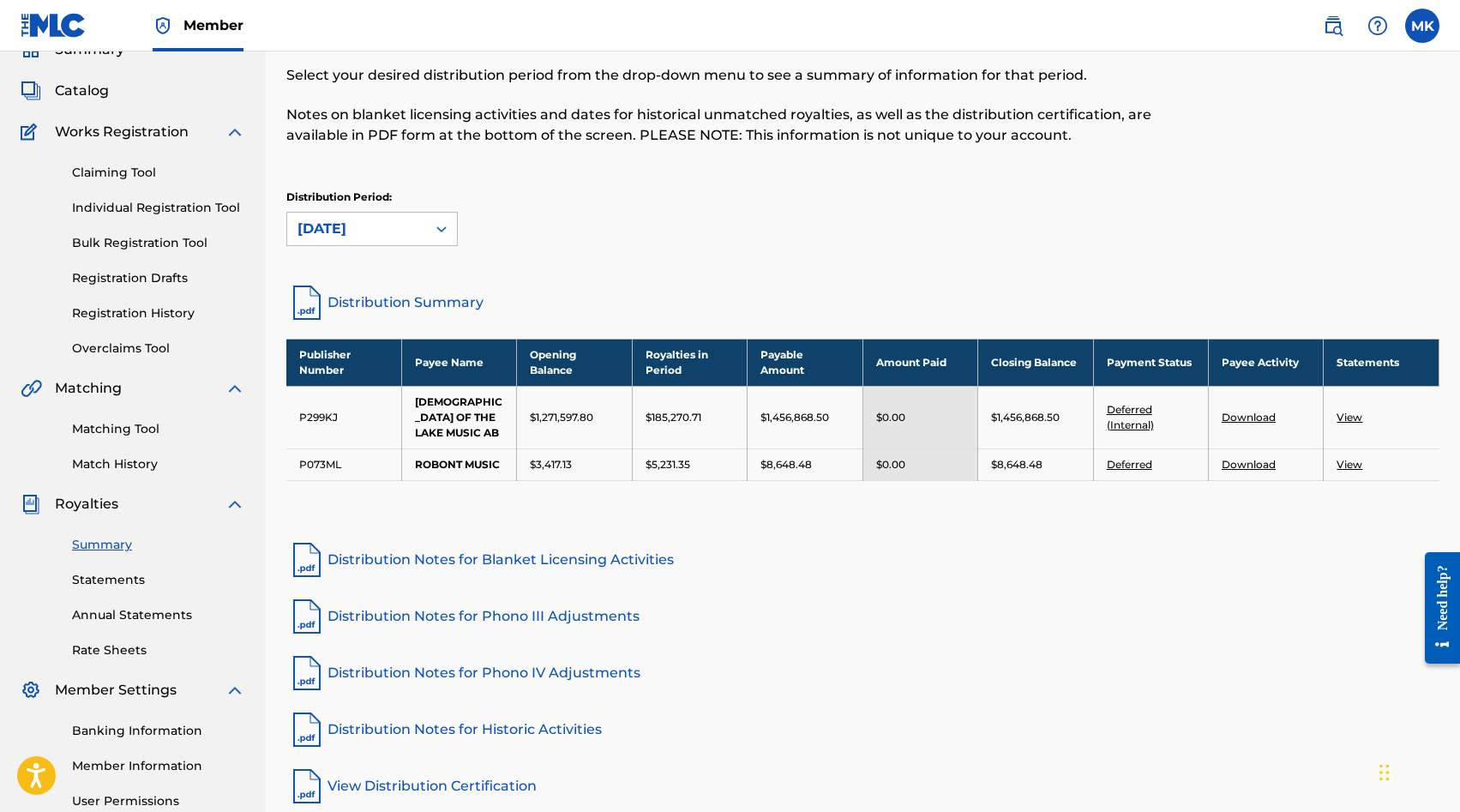
click at [437, 232] on icon at bounding box center [442, 228] width 17 height 17
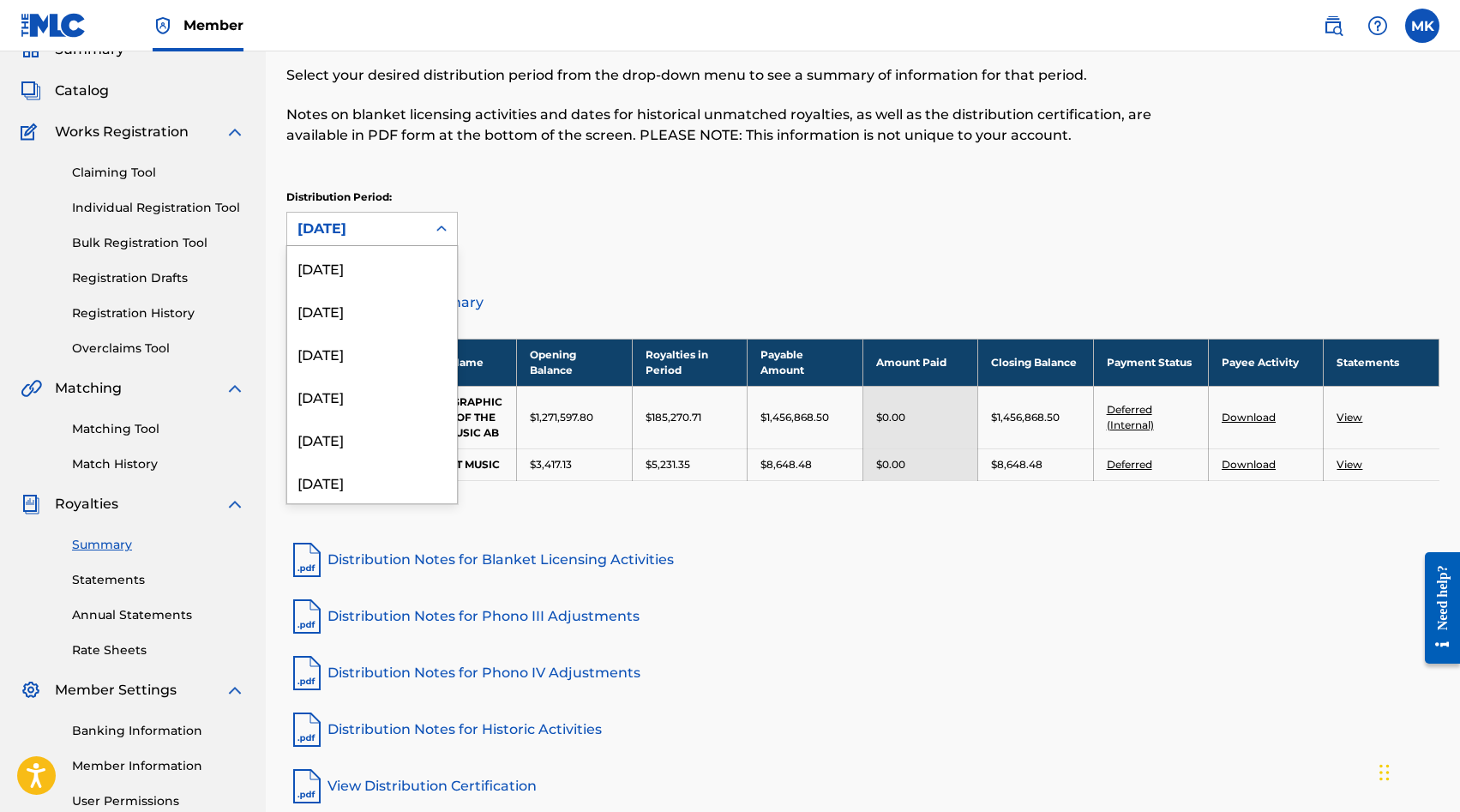
scroll to position [142, 0]
click at [355, 429] on div "[DATE]" at bounding box center [371, 424] width 170 height 43
click at [429, 236] on div at bounding box center [442, 228] width 31 height 31
click at [356, 422] on div "[DATE]" at bounding box center [371, 424] width 170 height 43
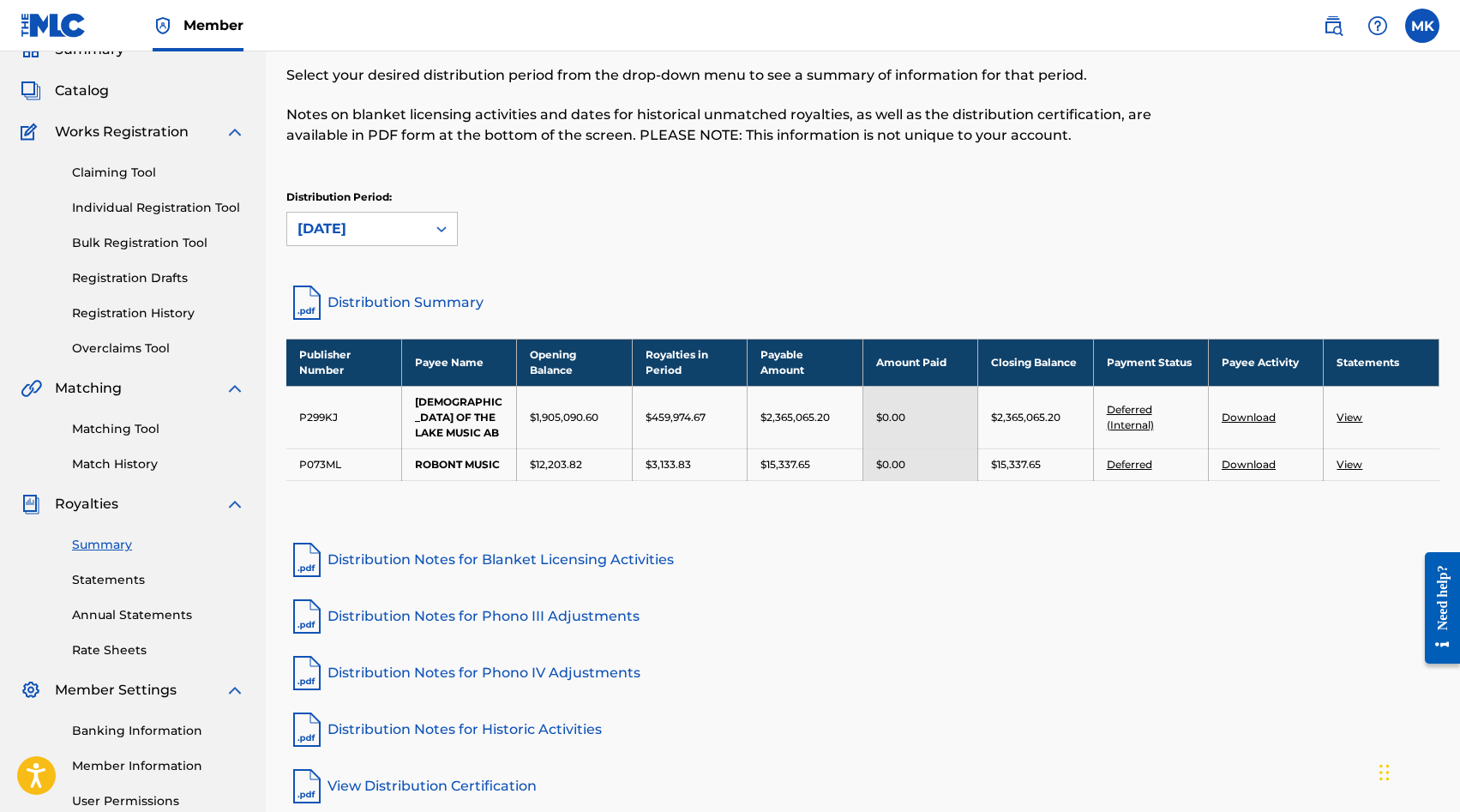
click at [431, 239] on div at bounding box center [442, 228] width 31 height 31
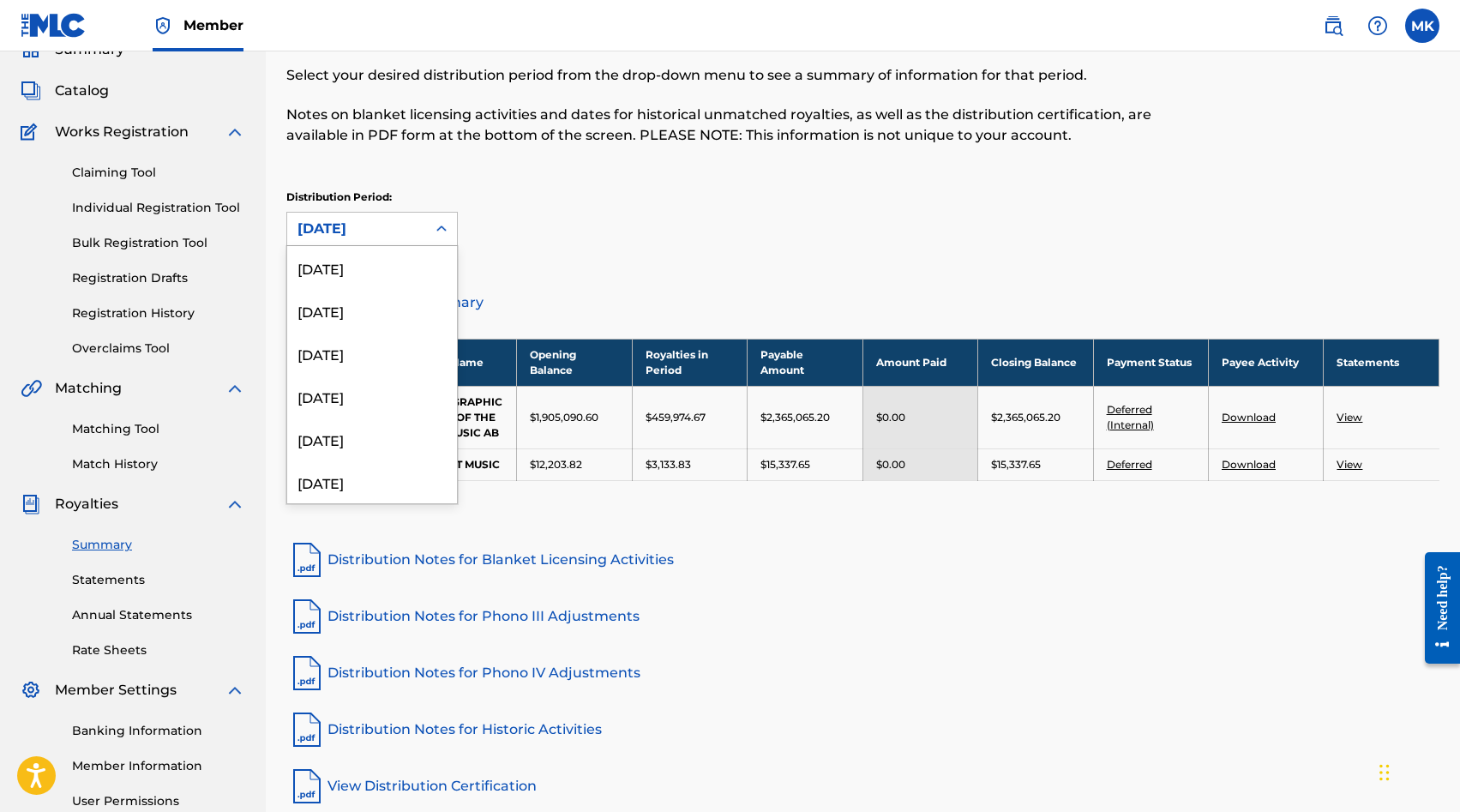
scroll to position [57, 0]
click at [346, 415] on div "[DATE]" at bounding box center [371, 424] width 170 height 43
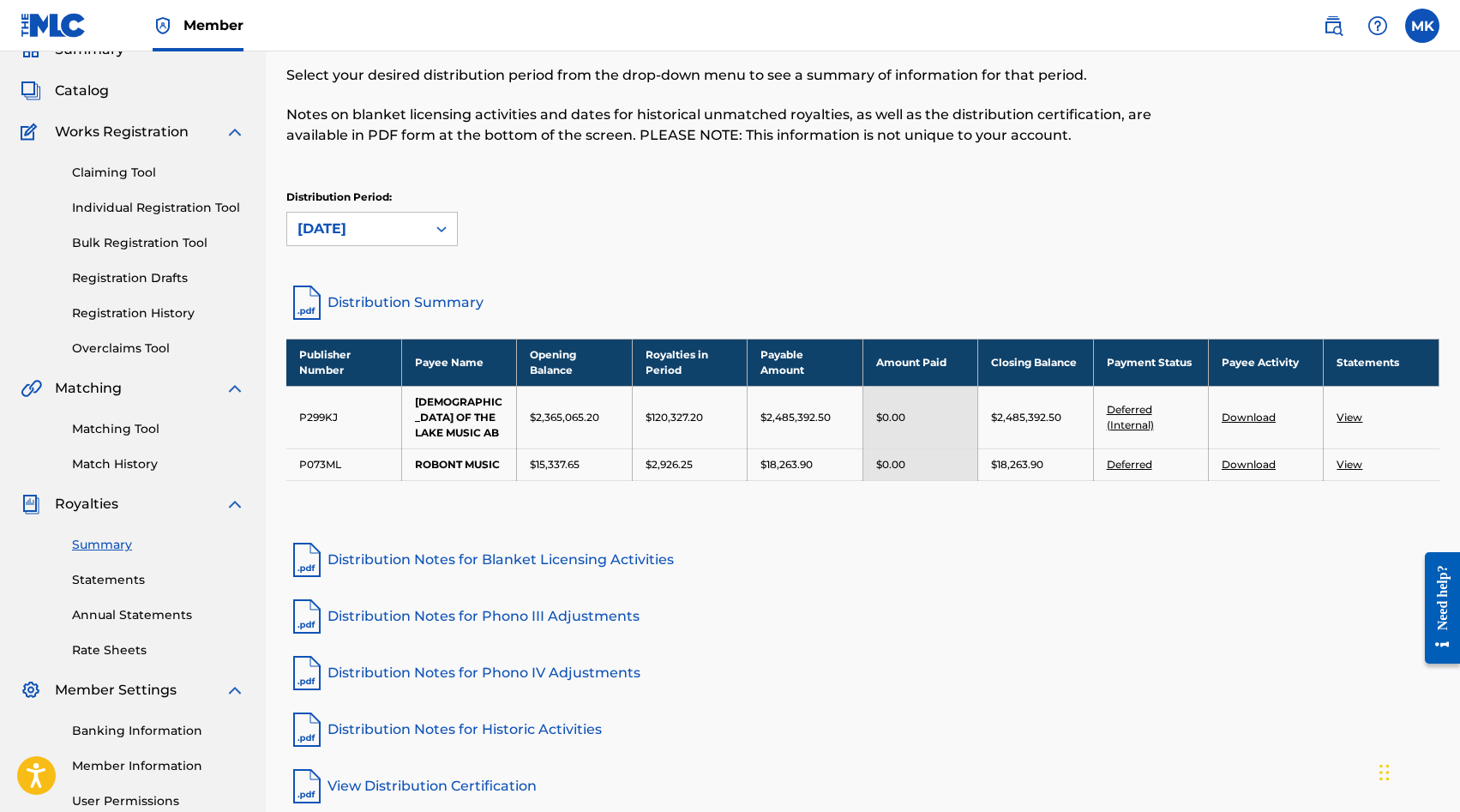
click at [430, 232] on div at bounding box center [442, 228] width 31 height 31
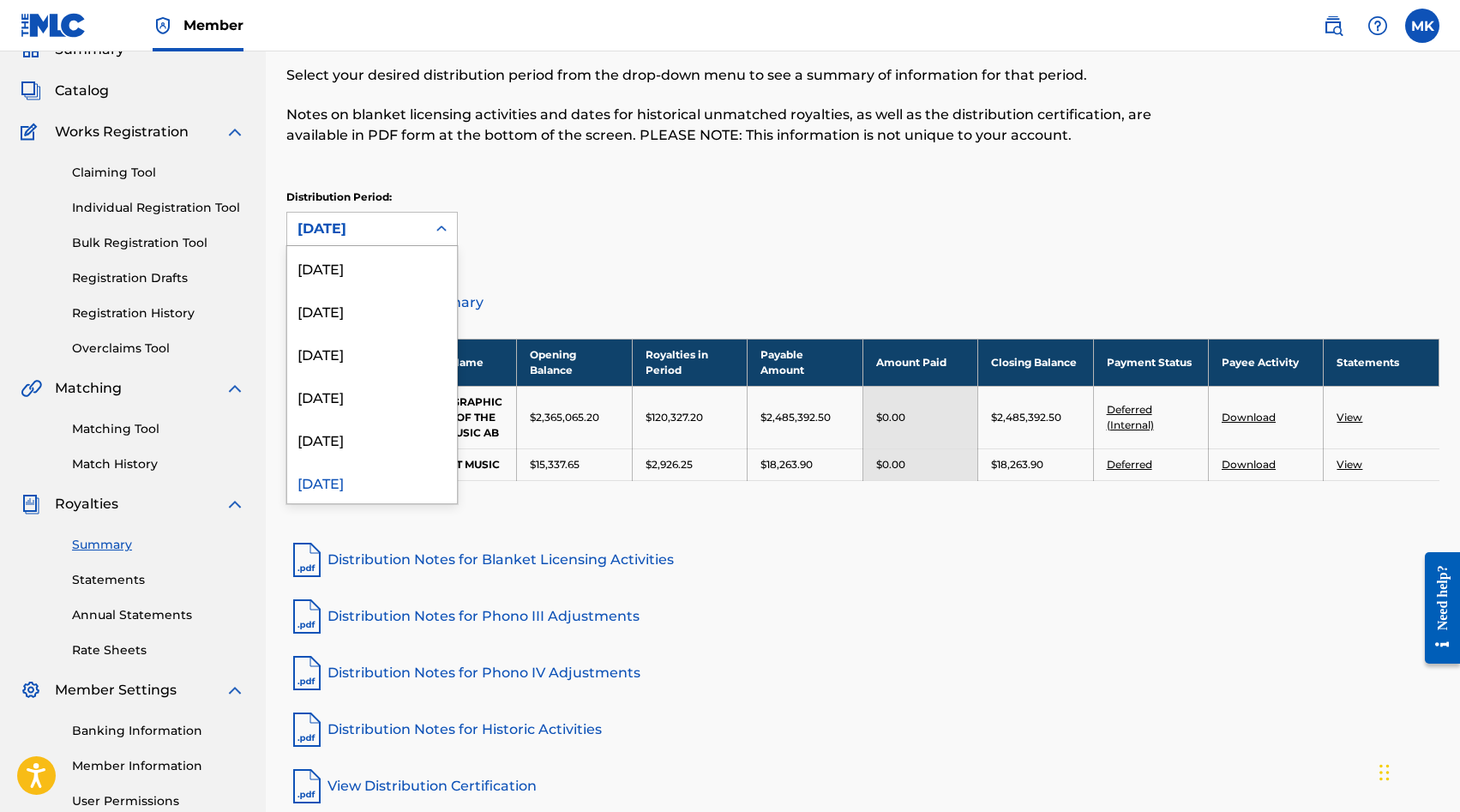
scroll to position [13, 0]
click at [378, 335] on div "[DATE]" at bounding box center [371, 339] width 170 height 43
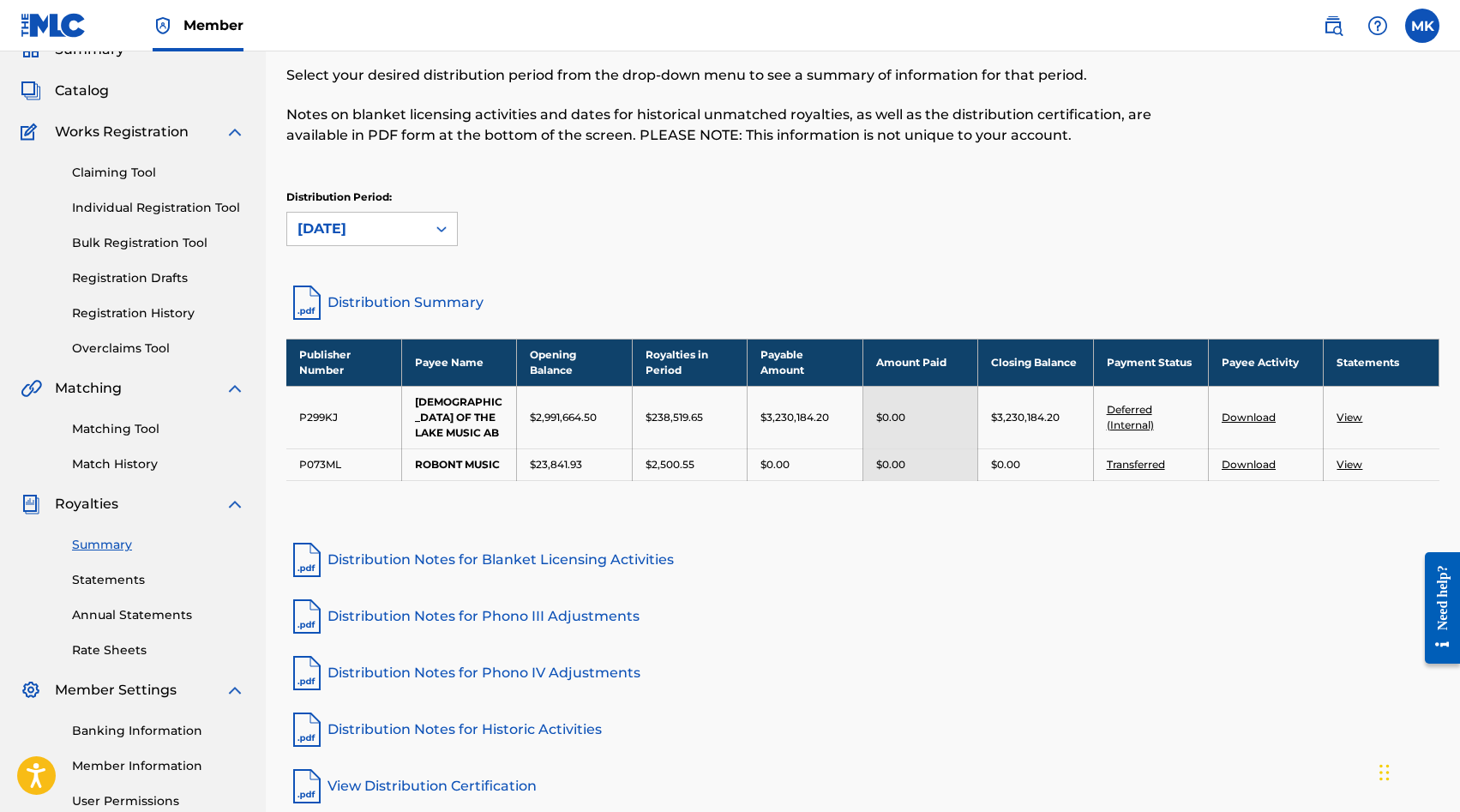
click at [446, 232] on icon at bounding box center [442, 228] width 17 height 17
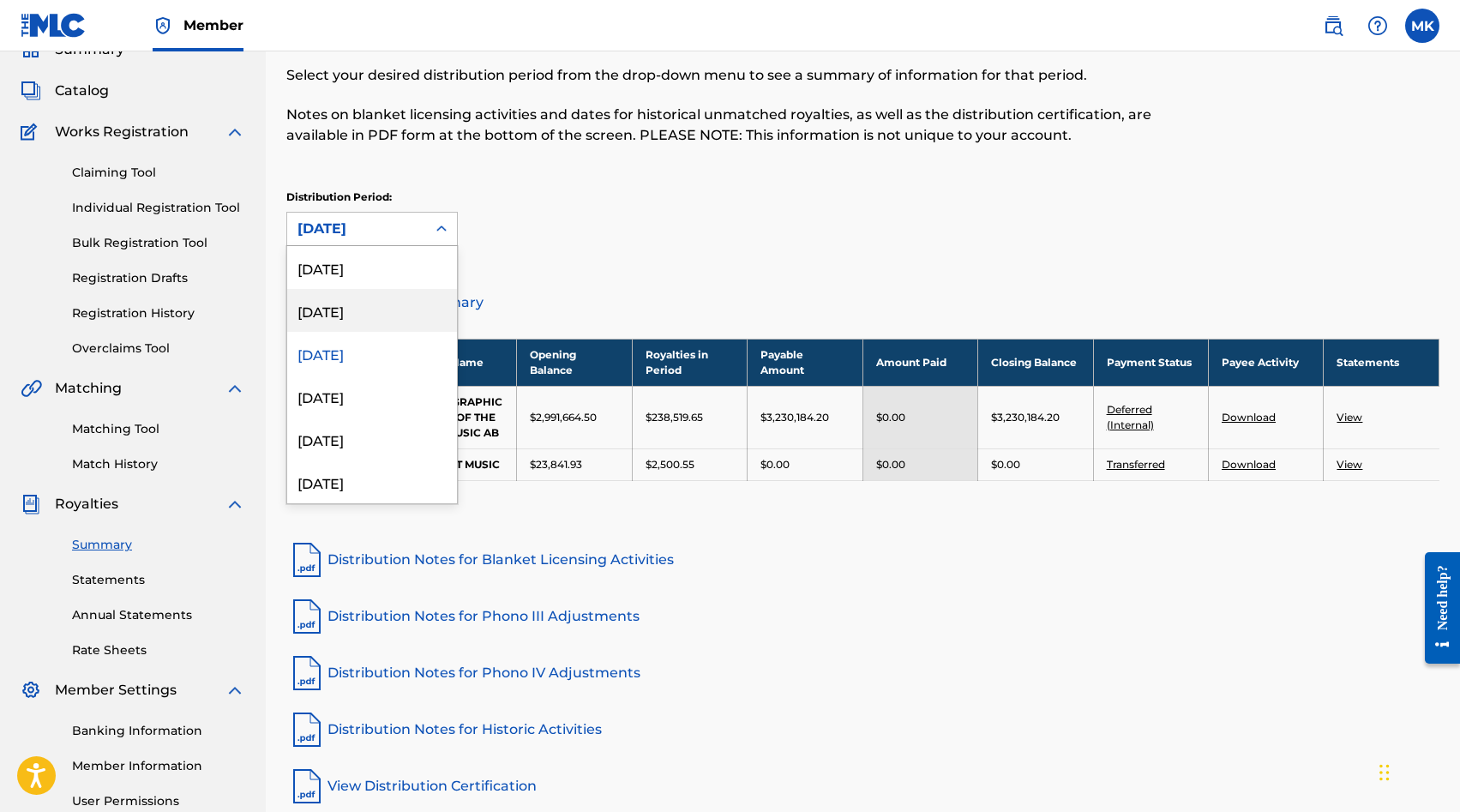
scroll to position [3, 0]
click at [391, 307] on div "[DATE]" at bounding box center [371, 307] width 170 height 43
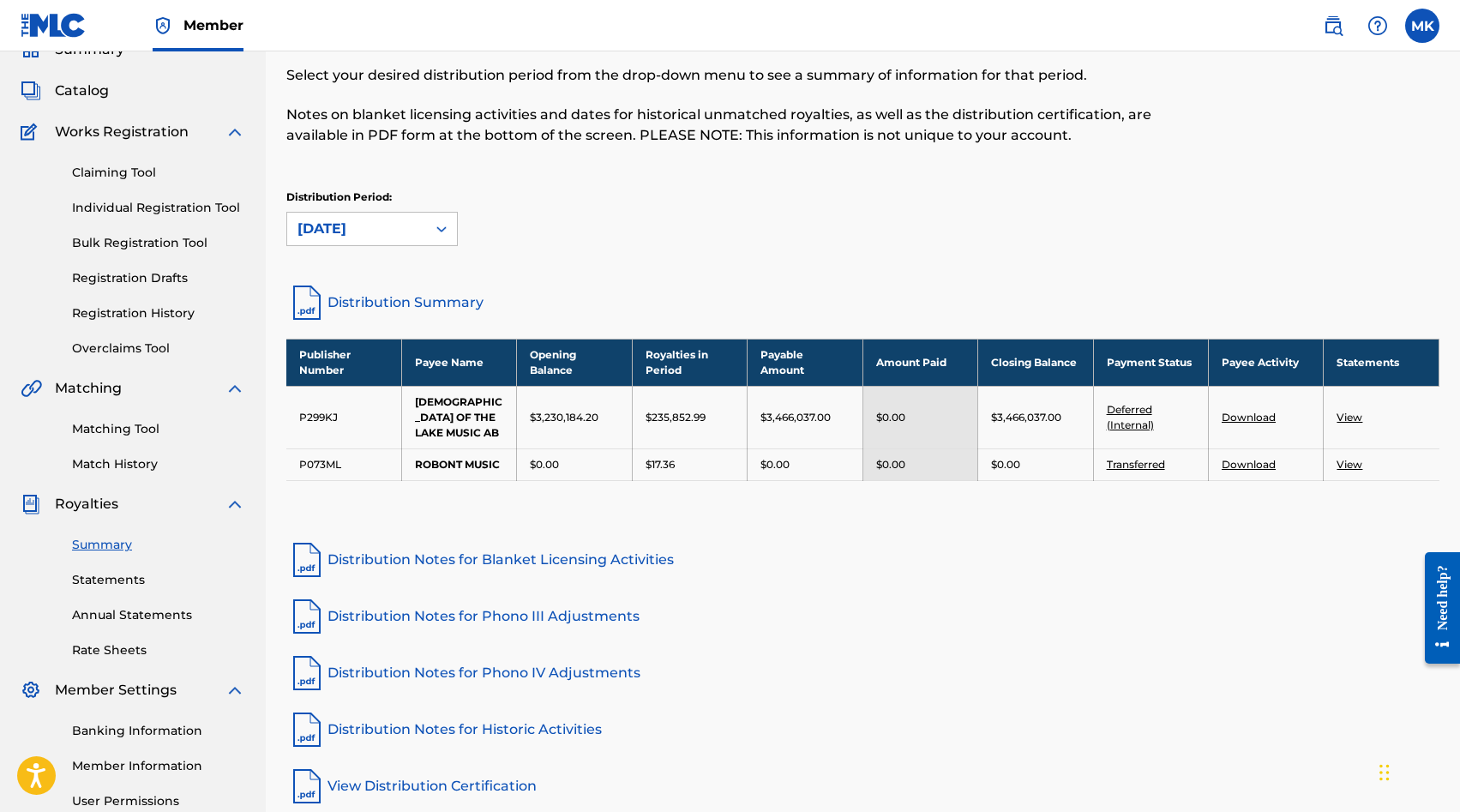
click at [428, 232] on div at bounding box center [442, 228] width 31 height 31
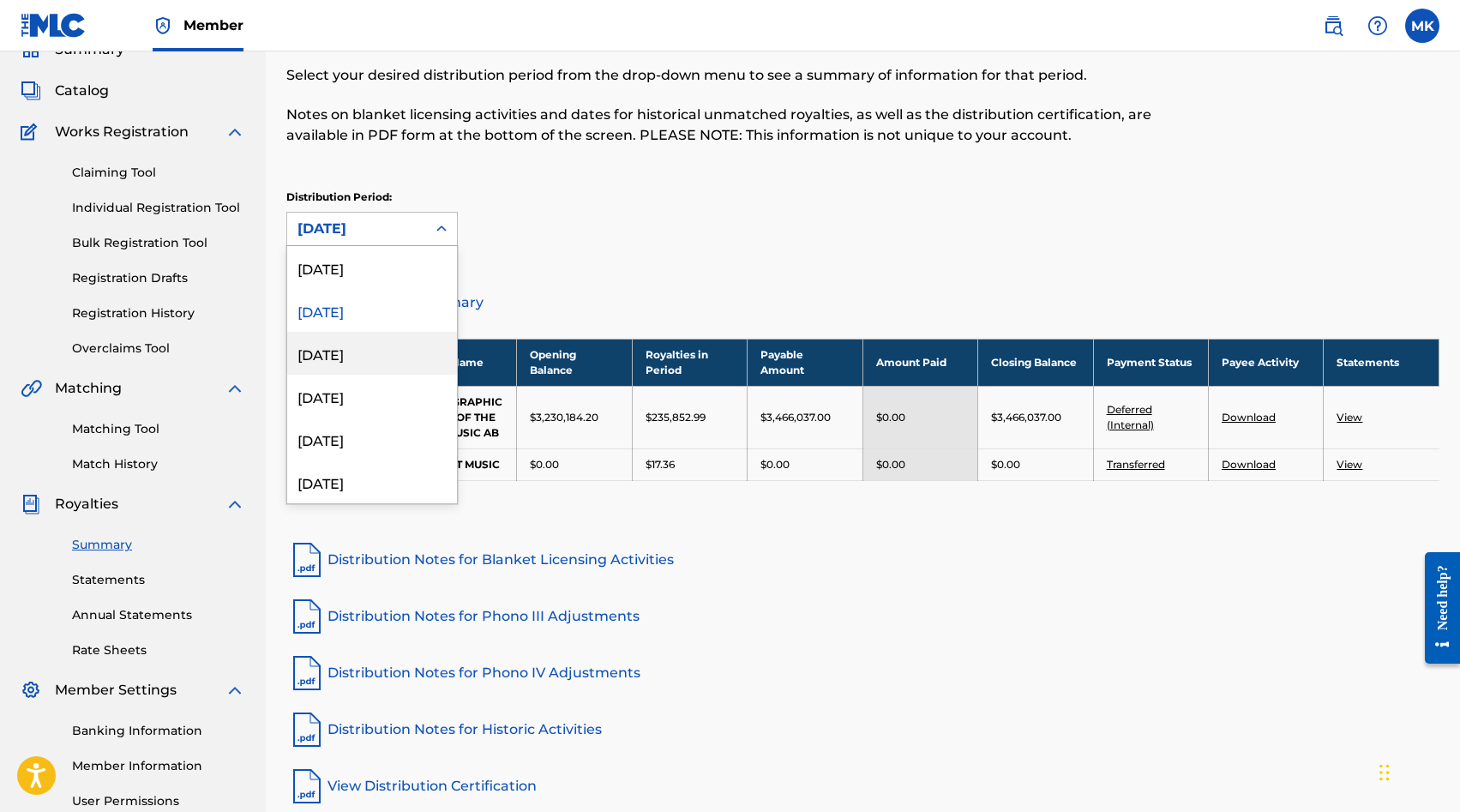
click at [374, 356] on div "[DATE]" at bounding box center [371, 352] width 170 height 43
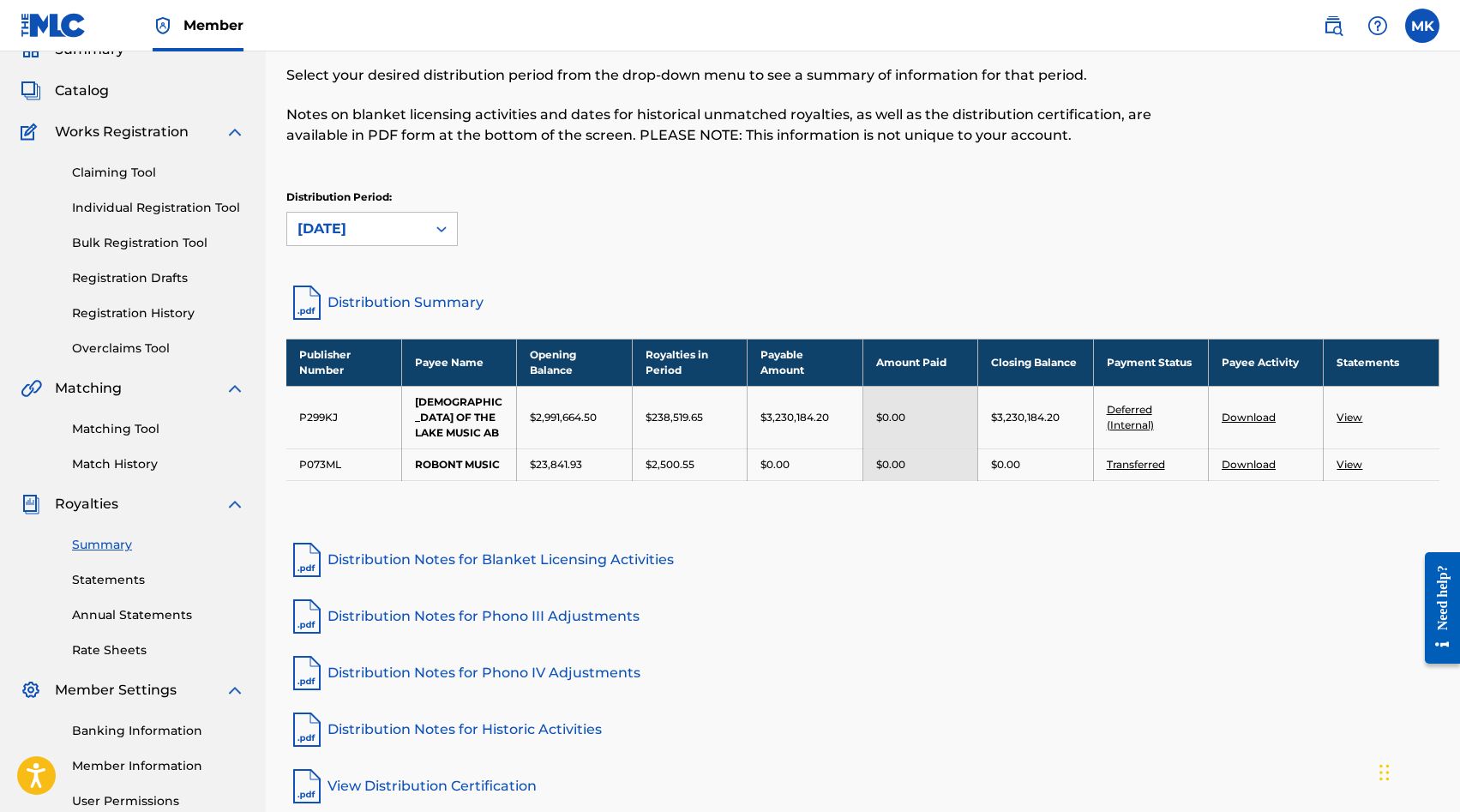
click at [432, 236] on div at bounding box center [442, 228] width 31 height 31
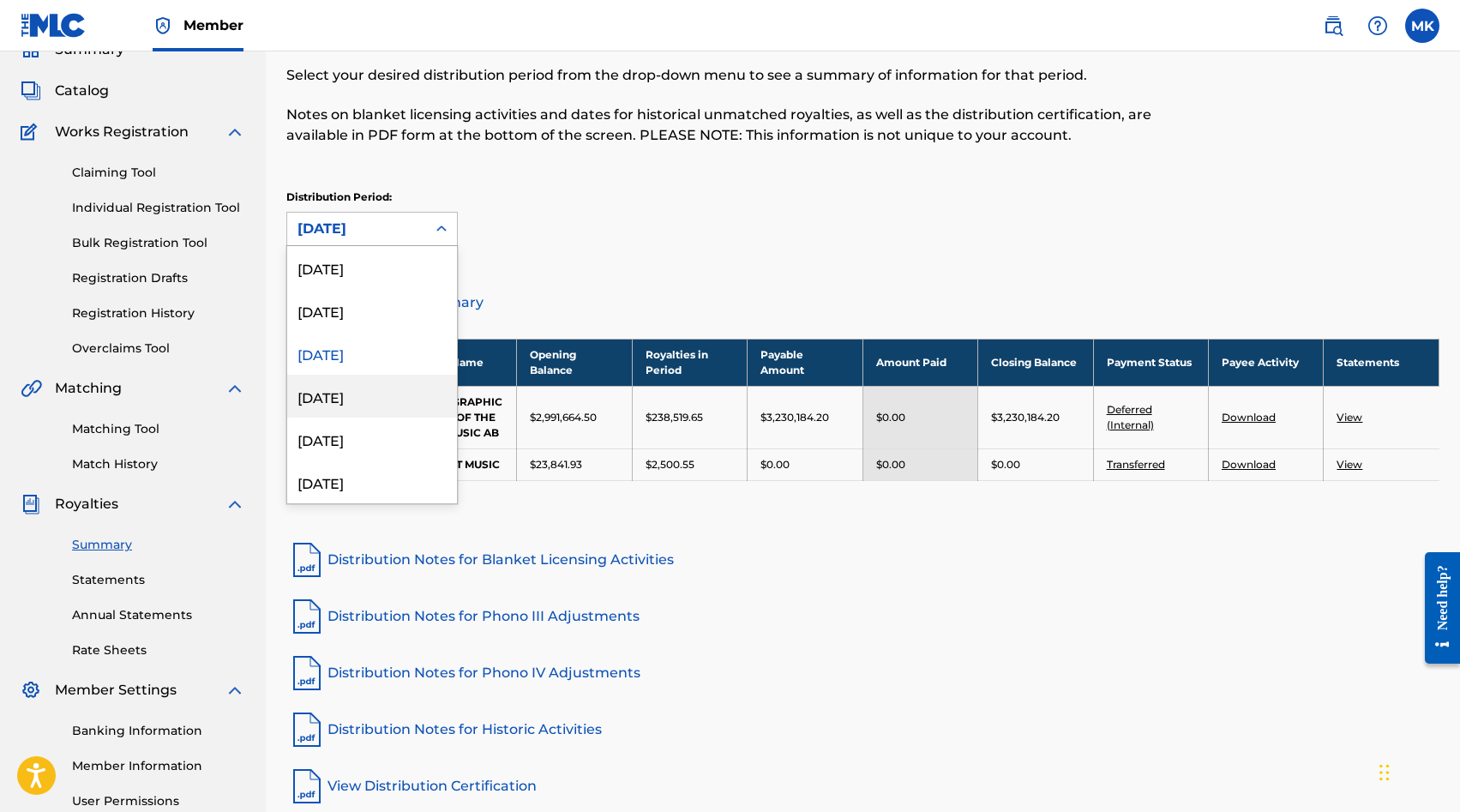
click at [374, 391] on div "[DATE]" at bounding box center [371, 395] width 170 height 43
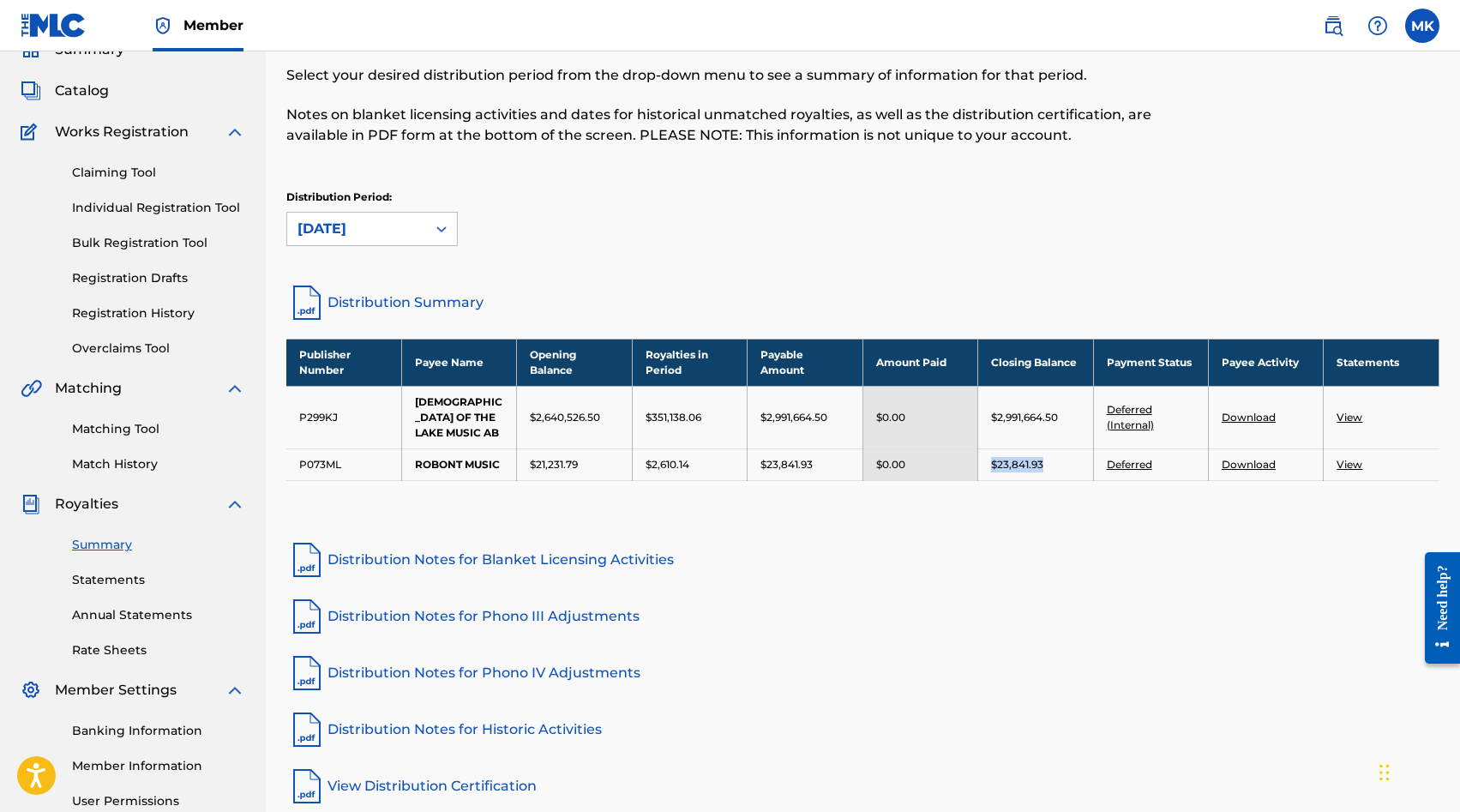
drag, startPoint x: 1042, startPoint y: 447, endPoint x: 987, endPoint y: 451, distance: 55.1
click at [987, 451] on td "$23,841.93" at bounding box center [1035, 463] width 115 height 31
click at [1004, 511] on div "Royalties Select your desired distribution period from the drop-down menu to se…" at bounding box center [862, 410] width 1153 height 792
click at [435, 242] on div at bounding box center [442, 228] width 31 height 31
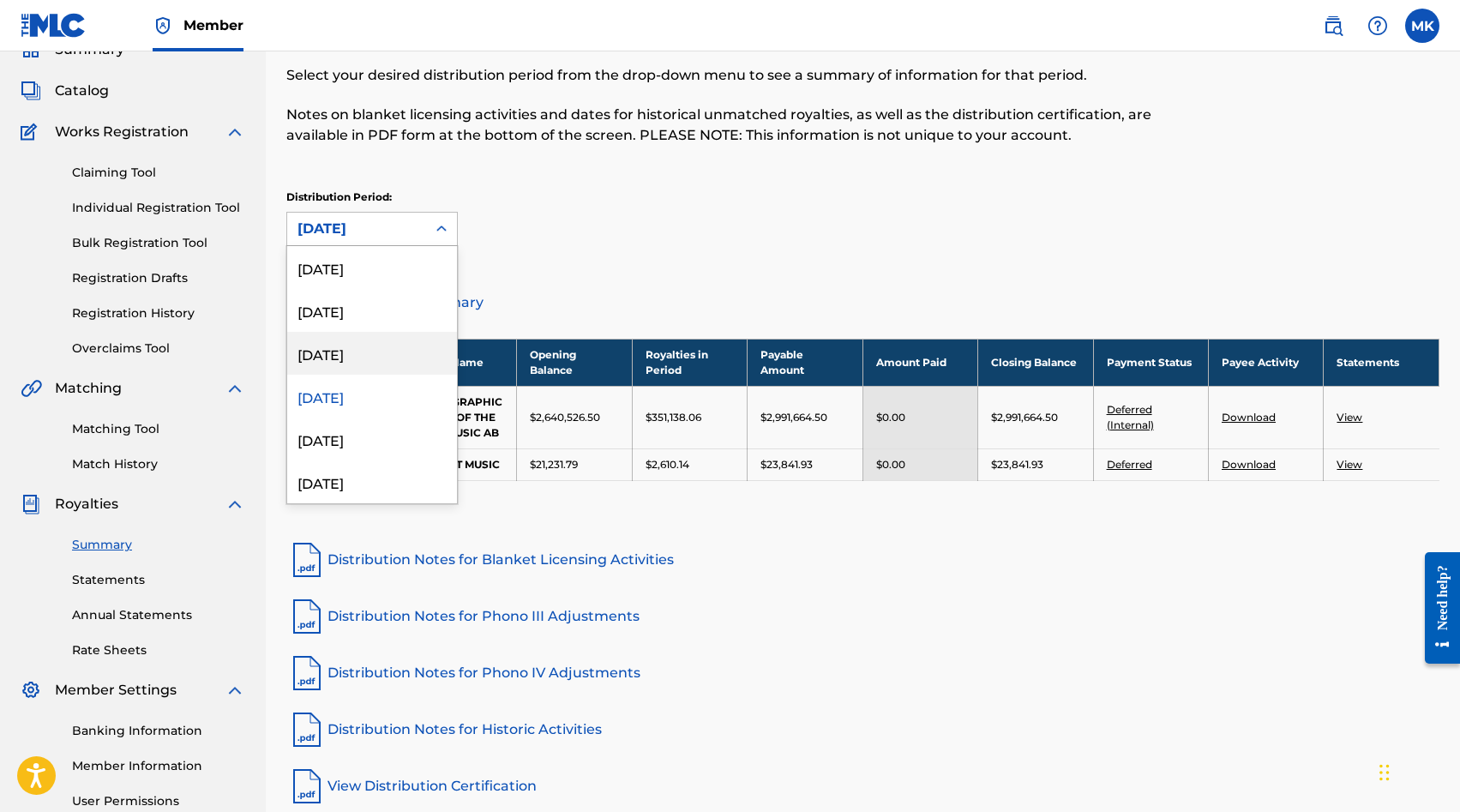
click at [397, 350] on div "[DATE]" at bounding box center [371, 352] width 170 height 43
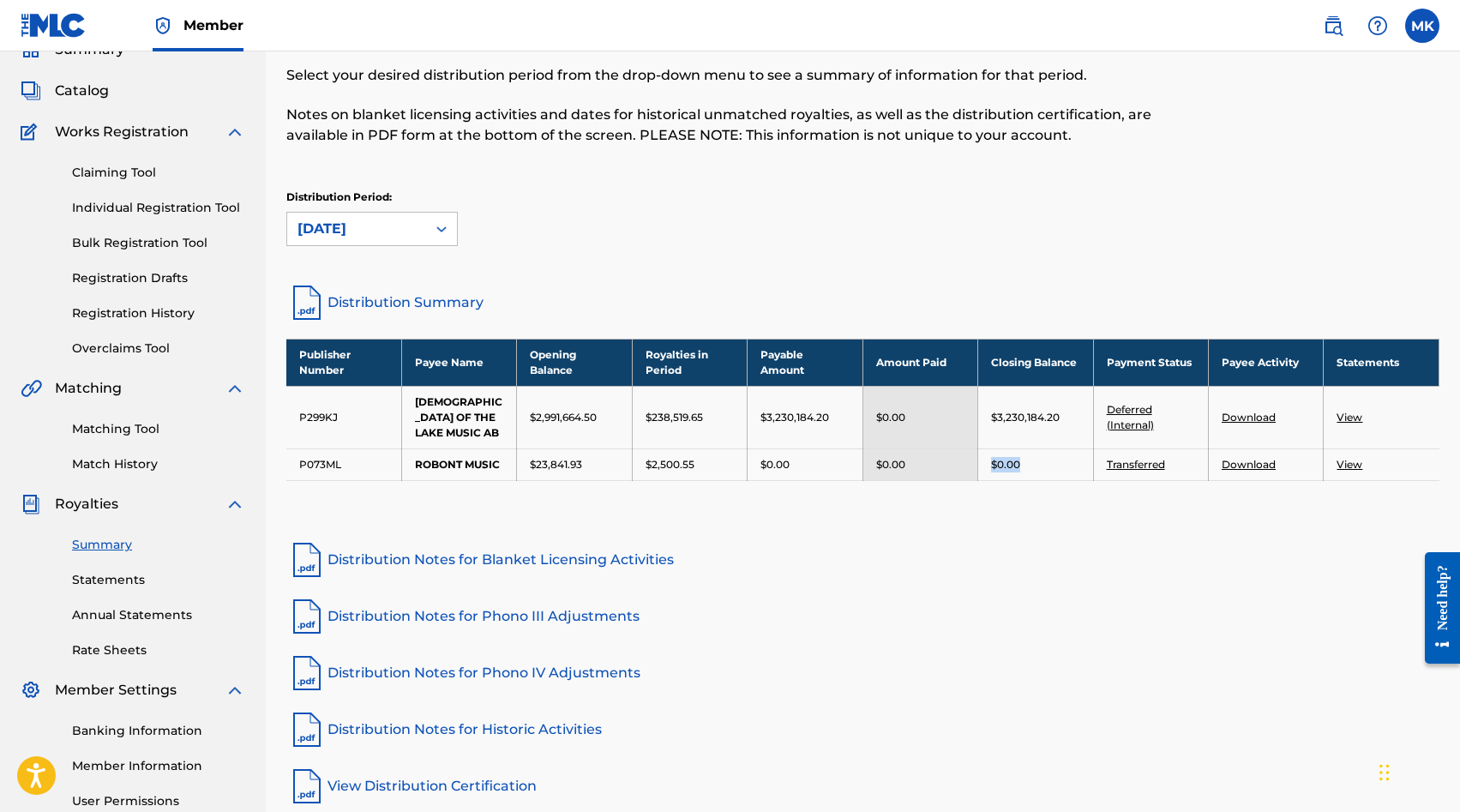
drag, startPoint x: 1029, startPoint y: 450, endPoint x: 990, endPoint y: 450, distance: 39.0
click at [991, 457] on div "$0.00" at bounding box center [1035, 464] width 88 height 15
click at [434, 220] on div at bounding box center [442, 228] width 31 height 31
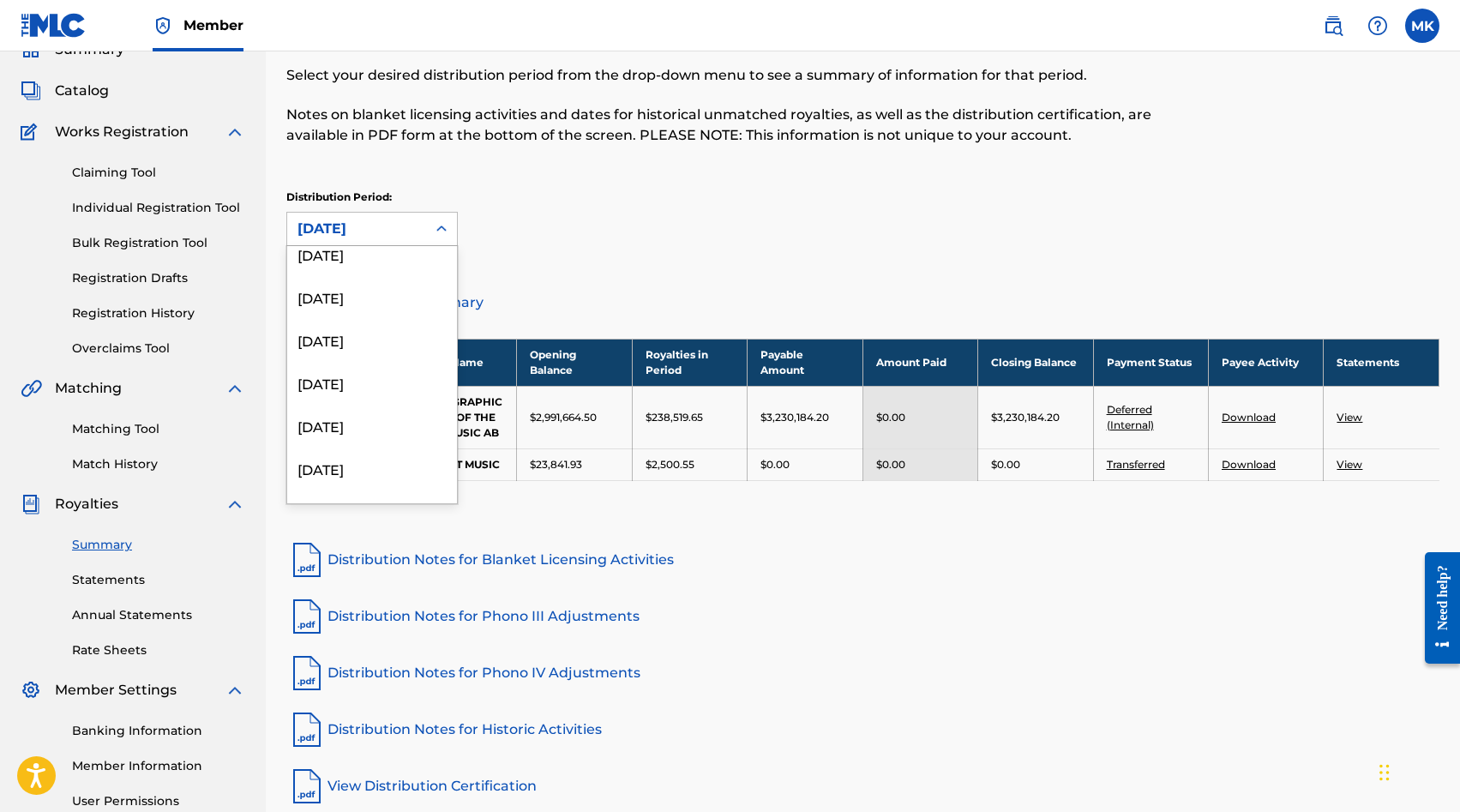
scroll to position [289, 0]
click at [409, 323] on div "[DATE]" at bounding box center [371, 321] width 170 height 43
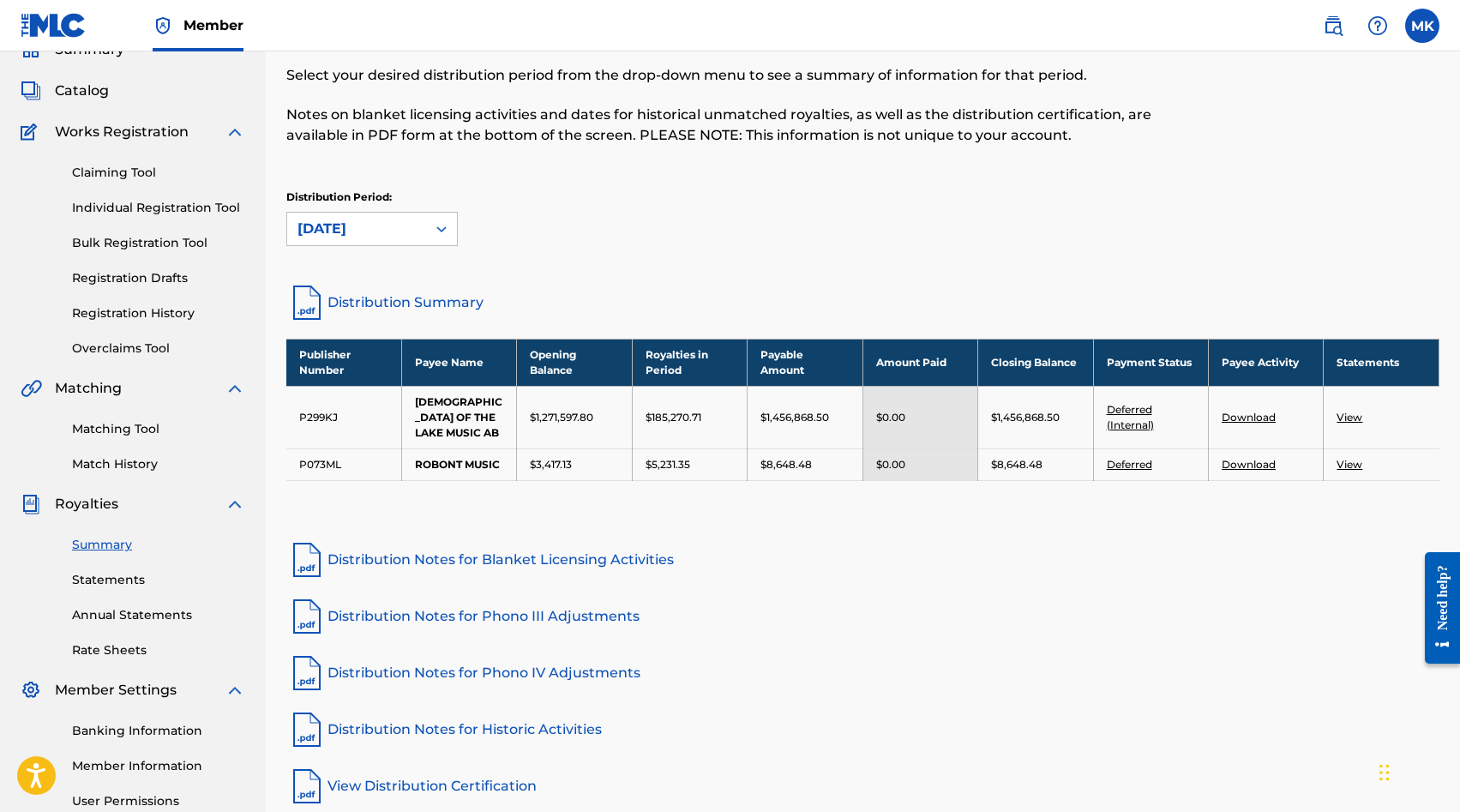
click at [450, 234] on div at bounding box center [442, 228] width 31 height 31
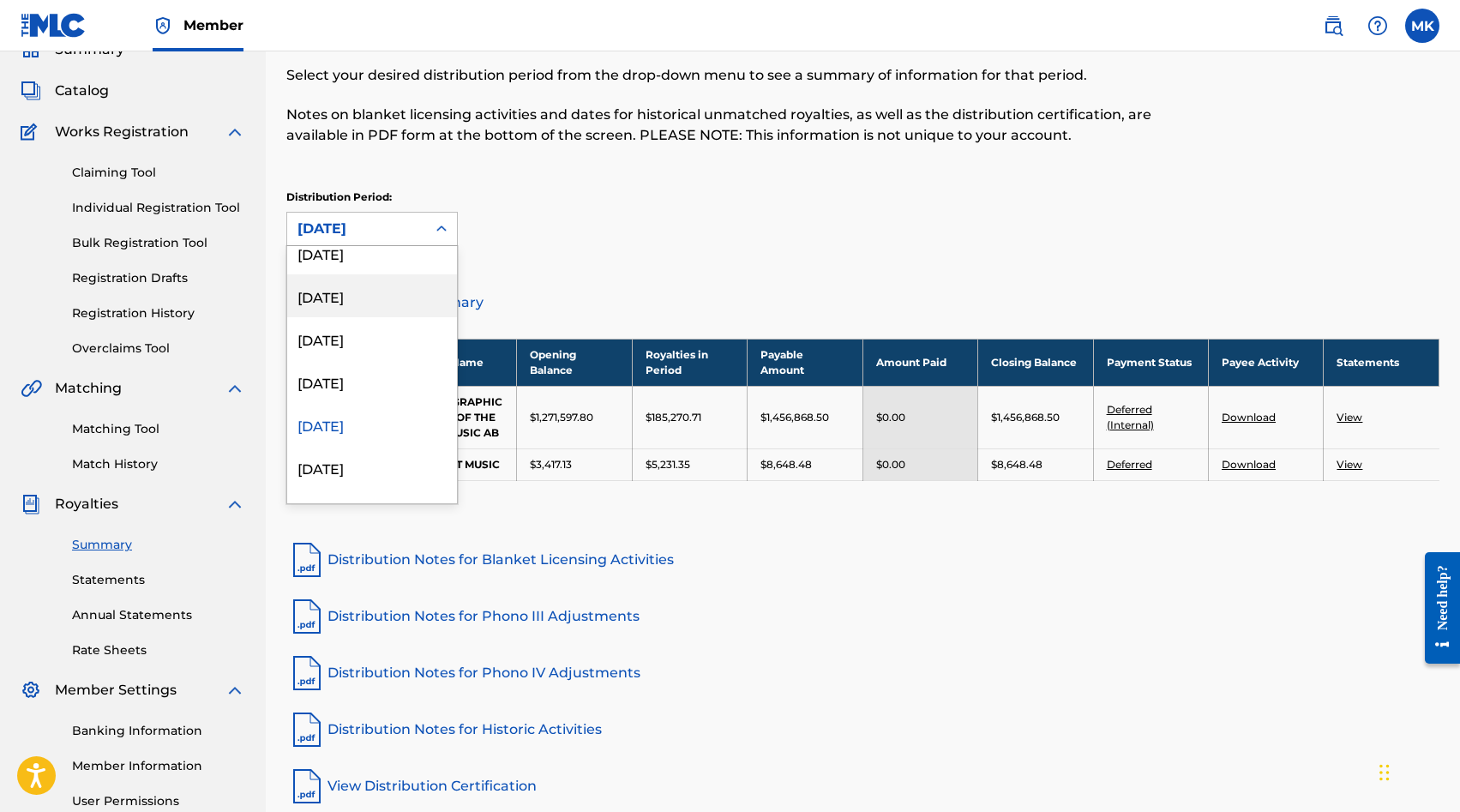
scroll to position [213, 0]
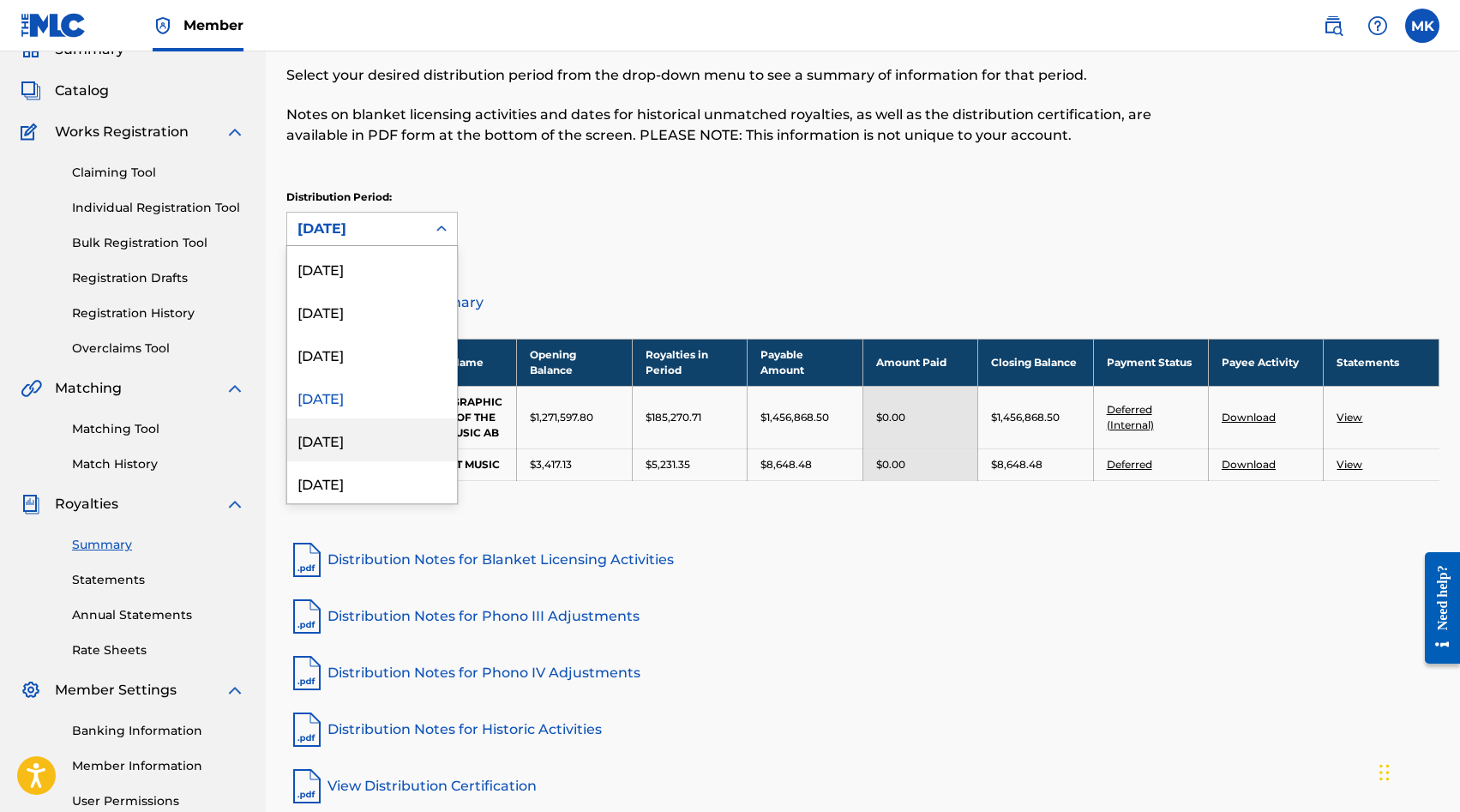
click at [368, 440] on div "[DATE]" at bounding box center [371, 439] width 170 height 43
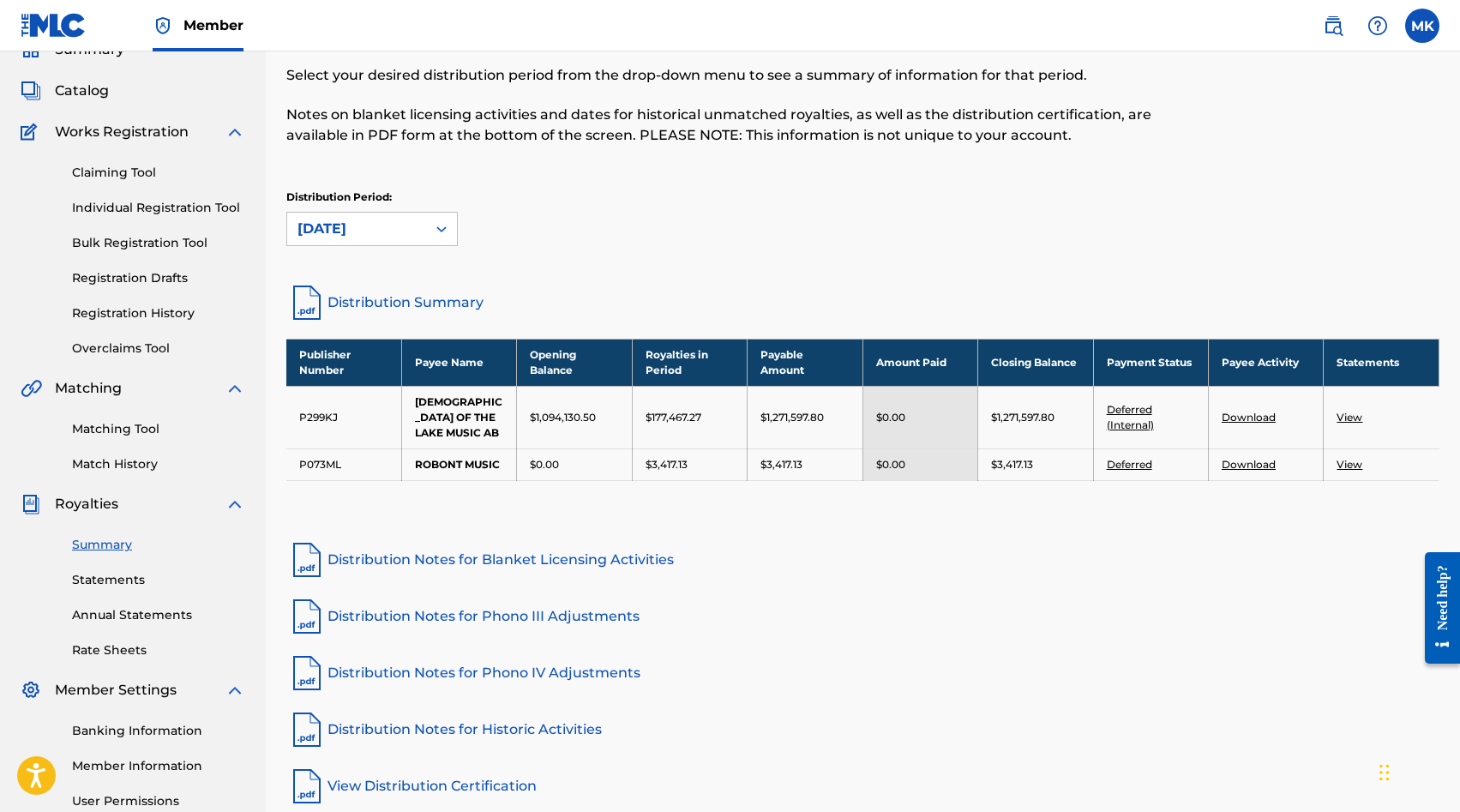
click at [442, 248] on div "Distribution Period: option [DATE], selected. [DATE]" at bounding box center [862, 226] width 1153 height 72
click at [435, 240] on div at bounding box center [442, 228] width 31 height 31
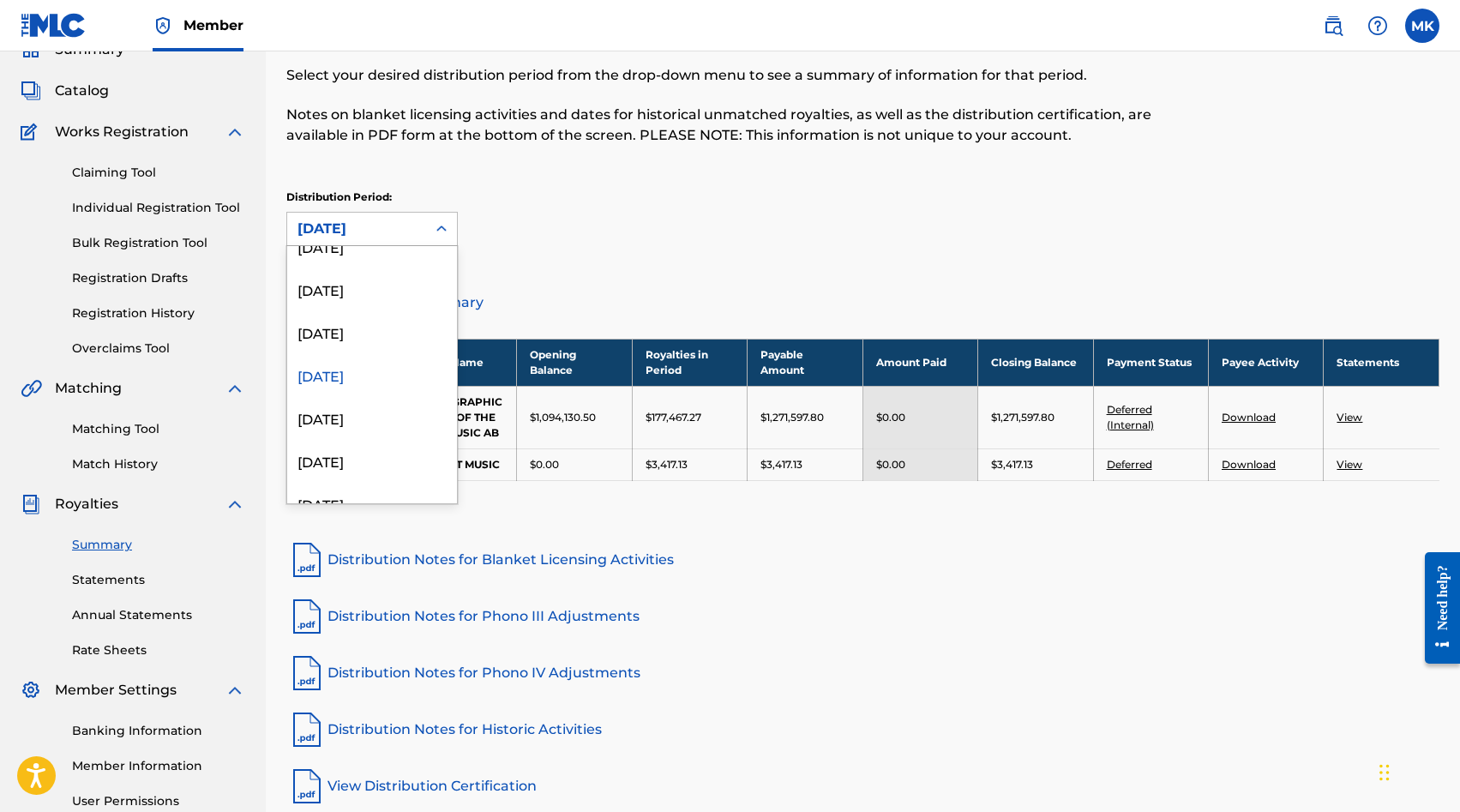
scroll to position [289, 0]
click at [367, 408] on div "[DATE]" at bounding box center [371, 406] width 170 height 43
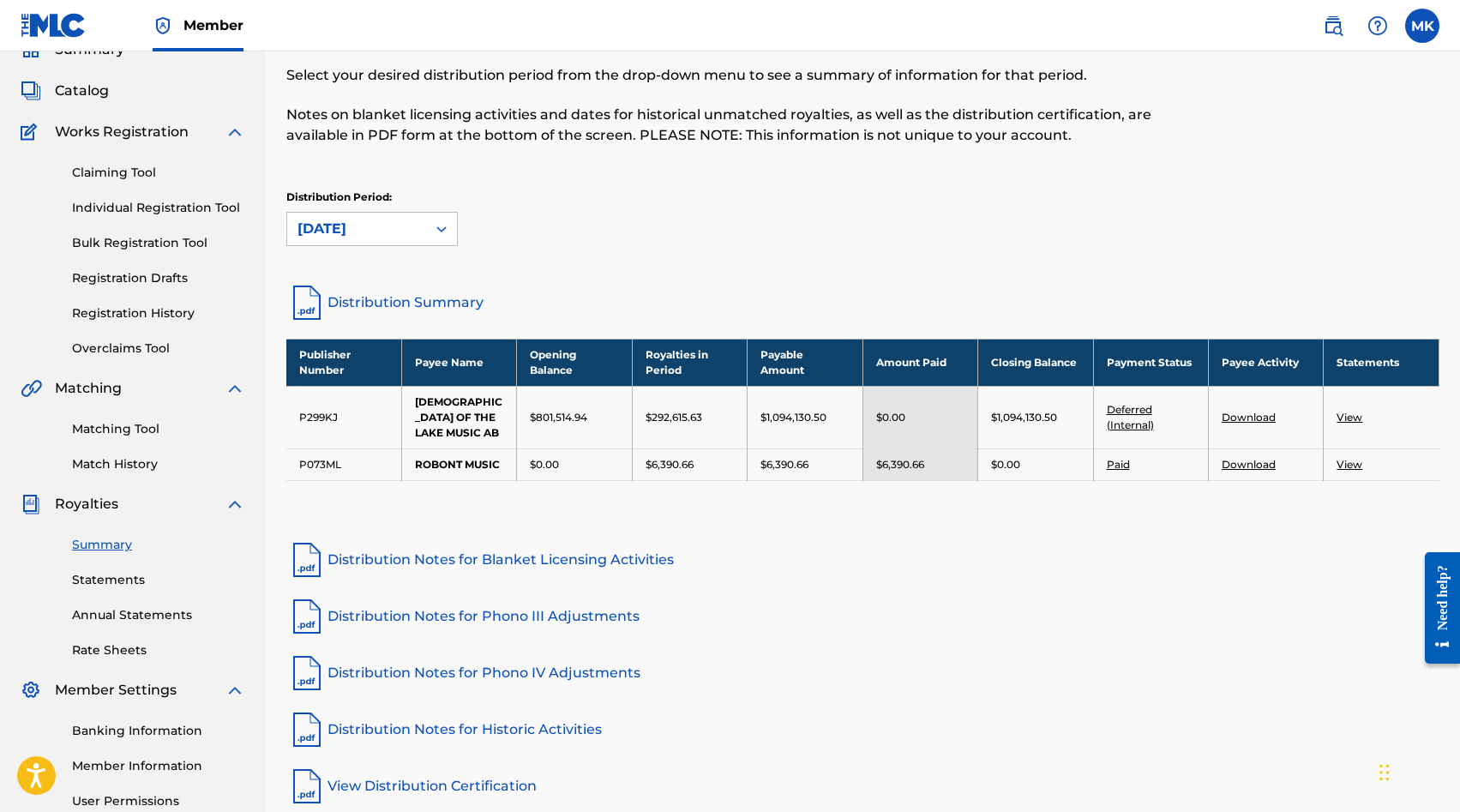
click at [123, 583] on link "Statements" at bounding box center [158, 579] width 173 height 18
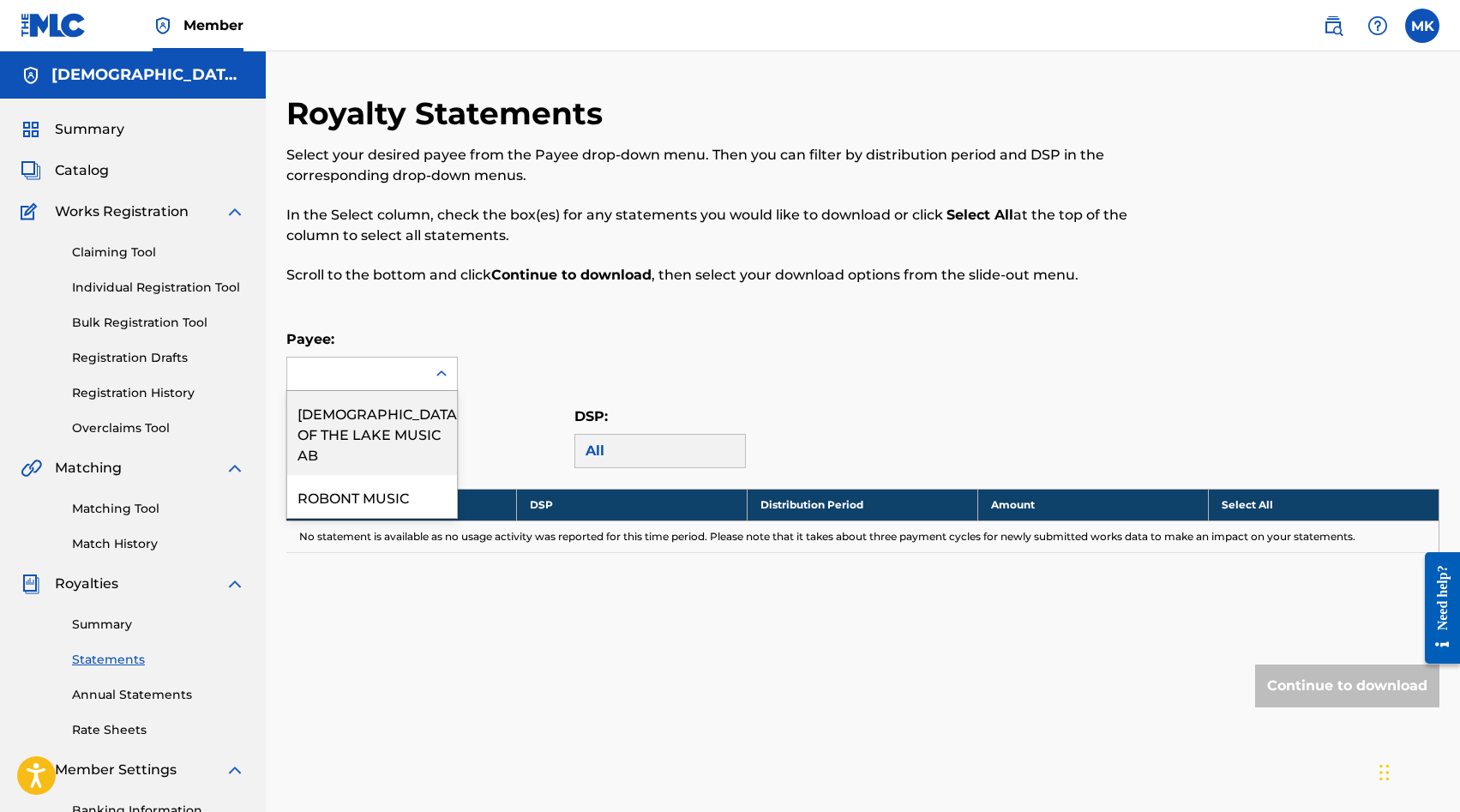
click at [435, 376] on icon at bounding box center [442, 373] width 17 height 17
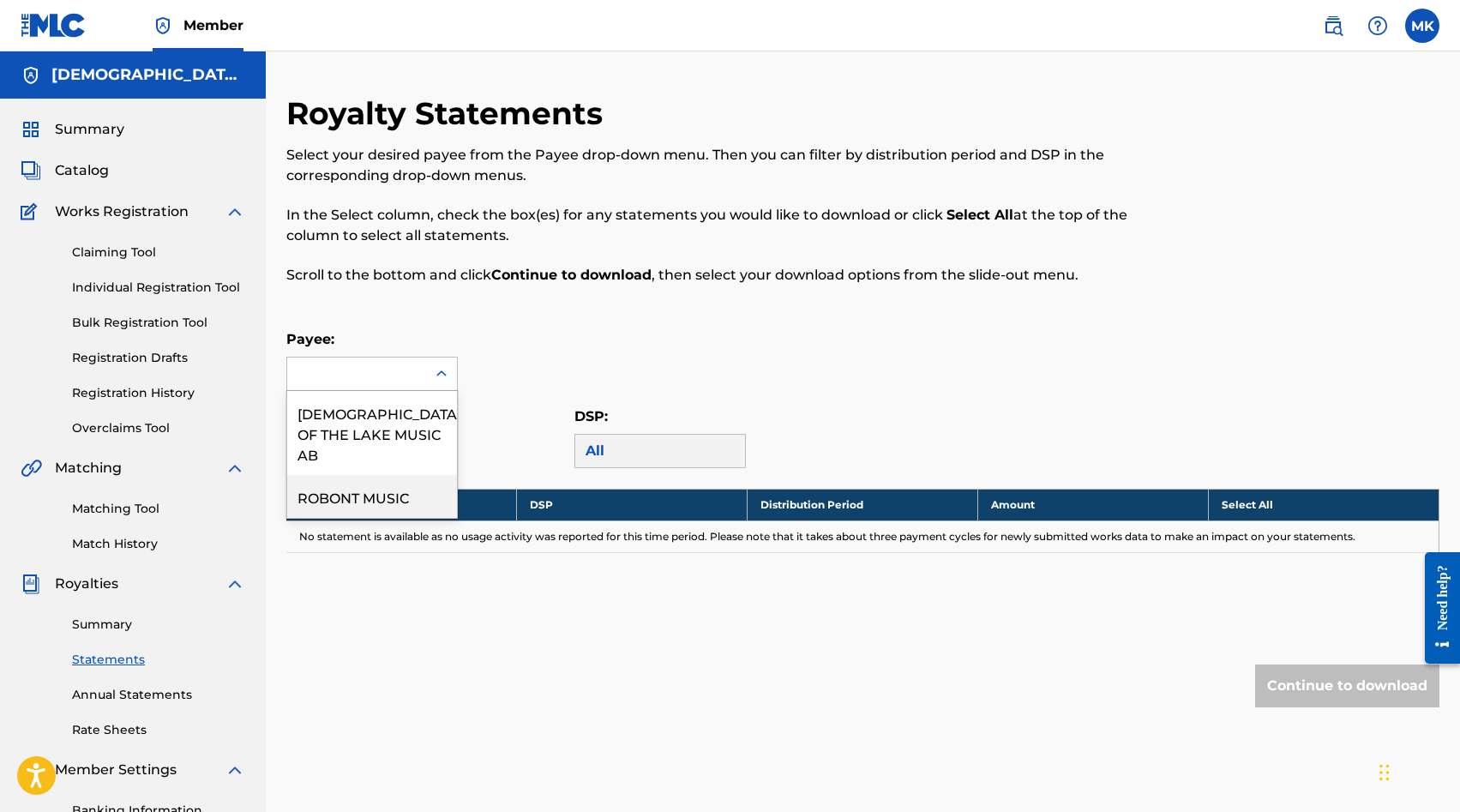
click at [418, 480] on div "ROBONT MUSIC" at bounding box center [371, 496] width 170 height 43
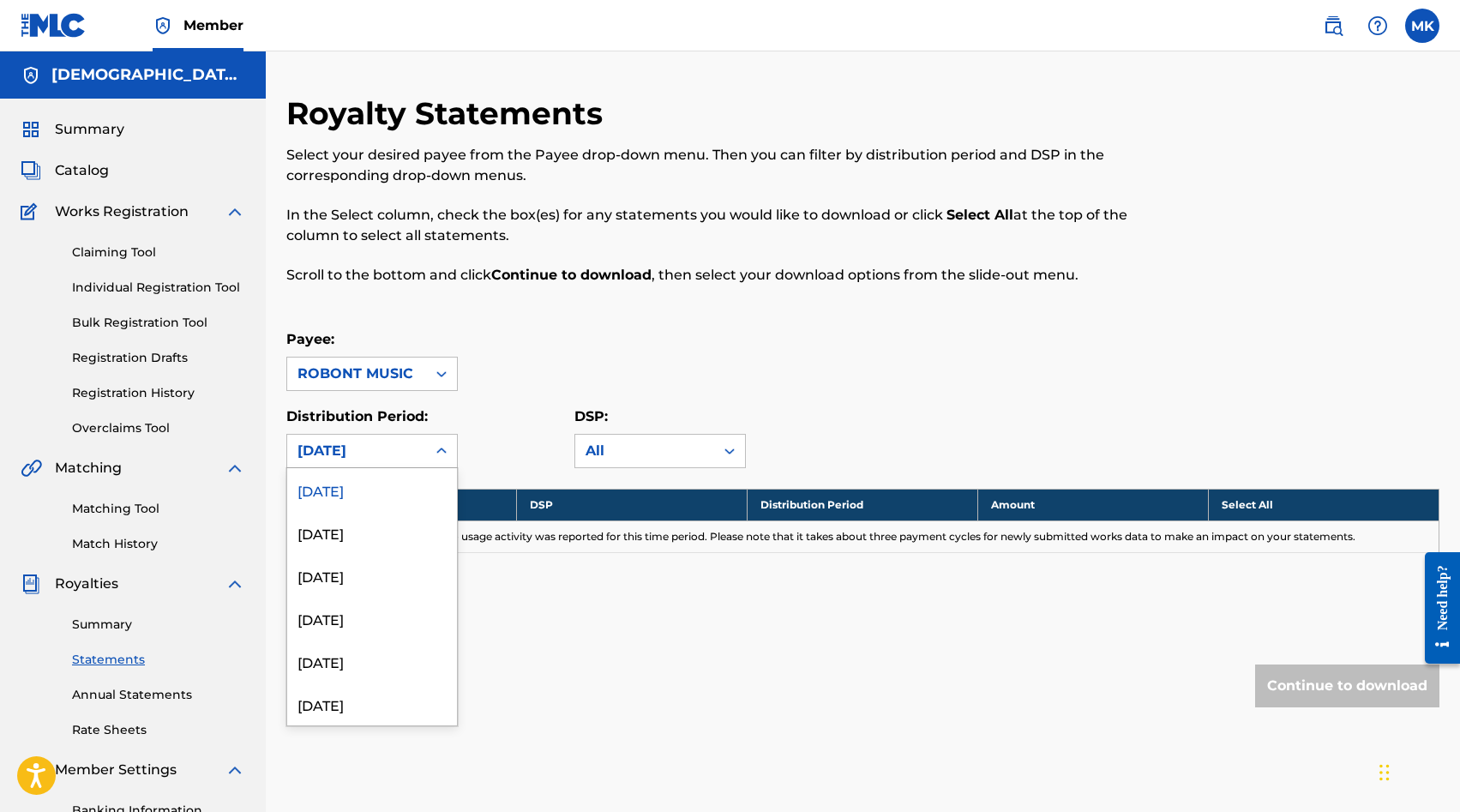
click at [441, 451] on icon at bounding box center [442, 451] width 17 height 17
click at [396, 544] on div "[DATE]" at bounding box center [371, 532] width 170 height 43
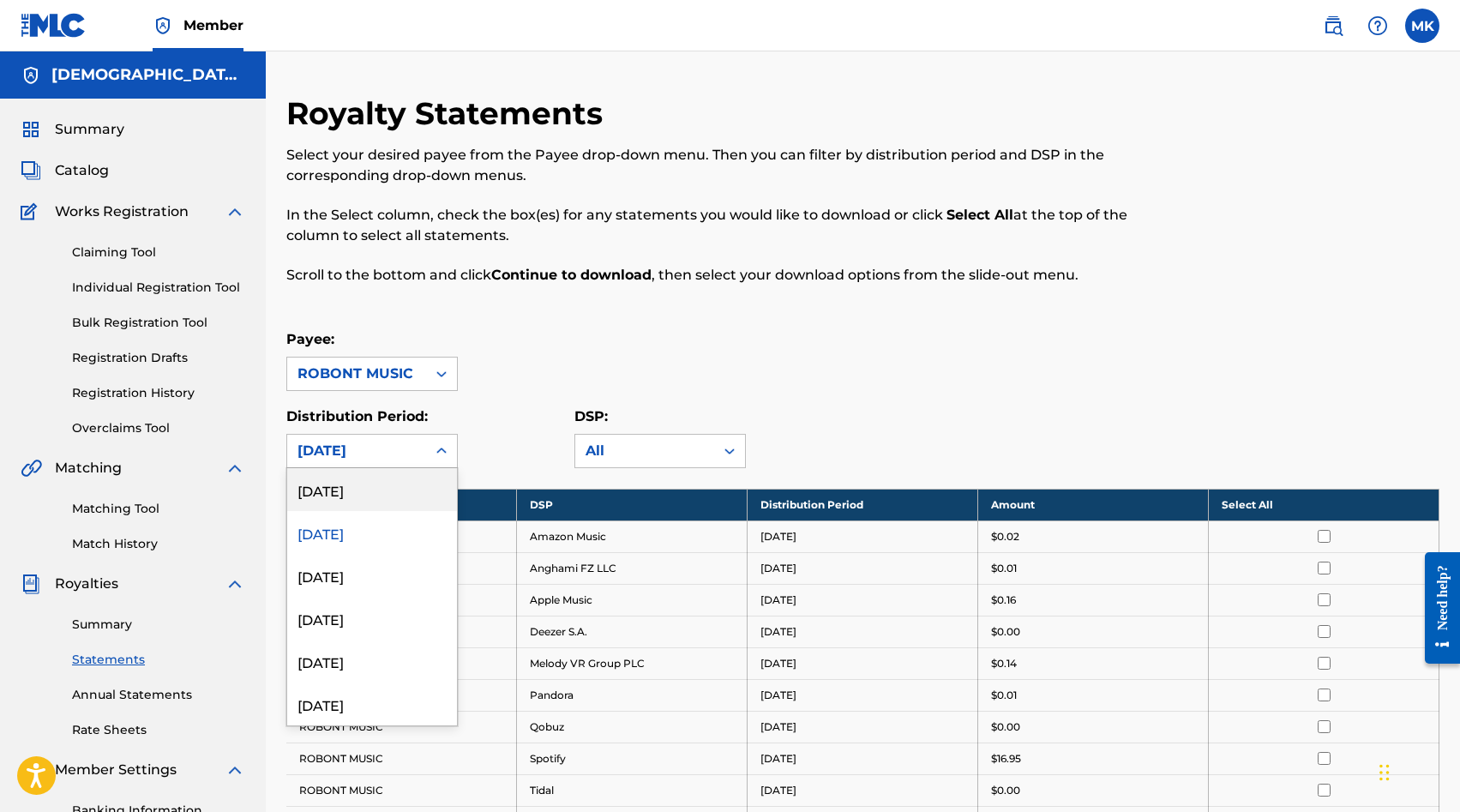
click at [447, 447] on icon at bounding box center [442, 451] width 17 height 17
click at [371, 575] on div "[DATE]" at bounding box center [371, 574] width 170 height 43
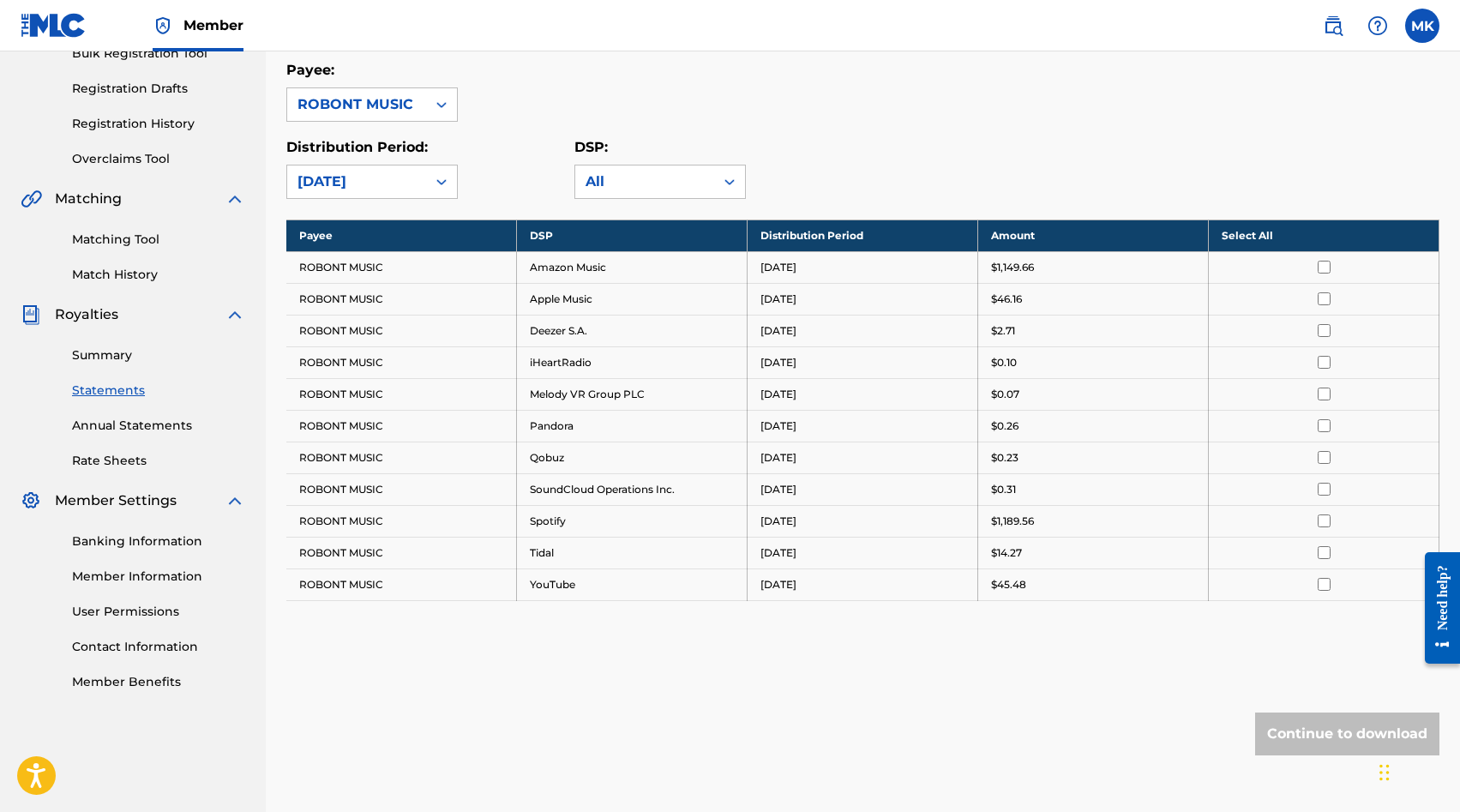
scroll to position [266, 0]
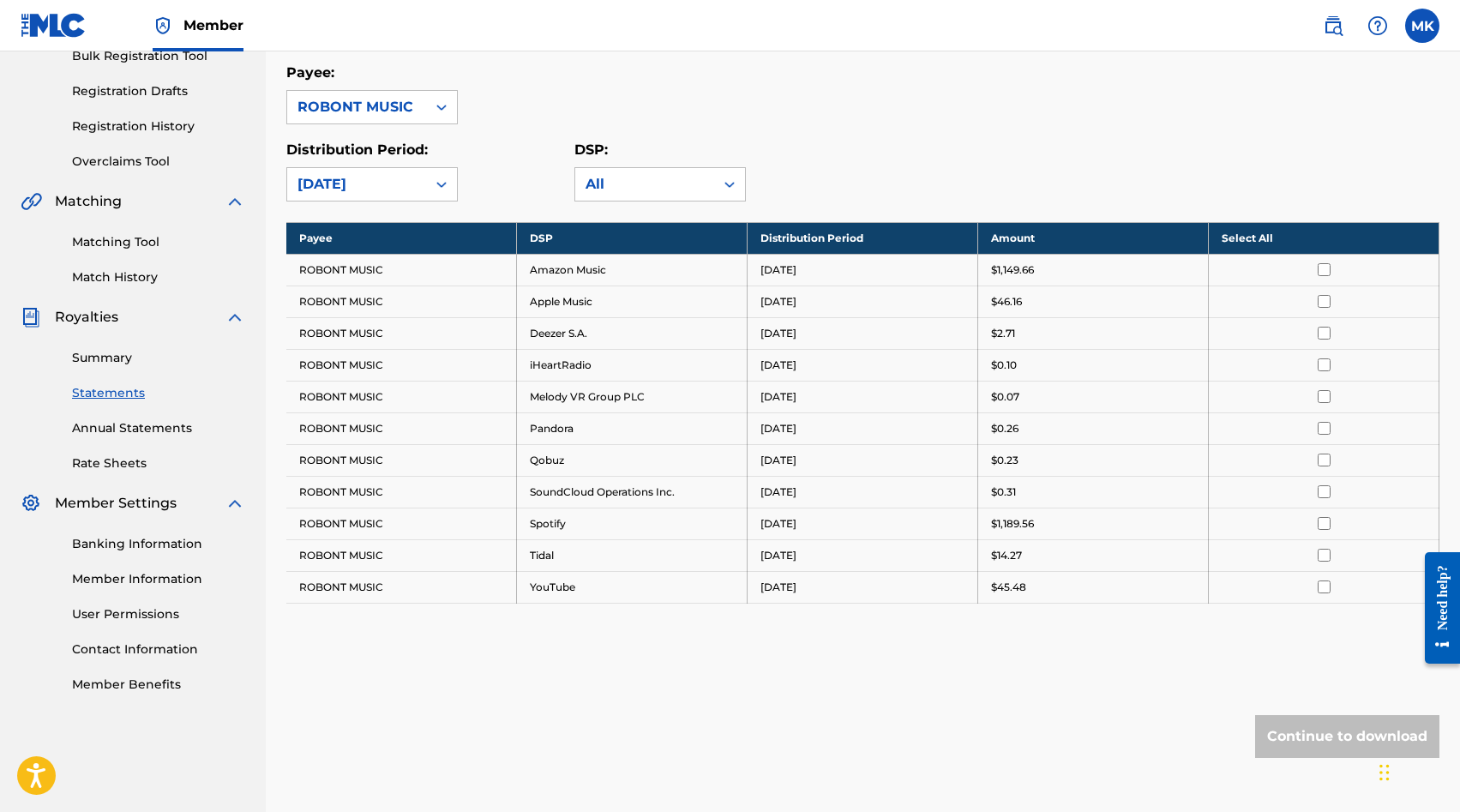
click at [448, 202] on div "Royalty Statements Select your desired payee from the Payee drop-down menu. The…" at bounding box center [862, 327] width 1153 height 999
click at [444, 193] on div at bounding box center [442, 184] width 31 height 31
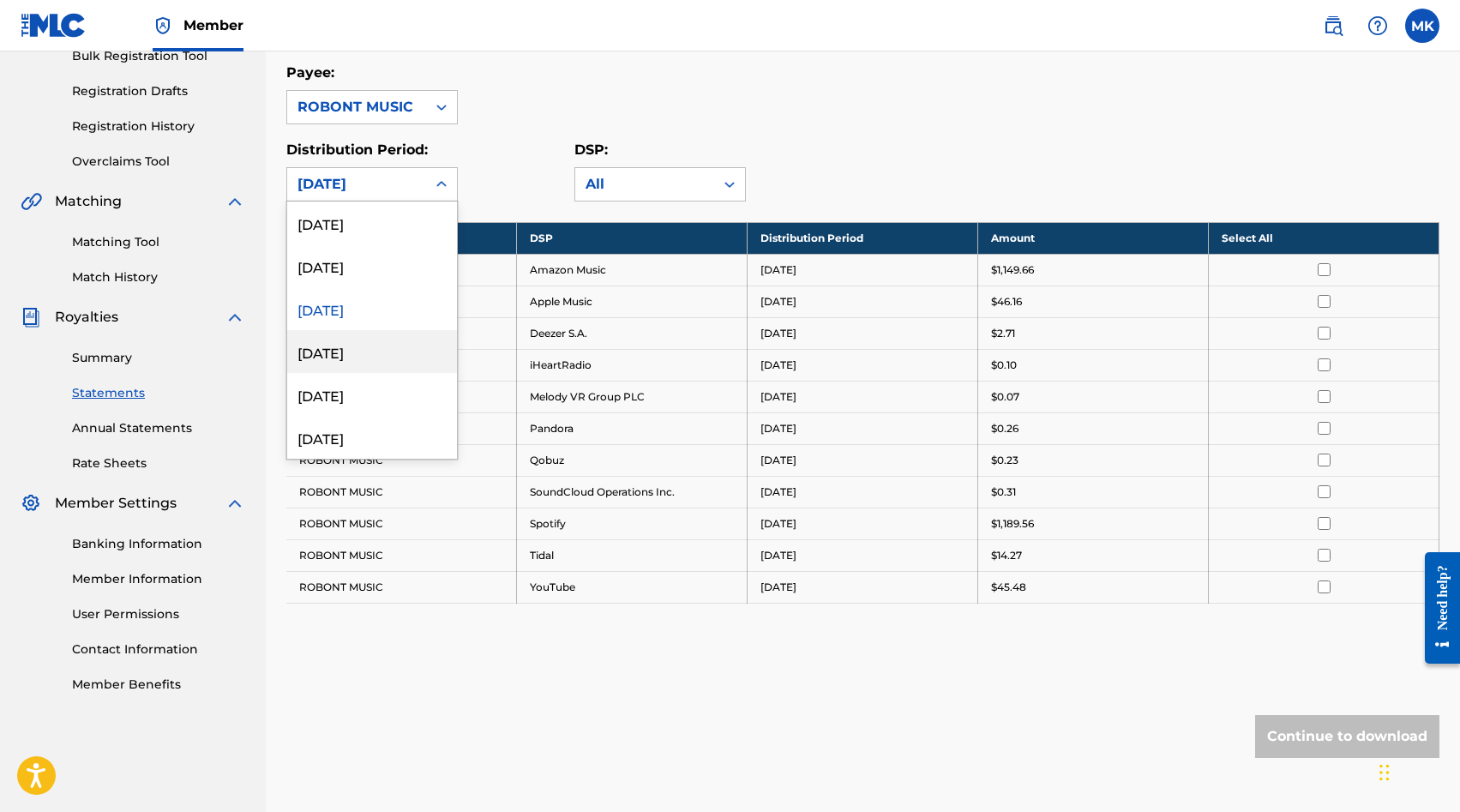
click at [383, 345] on div "[DATE]" at bounding box center [371, 351] width 170 height 43
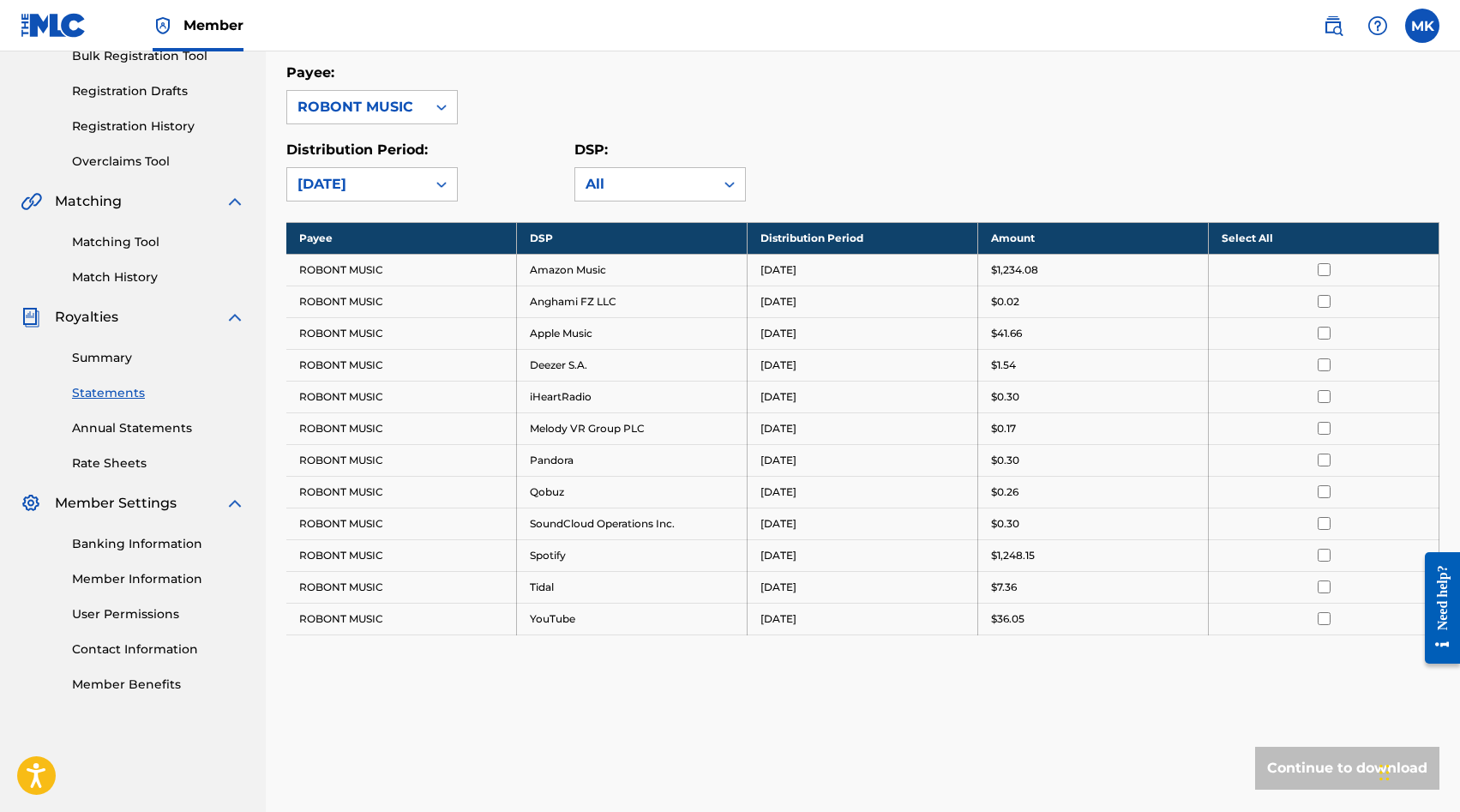
click at [435, 189] on icon at bounding box center [442, 184] width 17 height 17
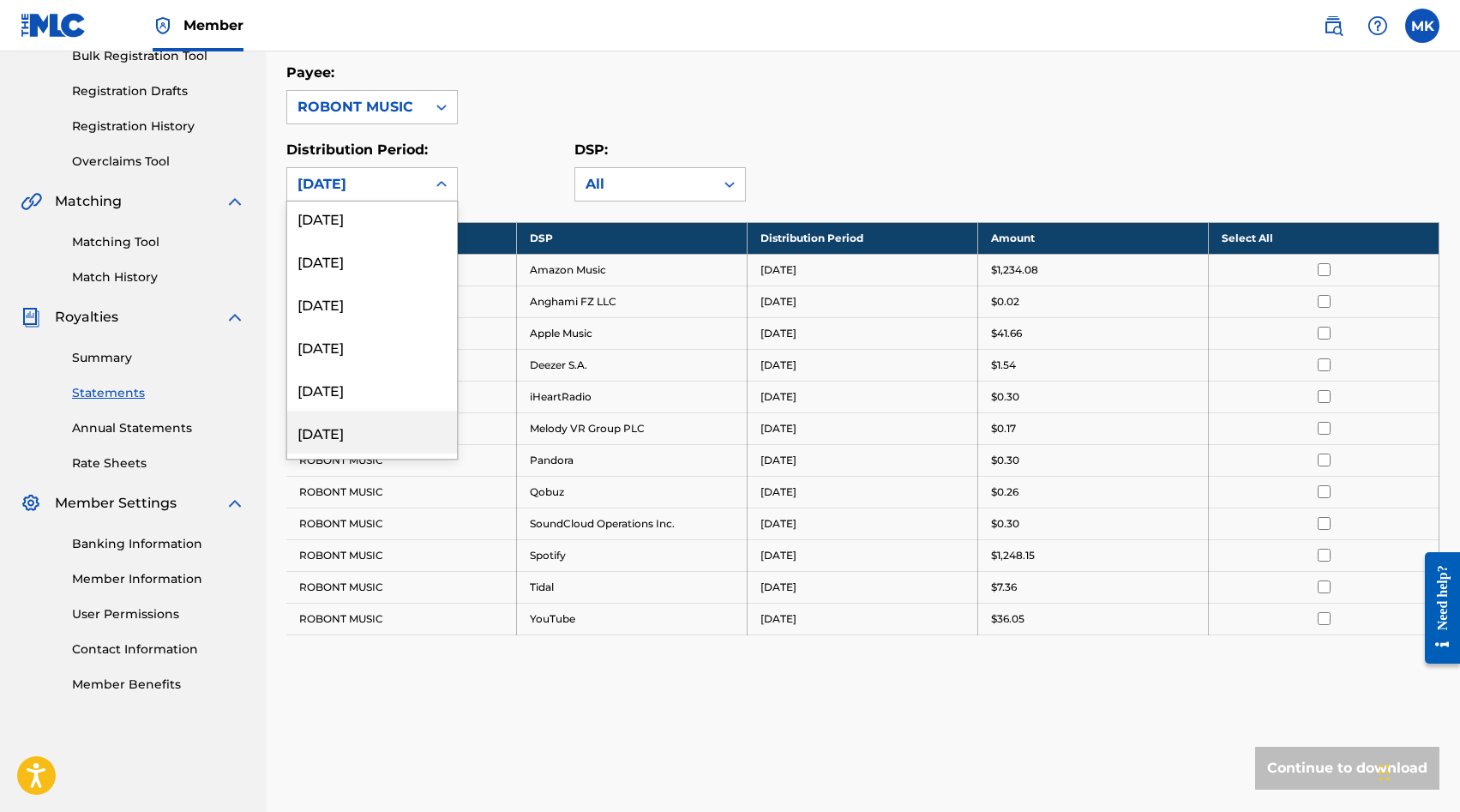
scroll to position [225, 0]
click at [402, 418] on div "[DATE]" at bounding box center [371, 426] width 170 height 43
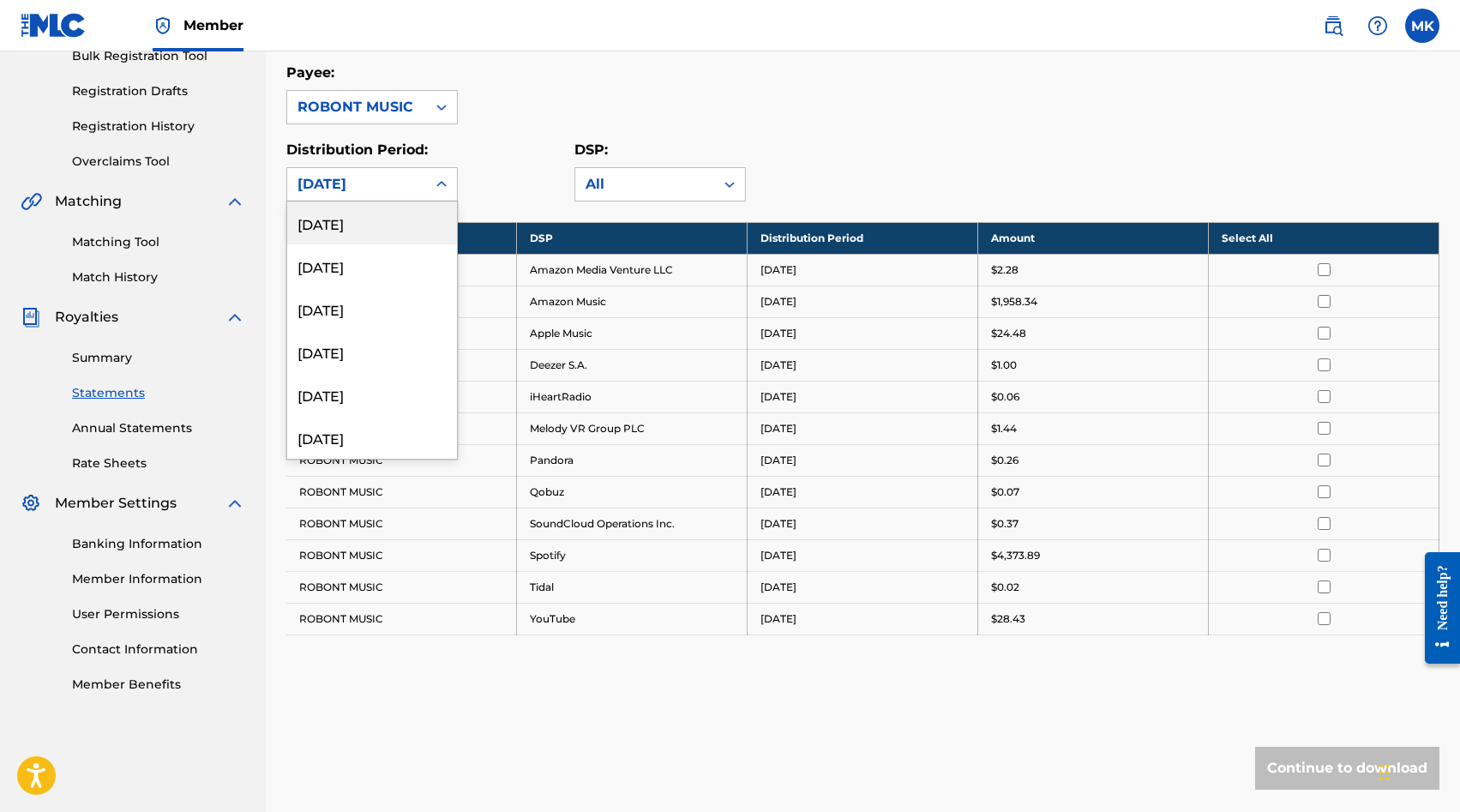
click at [440, 200] on div at bounding box center [442, 184] width 31 height 32
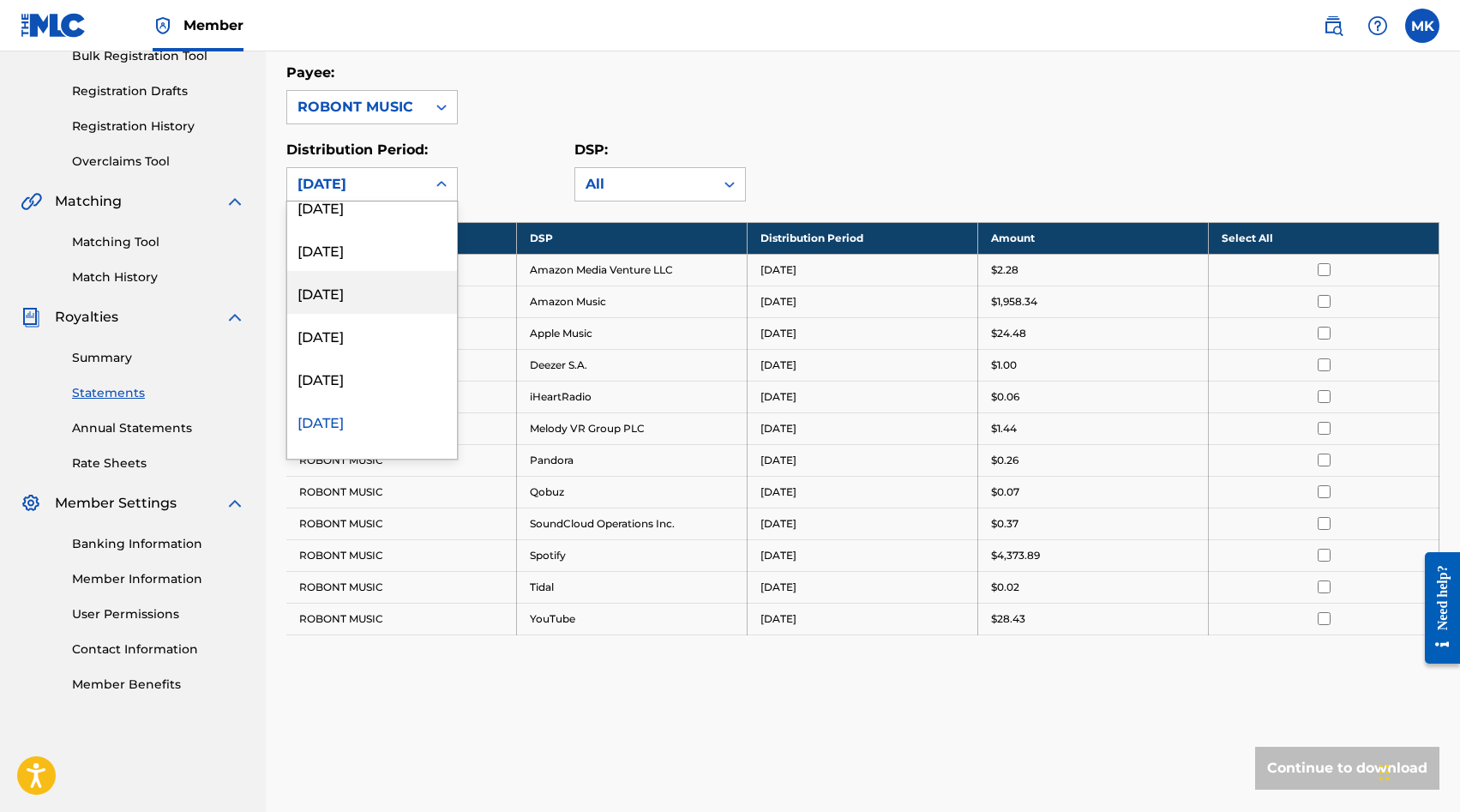
scroll to position [233, 0]
click at [380, 373] on div "[DATE]" at bounding box center [371, 375] width 170 height 43
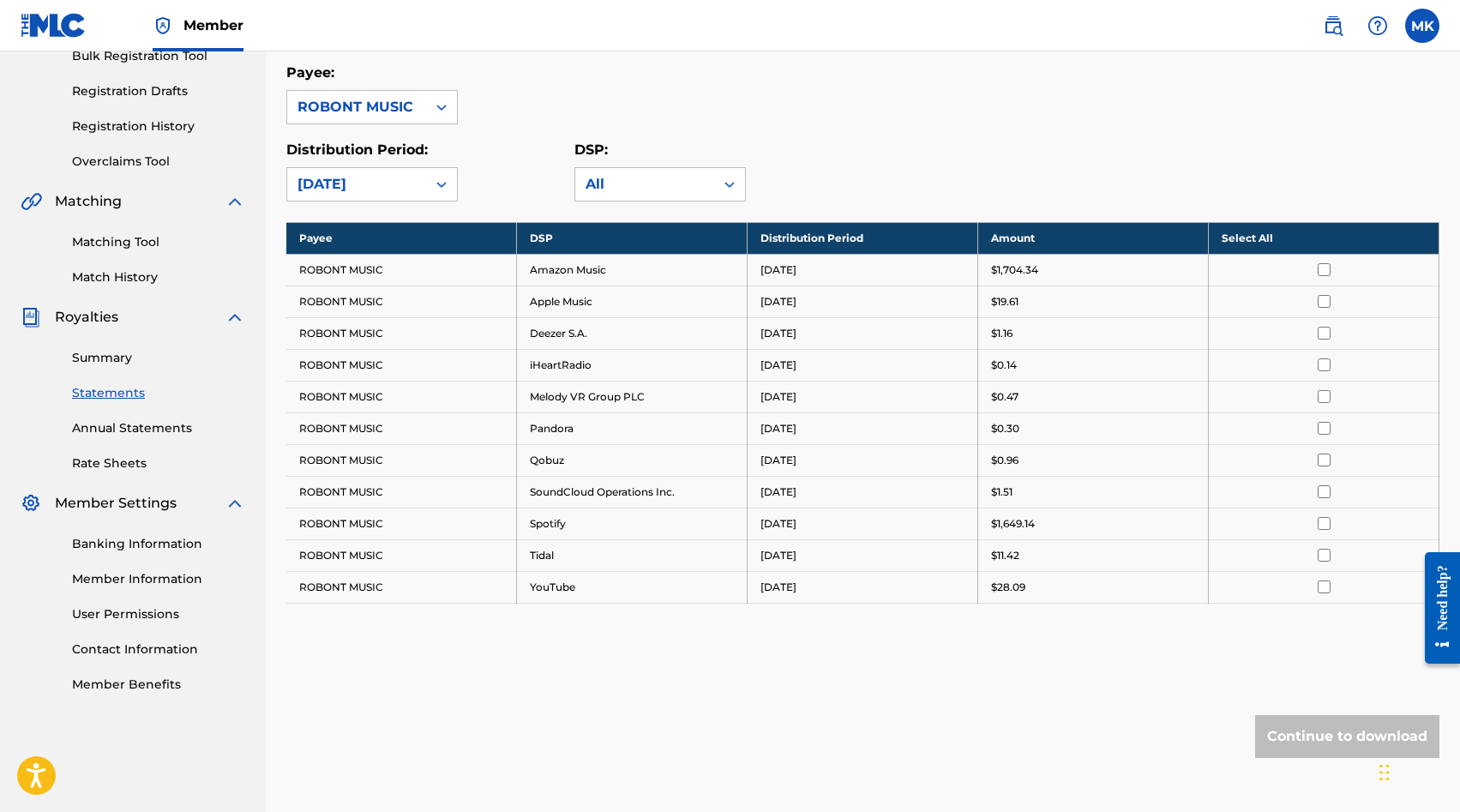
click at [1322, 239] on th "Select All" at bounding box center [1324, 237] width 230 height 31
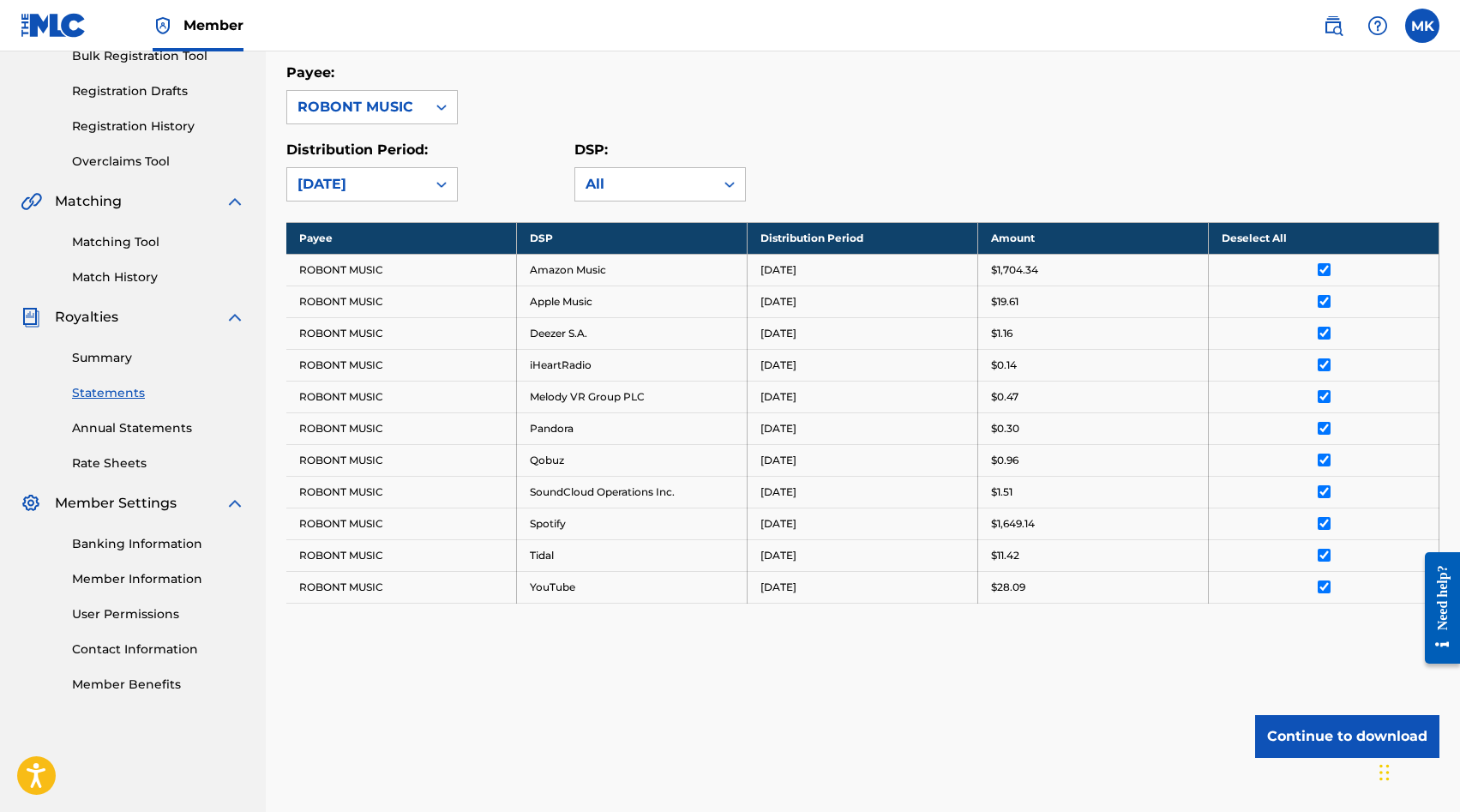
click at [1316, 731] on button "Continue to download" at bounding box center [1346, 735] width 184 height 43
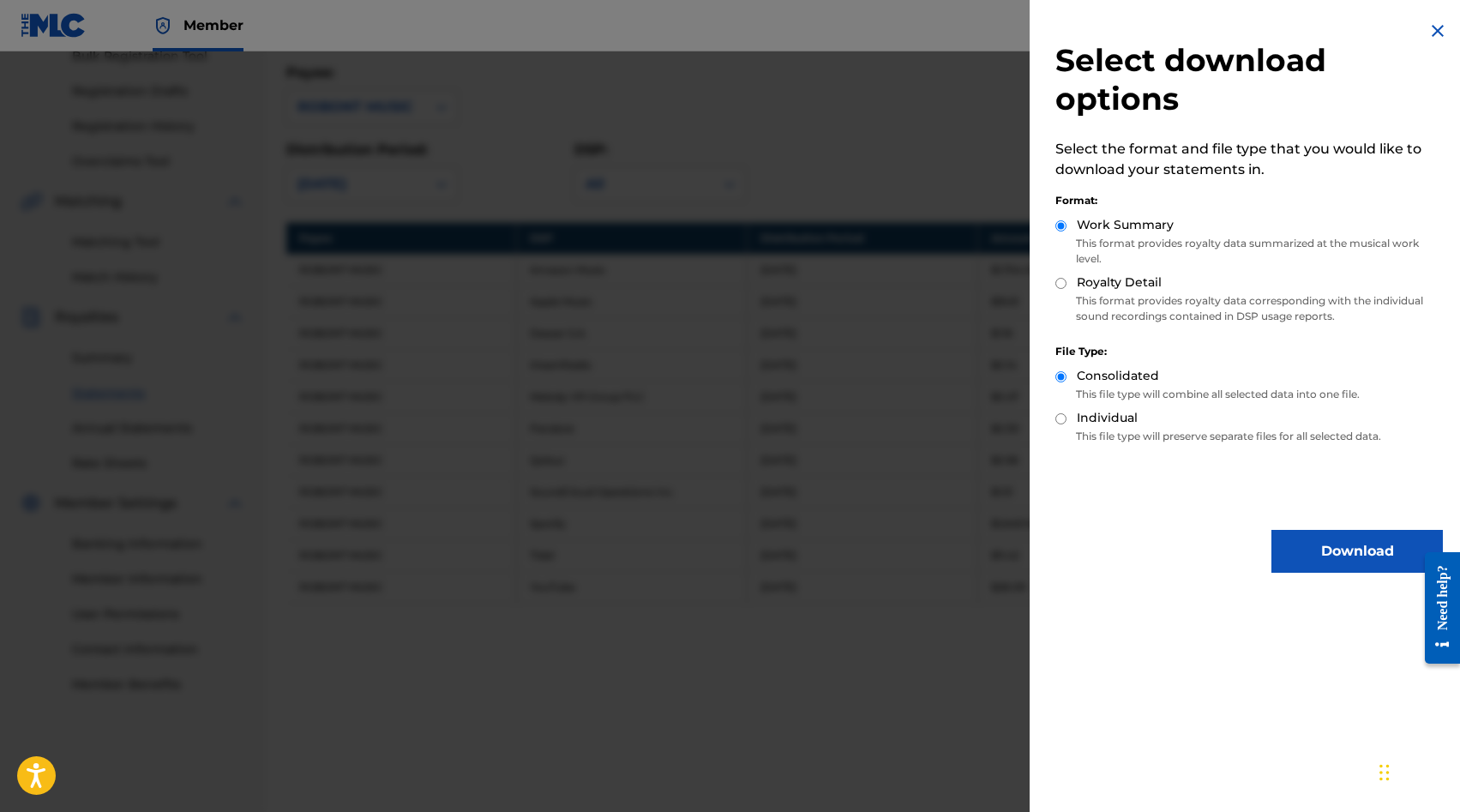
click at [1316, 566] on button "Download" at bounding box center [1357, 550] width 171 height 43
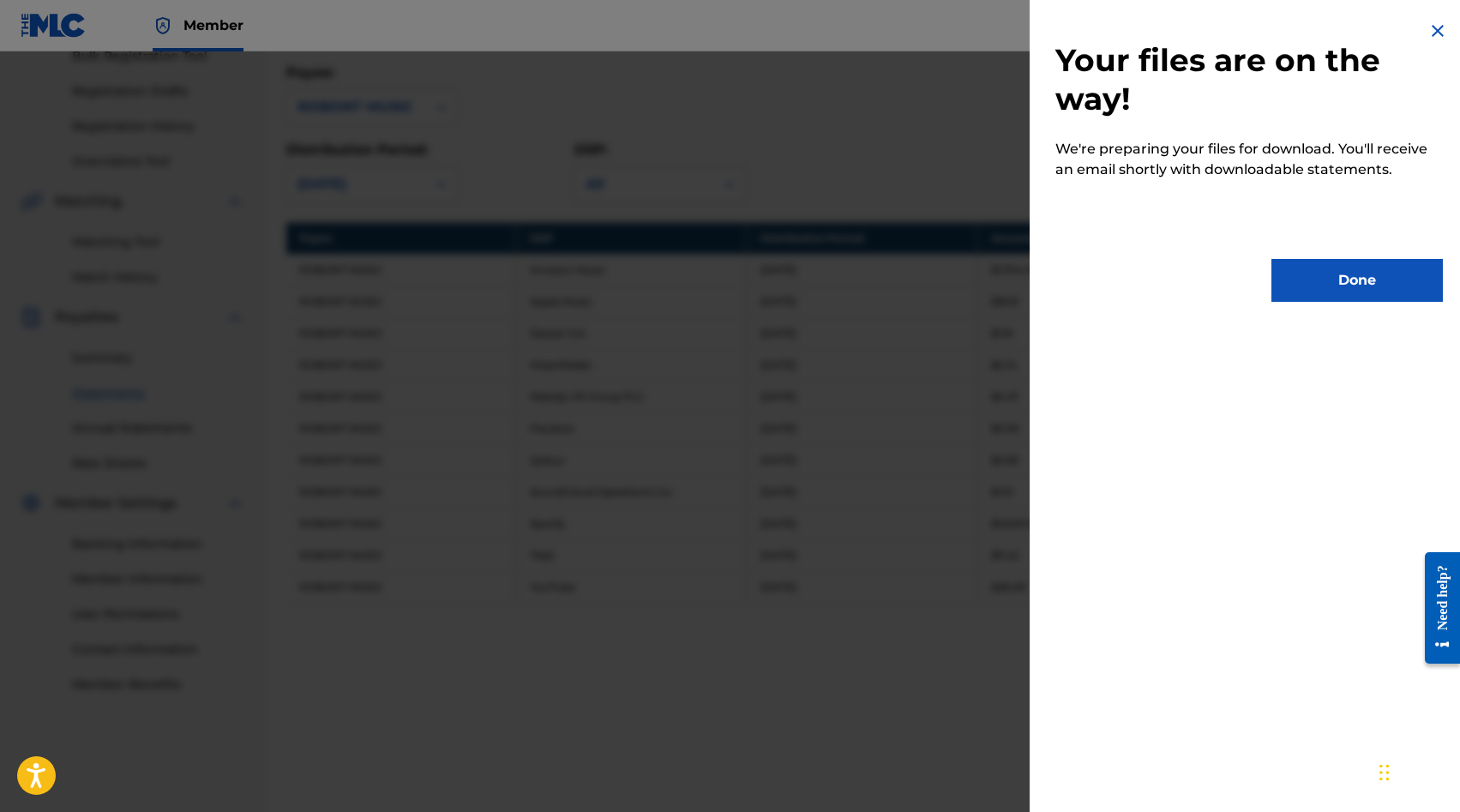
click at [1329, 292] on button "Done" at bounding box center [1357, 280] width 171 height 43
